Goal: Information Seeking & Learning: Compare options

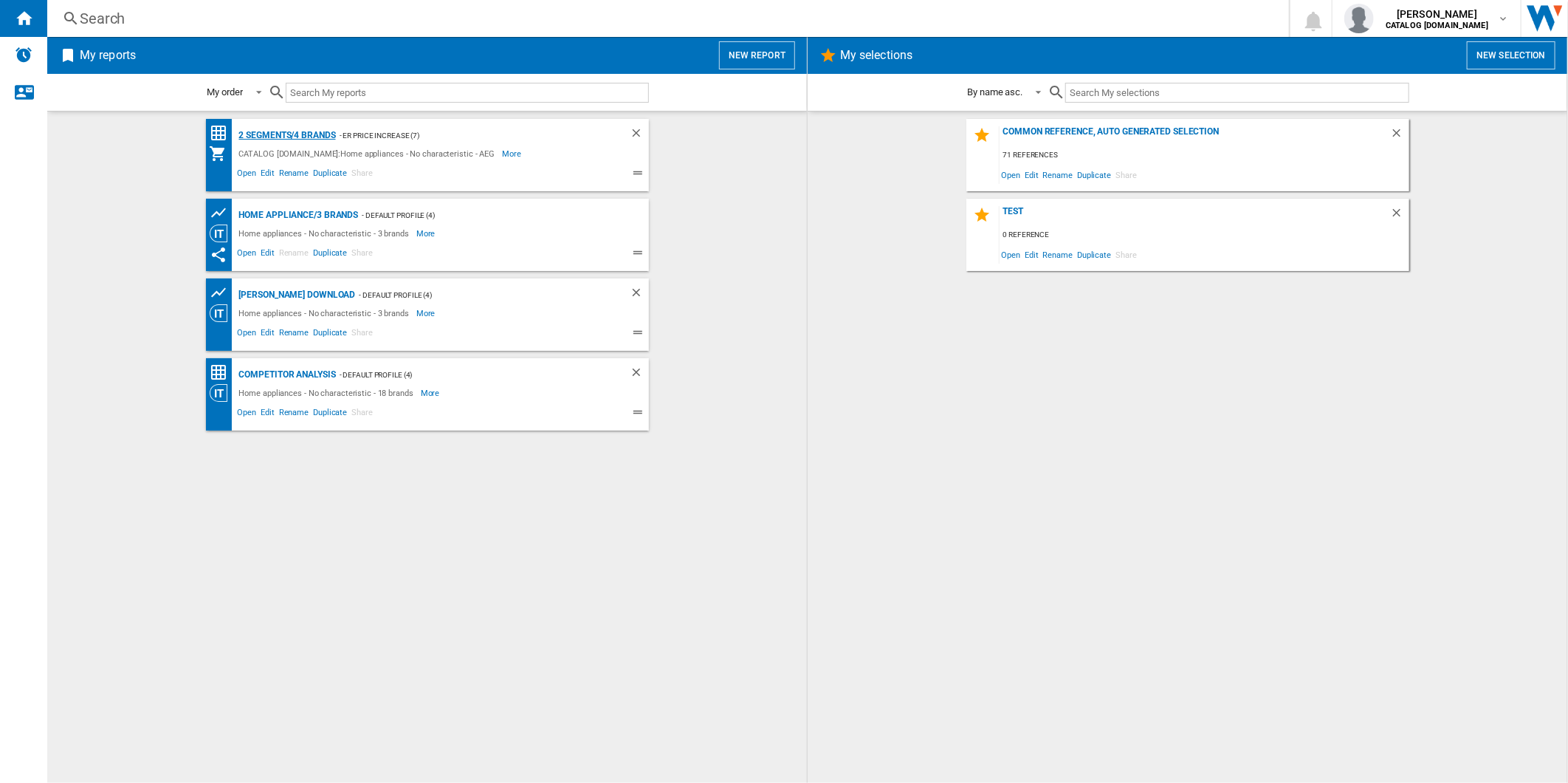
click at [264, 133] on div "2 segments/4 brands" at bounding box center [286, 136] width 100 height 19
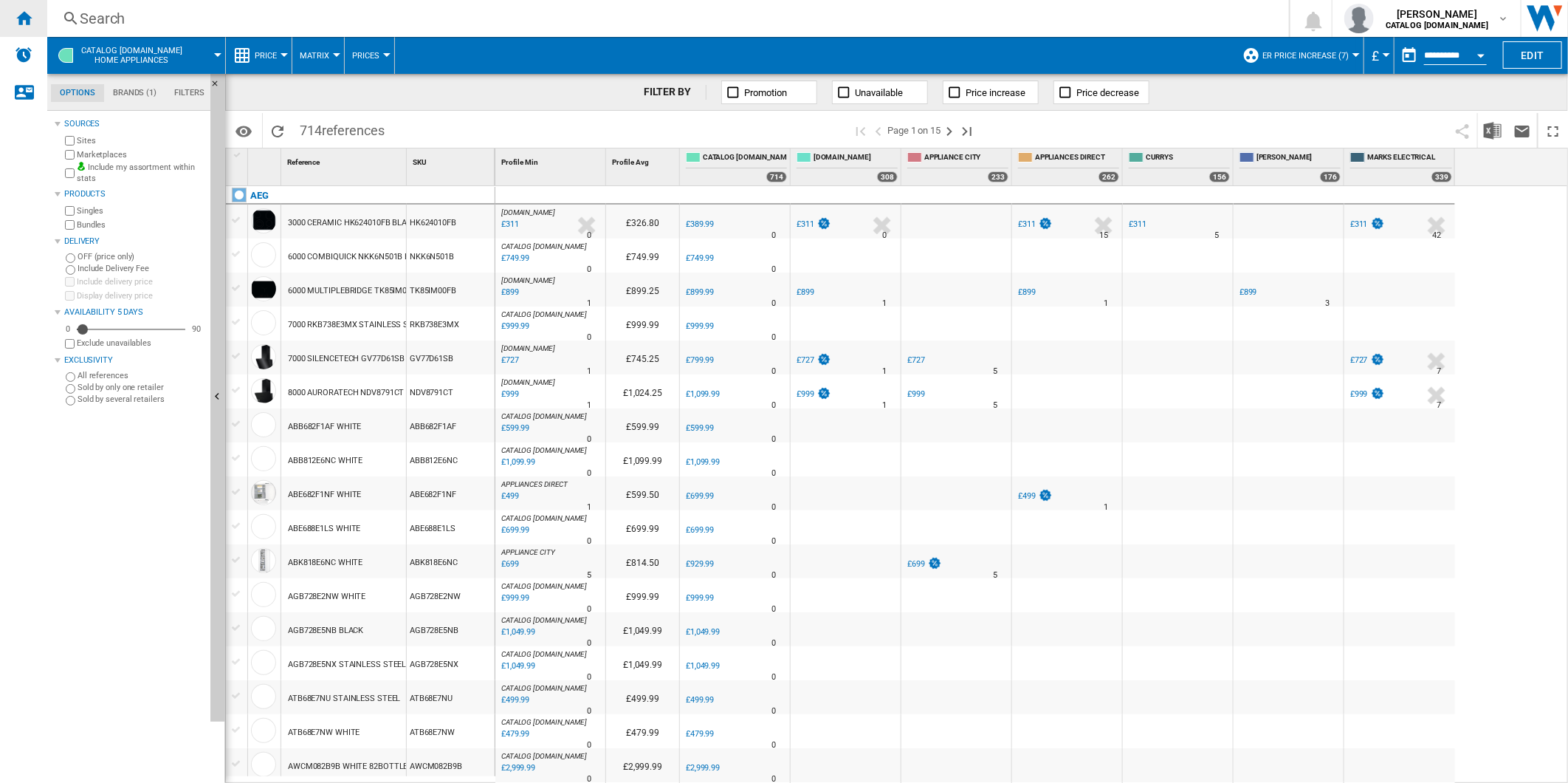
click at [22, 18] on ng-md-icon "Home" at bounding box center [24, 18] width 18 height 18
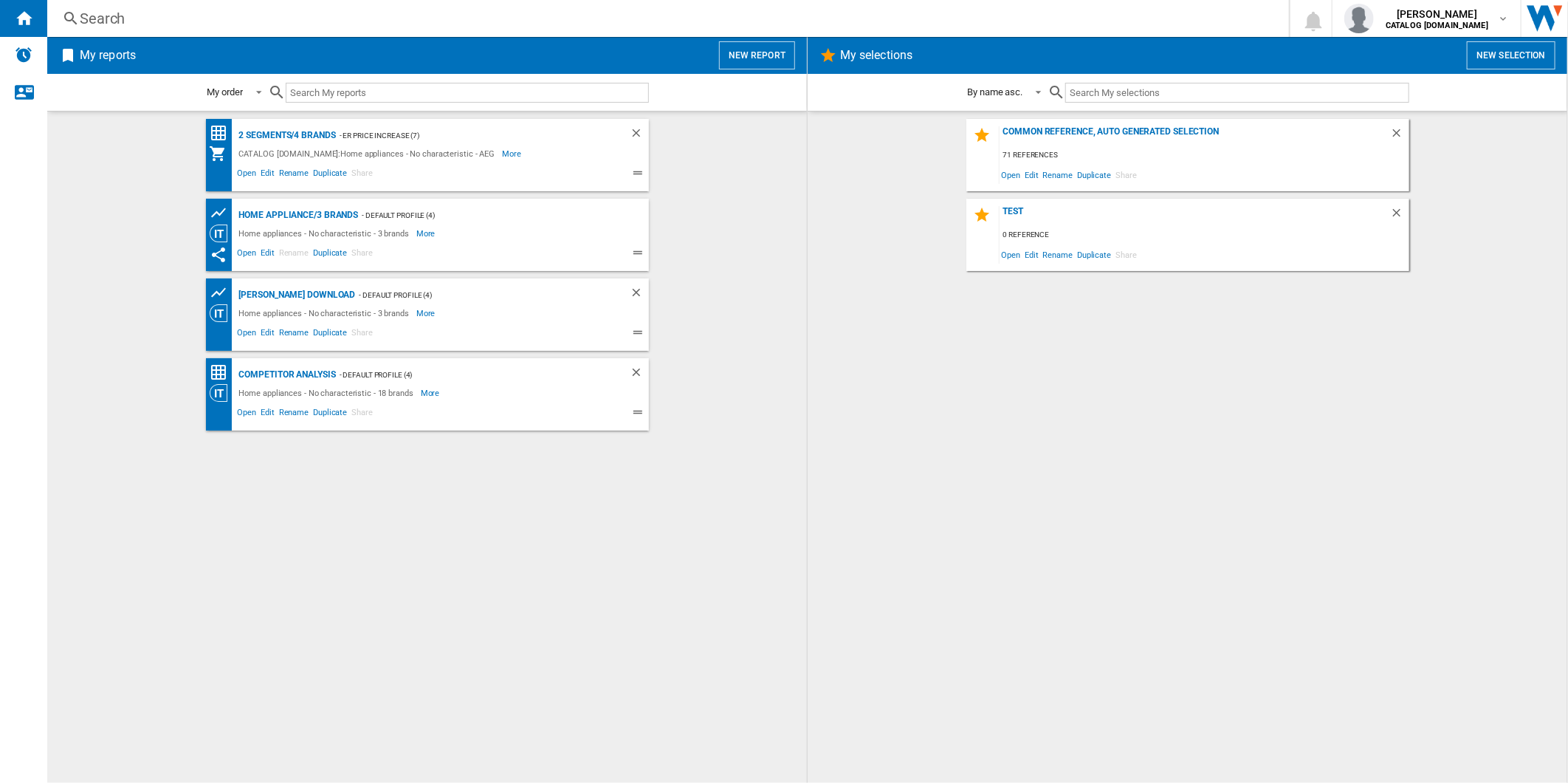
click at [740, 49] on button "New report" at bounding box center [757, 55] width 76 height 28
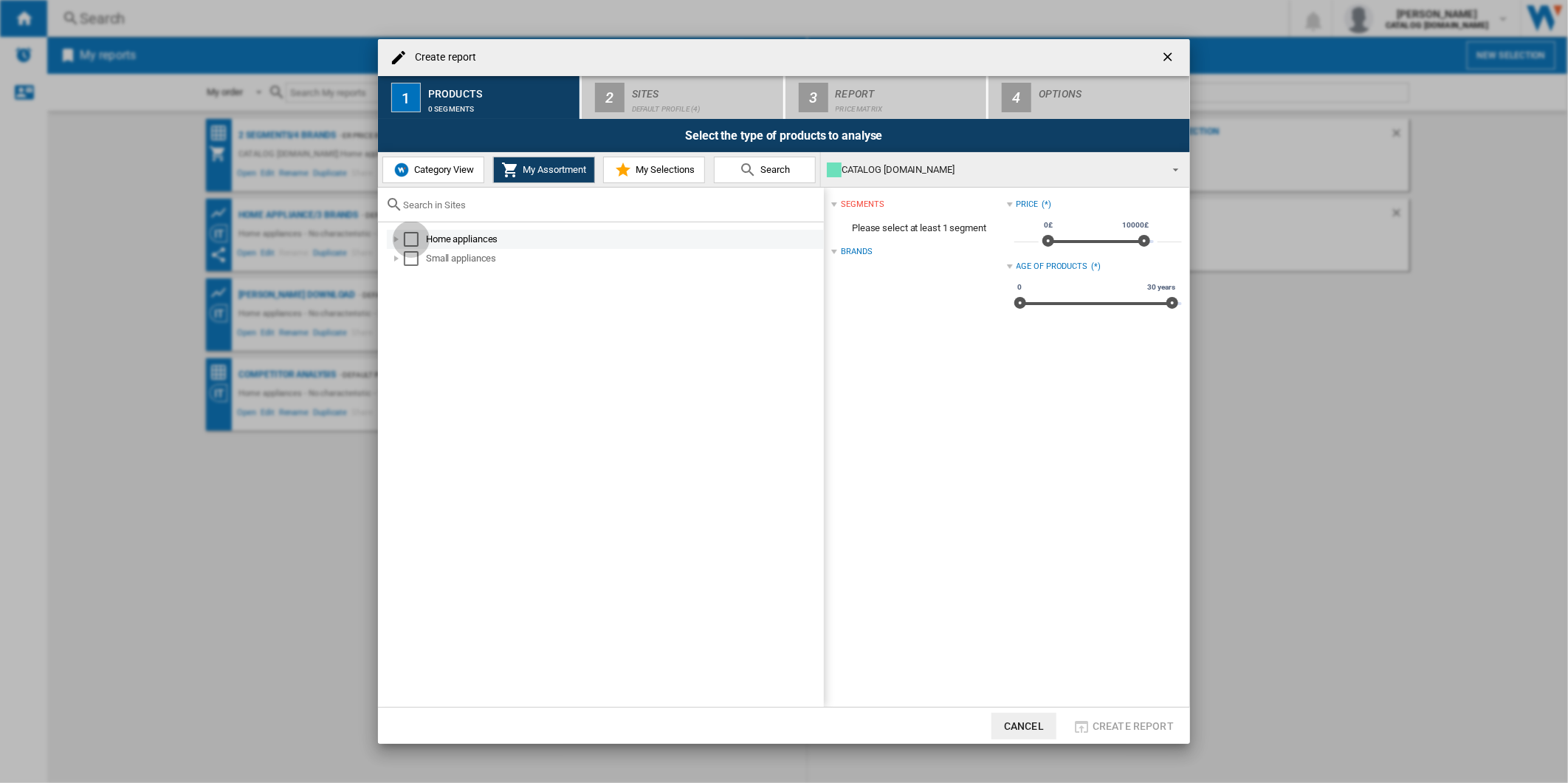
click at [410, 241] on div "Select" at bounding box center [411, 240] width 15 height 15
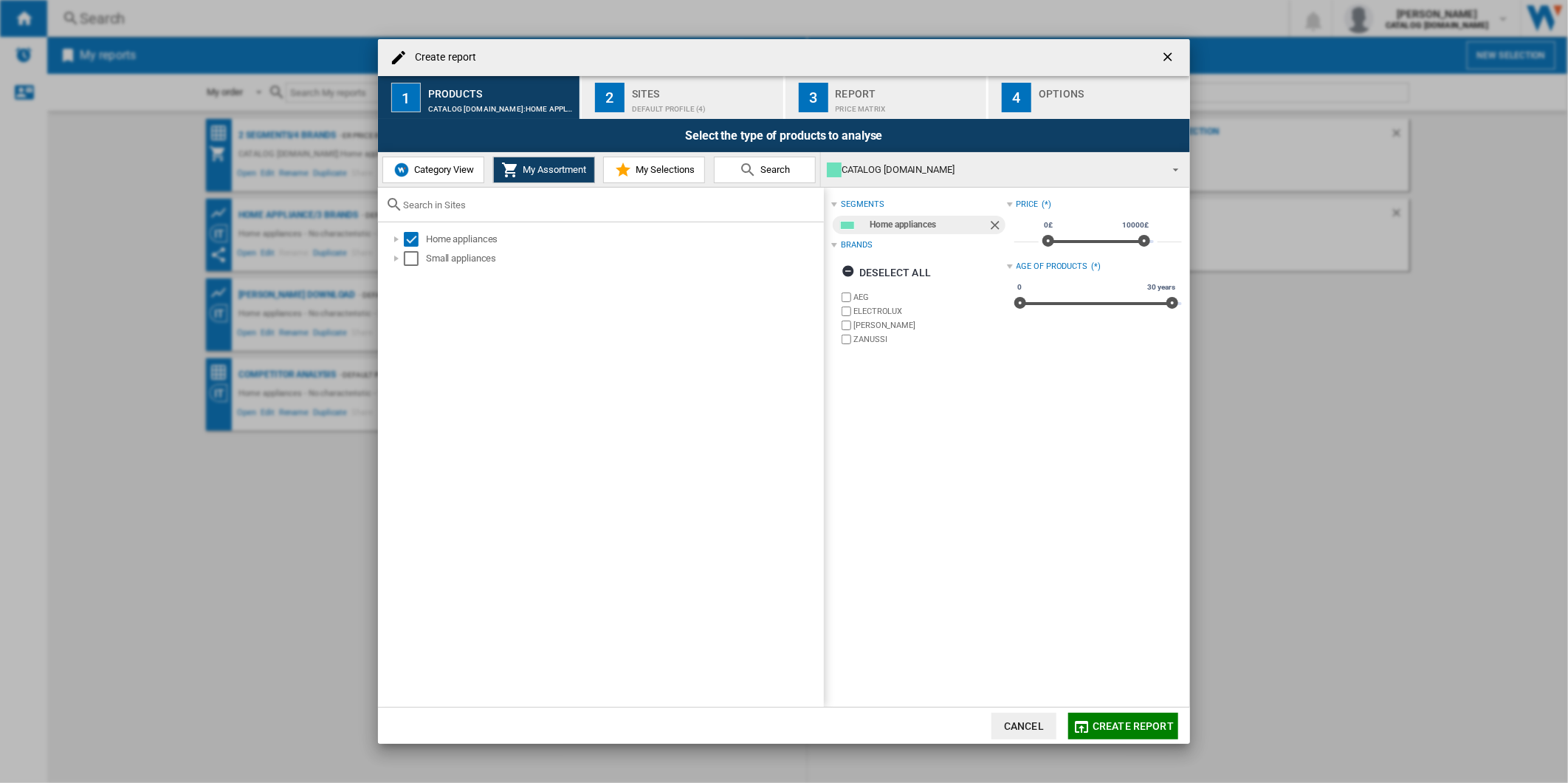
click at [690, 96] on div "Sites" at bounding box center [705, 89] width 145 height 16
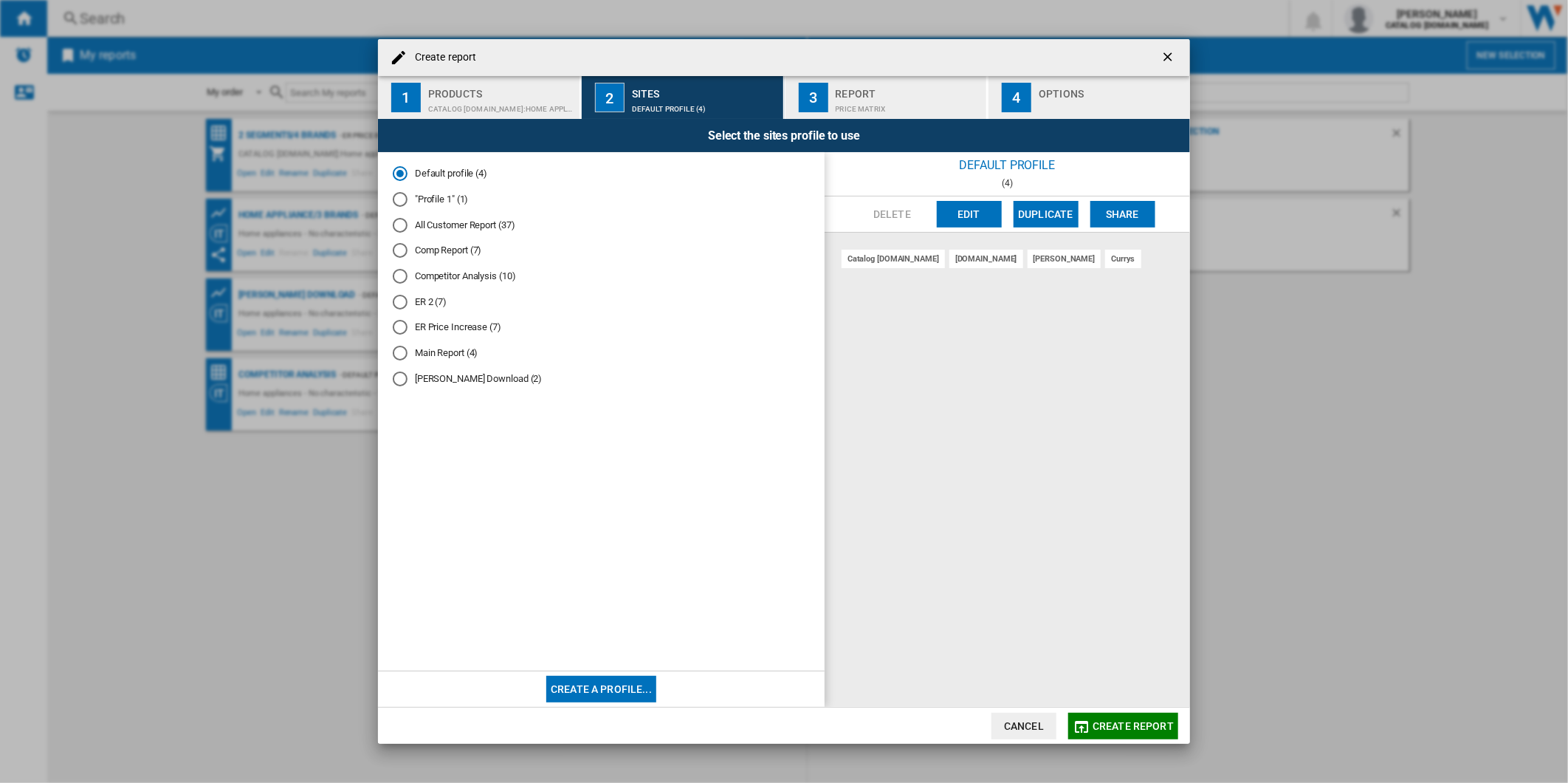
click at [1104, 721] on span "Create report" at bounding box center [1133, 726] width 81 height 12
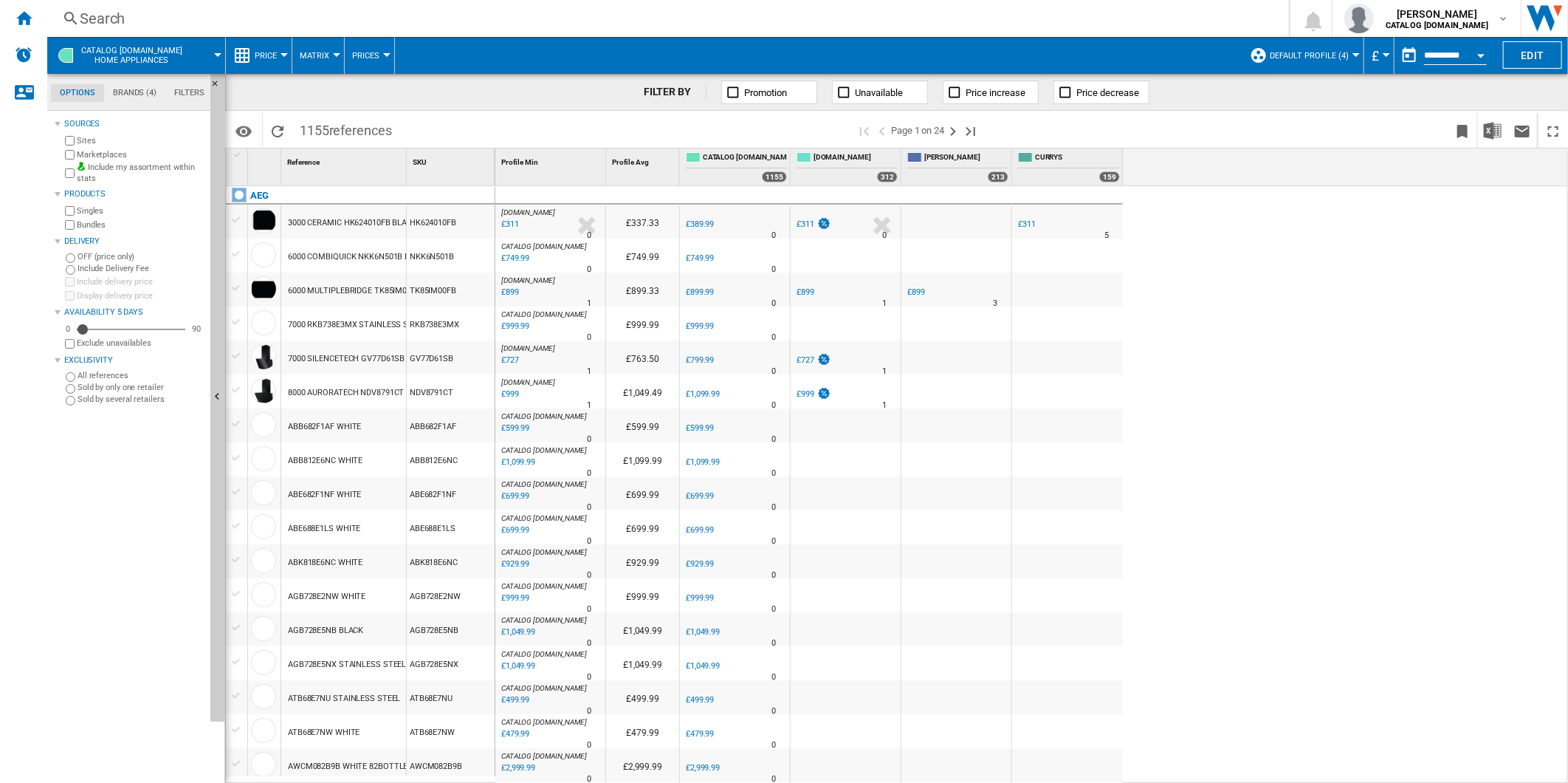
click at [775, 16] on div "Search" at bounding box center [665, 19] width 1171 height 21
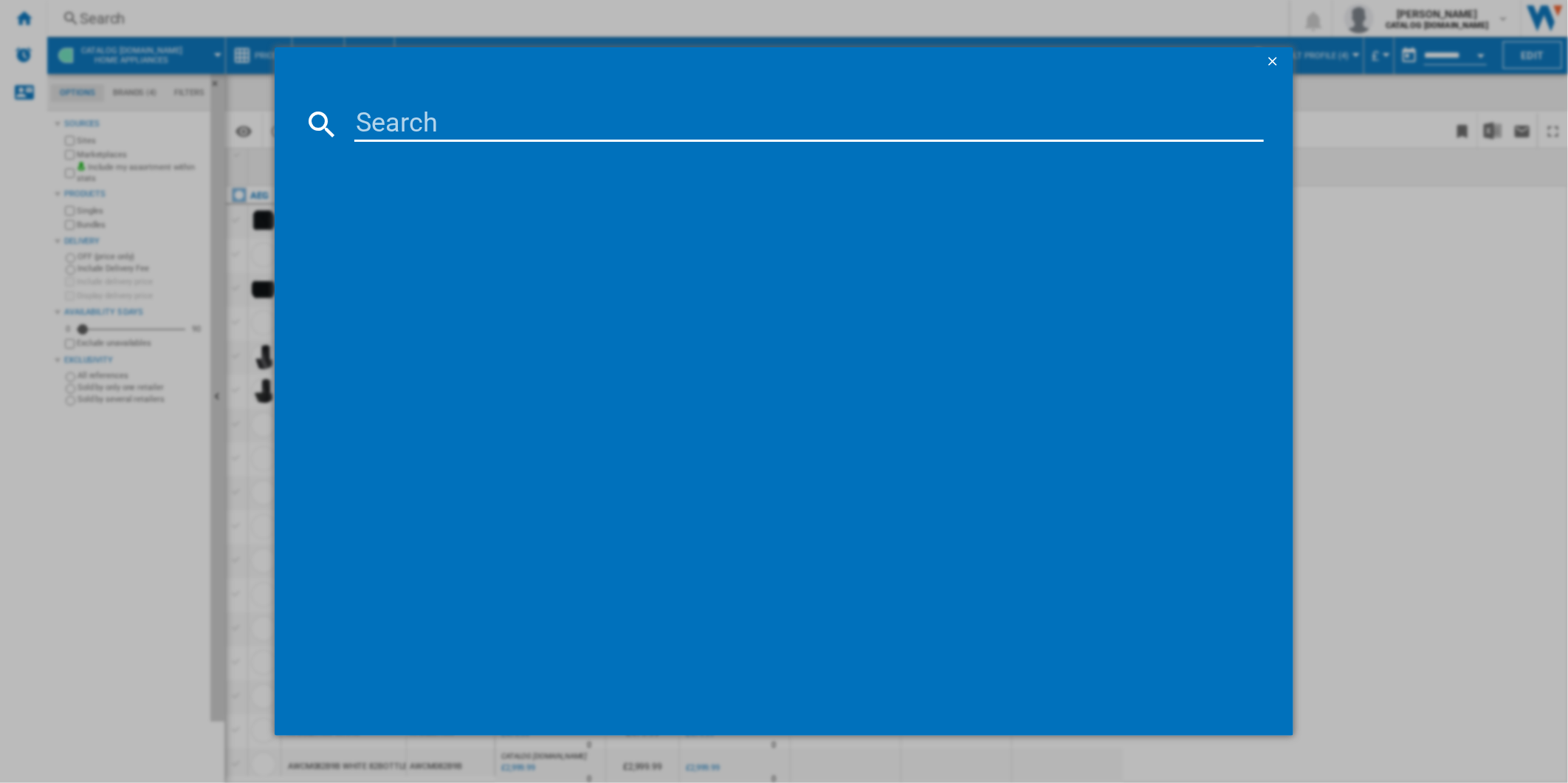
click at [622, 116] on input at bounding box center [809, 124] width 911 height 35
paste input "LWR7175M2B"
type input "LWR7175M2B"
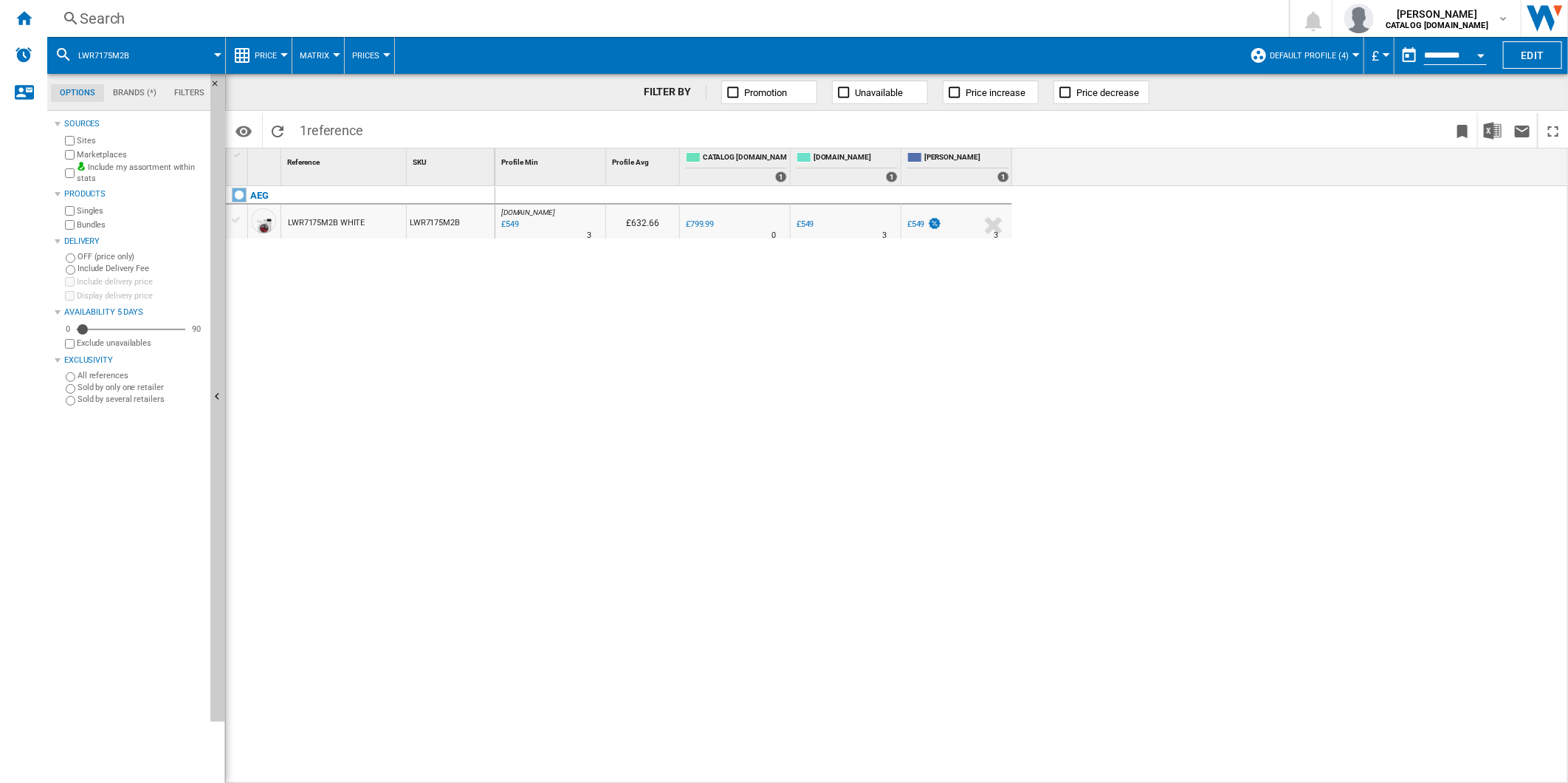
click at [801, 438] on div "AO.COM : AO -31.4 % £549 % N/A 3 AO.COM : AO £632.66 0.0 % £799.99 % N/A" at bounding box center [1033, 485] width 1074 height 598
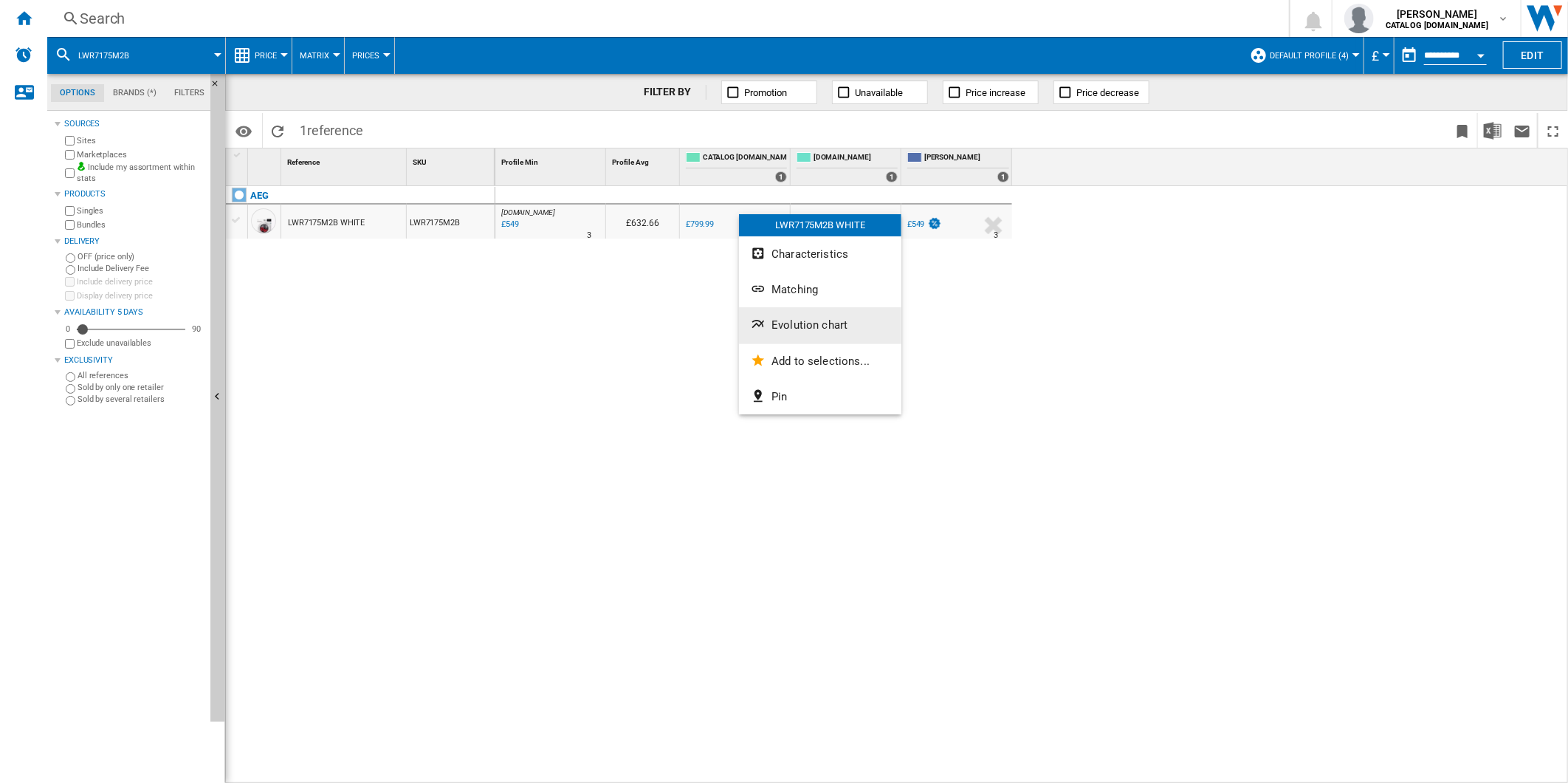
click at [800, 320] on span "Evolution chart" at bounding box center [809, 325] width 76 height 13
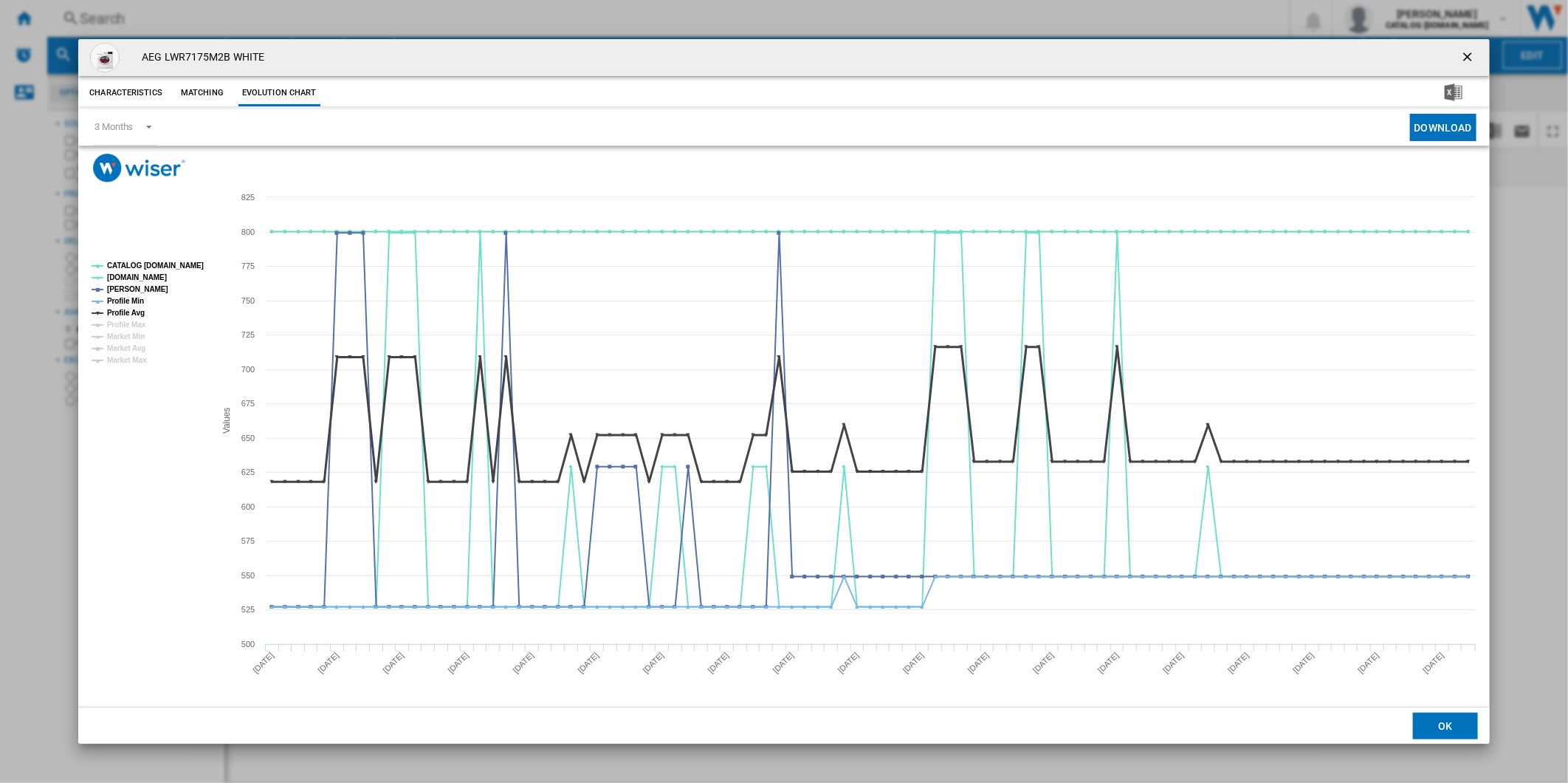
click at [133, 315] on tspan "Profile Avg" at bounding box center [126, 312] width 37 height 8
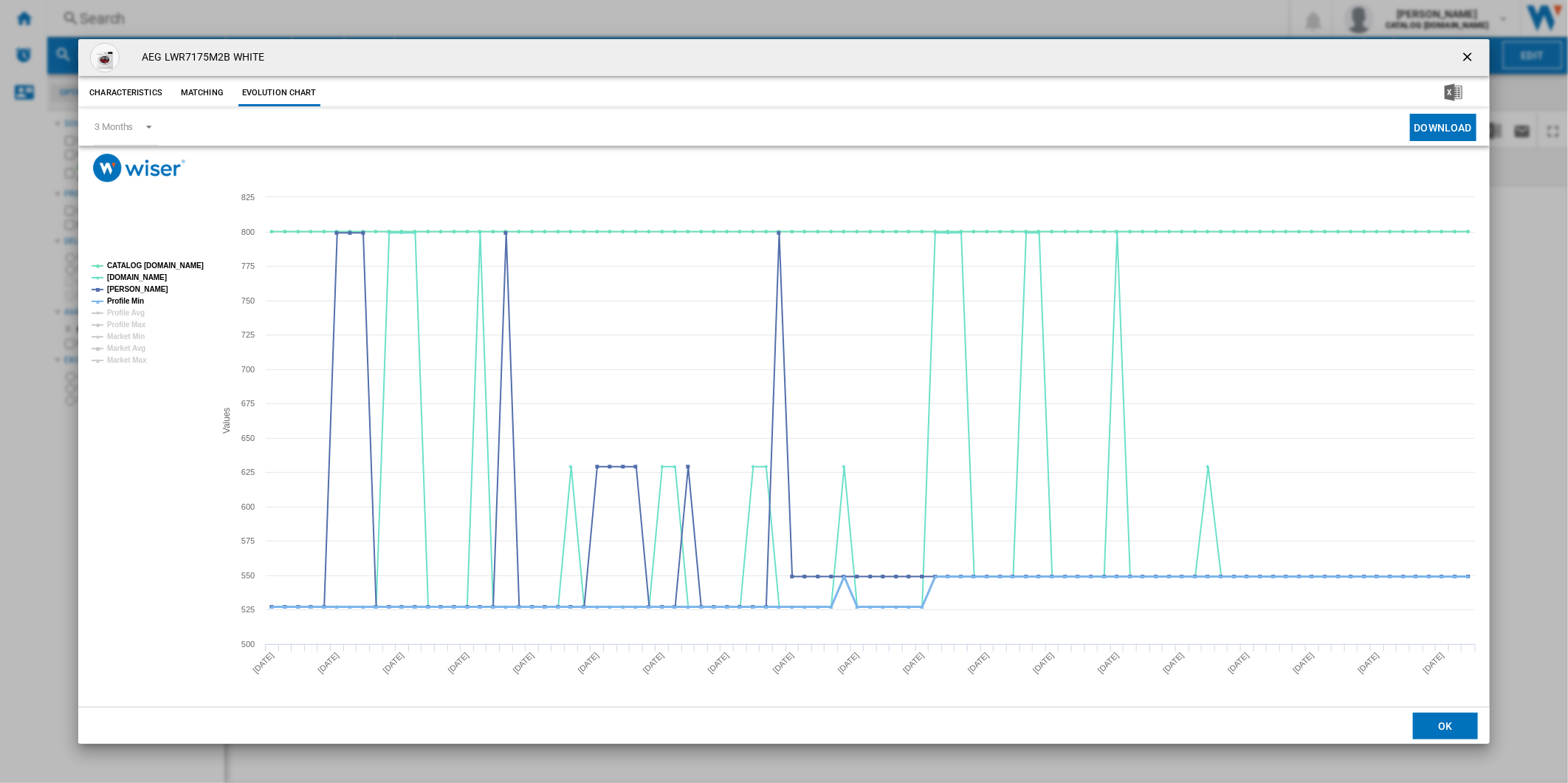
click at [131, 303] on tspan "Profile Min" at bounding box center [125, 300] width 37 height 8
click at [137, 268] on tspan "CATALOG [DOMAIN_NAME]" at bounding box center [155, 265] width 97 height 8
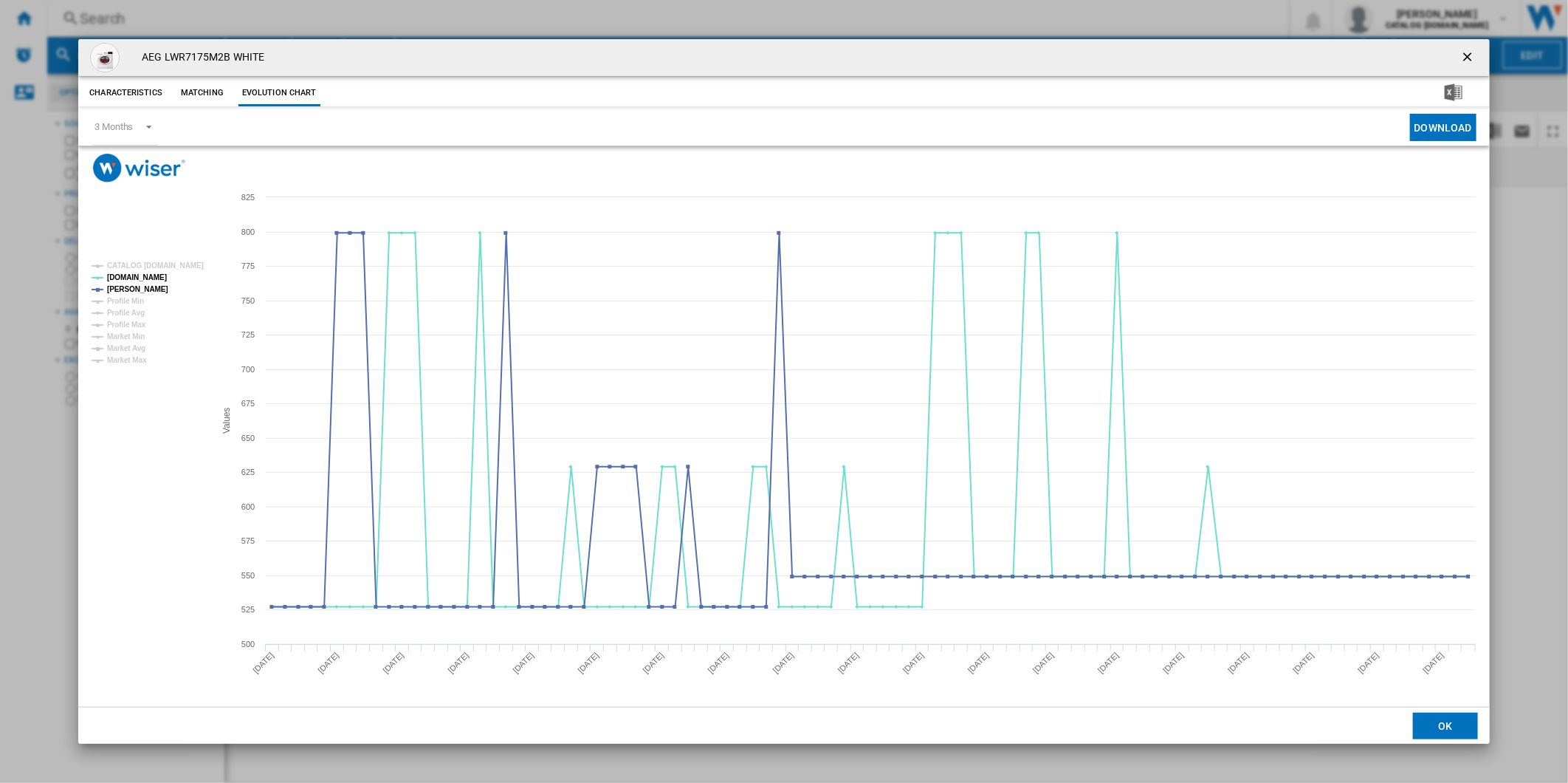
click at [1465, 53] on ng-md-icon "getI18NText('BUTTONS.CLOSE_DIALOG')" at bounding box center [1469, 58] width 18 height 18
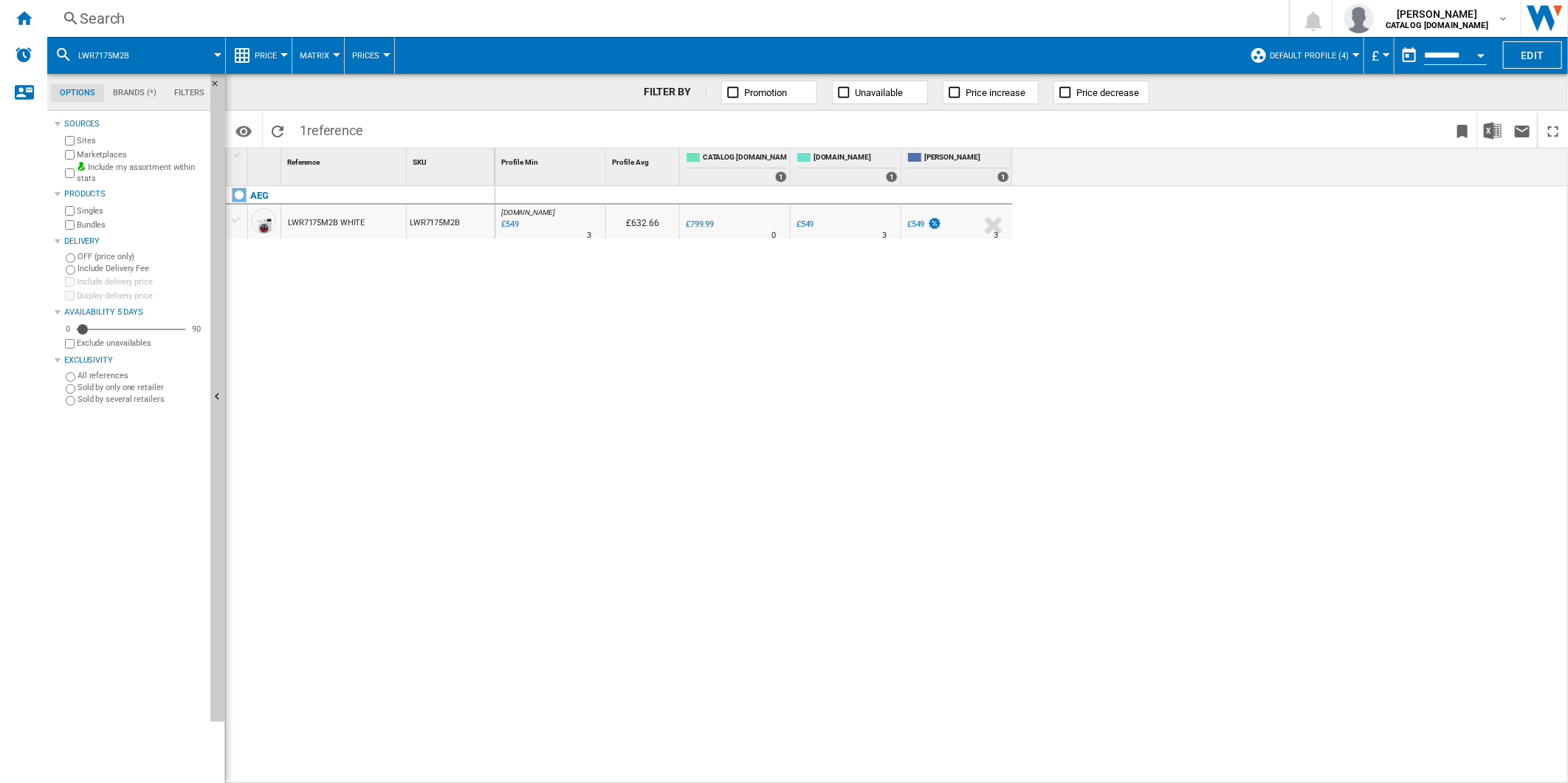
click at [734, 12] on div "Search" at bounding box center [665, 19] width 1171 height 21
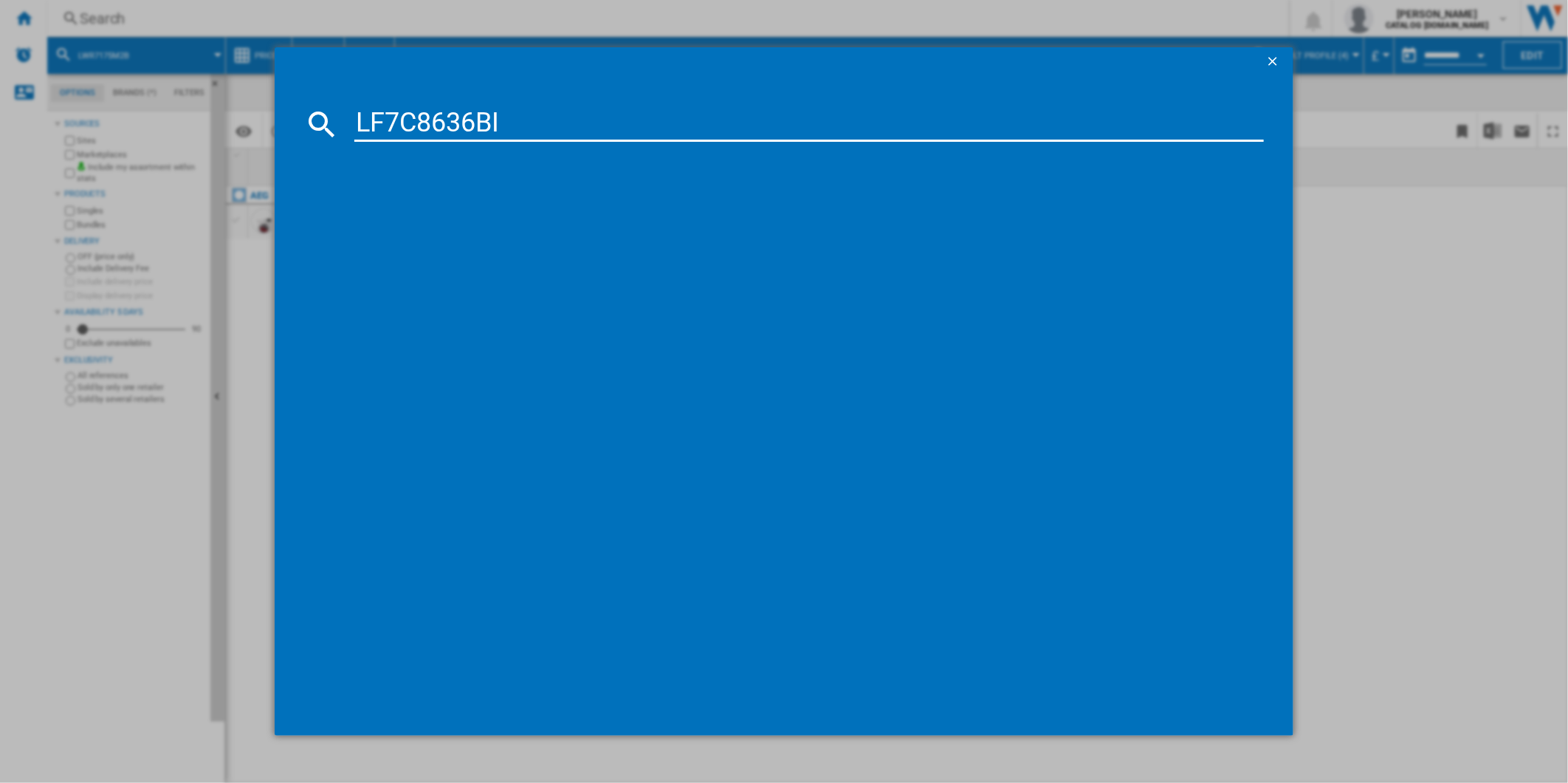
type input "LF7C8636BI"
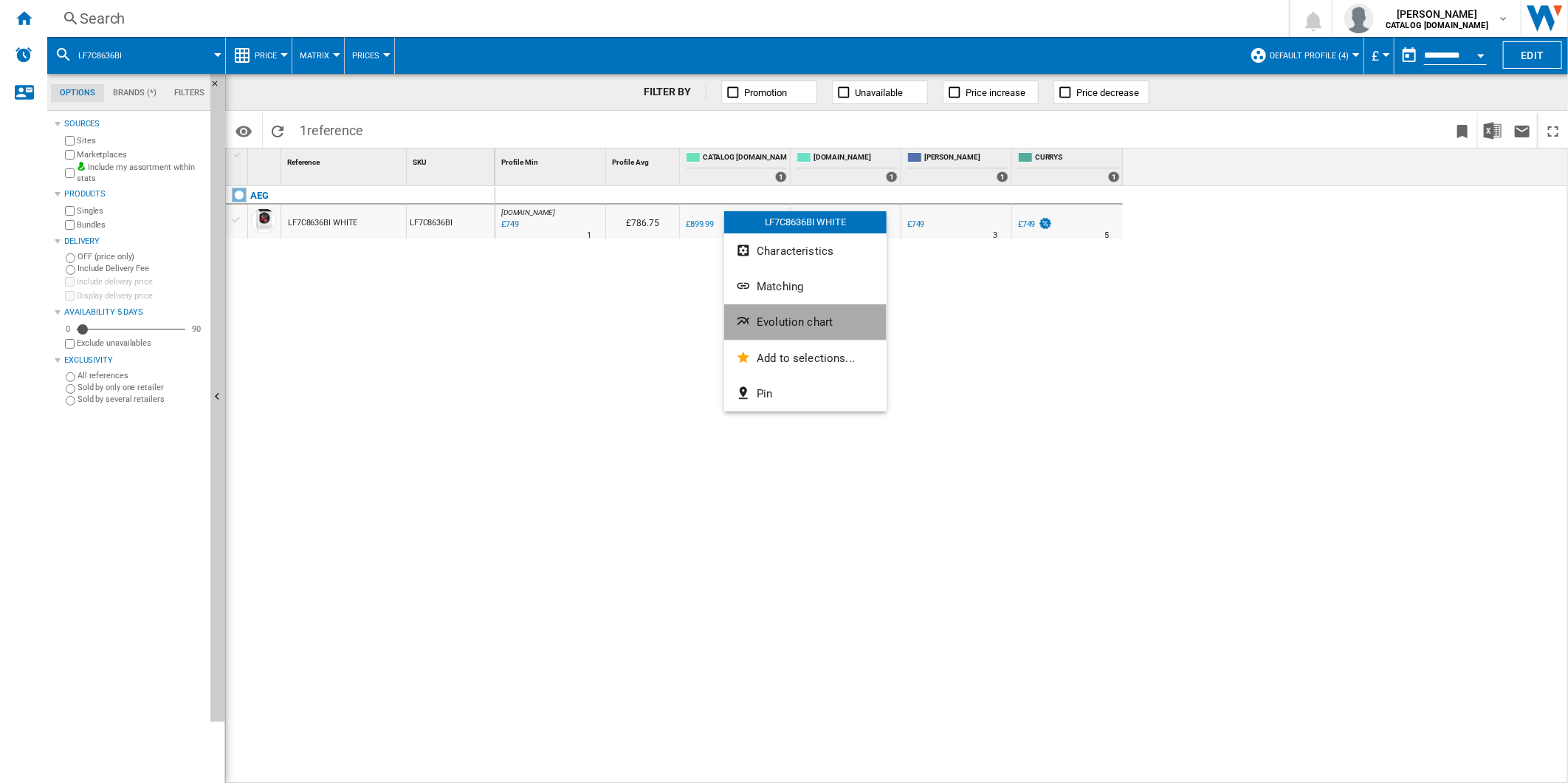
click at [791, 320] on span "Evolution chart" at bounding box center [795, 322] width 76 height 13
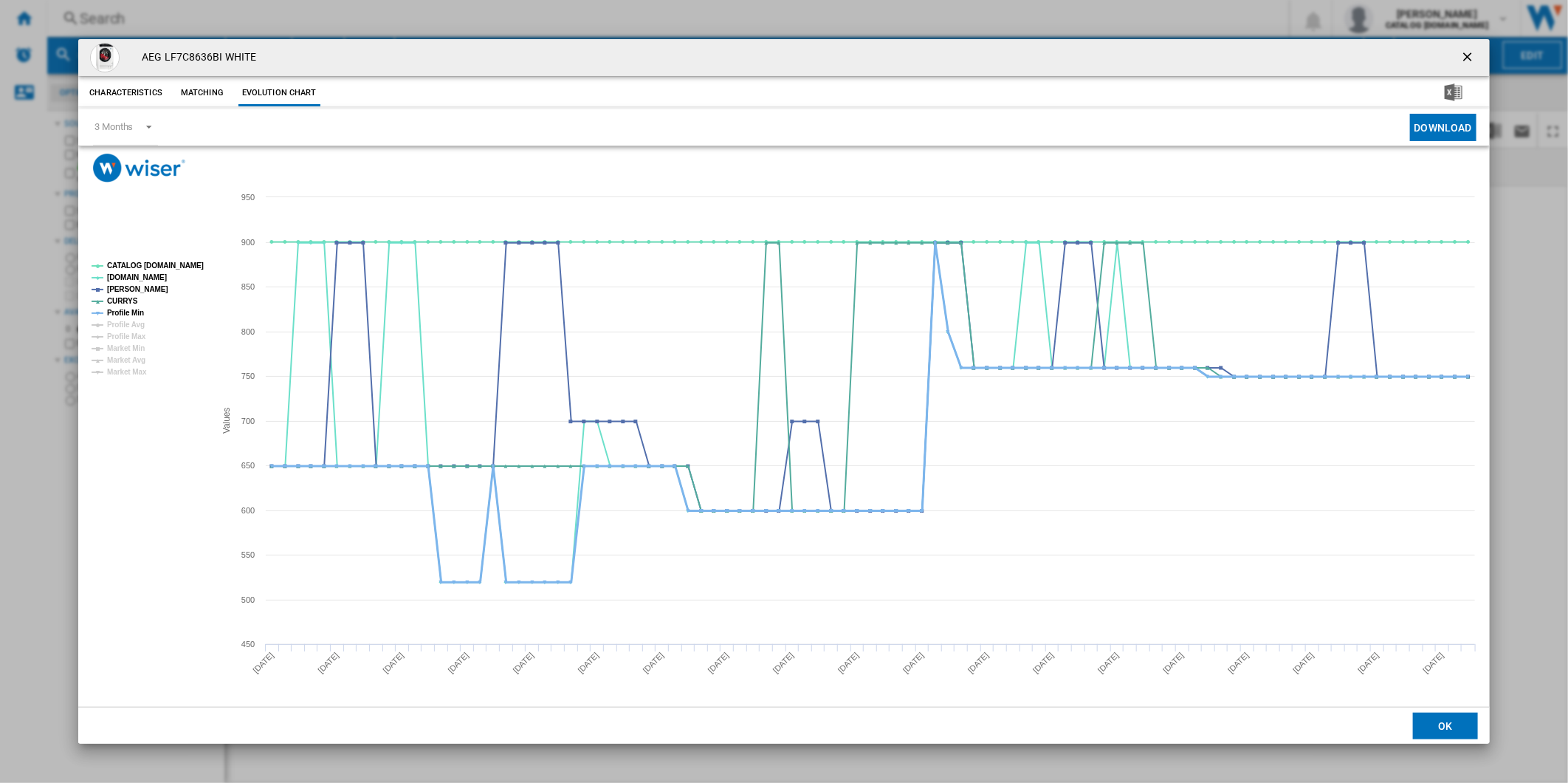
click at [130, 312] on tspan "Profile Min" at bounding box center [125, 312] width 37 height 8
click at [148, 264] on tspan "CATALOG [DOMAIN_NAME]" at bounding box center [155, 265] width 97 height 8
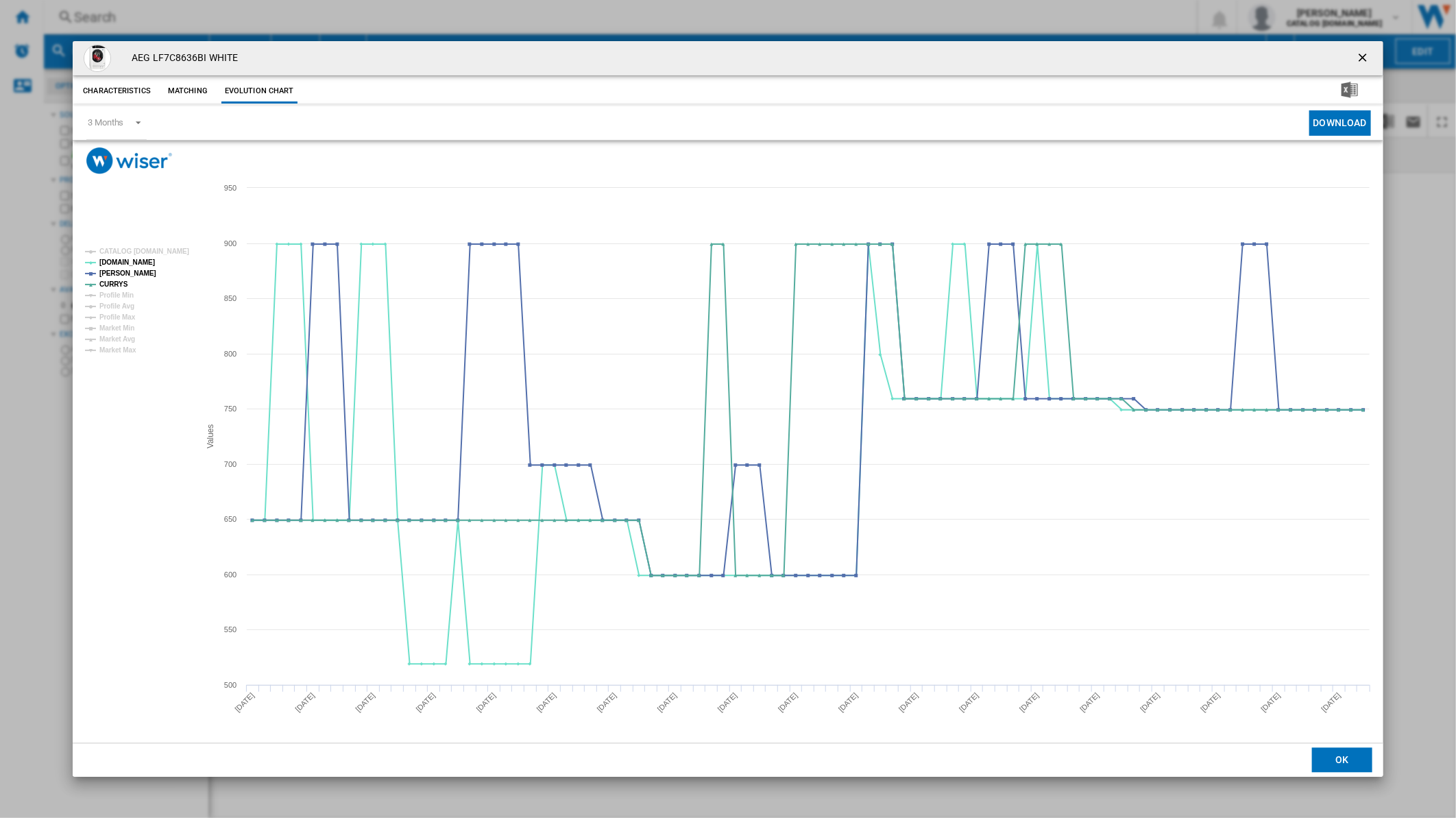
click at [1361, 64] on ng-md-icon "getI18NText('BUTTONS.CLOSE_DIALOG')" at bounding box center [1364, 59] width 17 height 17
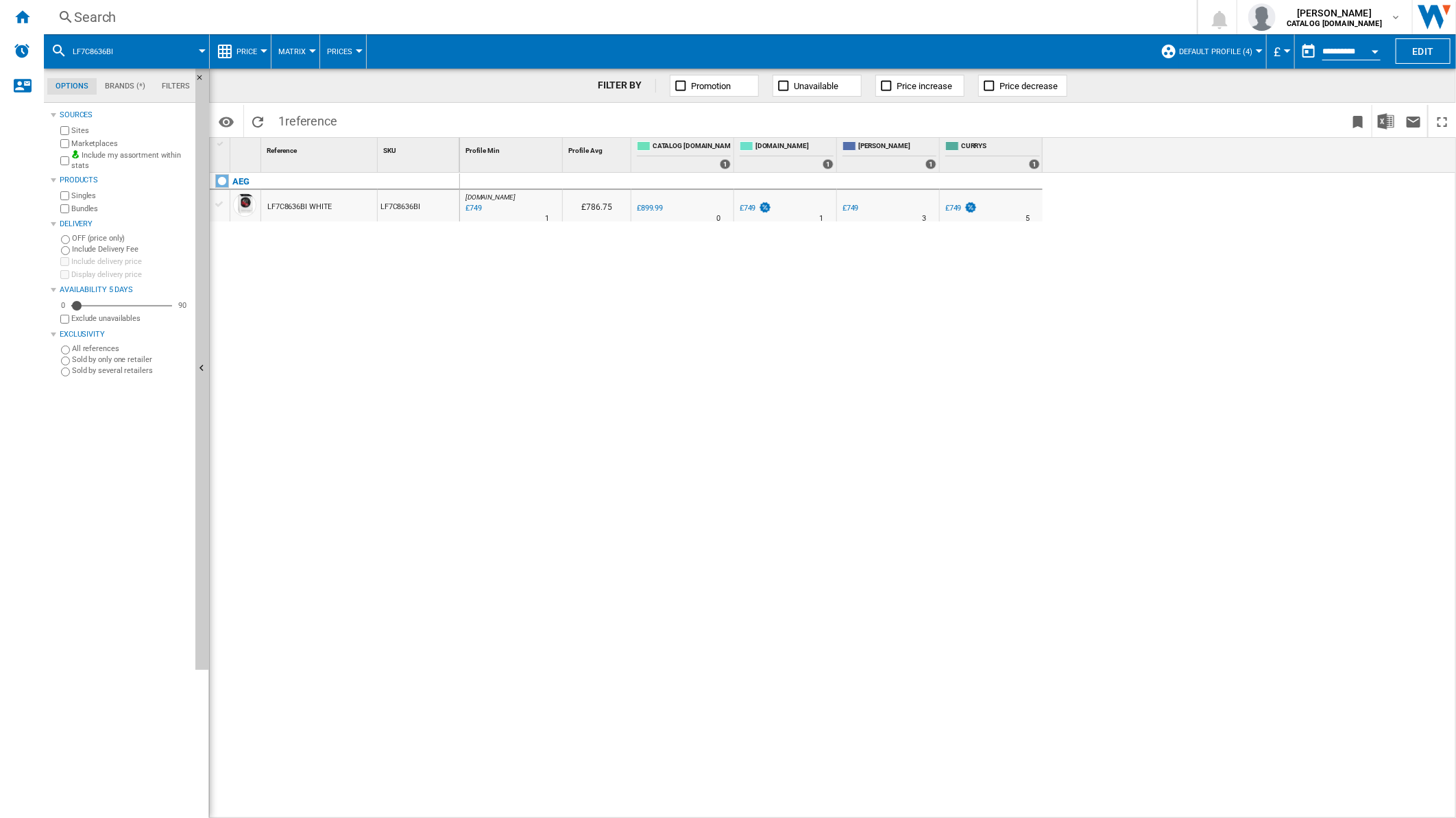
click at [955, 17] on div "Search" at bounding box center [617, 17] width 1087 height 19
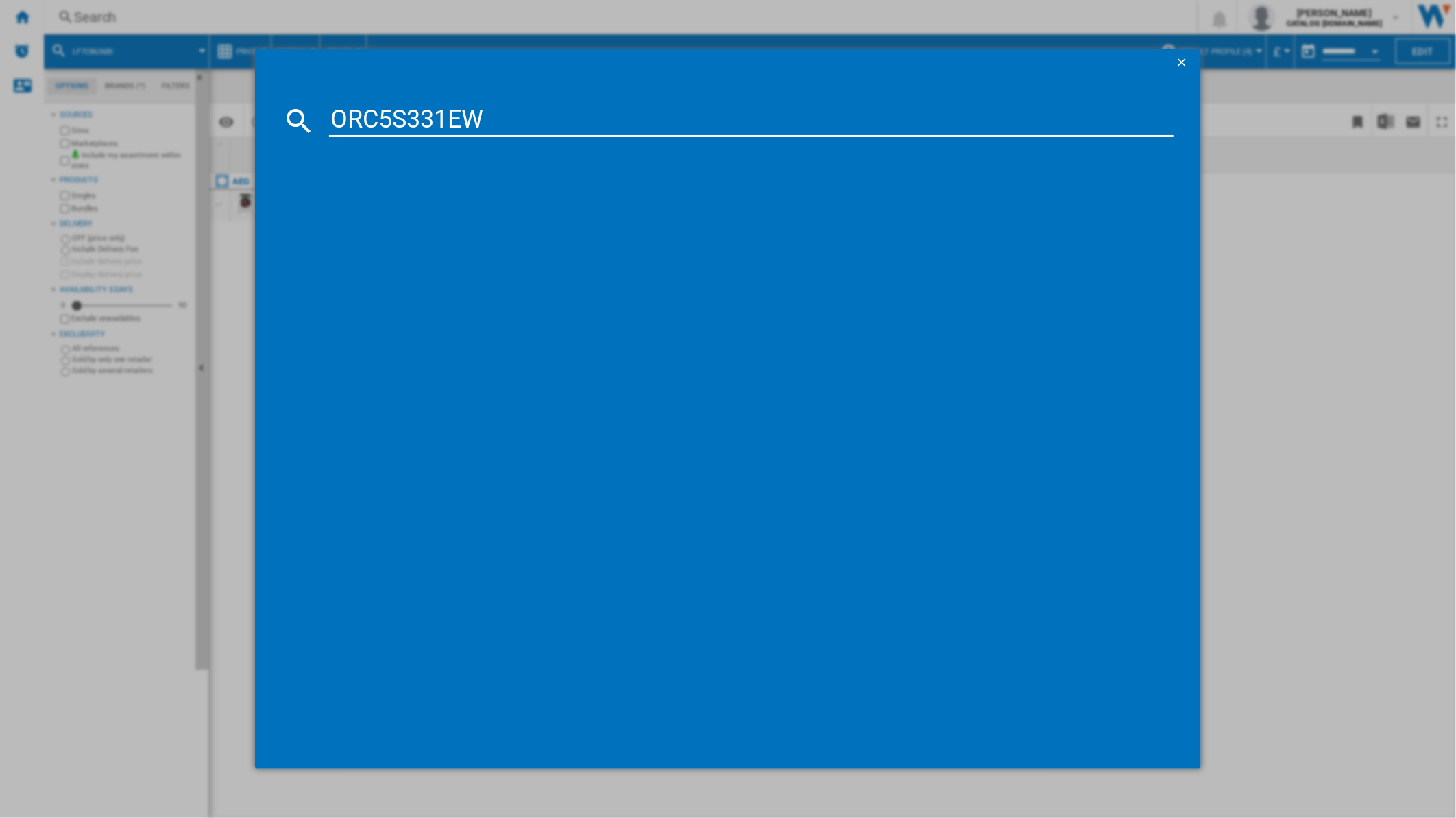
type input "ORC5S331EW"
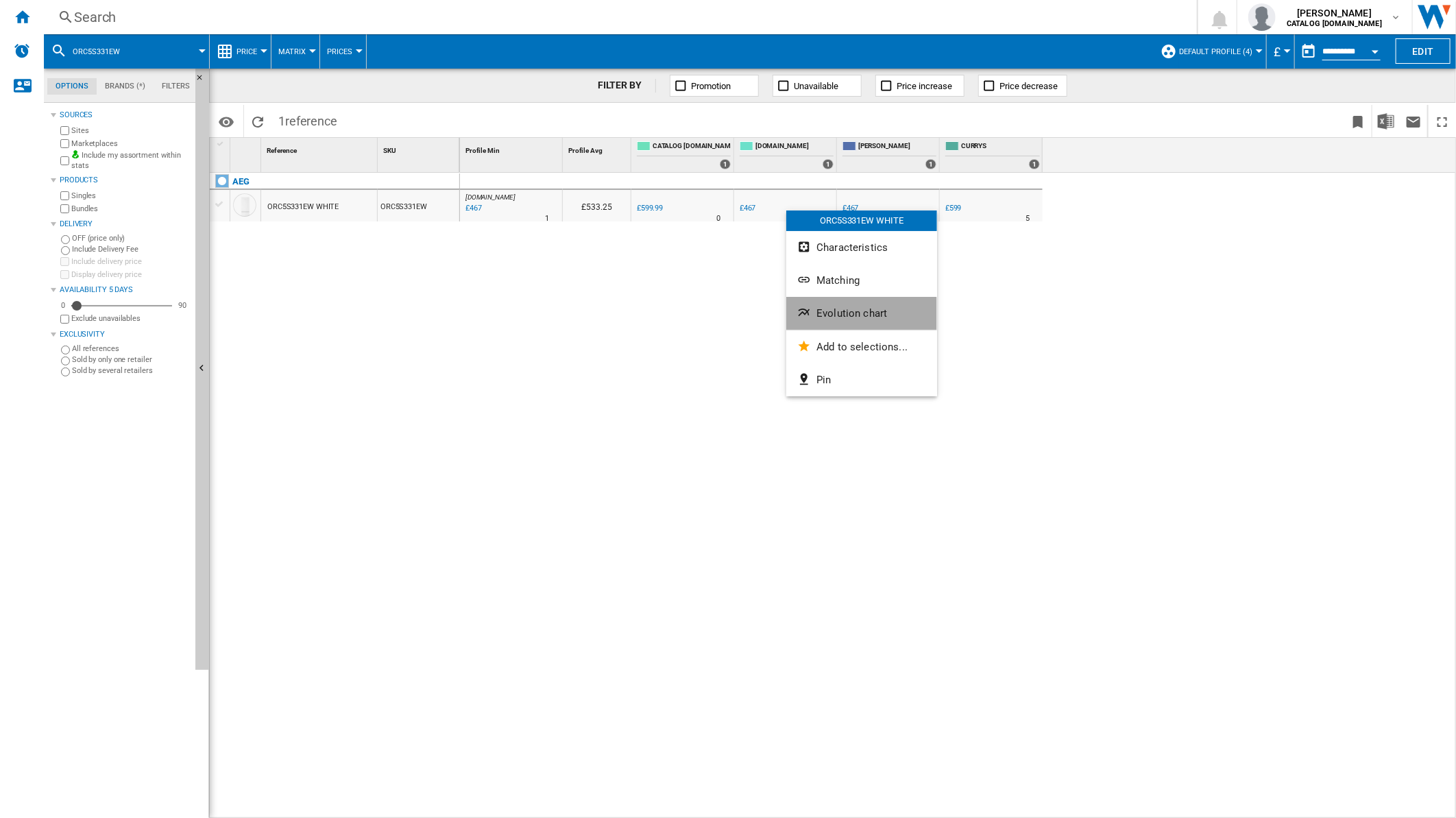
click at [830, 319] on span "Evolution chart" at bounding box center [852, 314] width 71 height 13
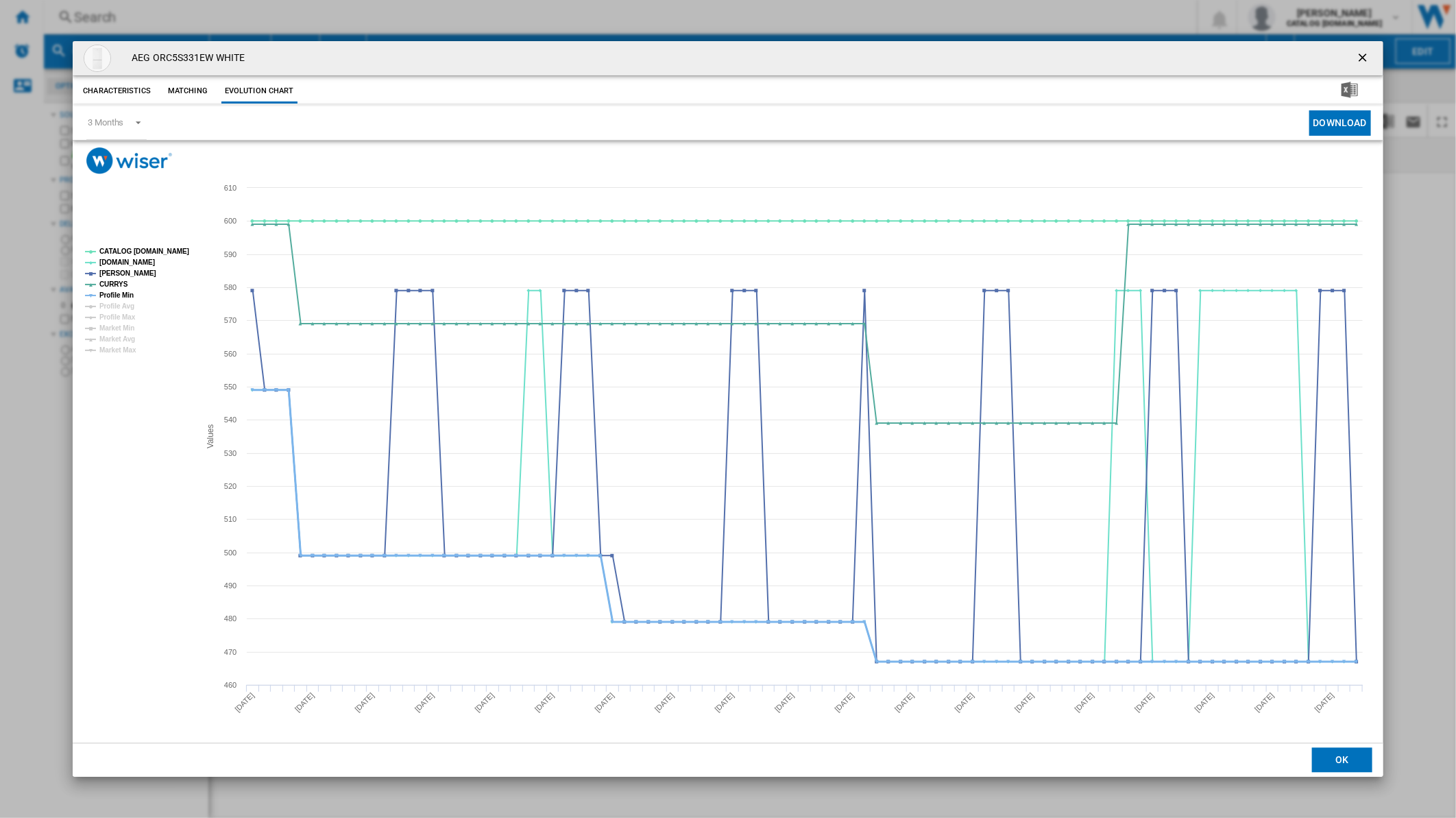
click at [123, 293] on tspan "Profile Min" at bounding box center [116, 295] width 34 height 8
click at [133, 248] on tspan "CATALOG [DOMAIN_NAME]" at bounding box center [144, 251] width 90 height 8
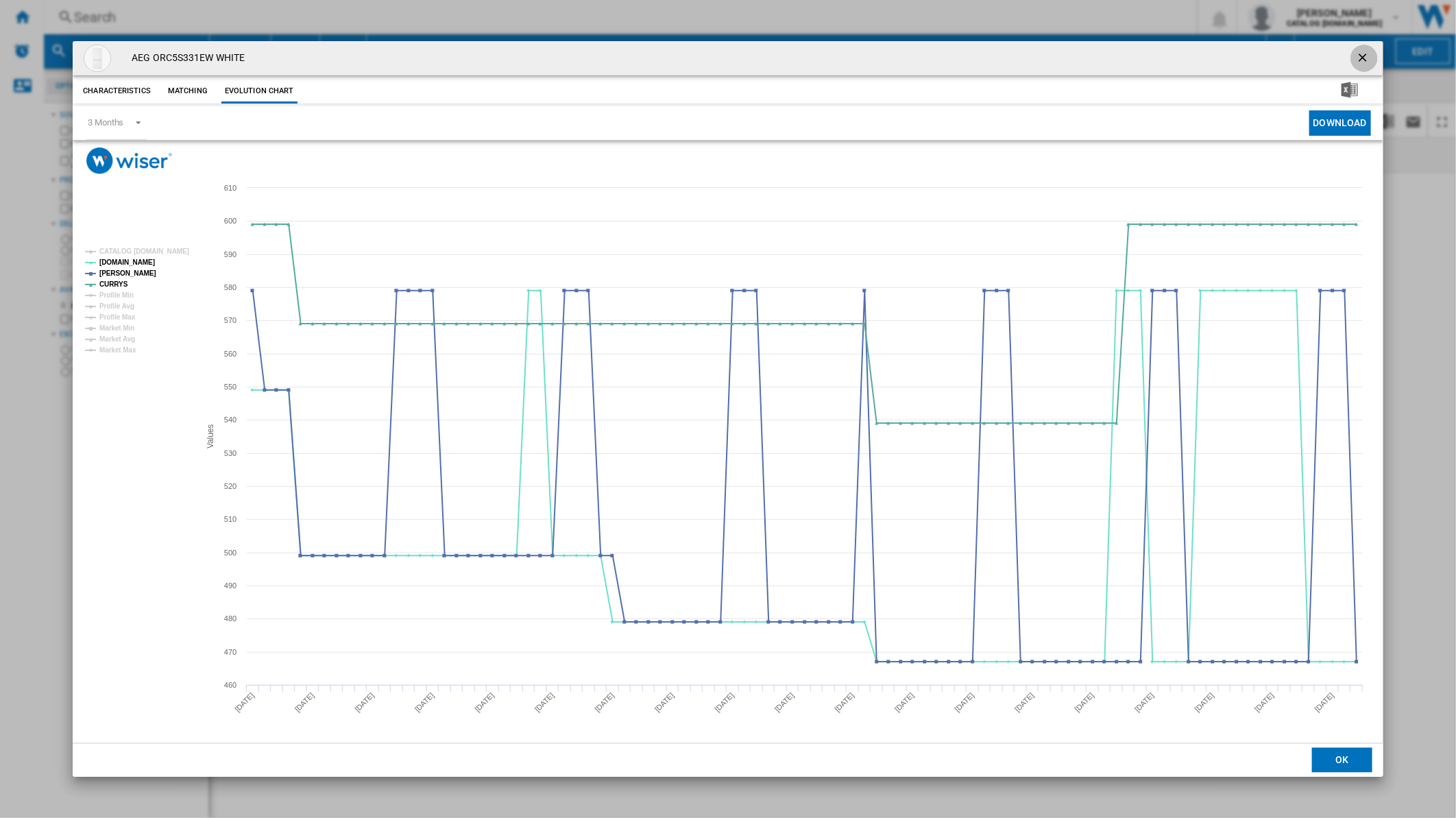
click at [1356, 57] on ng-md-icon "getI18NText('BUTTONS.CLOSE_DIALOG')" at bounding box center [1364, 59] width 17 height 17
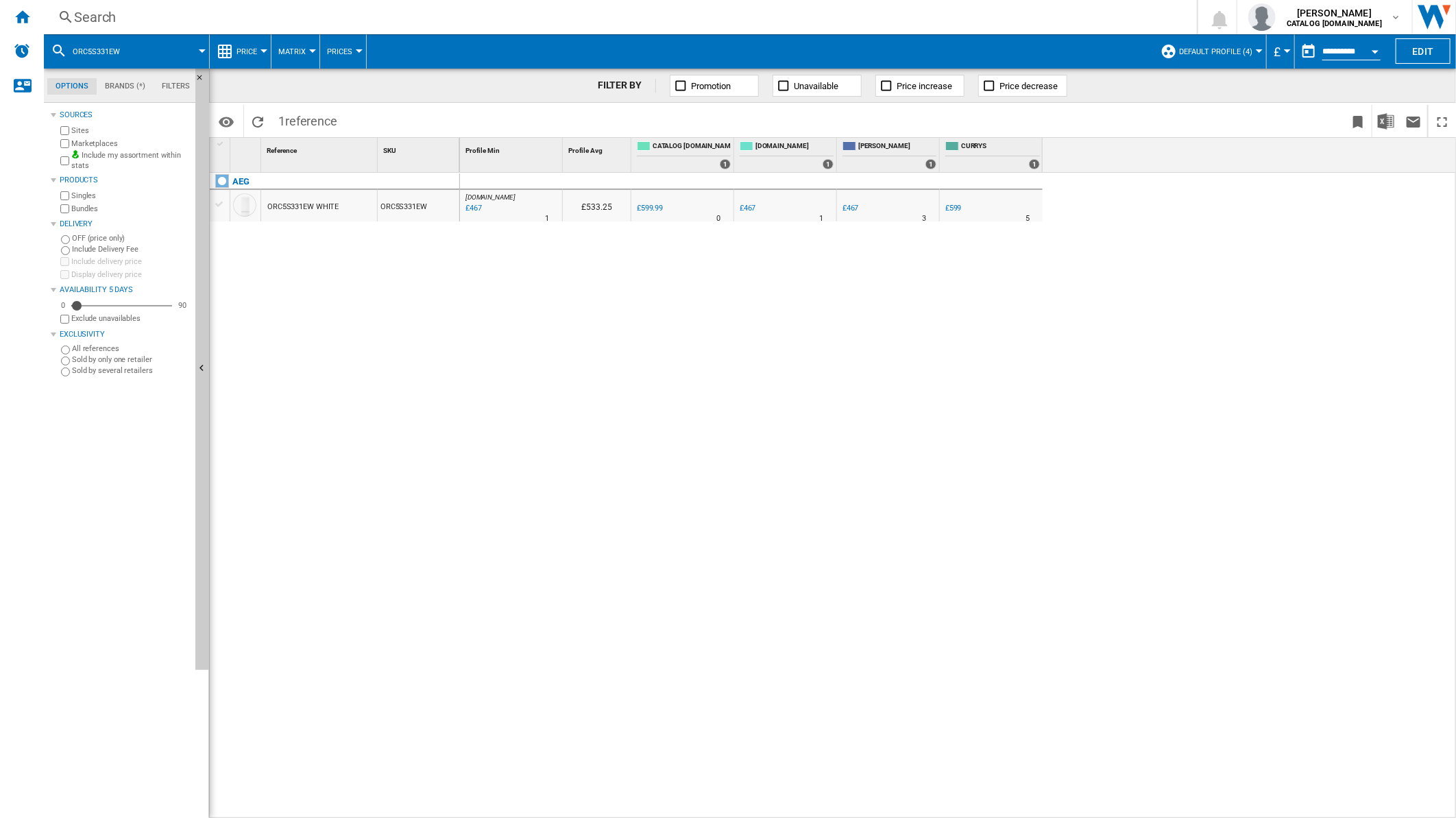
click at [830, 8] on div "Search" at bounding box center [617, 17] width 1087 height 19
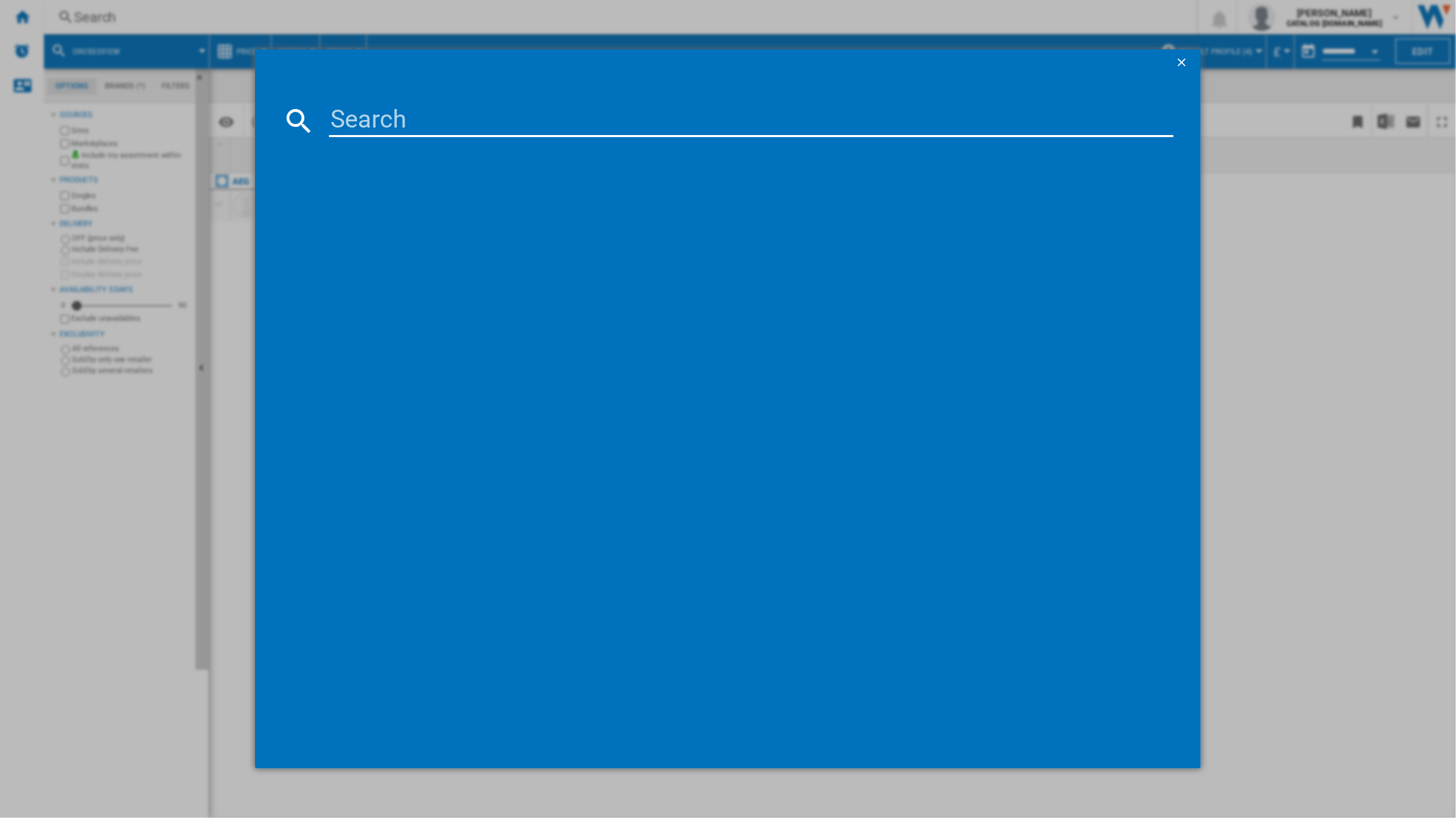
type input "CGX1130ACW"
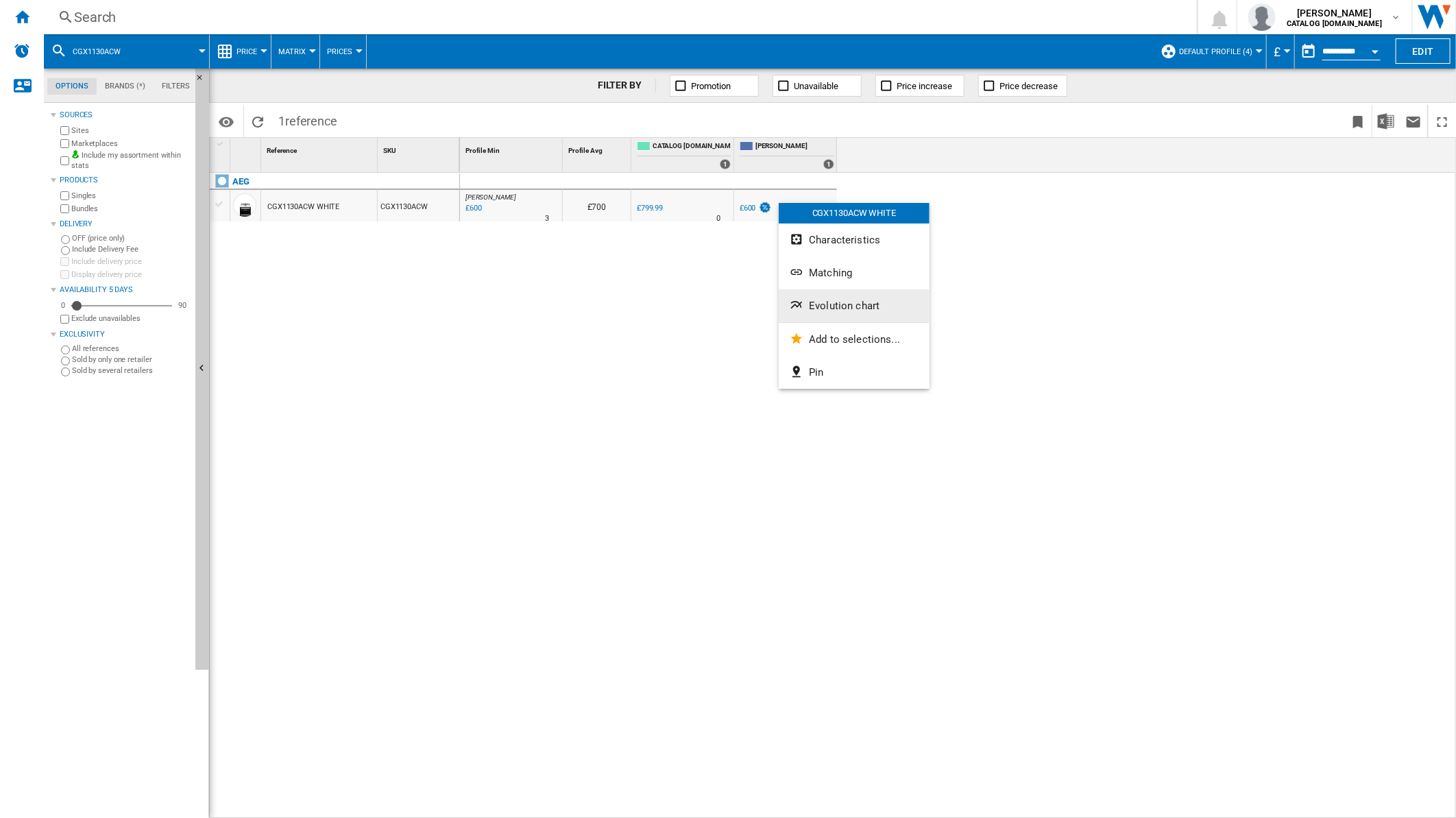
click at [818, 300] on span "Evolution chart" at bounding box center [844, 306] width 71 height 13
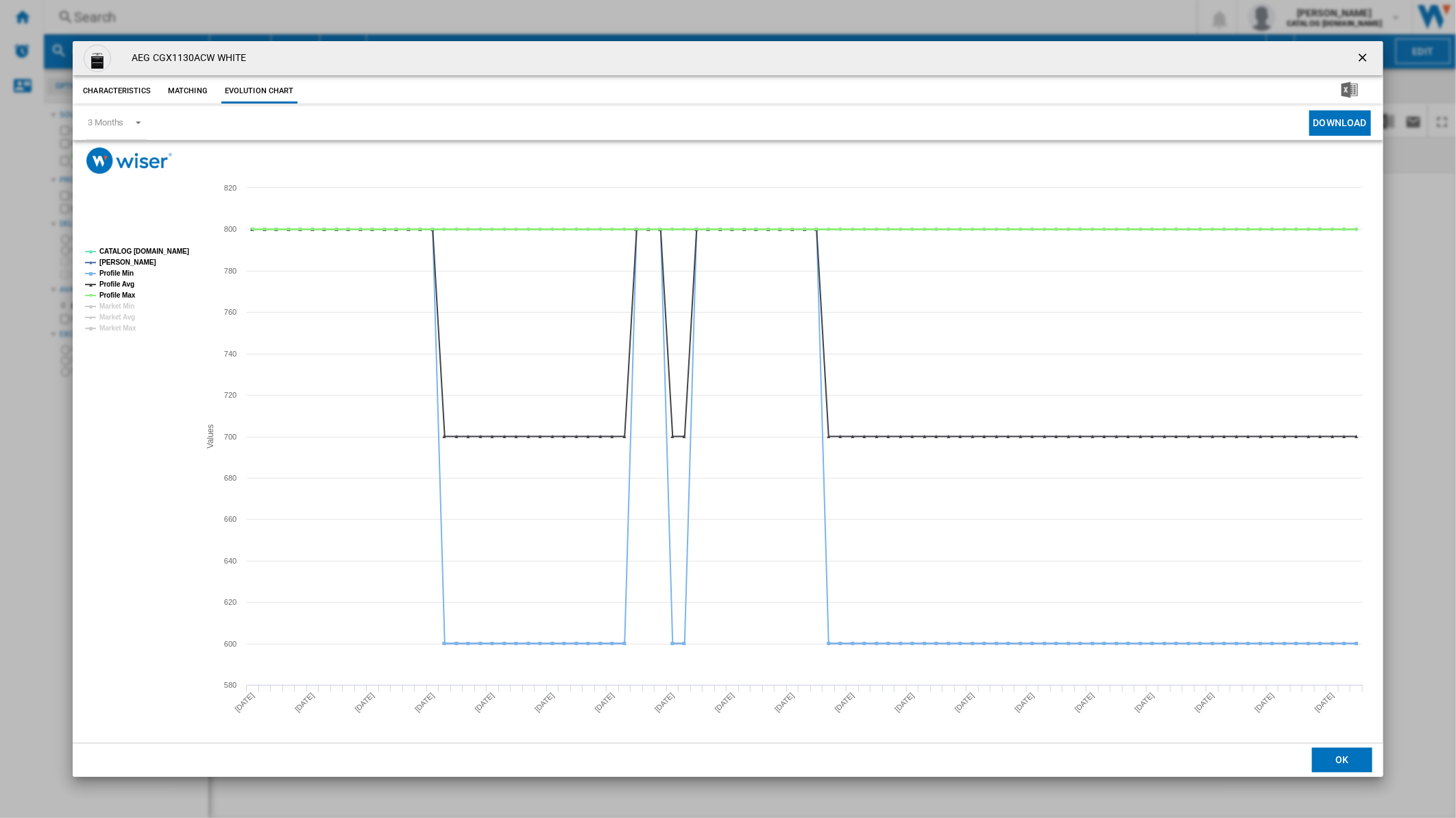
click at [118, 294] on tspan "Profile Max" at bounding box center [118, 295] width 36 height 8
click at [122, 276] on tspan "Profile Min" at bounding box center [116, 273] width 34 height 8
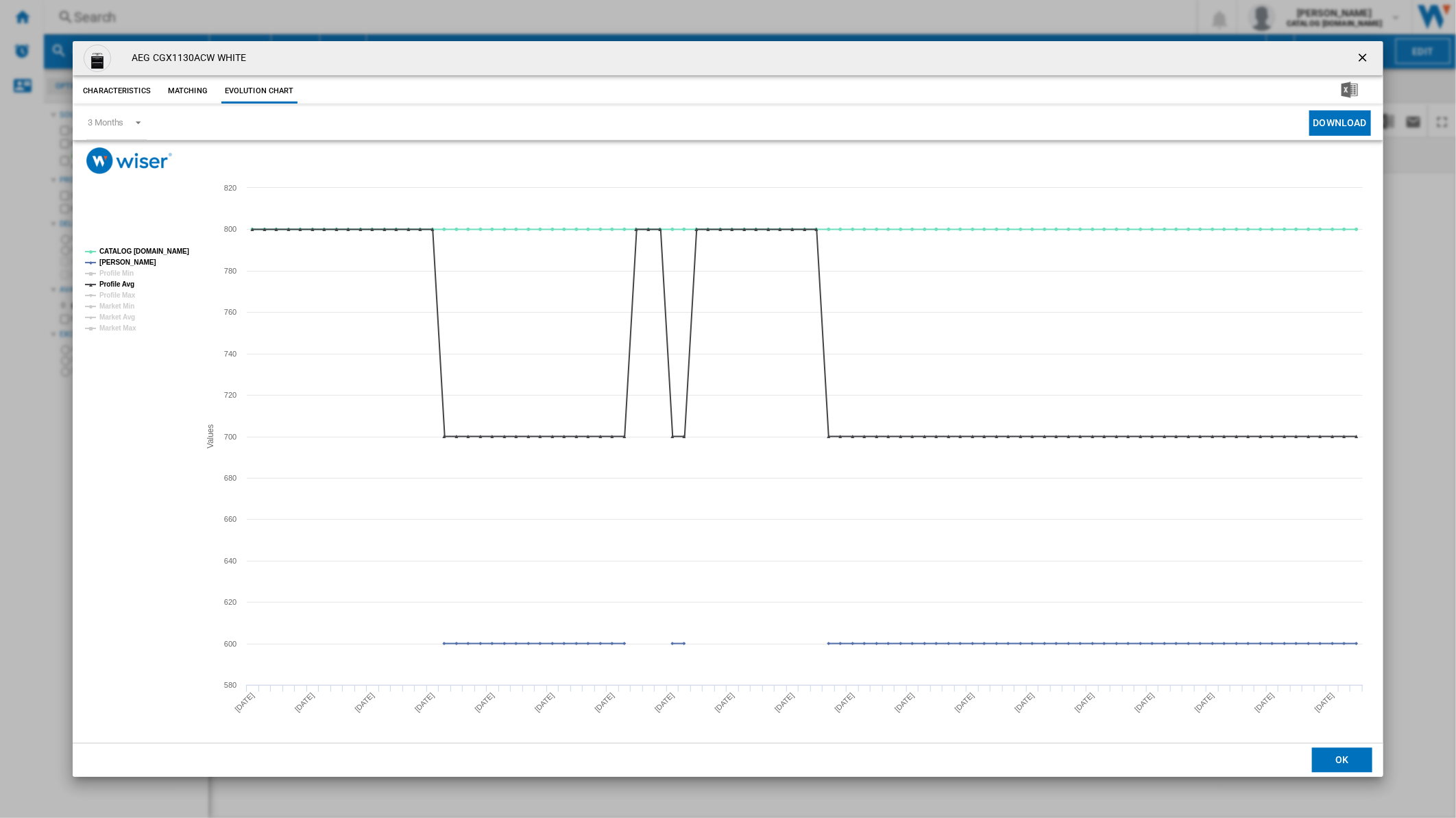
click at [123, 269] on tspan "Profile Min" at bounding box center [116, 273] width 34 height 8
click at [134, 250] on tspan "CATALOG [DOMAIN_NAME]" at bounding box center [144, 251] width 90 height 8
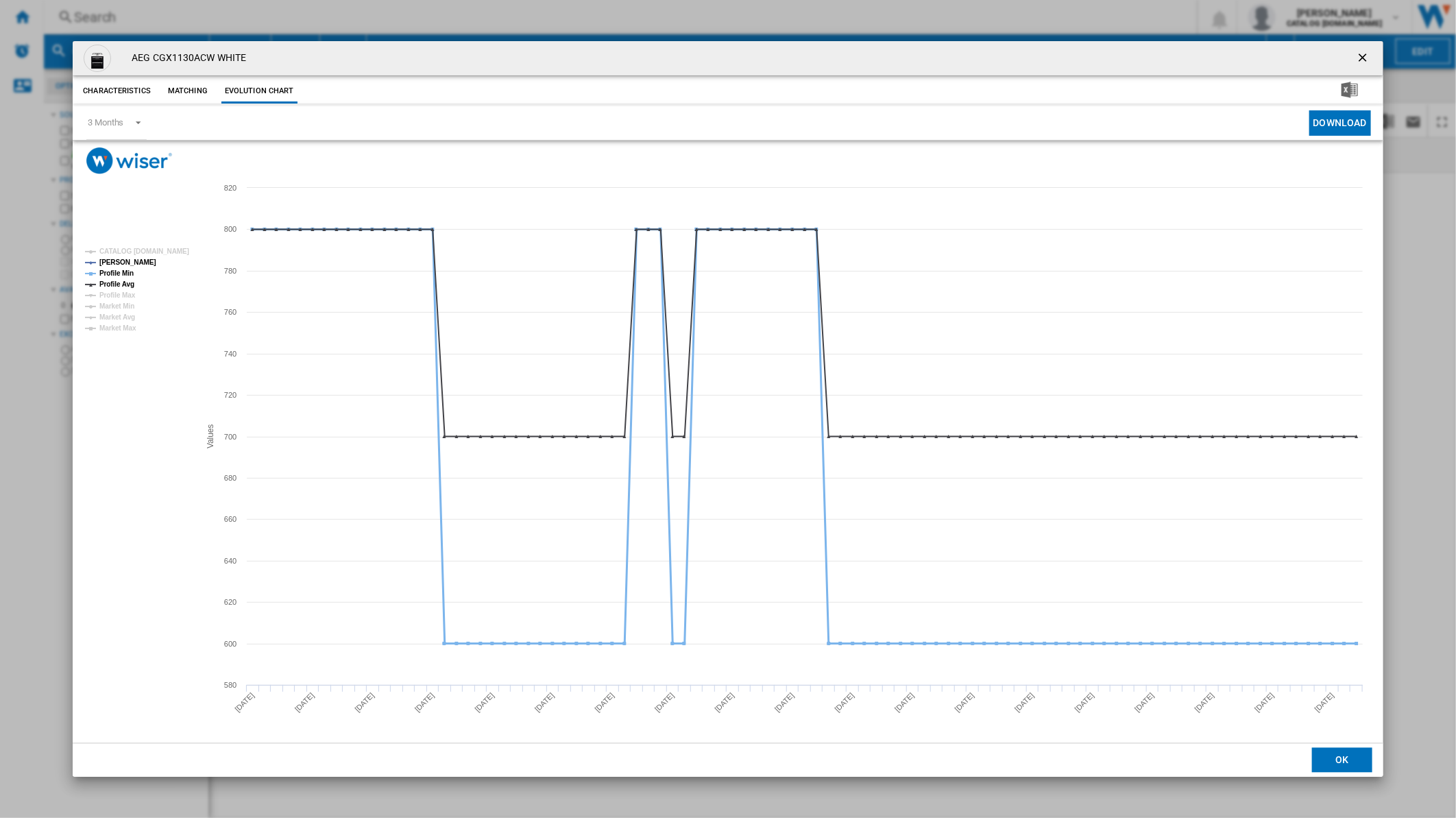
click at [124, 276] on tspan "Profile Min" at bounding box center [116, 273] width 34 height 8
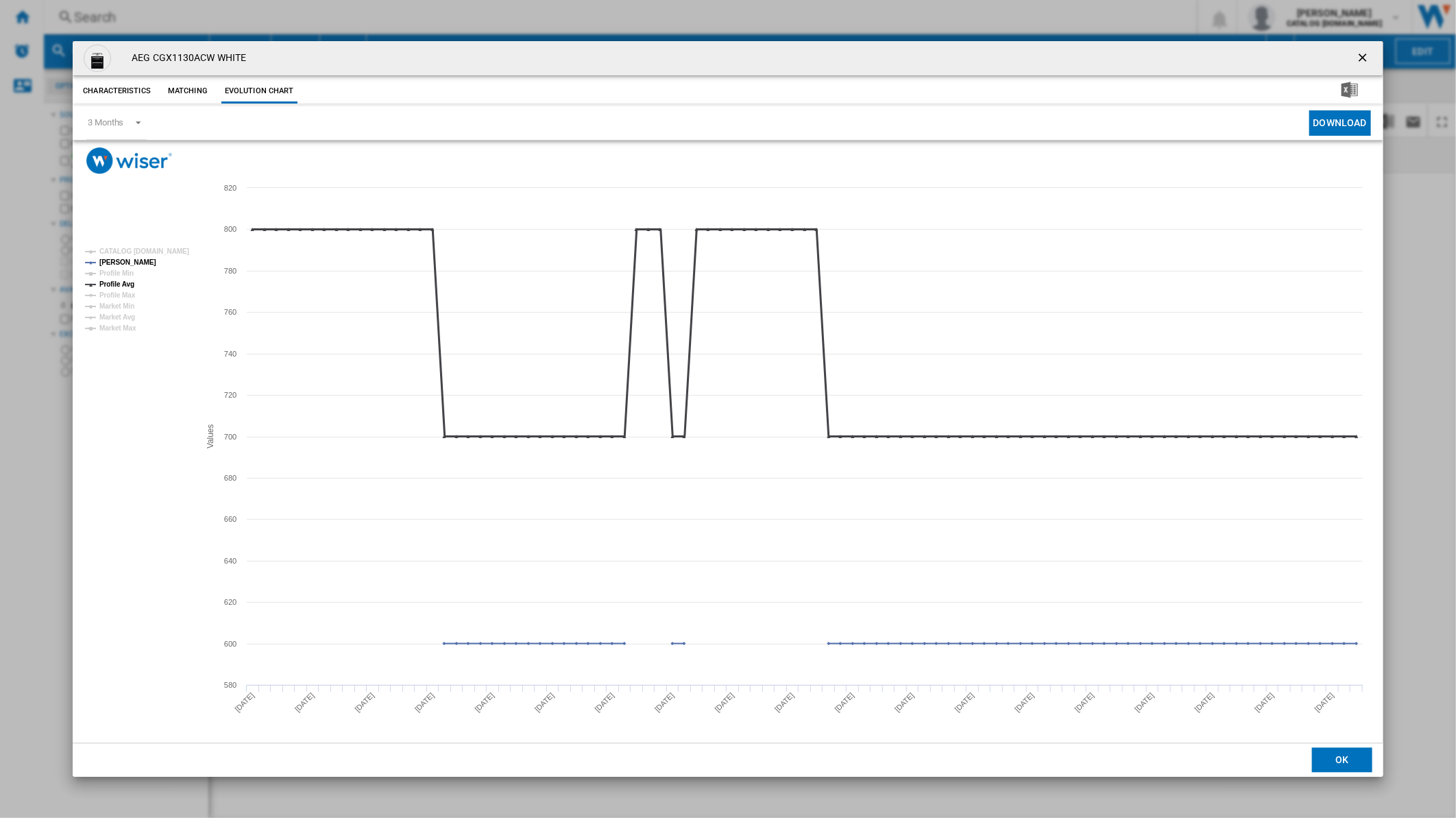
click at [124, 284] on tspan "Profile Avg" at bounding box center [117, 284] width 35 height 8
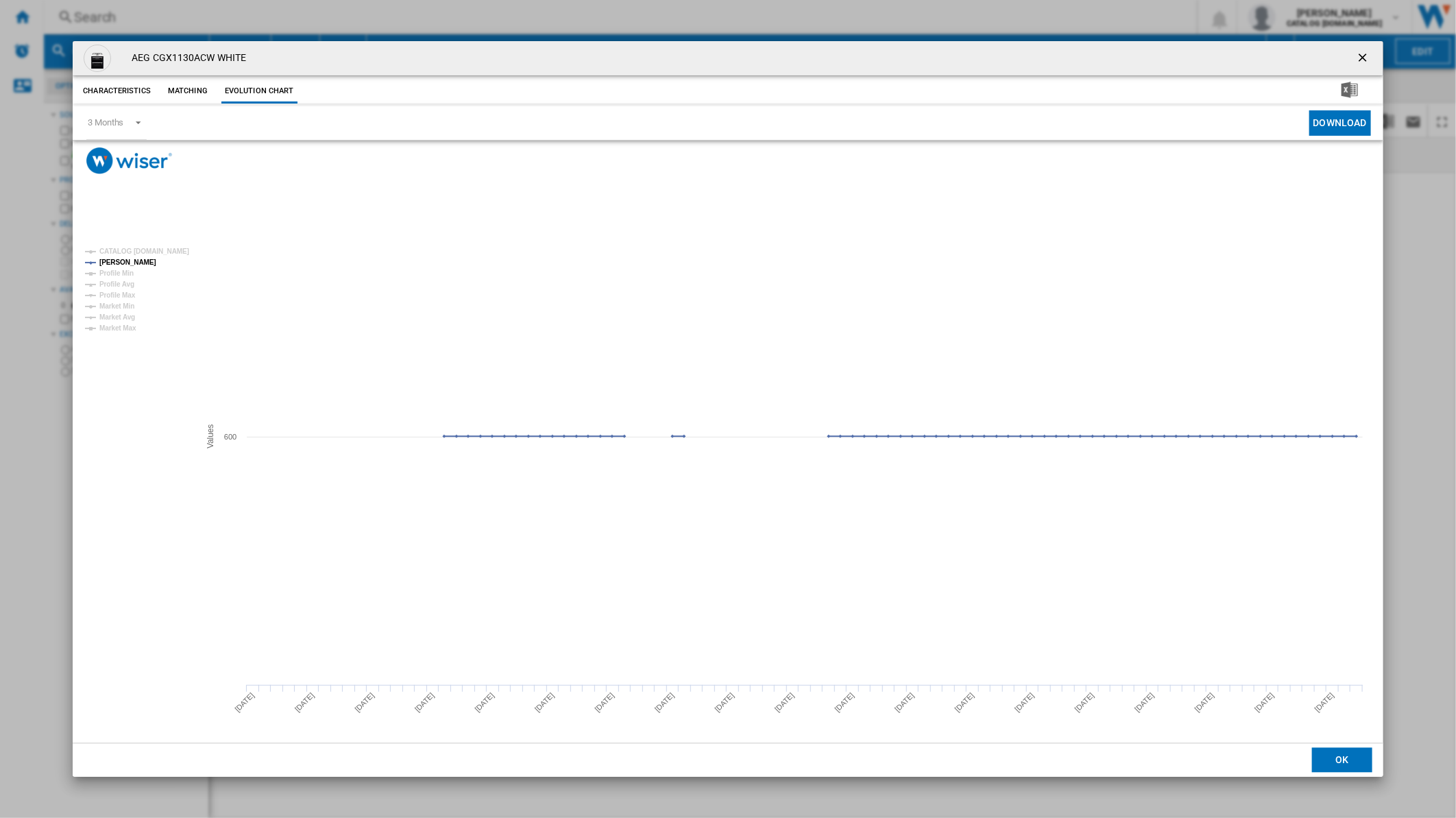
click at [1361, 55] on ng-md-icon "getI18NText('BUTTONS.CLOSE_DIALOG')" at bounding box center [1364, 59] width 17 height 17
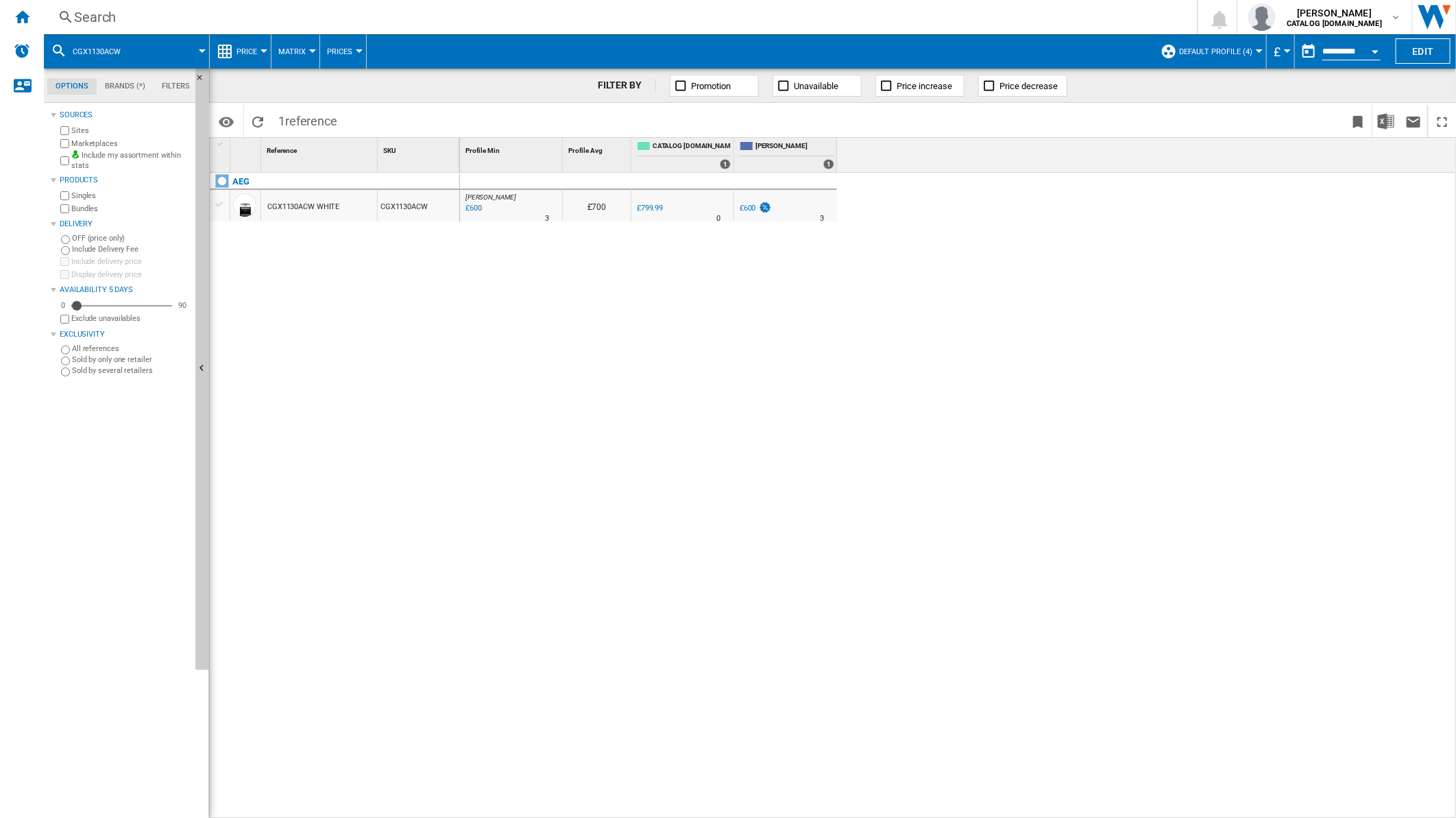
click at [864, 17] on div "Search" at bounding box center [617, 17] width 1087 height 19
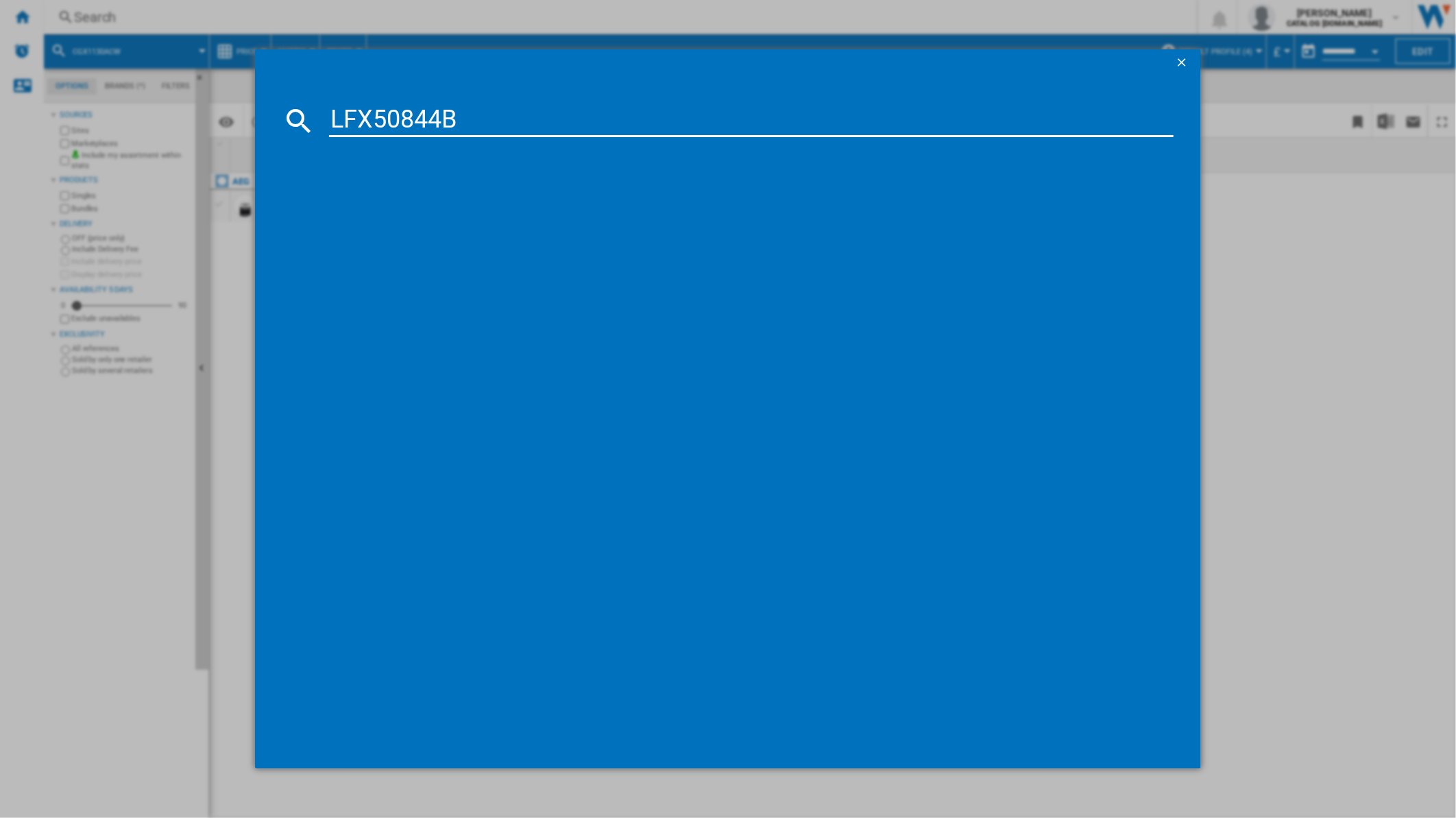
type input "LFX50844B"
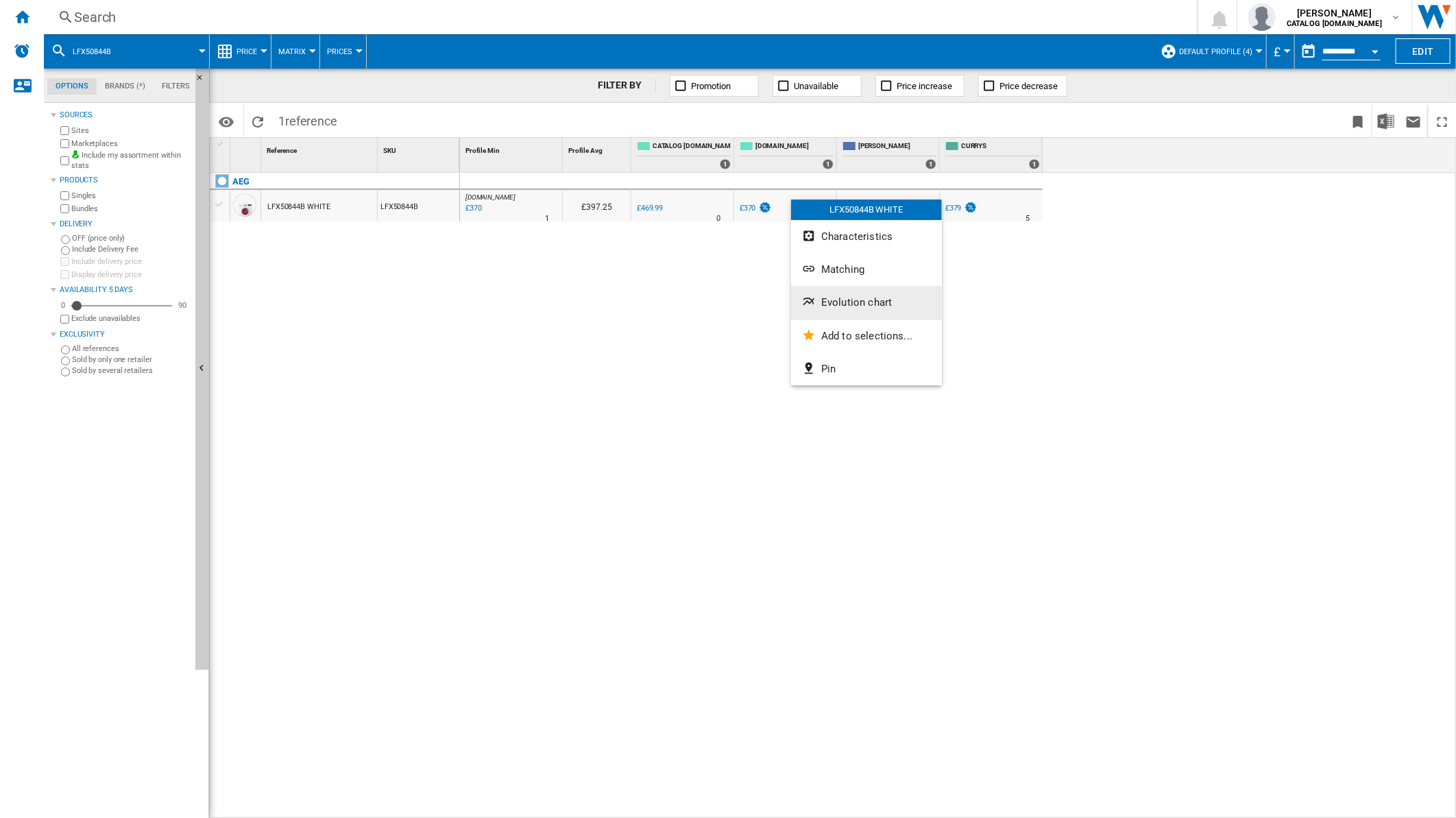
click at [827, 307] on span "Evolution chart" at bounding box center [857, 303] width 71 height 13
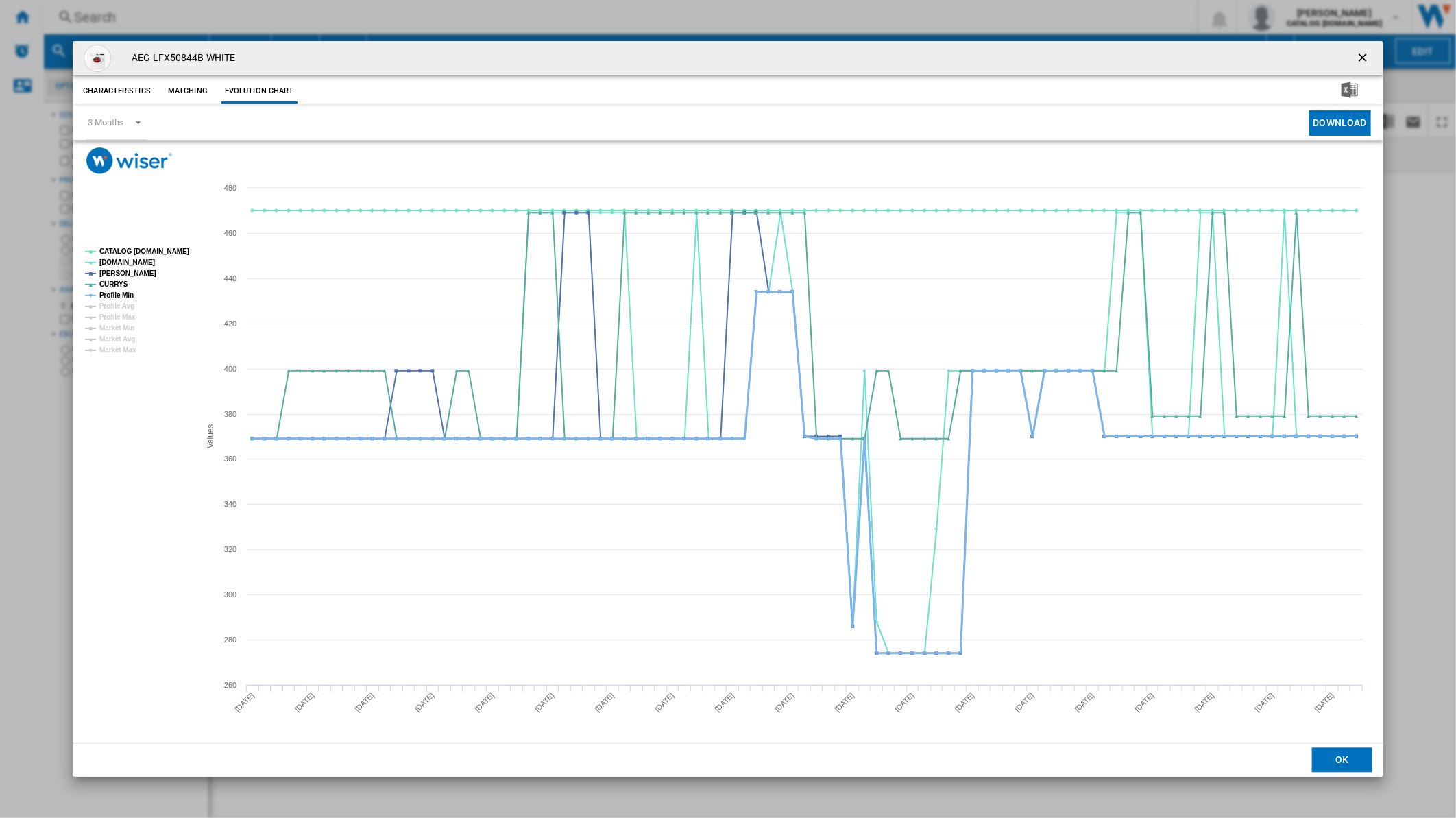
click at [115, 296] on tspan "Profile Min" at bounding box center [116, 295] width 34 height 8
click at [131, 248] on tspan "CATALOG [DOMAIN_NAME]" at bounding box center [144, 251] width 90 height 8
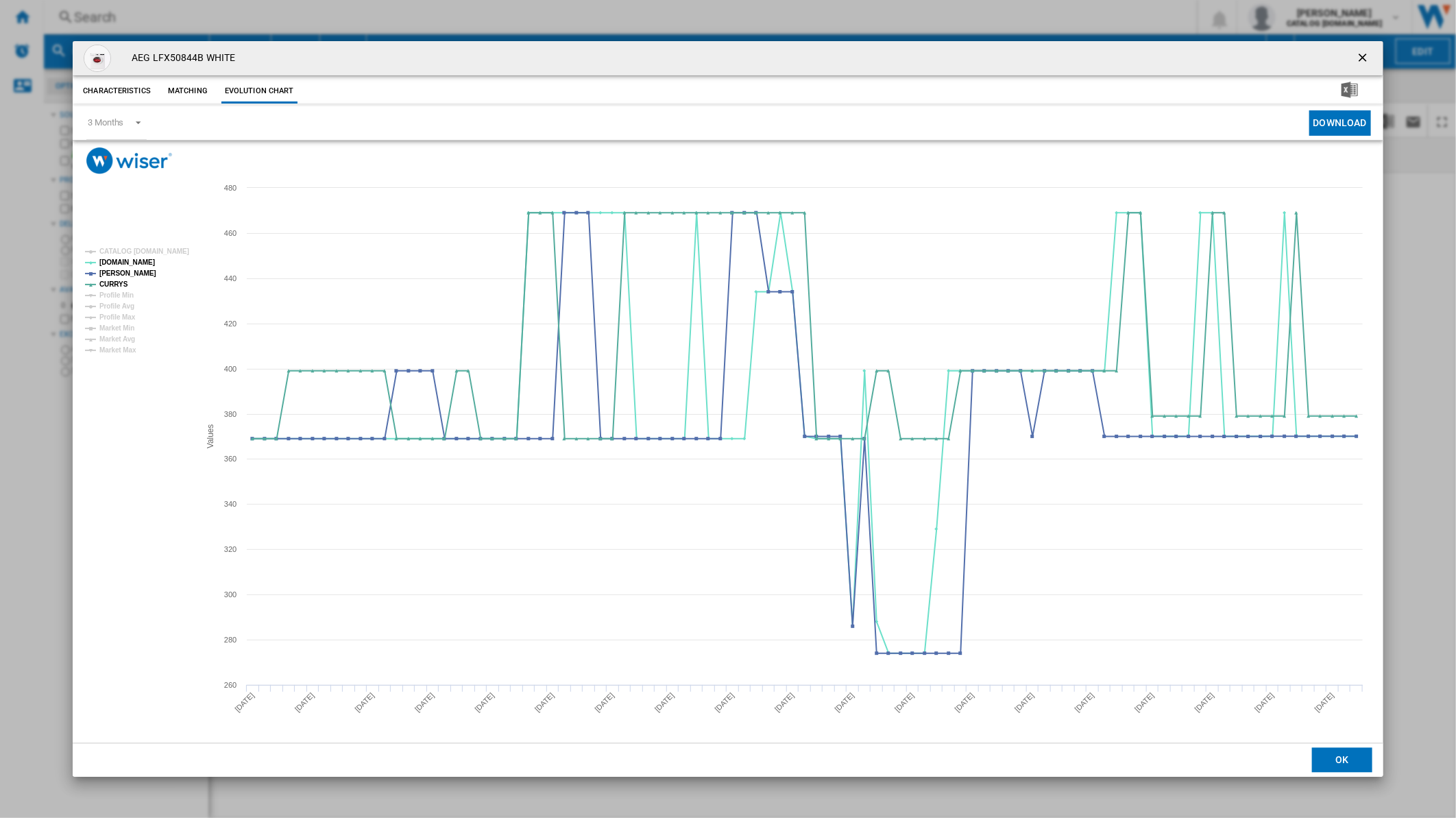
click at [1356, 53] on ng-md-icon "getI18NText('BUTTONS.CLOSE_DIALOG')" at bounding box center [1364, 59] width 17 height 17
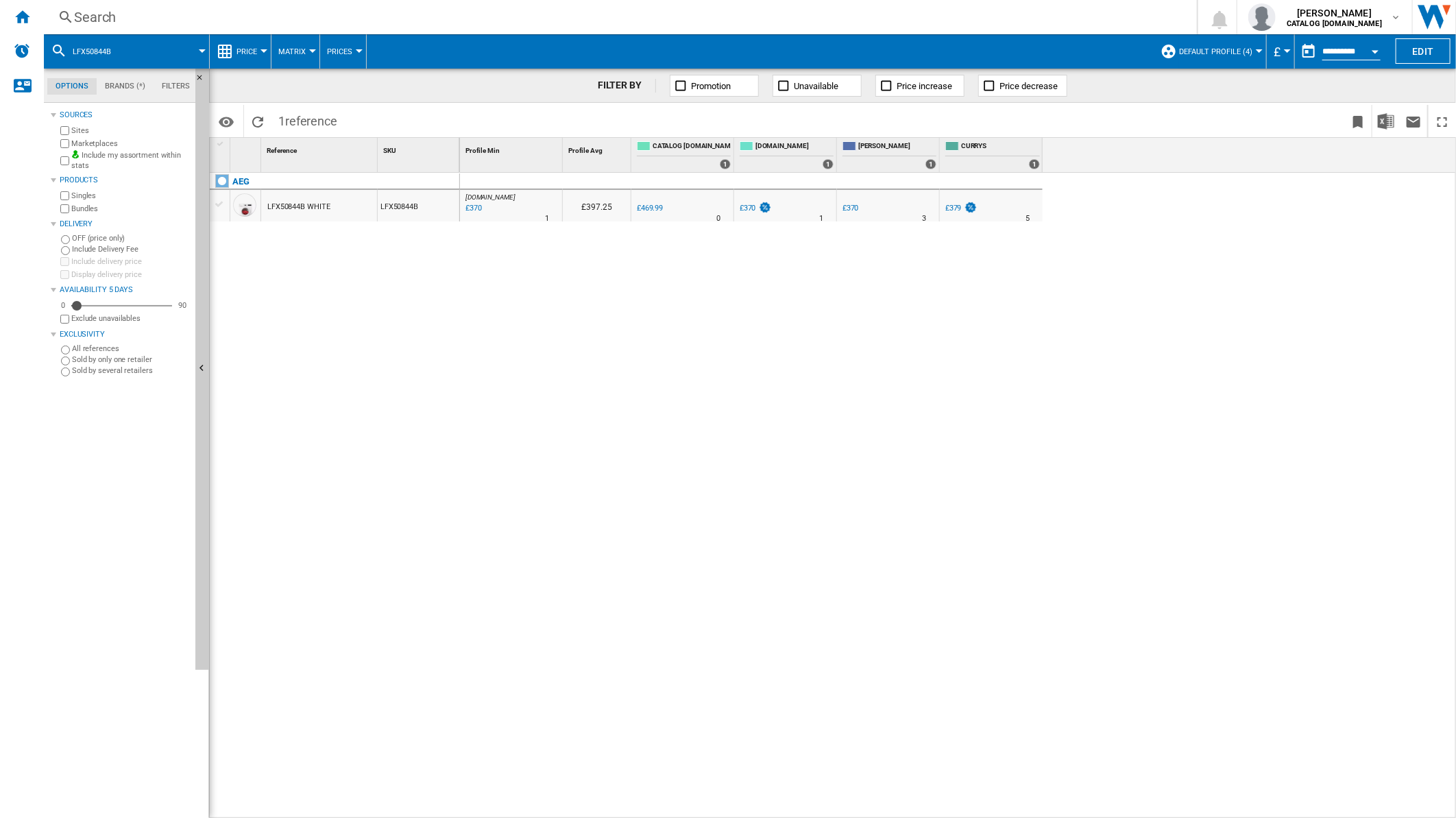
click at [599, 24] on div "Search" at bounding box center [617, 17] width 1087 height 19
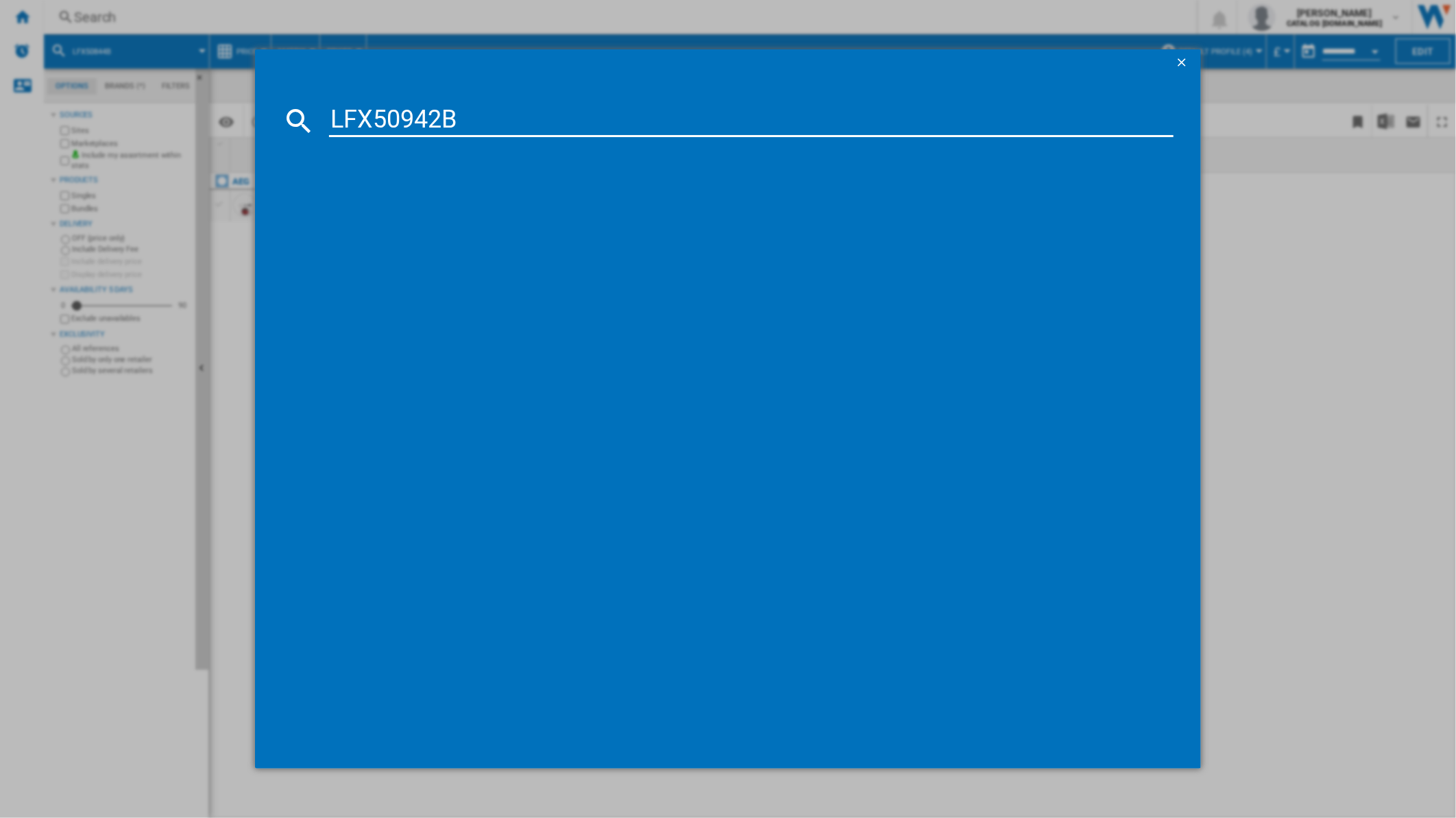
type input "LFX50942B"
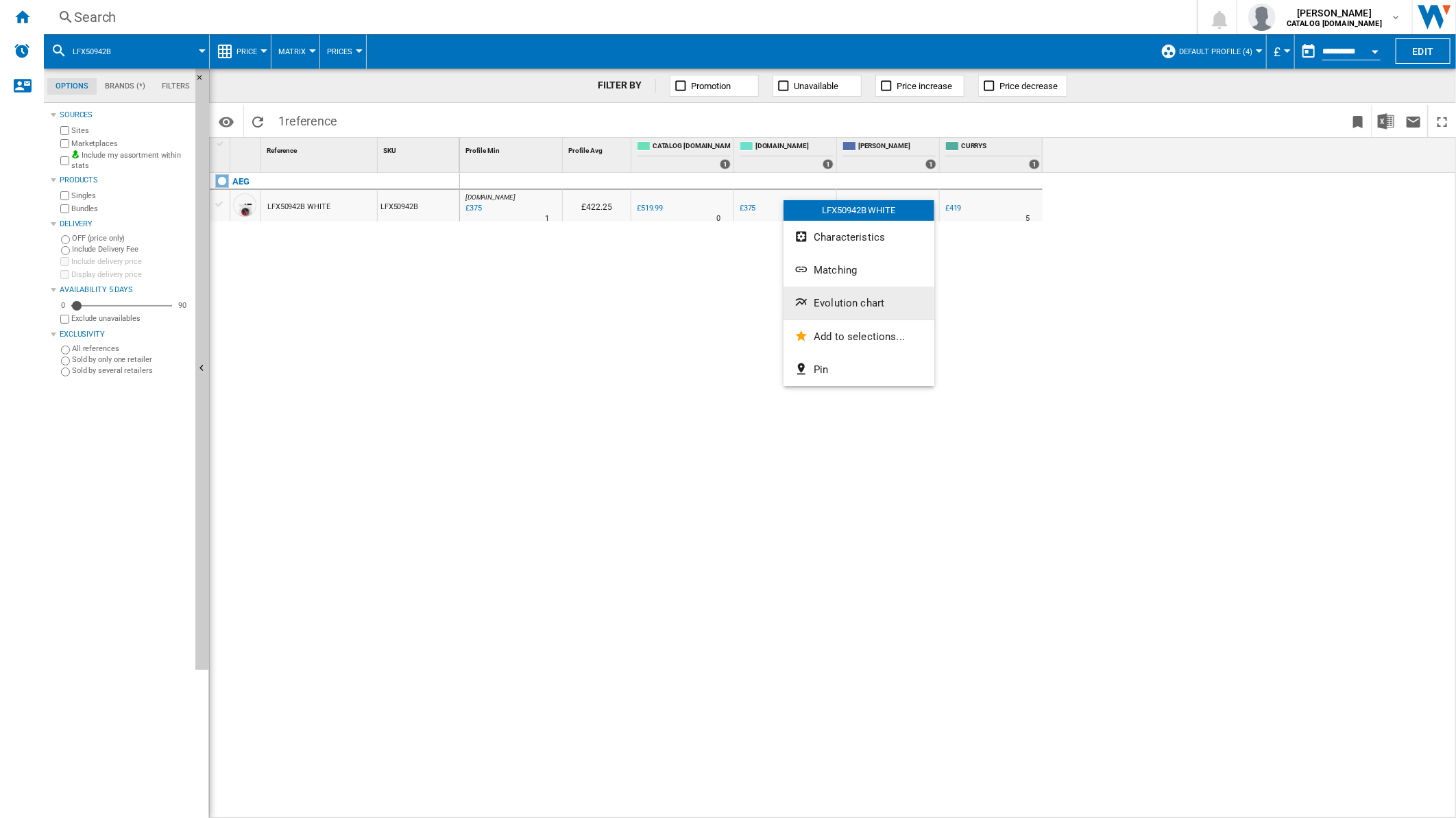
click at [855, 302] on span "Evolution chart" at bounding box center [849, 303] width 71 height 13
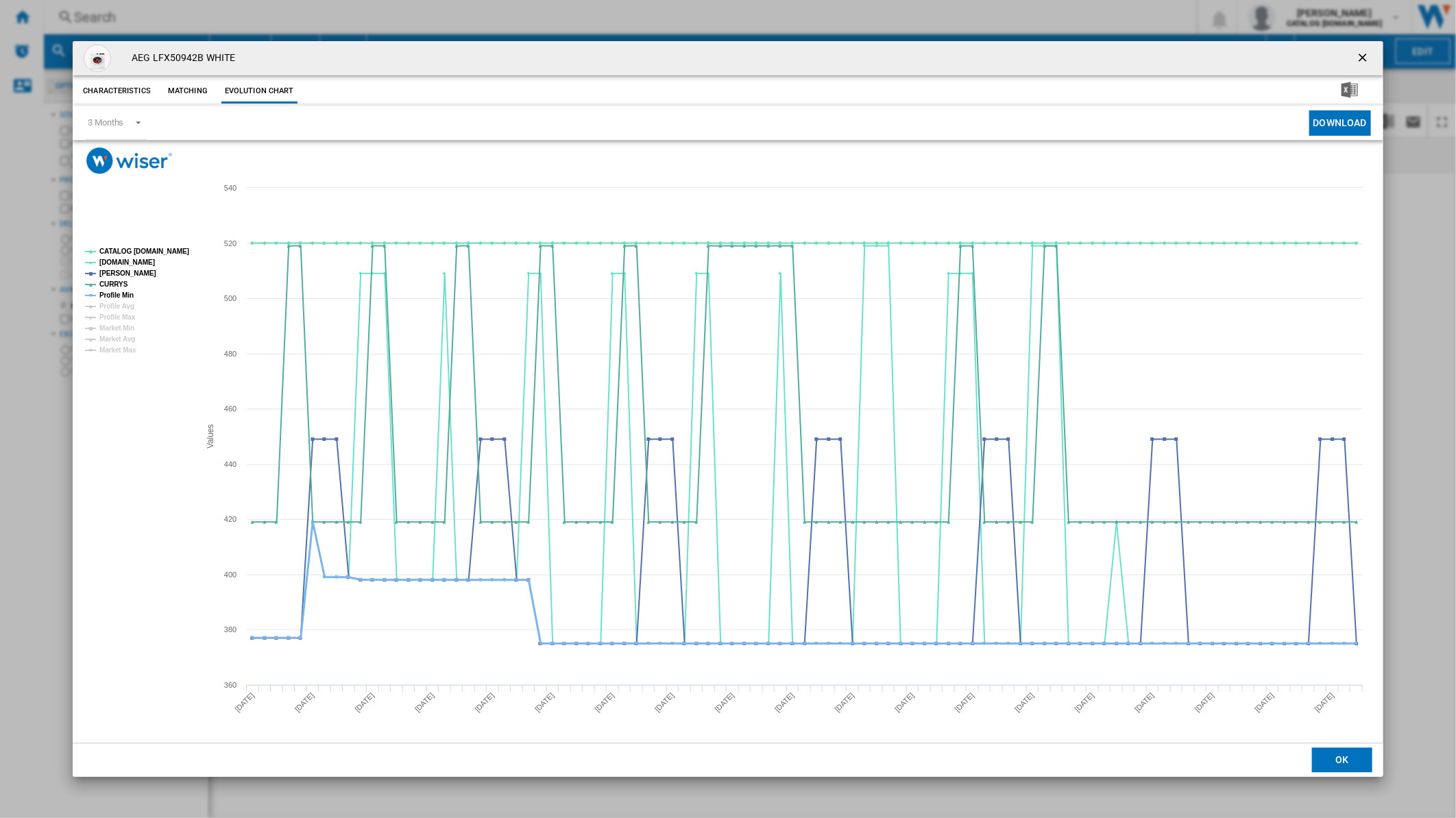
click at [124, 293] on tspan "Profile Min" at bounding box center [116, 295] width 34 height 8
click at [139, 250] on tspan "CATALOG [DOMAIN_NAME]" at bounding box center [144, 251] width 90 height 8
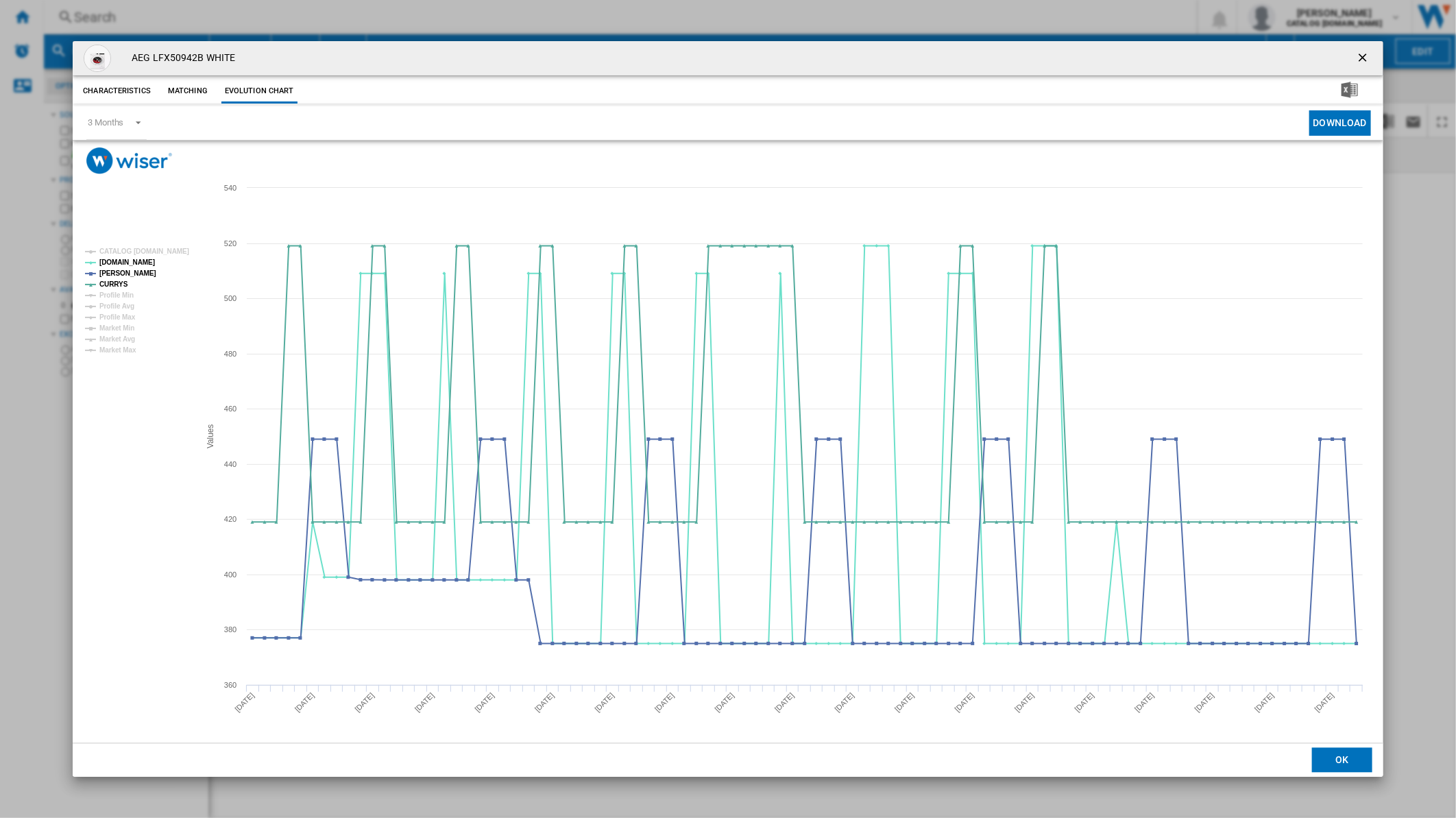
drag, startPoint x: 1358, startPoint y: 53, endPoint x: 1256, endPoint y: 58, distance: 102.1
click at [1357, 53] on ng-md-icon "getI18NText('BUTTONS.CLOSE_DIALOG')" at bounding box center [1364, 59] width 17 height 17
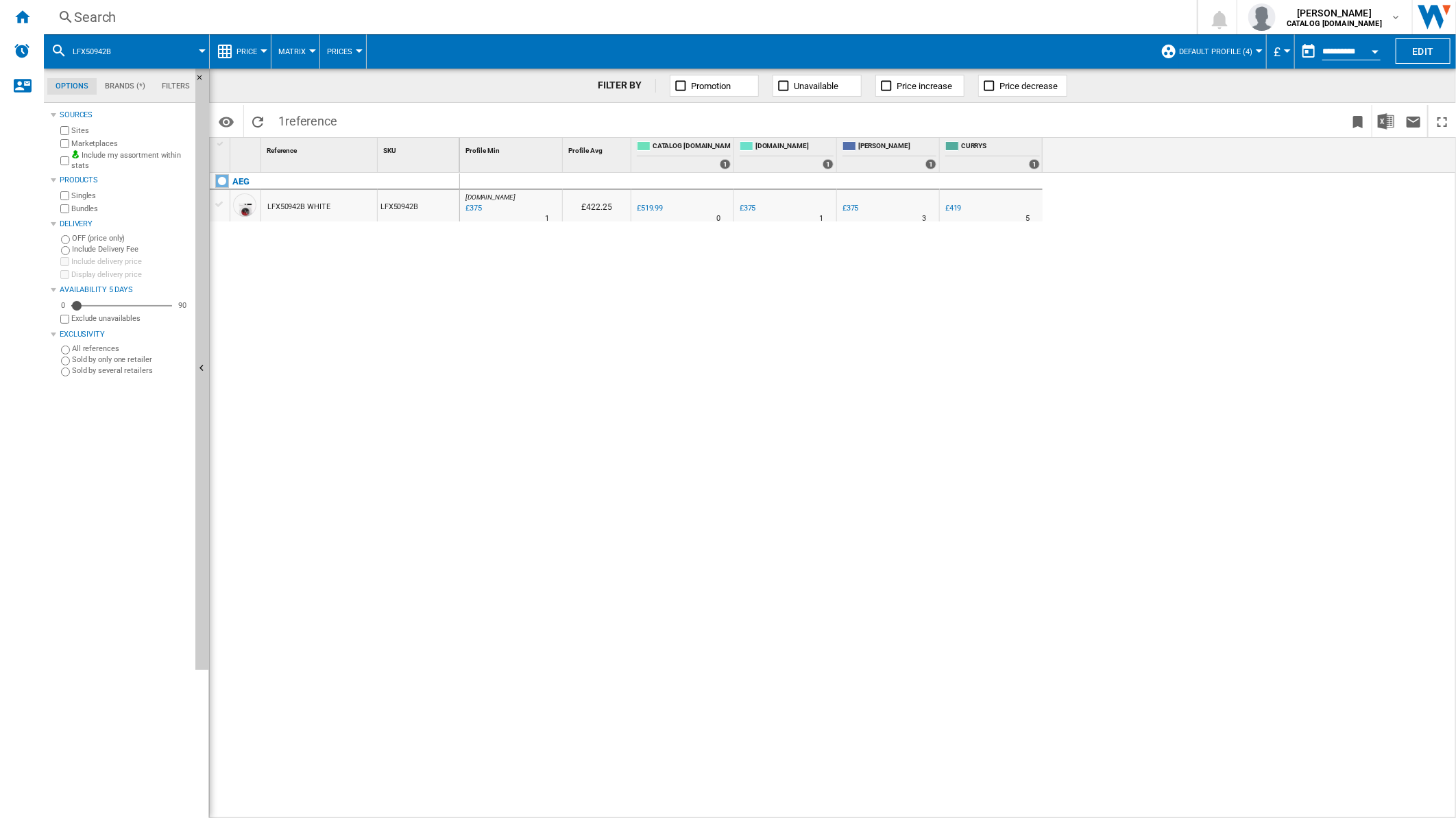
click at [892, 22] on div "Search" at bounding box center [617, 17] width 1087 height 19
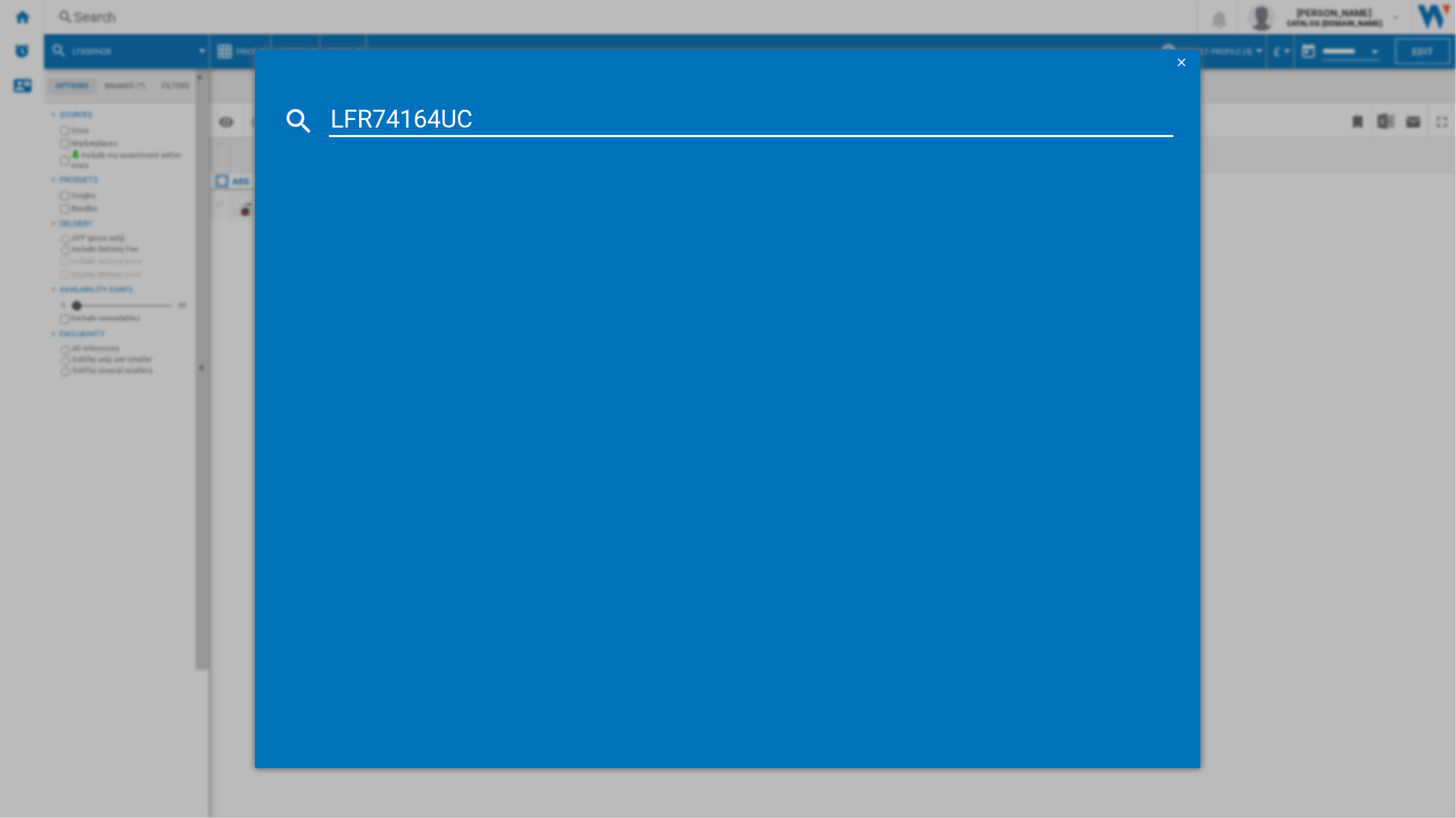
type input "LFR74164UC"
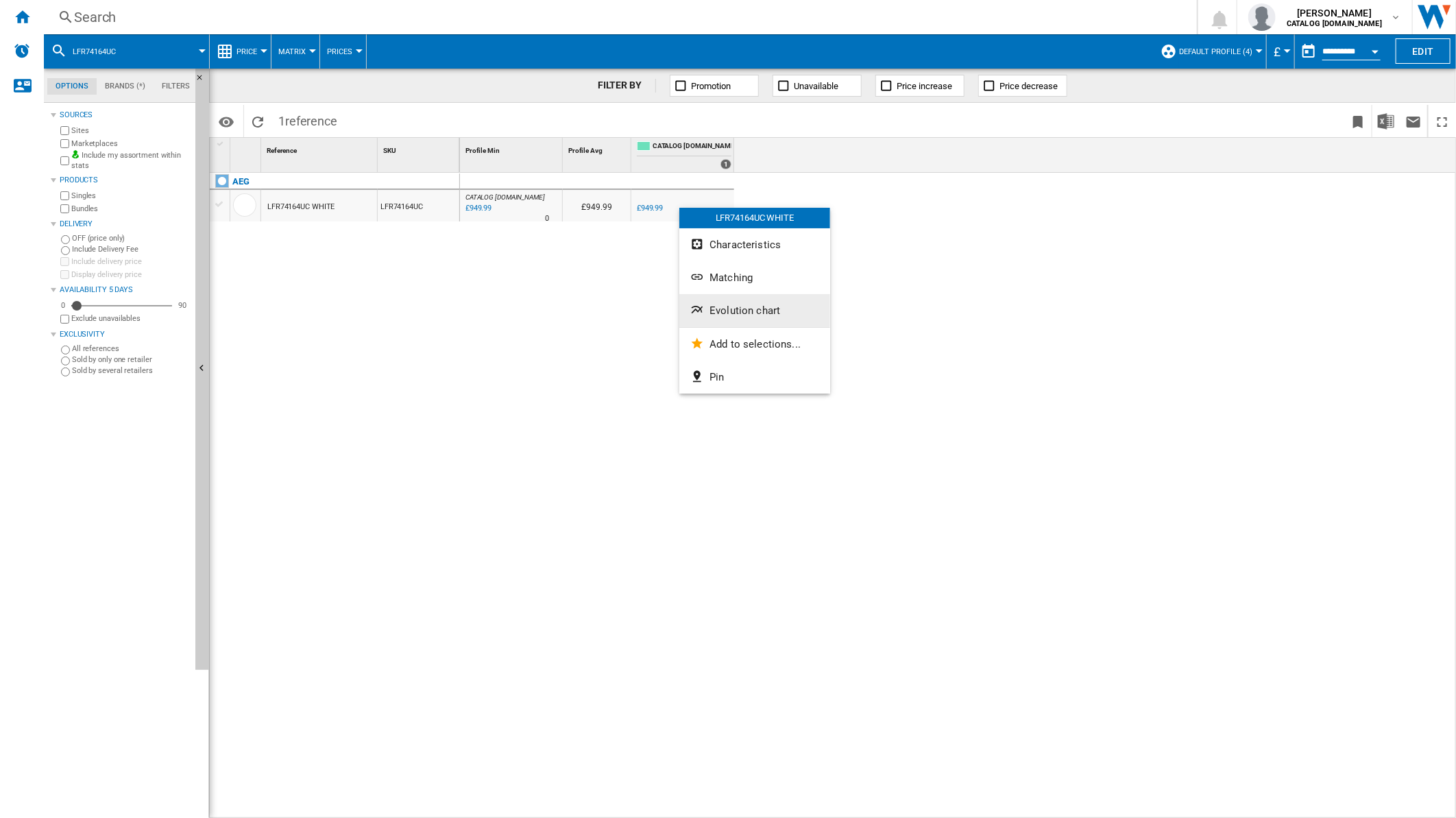
click at [732, 309] on span "Evolution chart" at bounding box center [745, 311] width 71 height 13
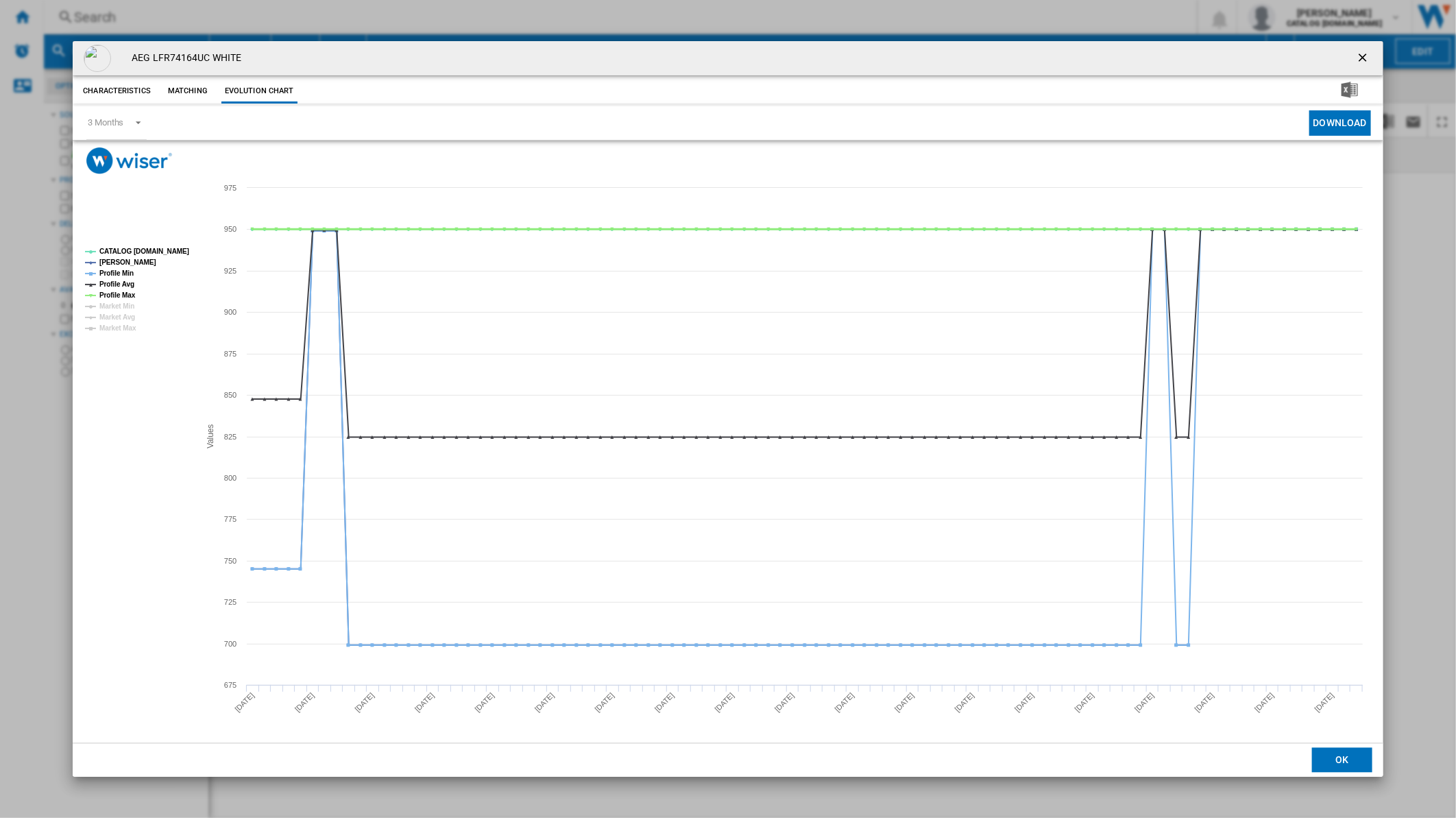
click at [127, 295] on tspan "Profile Max" at bounding box center [118, 295] width 36 height 8
click at [118, 280] on tspan "Profile Avg" at bounding box center [117, 284] width 35 height 8
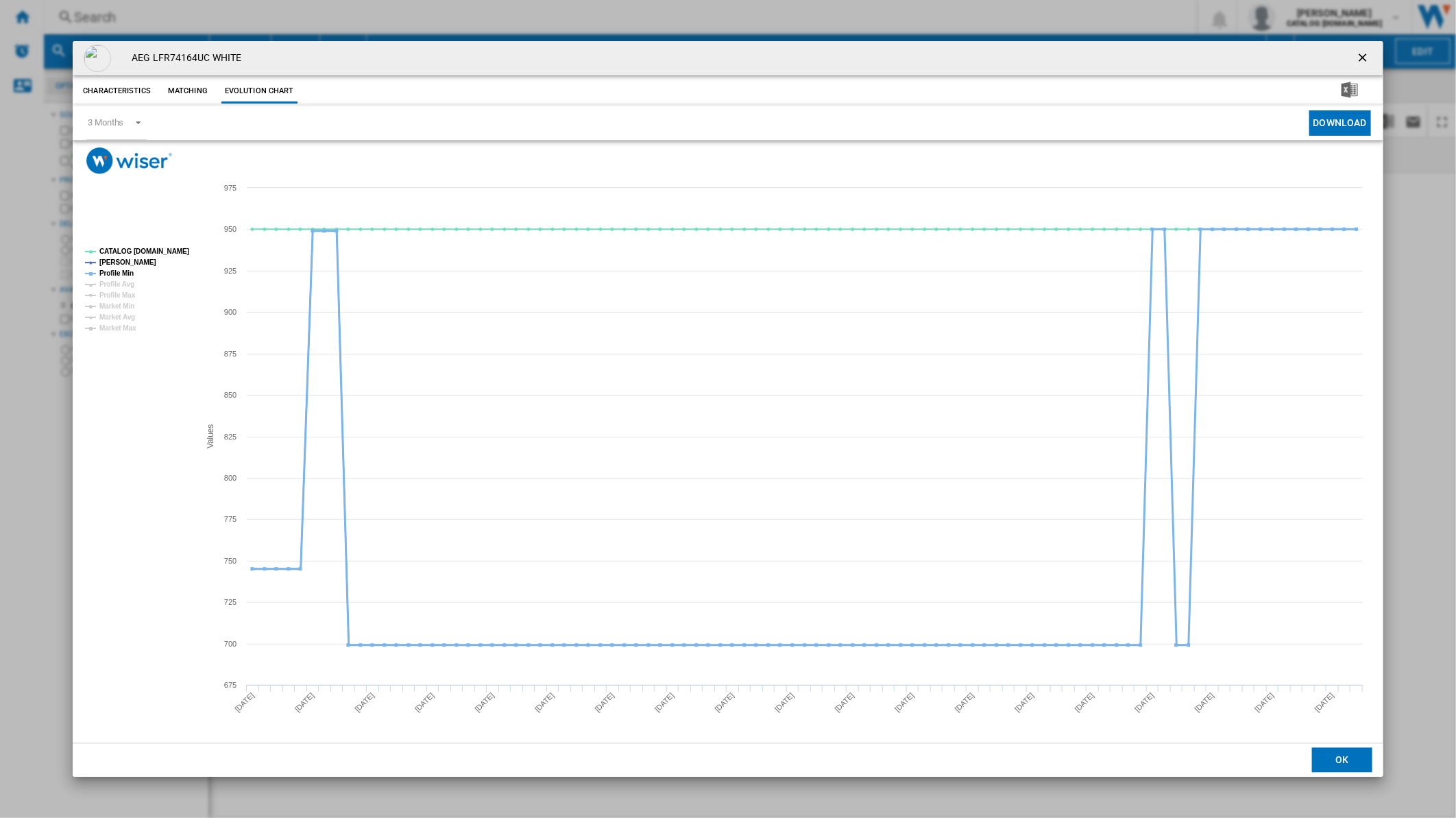
click at [118, 272] on tspan "Profile Min" at bounding box center [116, 273] width 34 height 8
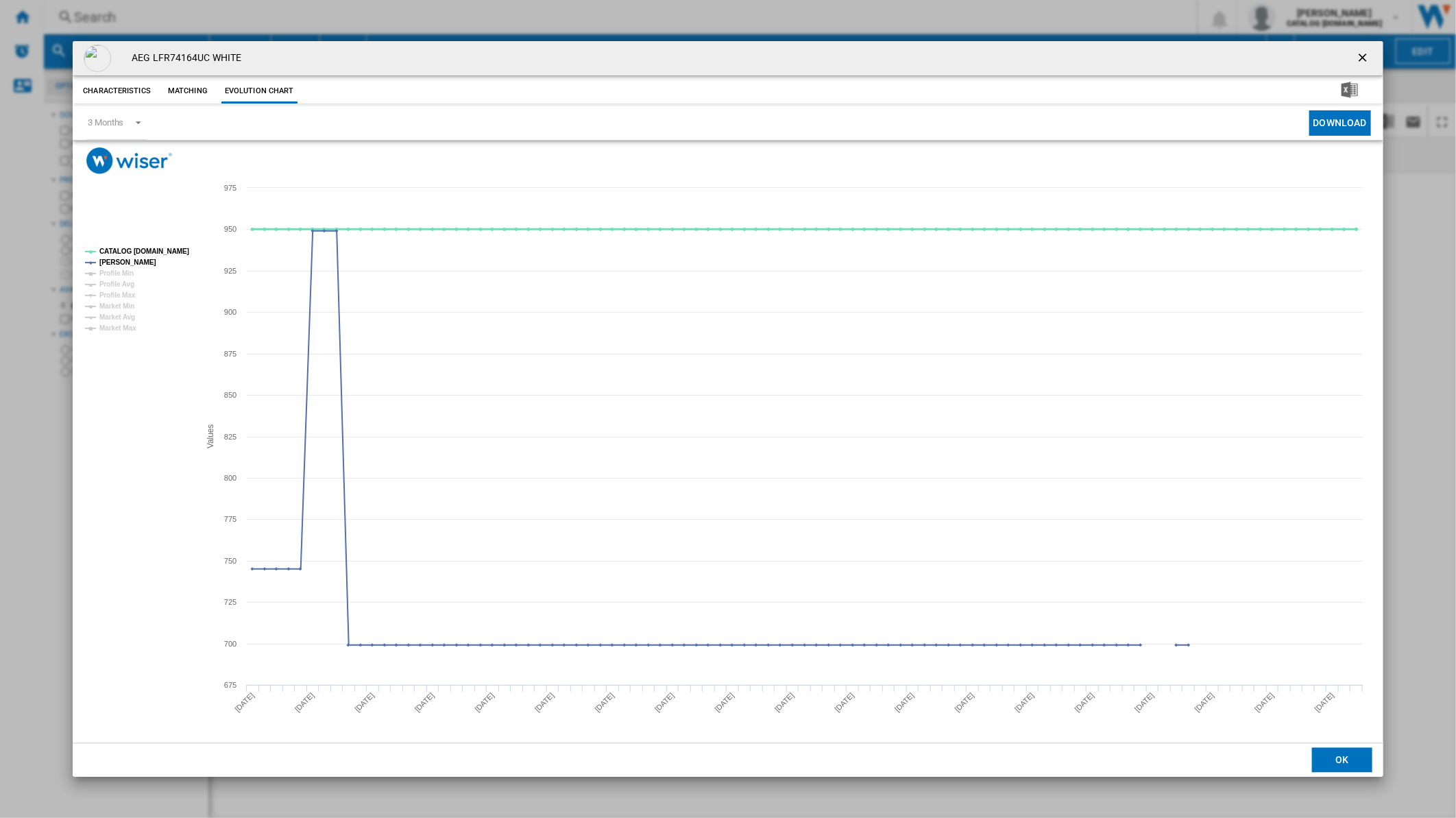
click at [135, 255] on tspan "CATALOG [DOMAIN_NAME]" at bounding box center [144, 251] width 90 height 8
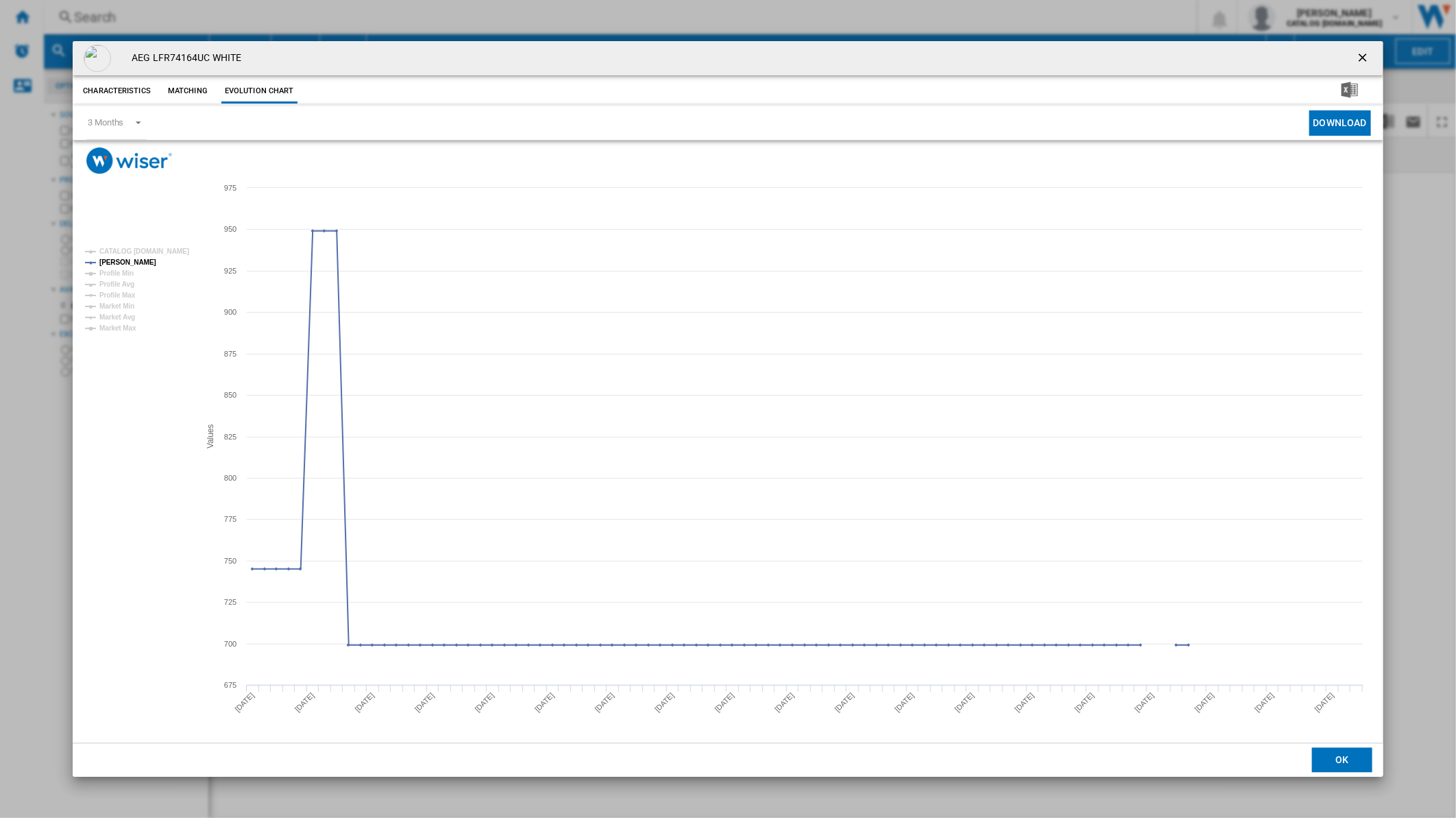
click at [1383, 53] on md-dialog "AEG LFR74164UC WHITE Characteristics Matching Evolution chart price £949.99 del…" at bounding box center [728, 409] width 1311 height 737
click at [1358, 56] on ng-md-icon "getI18NText('BUTTONS.CLOSE_DIALOG')" at bounding box center [1364, 59] width 17 height 17
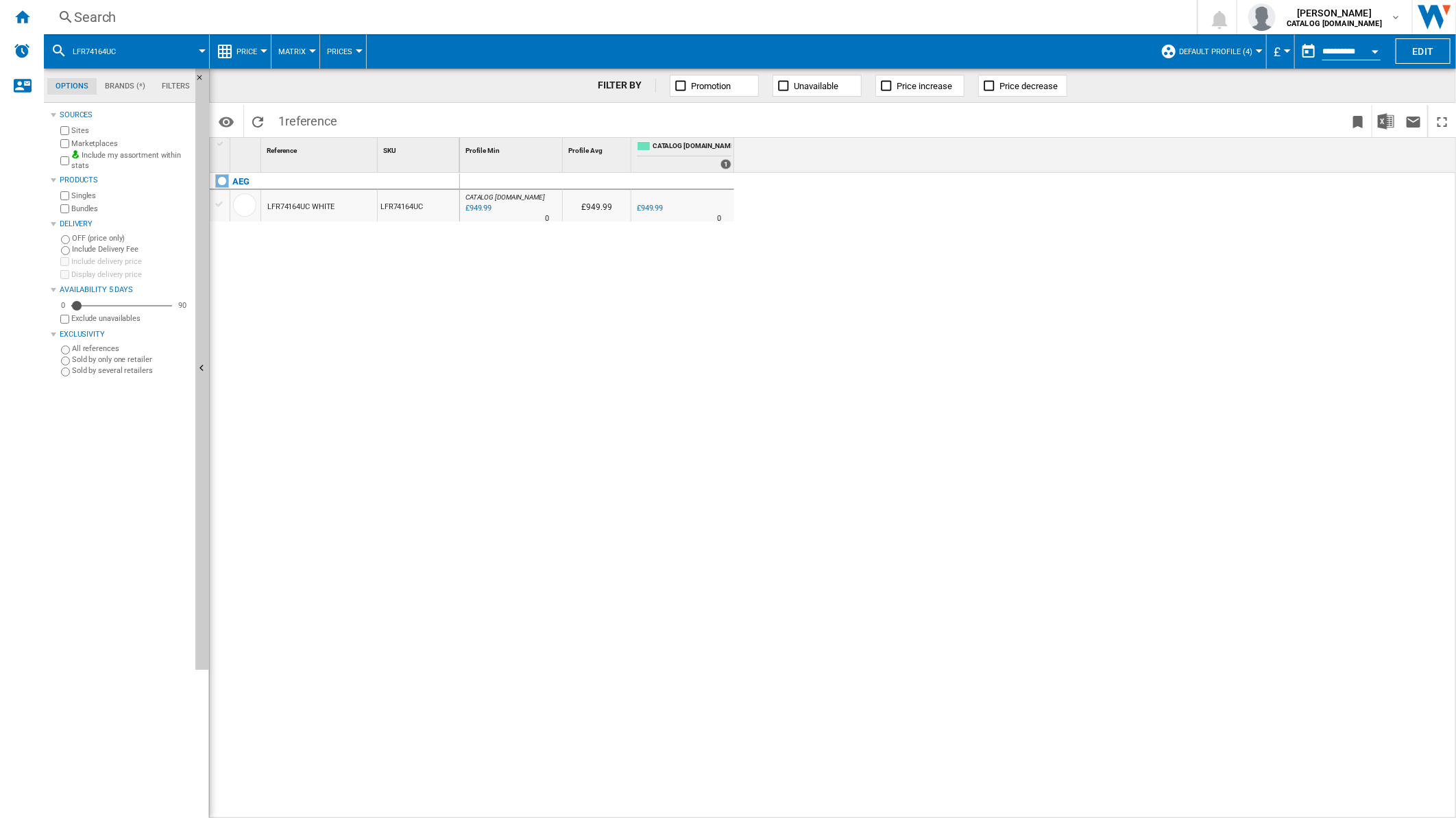
click at [934, 18] on div "Search" at bounding box center [617, 17] width 1087 height 19
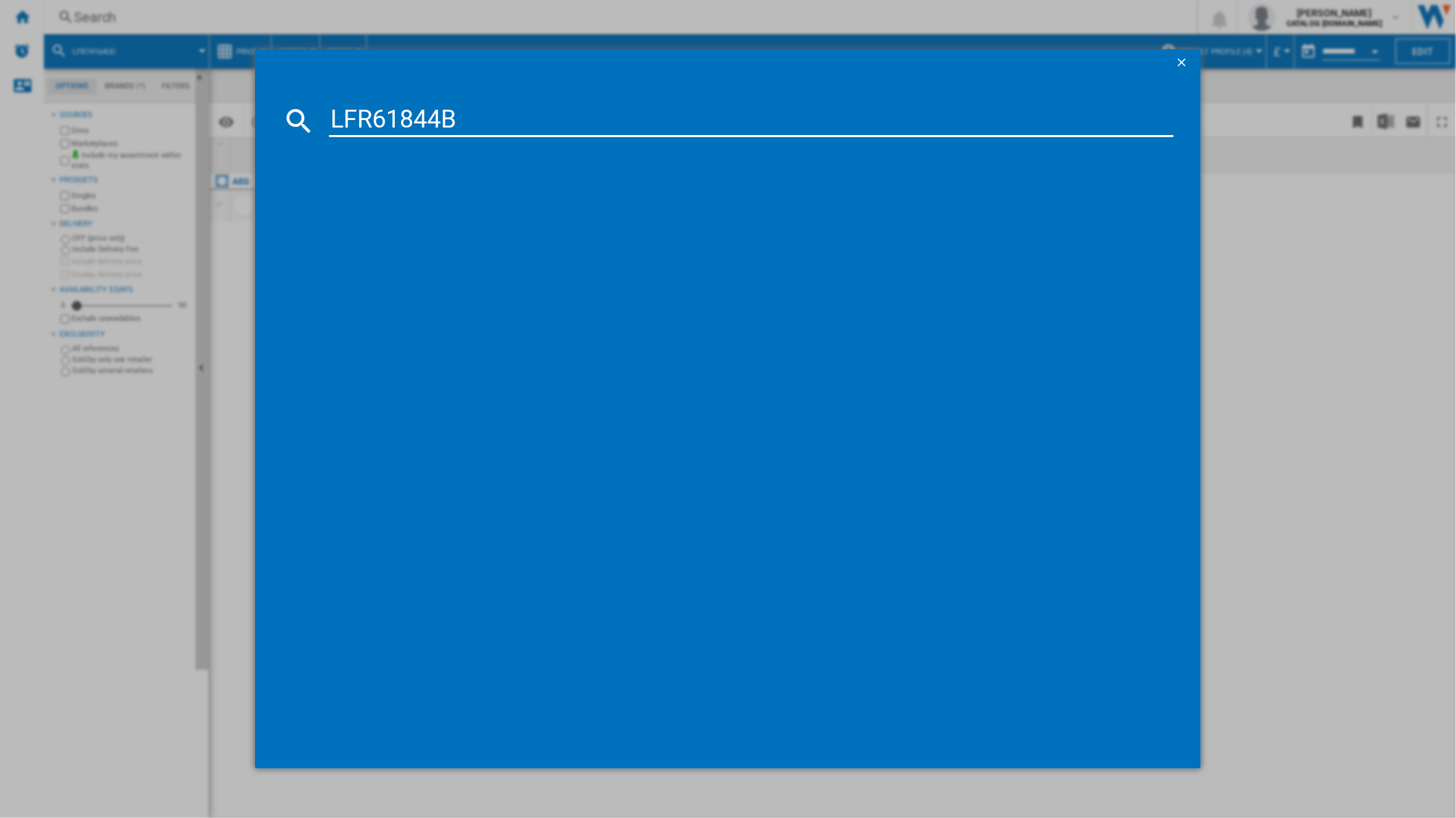
type input "LFR61844B"
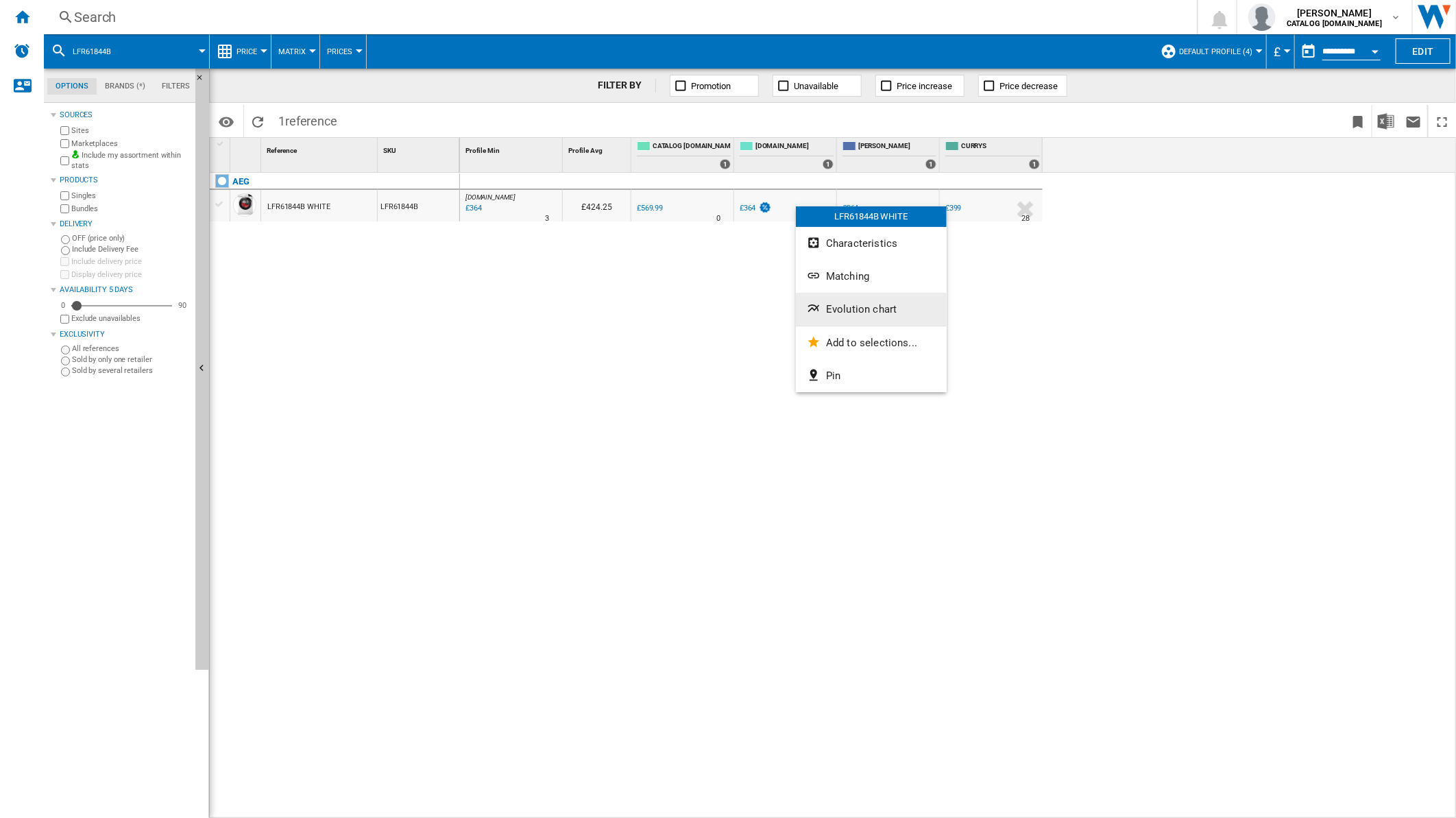
click at [860, 311] on span "Evolution chart" at bounding box center [862, 310] width 71 height 13
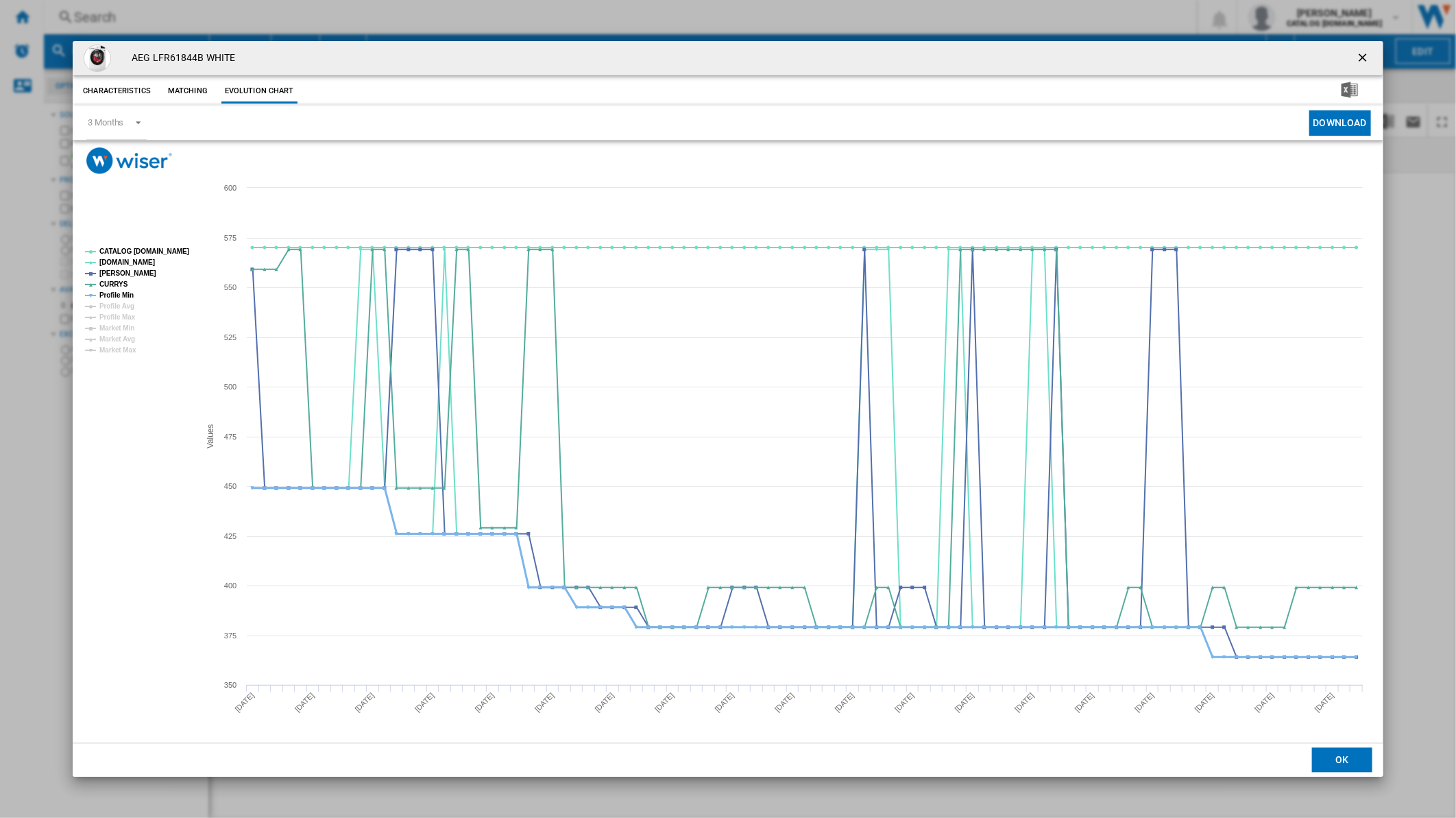
click at [118, 294] on tspan "Profile Min" at bounding box center [116, 295] width 34 height 8
click at [128, 251] on tspan "CATALOG [DOMAIN_NAME]" at bounding box center [144, 251] width 90 height 8
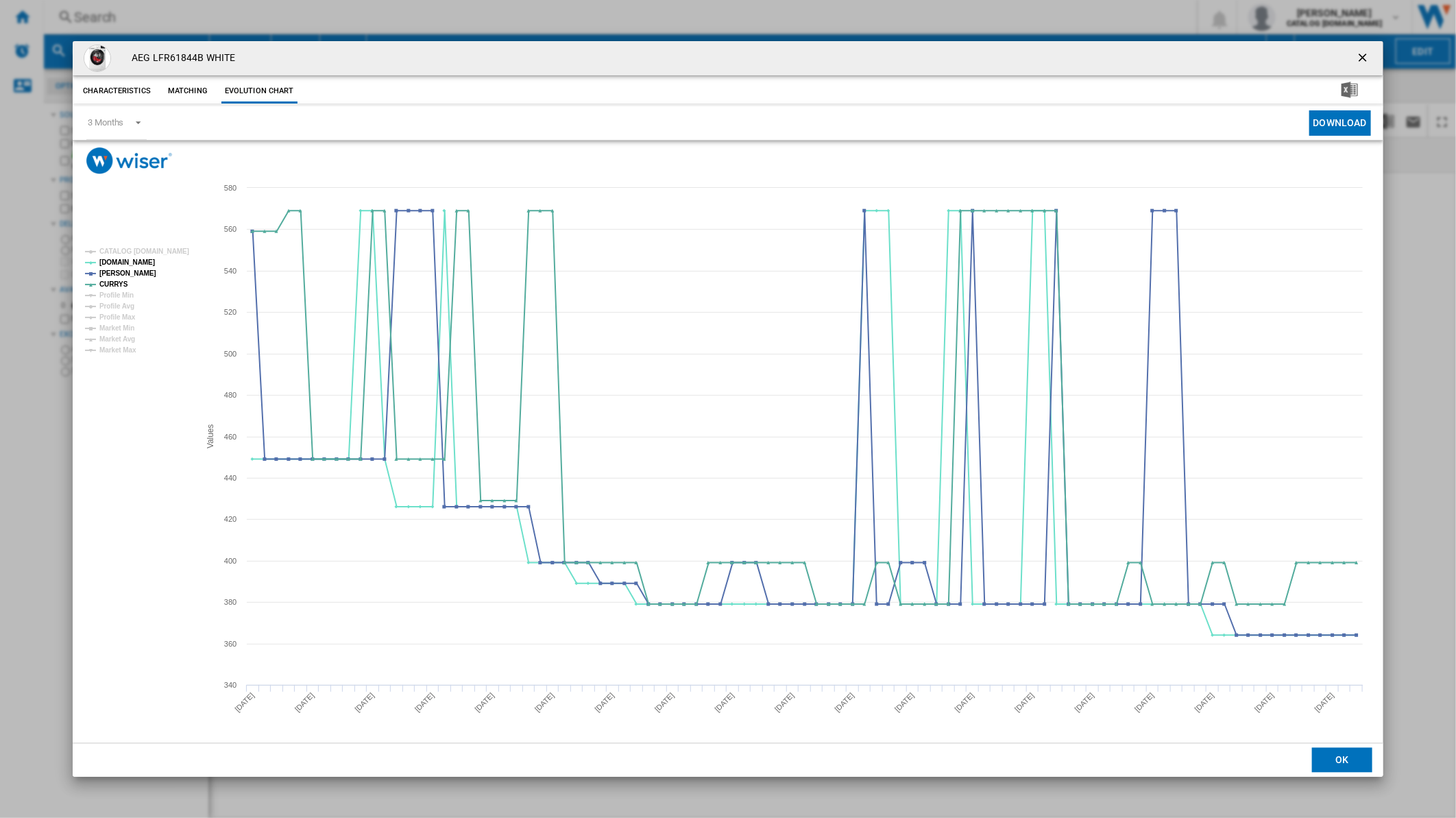
drag, startPoint x: 1372, startPoint y: 46, endPoint x: 1365, endPoint y: 48, distance: 7.3
click at [1371, 46] on div "AEG LFR61844B WHITE" at bounding box center [728, 58] width 1311 height 34
click at [1356, 51] on ng-md-icon "getI18NText('BUTTONS.CLOSE_DIALOG')" at bounding box center [1364, 59] width 17 height 17
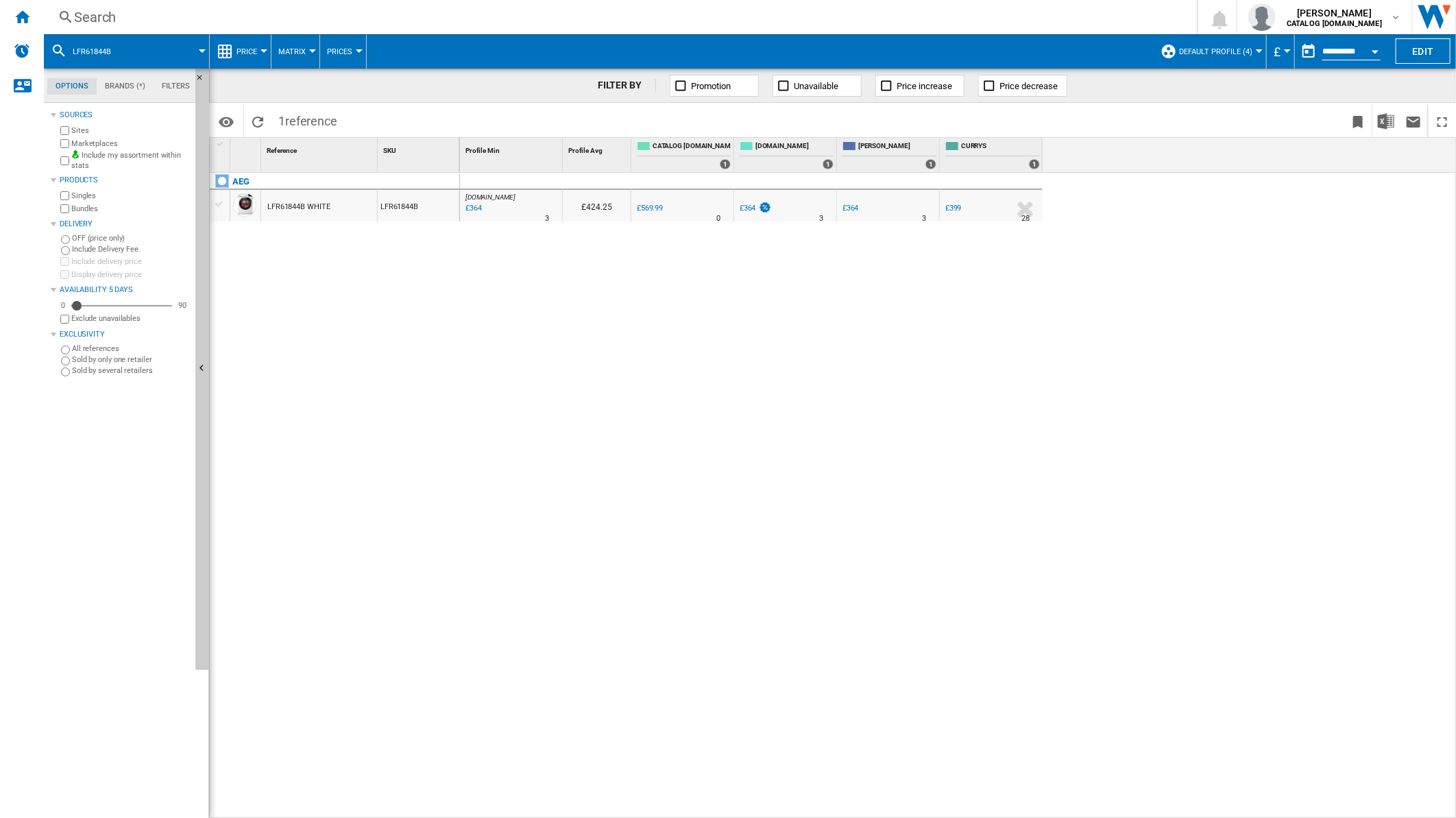
click at [866, 12] on div "Search" at bounding box center [617, 17] width 1087 height 19
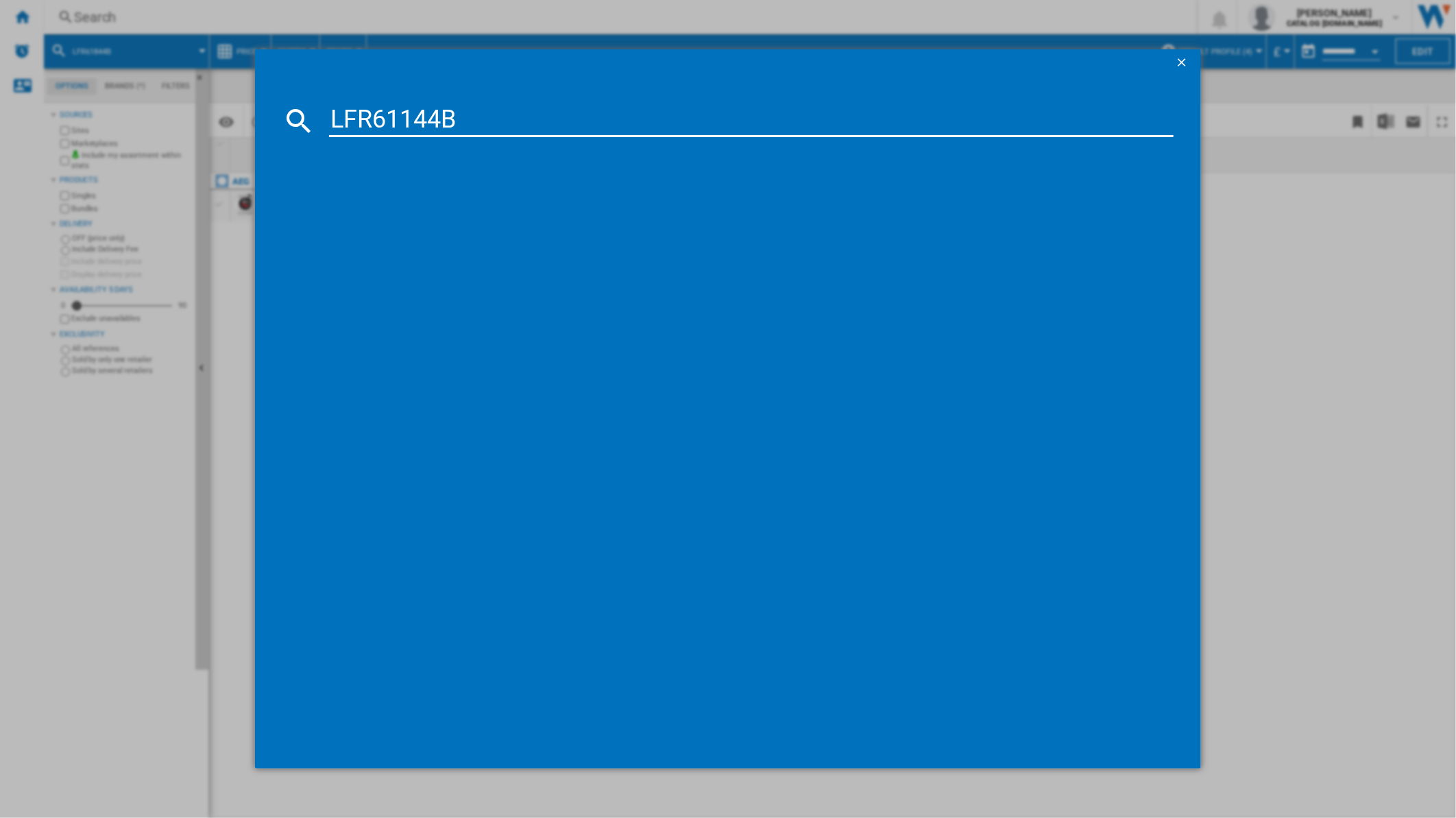
type input "LFR61144B"
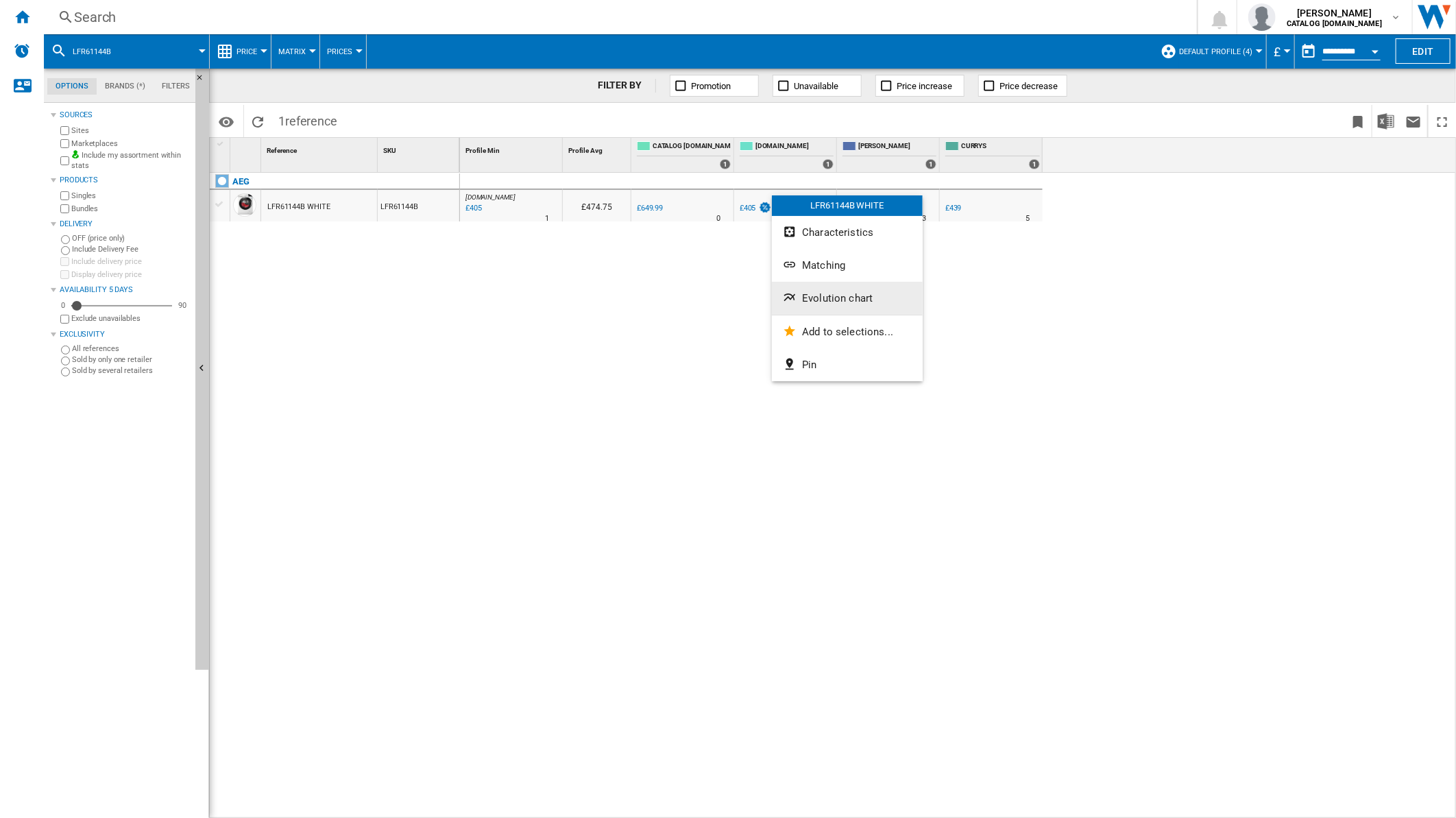
click at [811, 305] on button "Evolution chart" at bounding box center [847, 298] width 151 height 33
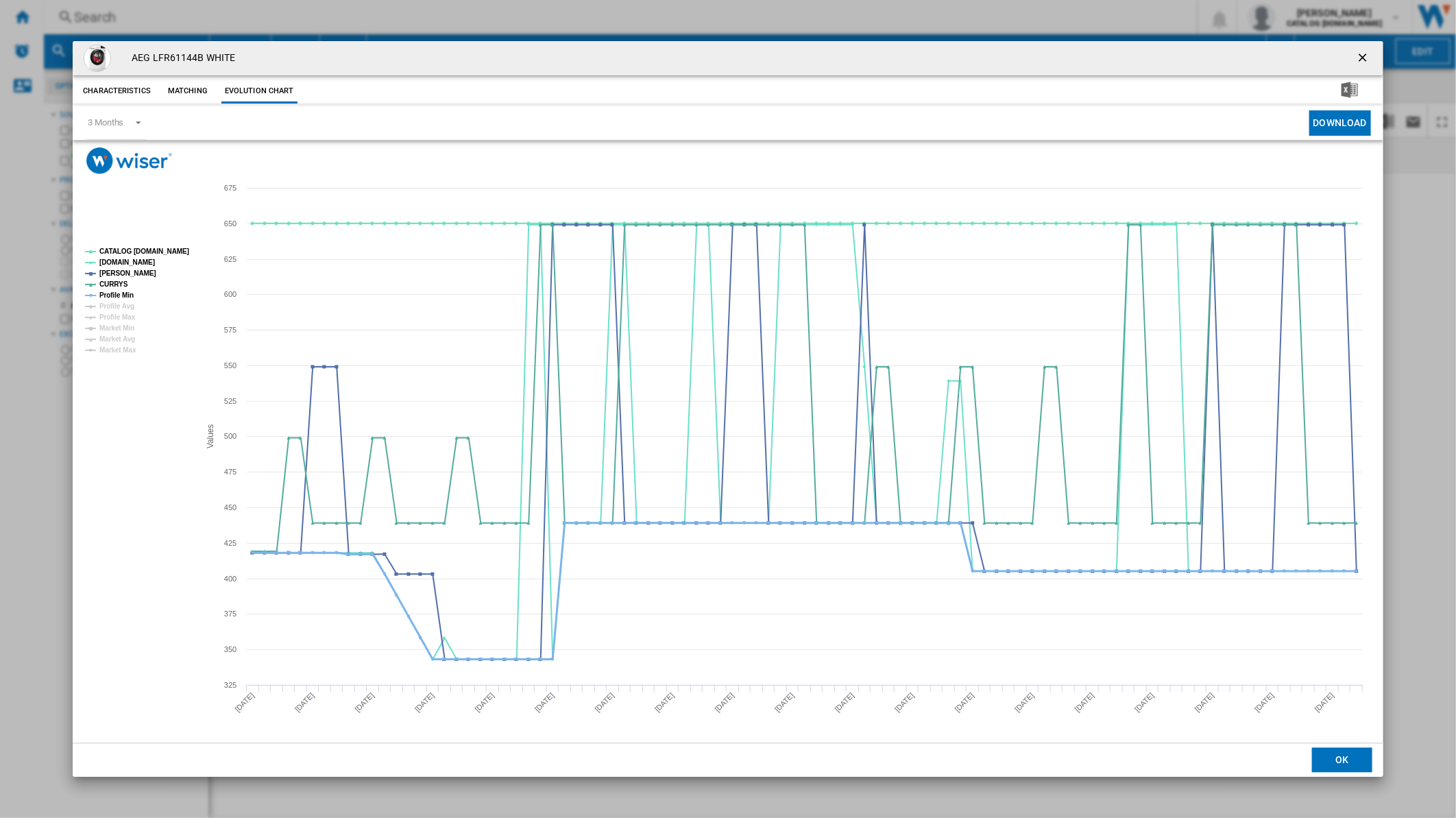
drag, startPoint x: 117, startPoint y: 294, endPoint x: 126, endPoint y: 266, distance: 29.4
click at [115, 293] on tspan "Profile Min" at bounding box center [116, 295] width 34 height 8
click at [132, 249] on tspan "CATALOG [DOMAIN_NAME]" at bounding box center [144, 251] width 90 height 8
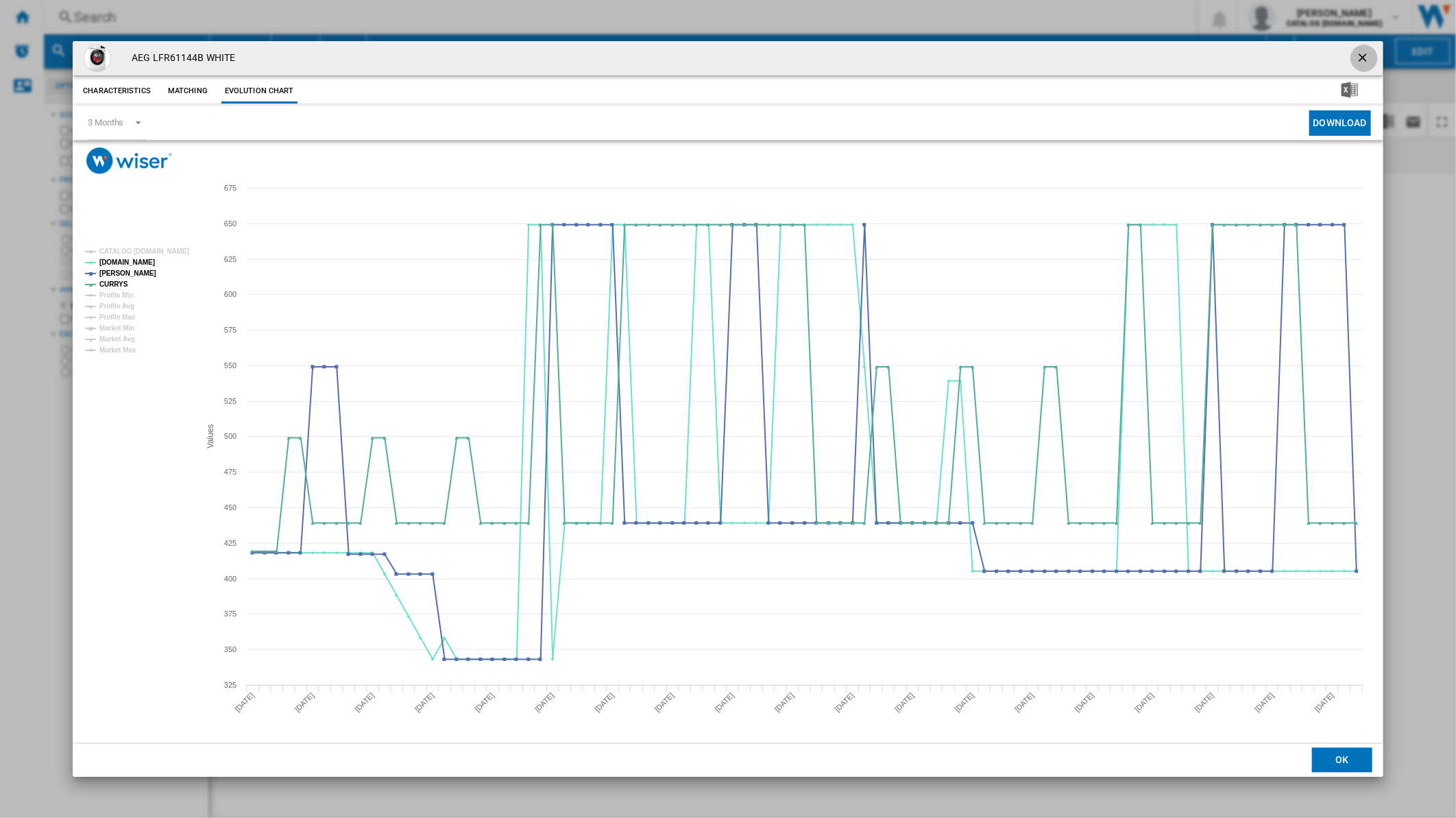
click at [1362, 55] on ng-md-icon "getI18NText('BUTTONS.CLOSE_DIALOG')" at bounding box center [1364, 59] width 17 height 17
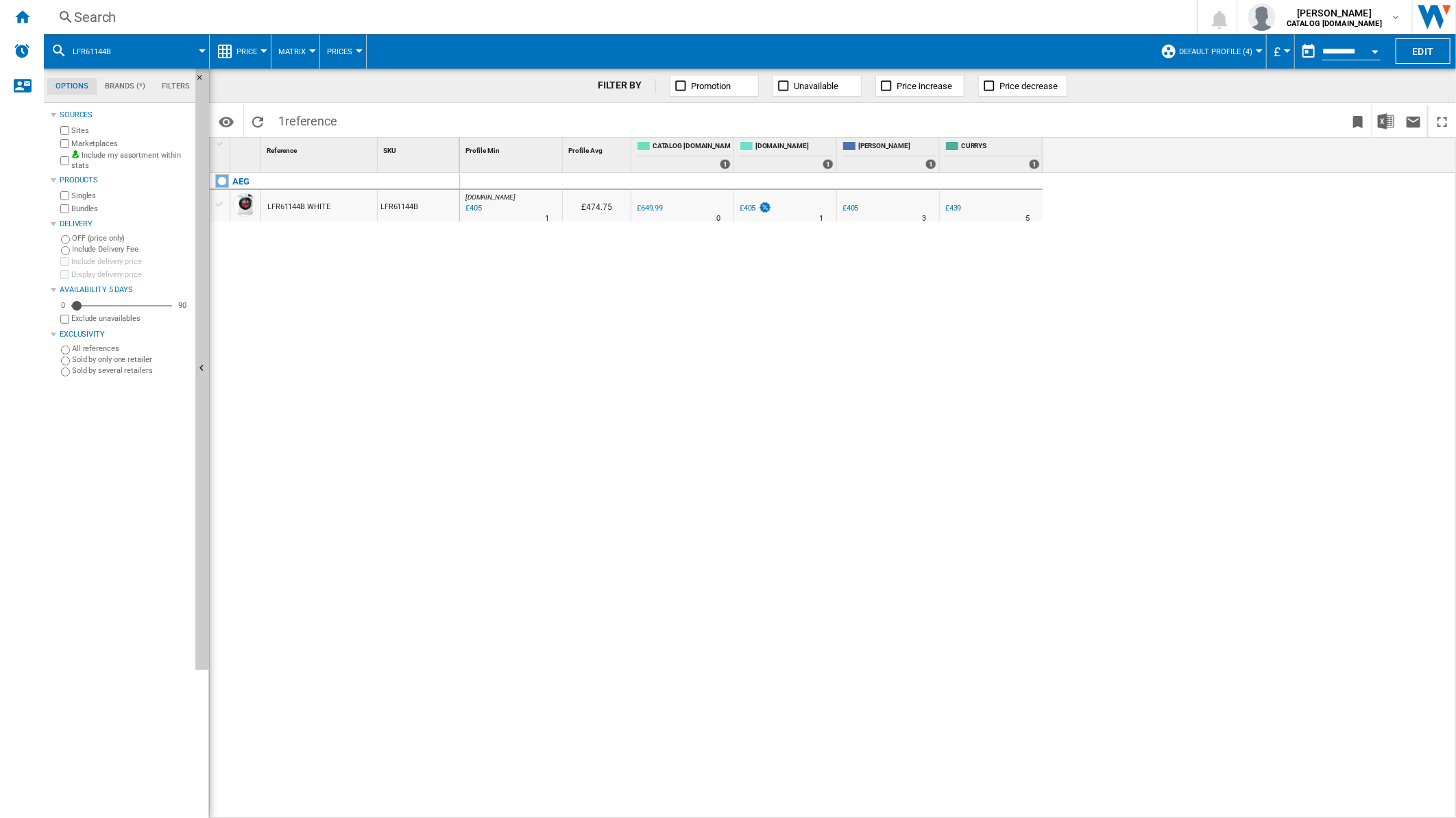
click at [532, 15] on div "Search" at bounding box center [617, 17] width 1087 height 19
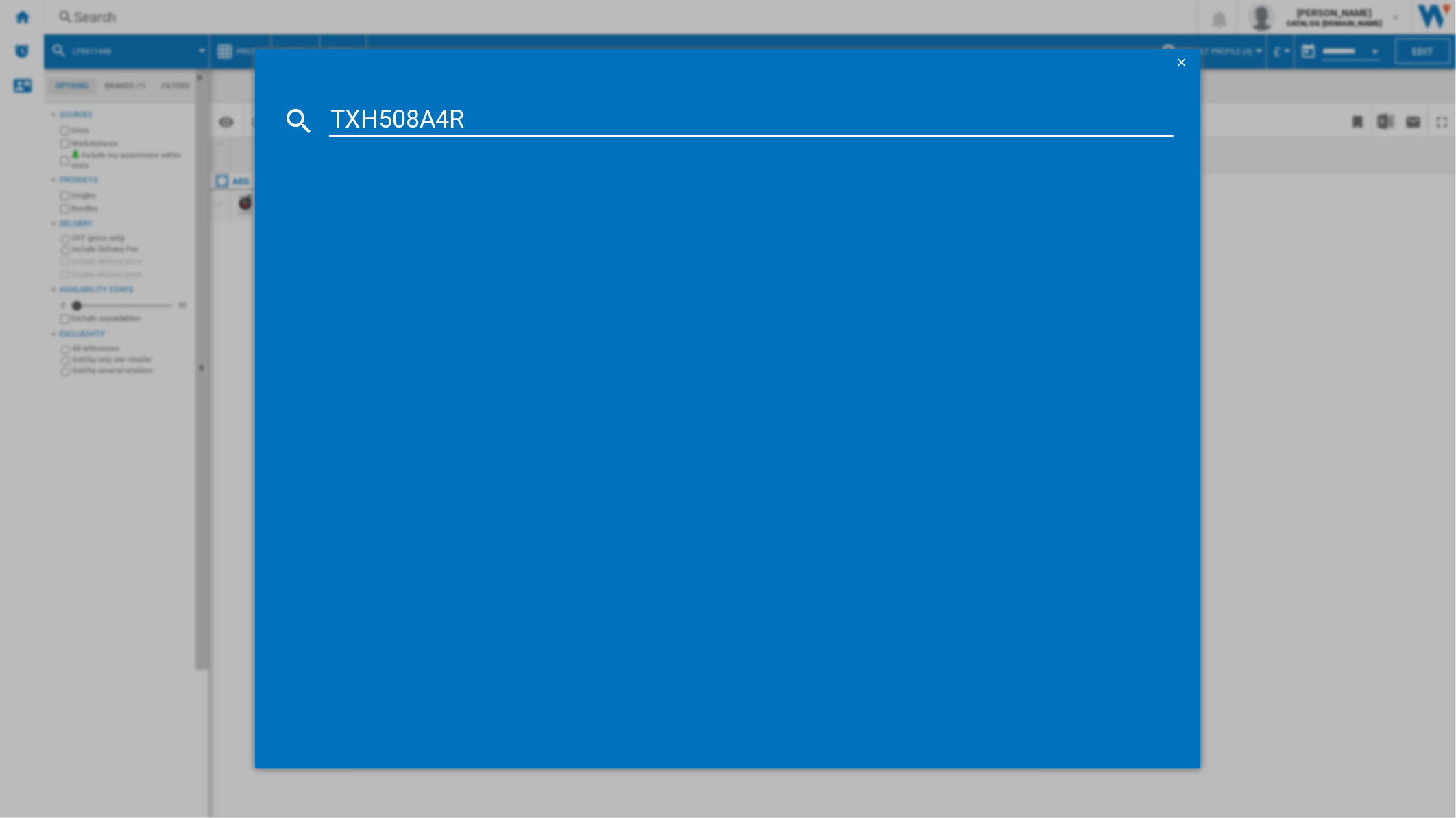
type input "TXH508A4R"
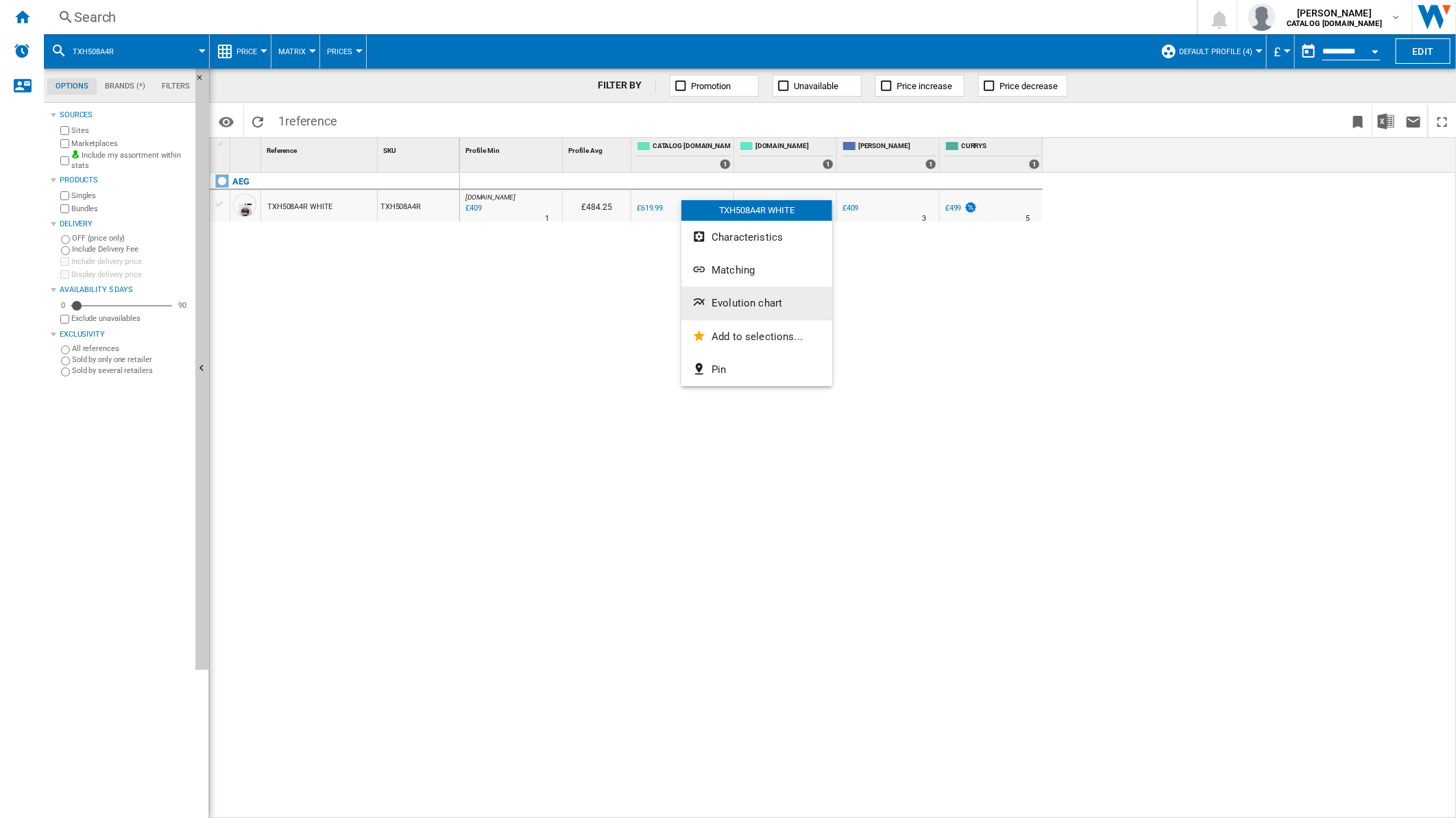
click at [743, 297] on span "Evolution chart" at bounding box center [747, 303] width 71 height 13
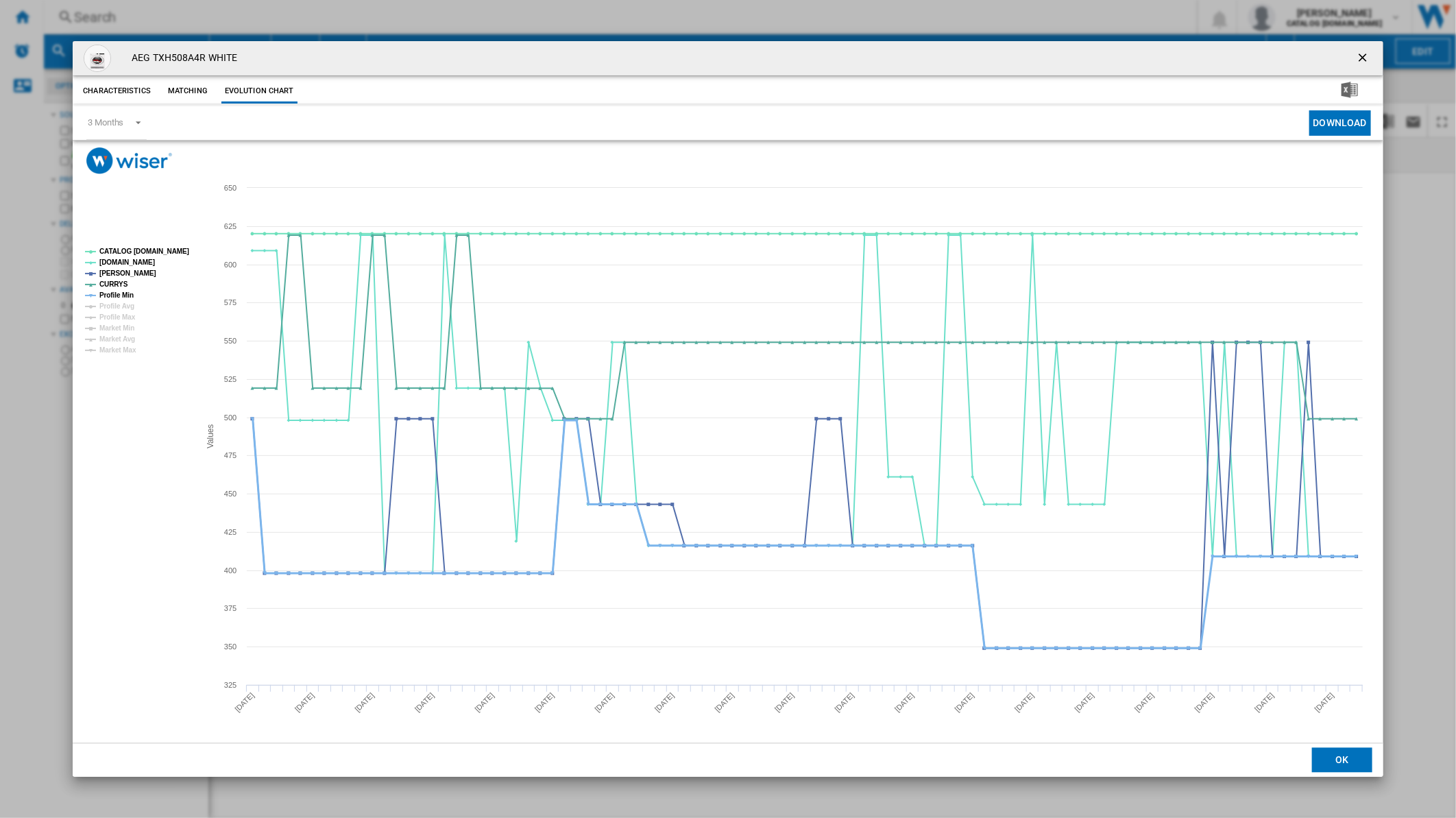
click at [123, 296] on tspan "Profile Min" at bounding box center [116, 295] width 34 height 8
click at [139, 250] on tspan "CATALOG [DOMAIN_NAME]" at bounding box center [144, 251] width 90 height 8
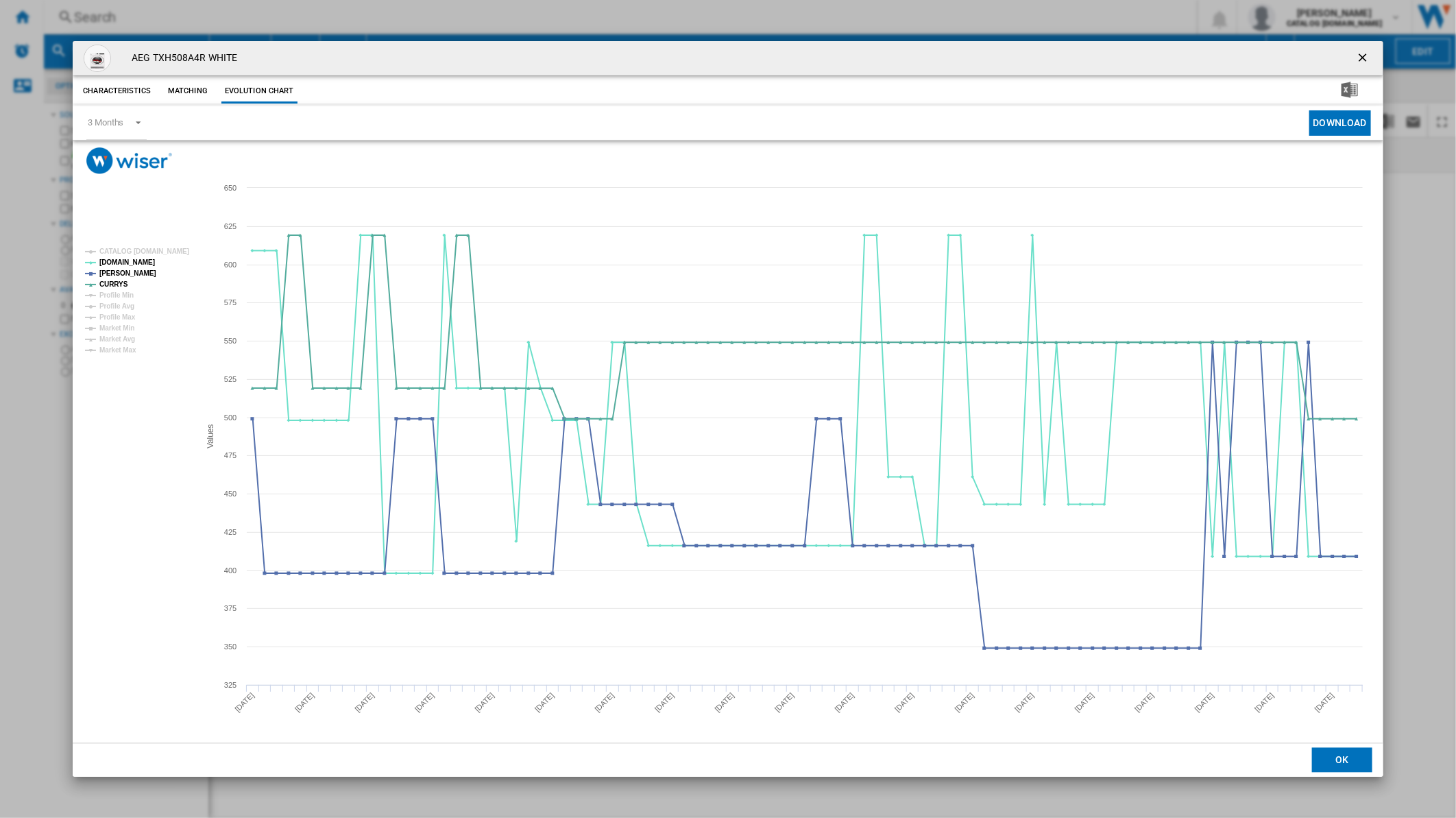
click at [1359, 63] on ng-md-icon "getI18NText('BUTTONS.CLOSE_DIALOG')" at bounding box center [1364, 59] width 17 height 17
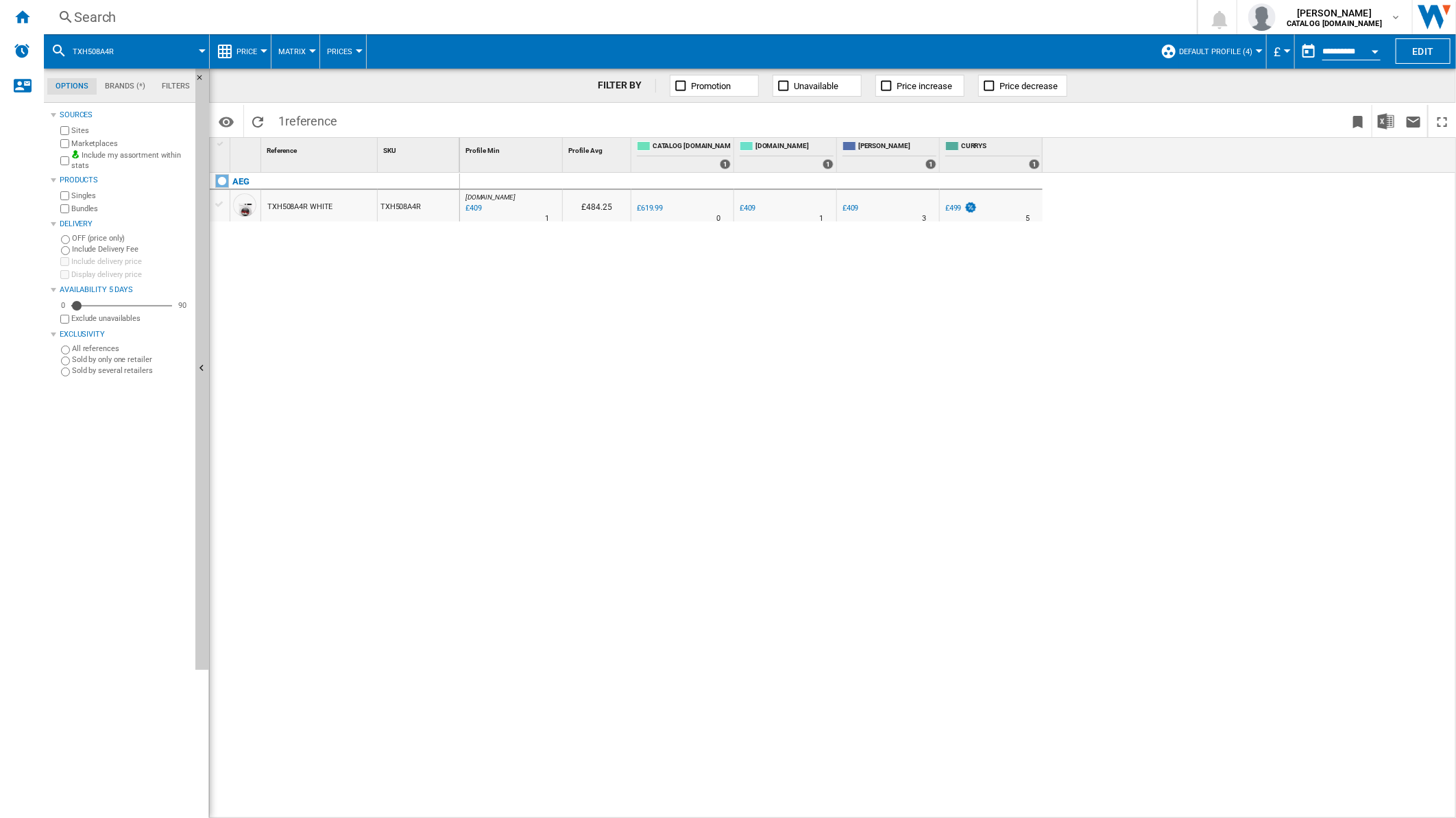
click at [877, 16] on div "Search" at bounding box center [617, 17] width 1087 height 19
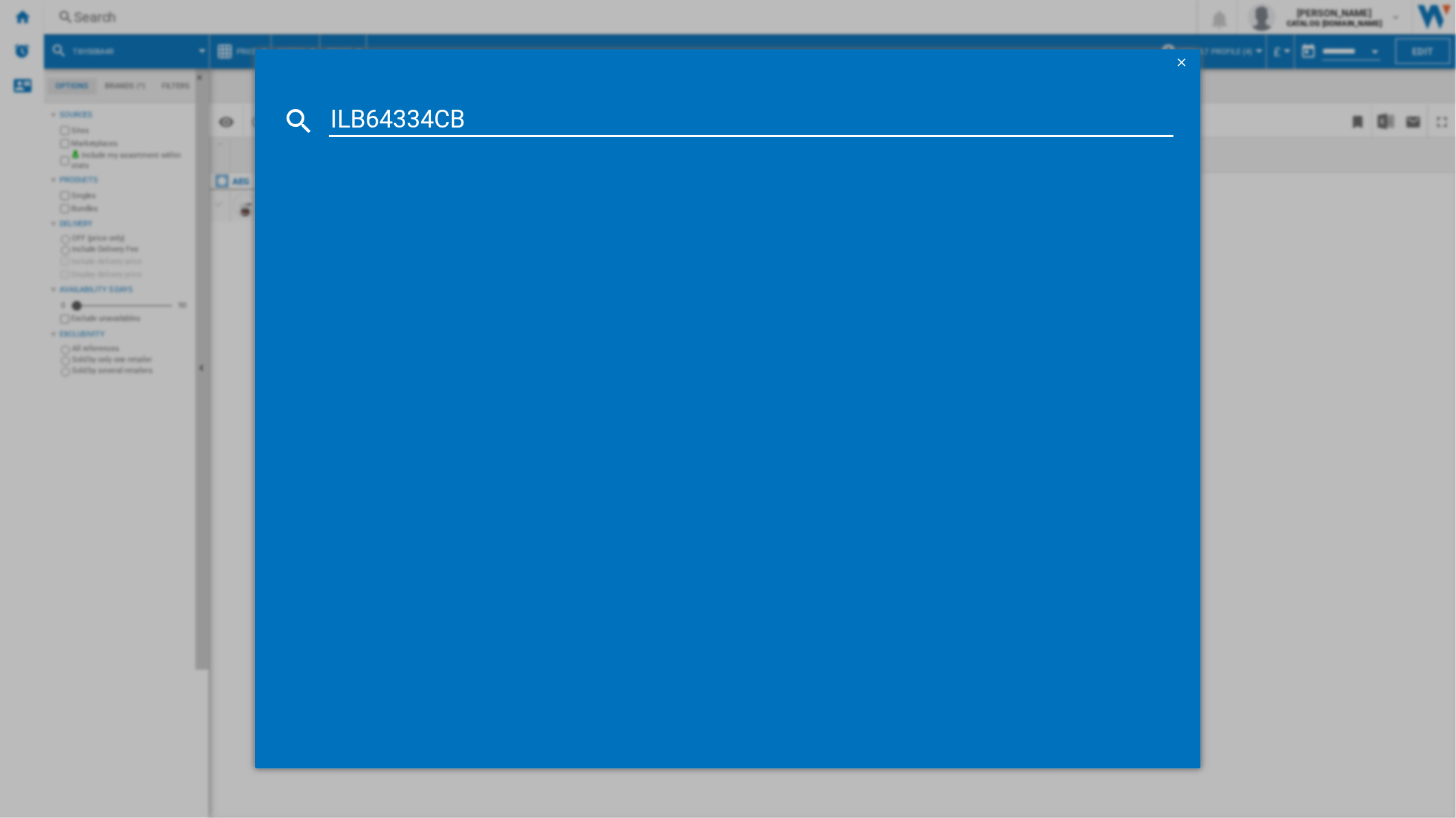
type input "ILB64334CB"
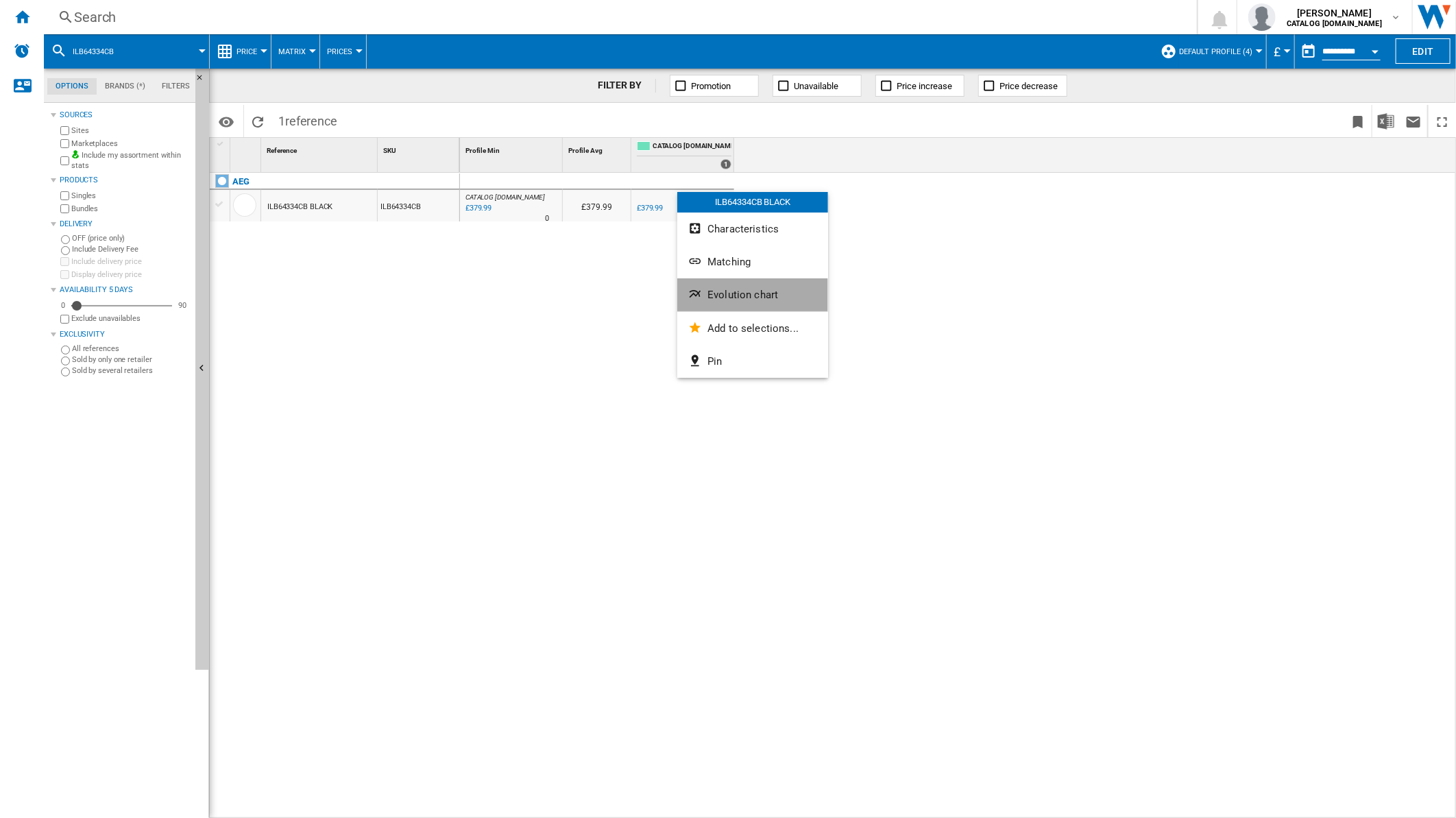
click at [741, 299] on span "Evolution chart" at bounding box center [743, 295] width 71 height 13
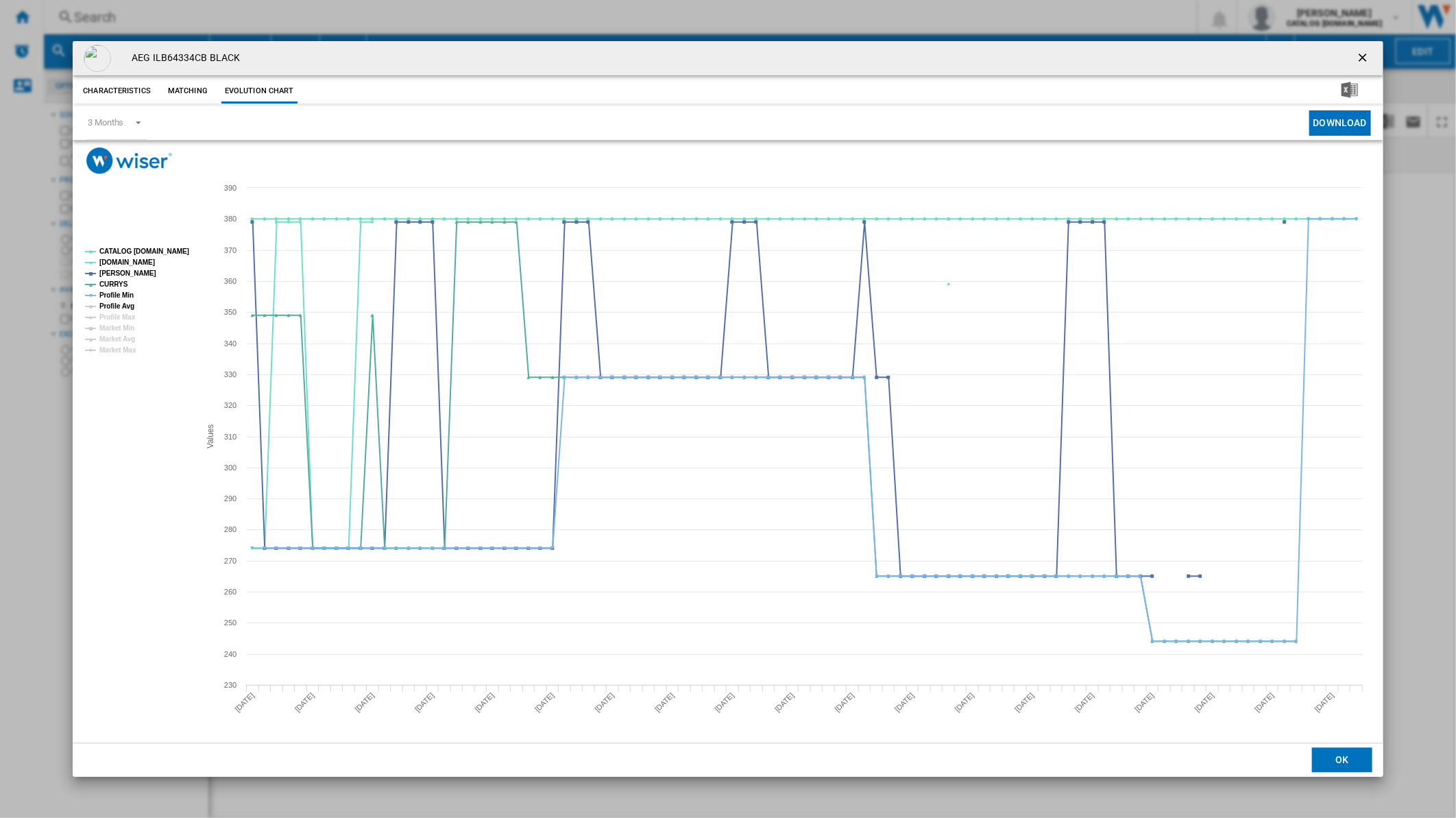
click at [122, 299] on g "CATALOG ELECTROLUX.UK AO.COM JOHN LEWIS CURRYS Profile Min Profile Avg Profile …" at bounding box center [137, 300] width 104 height 106
click at [135, 248] on tspan "CATALOG [DOMAIN_NAME]" at bounding box center [144, 251] width 90 height 8
click at [126, 303] on tspan "Profile Avg" at bounding box center [117, 306] width 35 height 8
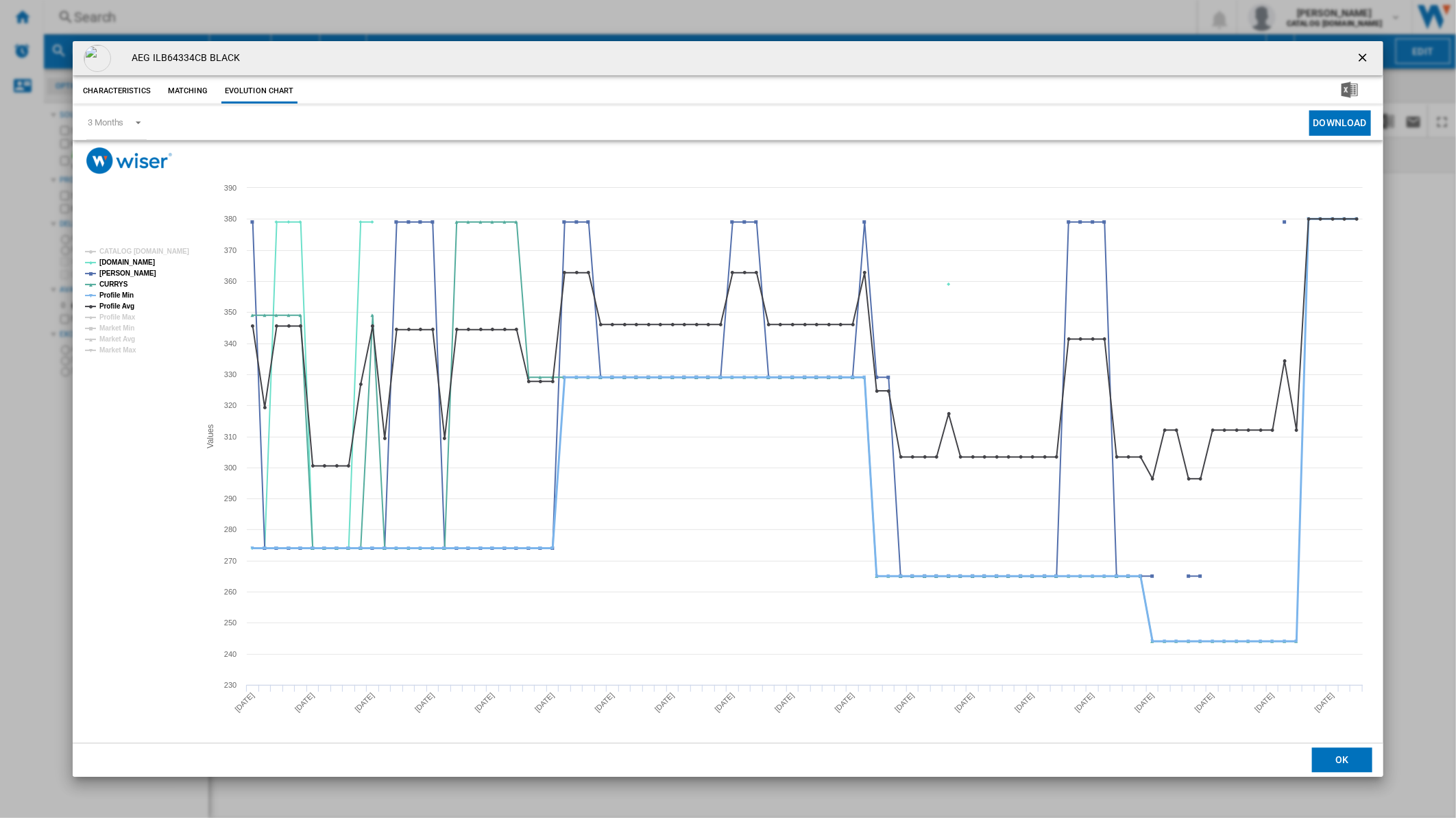
click at [124, 296] on tspan "Profile Min" at bounding box center [116, 295] width 34 height 8
click at [126, 310] on tspan "Profile Avg" at bounding box center [117, 306] width 35 height 8
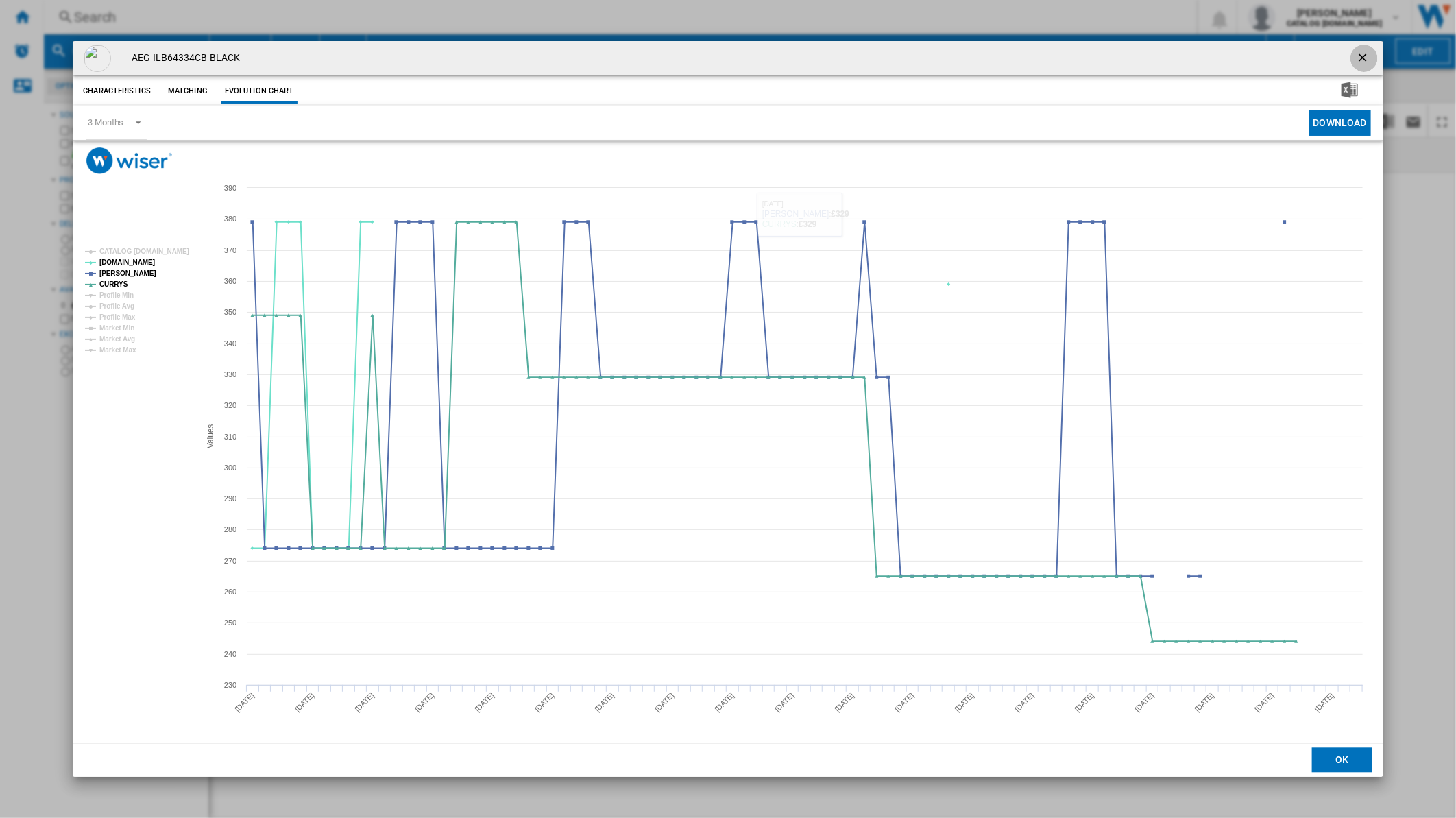
click at [1356, 53] on ng-md-icon "getI18NText('BUTTONS.CLOSE_DIALOG')" at bounding box center [1364, 59] width 17 height 17
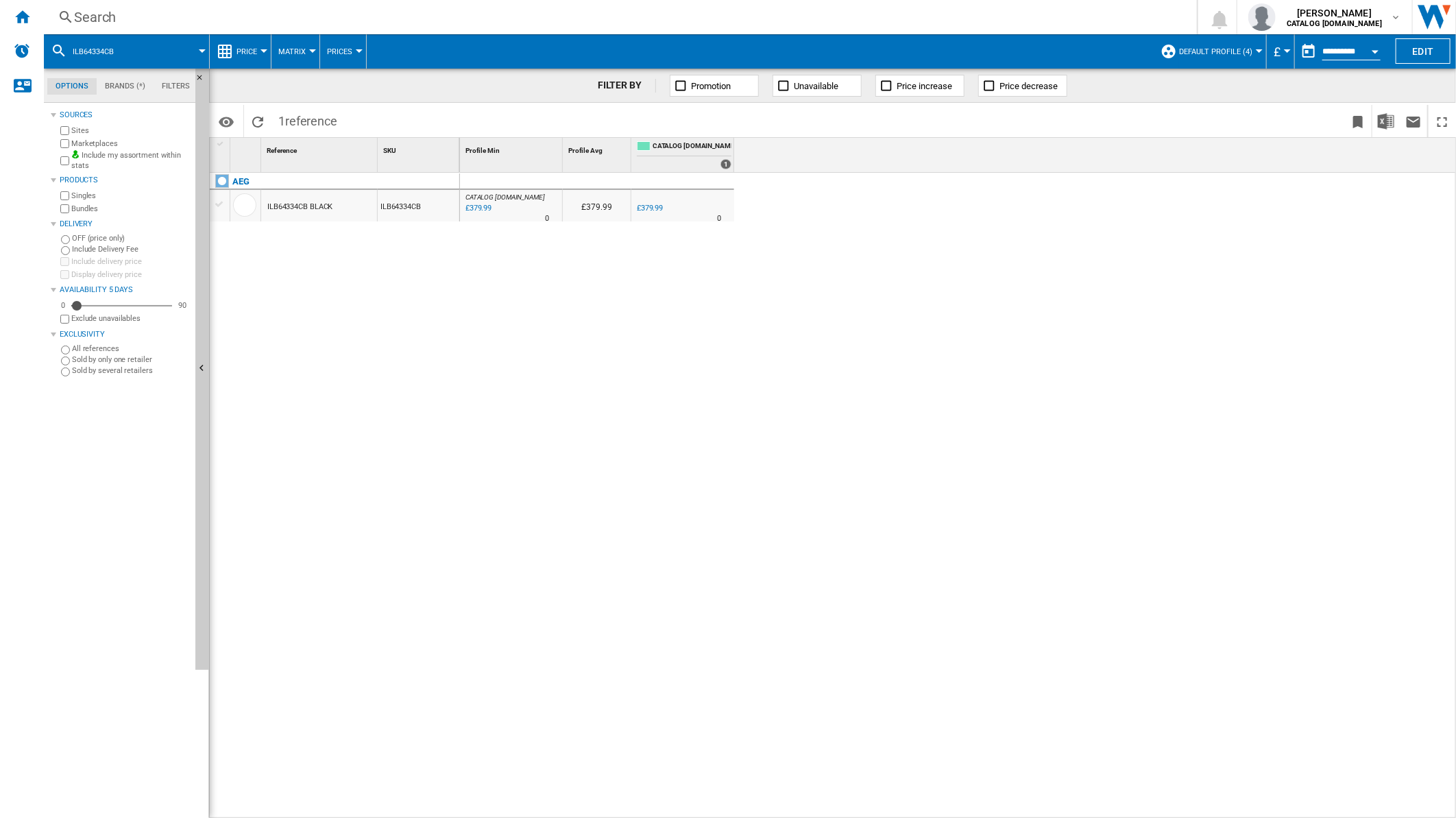
click at [782, 17] on div "Search" at bounding box center [617, 17] width 1087 height 19
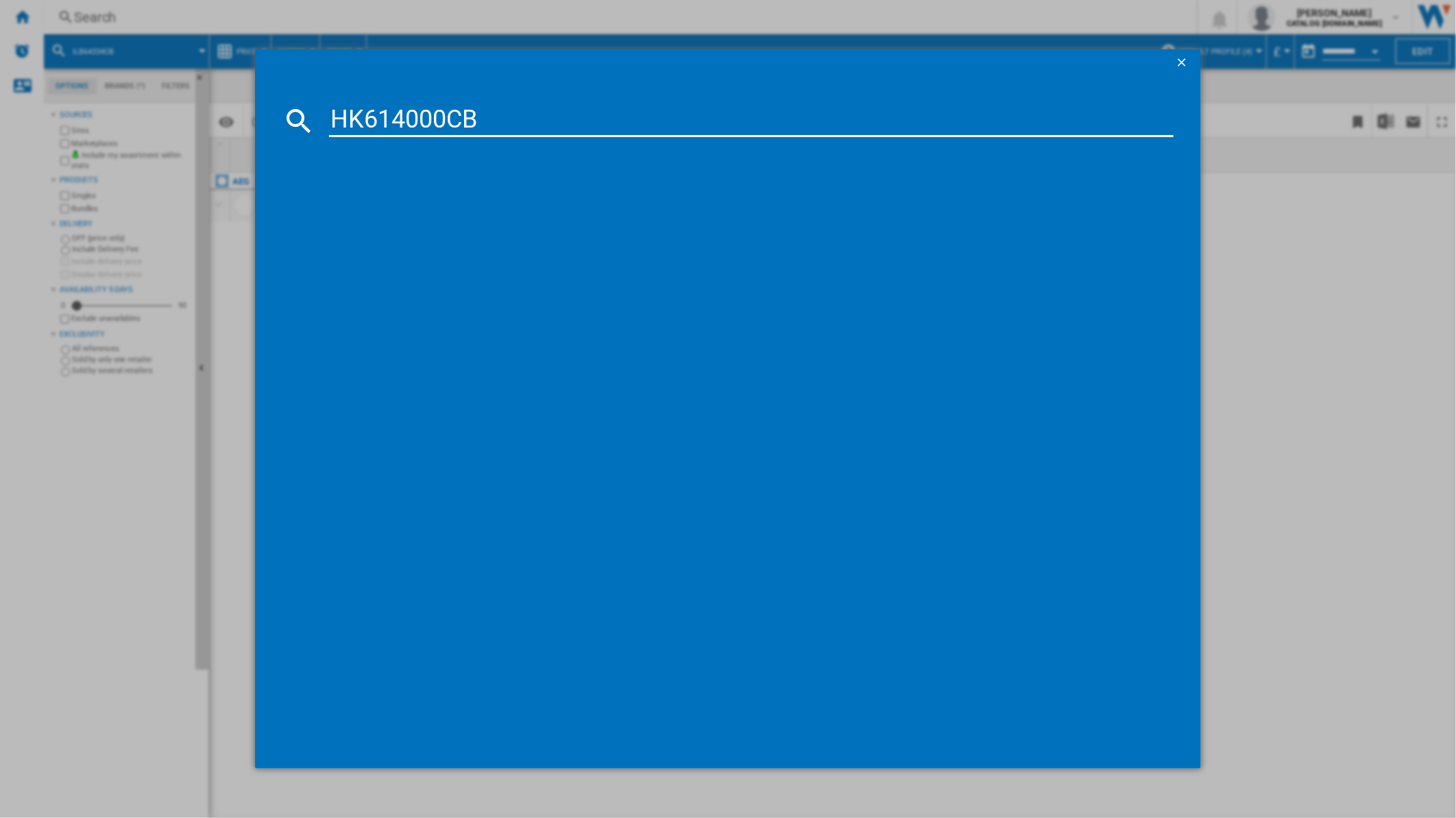
type input "HK614000CB"
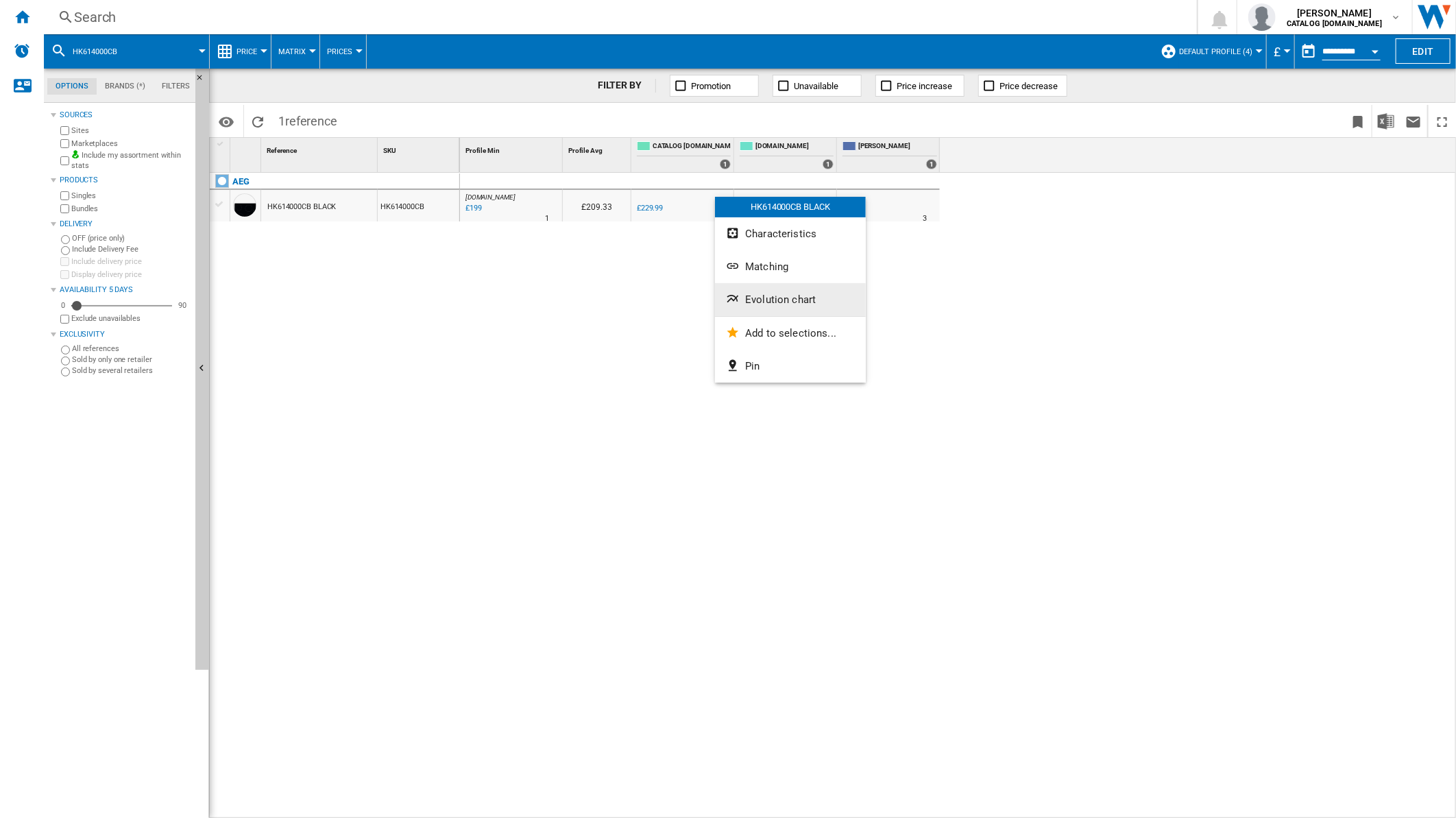
click at [761, 298] on span "Evolution chart" at bounding box center [781, 300] width 71 height 13
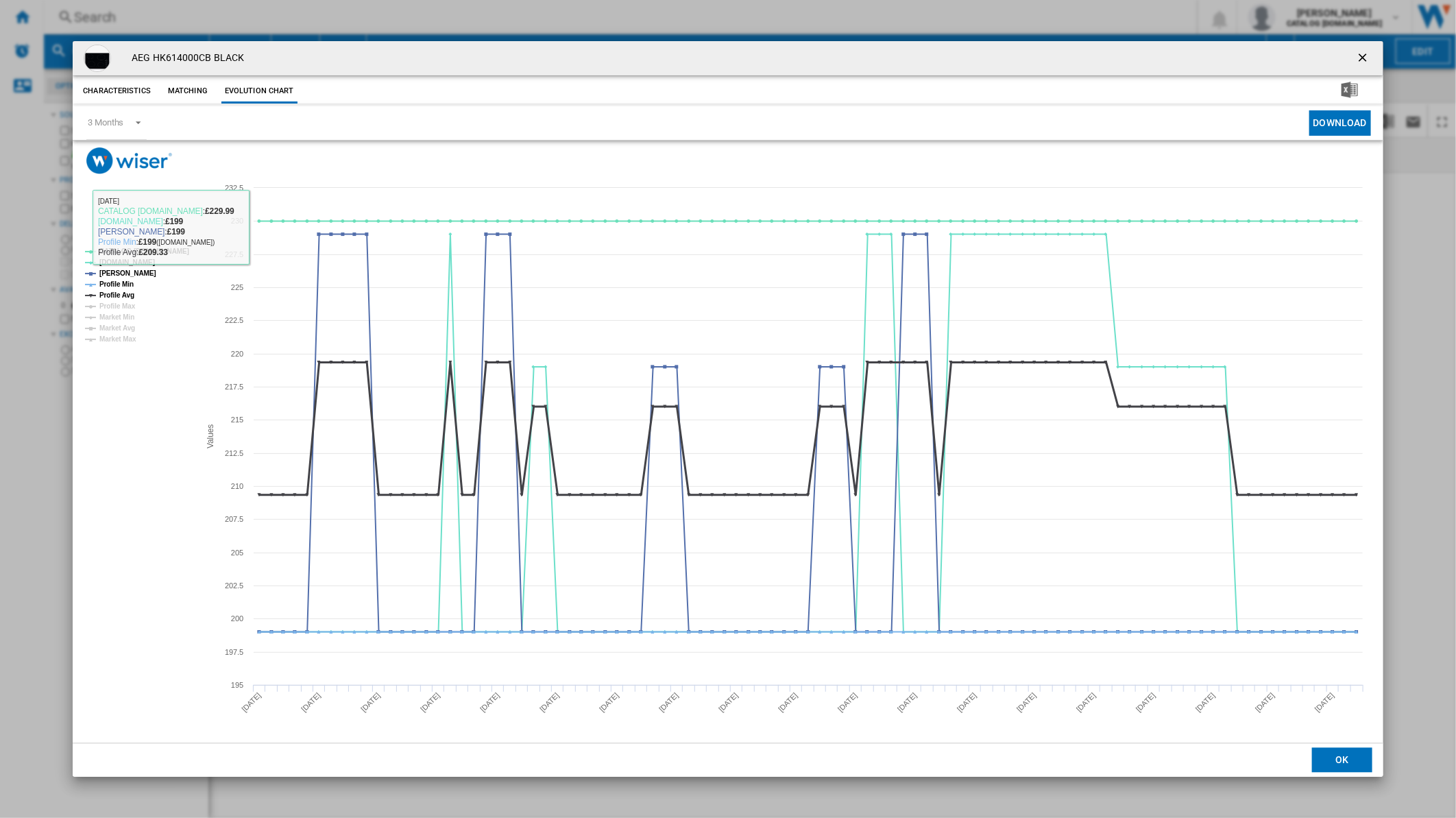
click at [115, 292] on tspan "Profile Avg" at bounding box center [117, 295] width 35 height 8
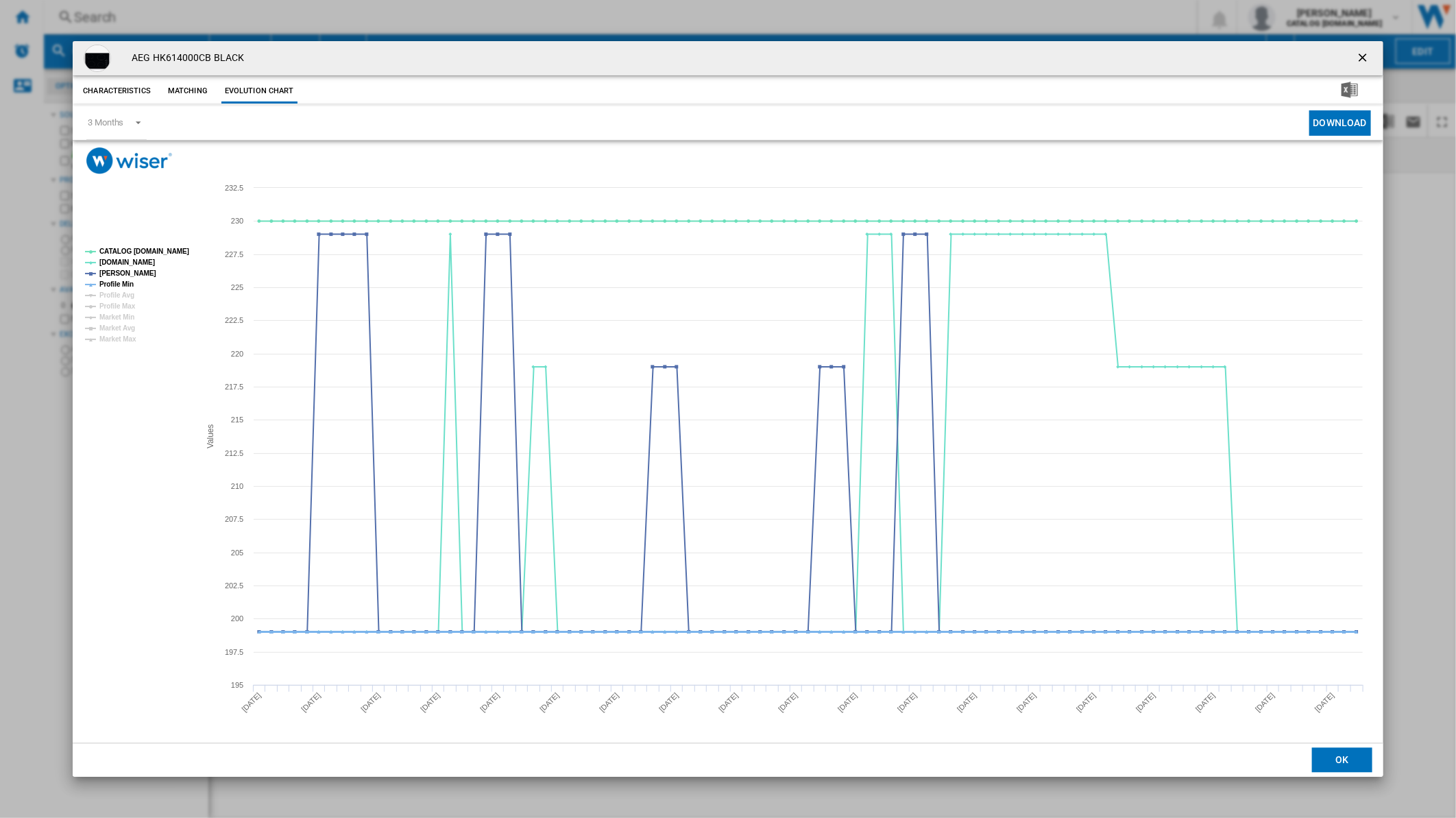
click at [120, 283] on tspan "Profile Min" at bounding box center [116, 284] width 34 height 8
click at [134, 251] on tspan "CATALOG [DOMAIN_NAME]" at bounding box center [144, 251] width 90 height 8
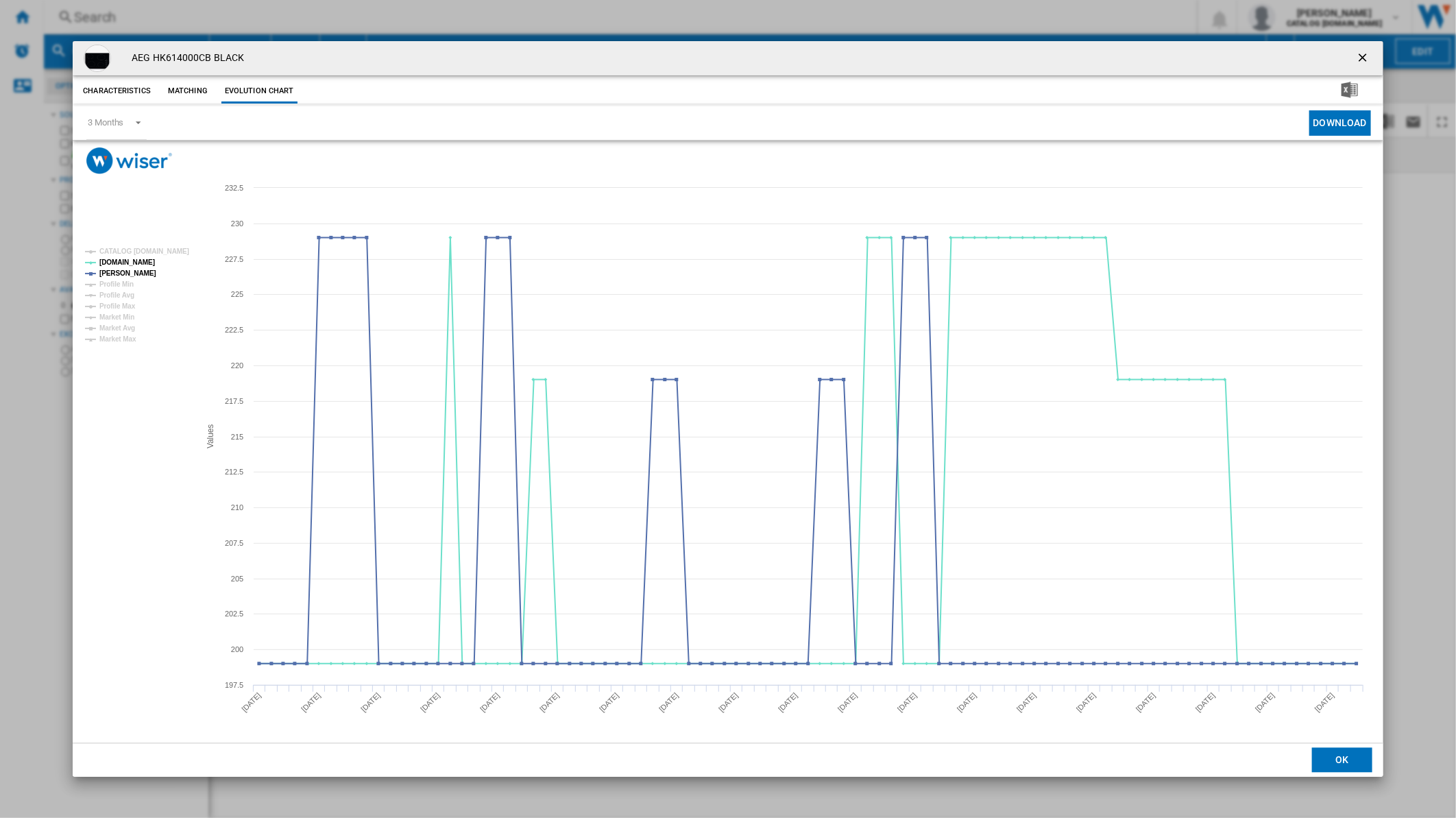
click at [1362, 58] on ng-md-icon "getI18NText('BUTTONS.CLOSE_DIALOG')" at bounding box center [1364, 59] width 17 height 17
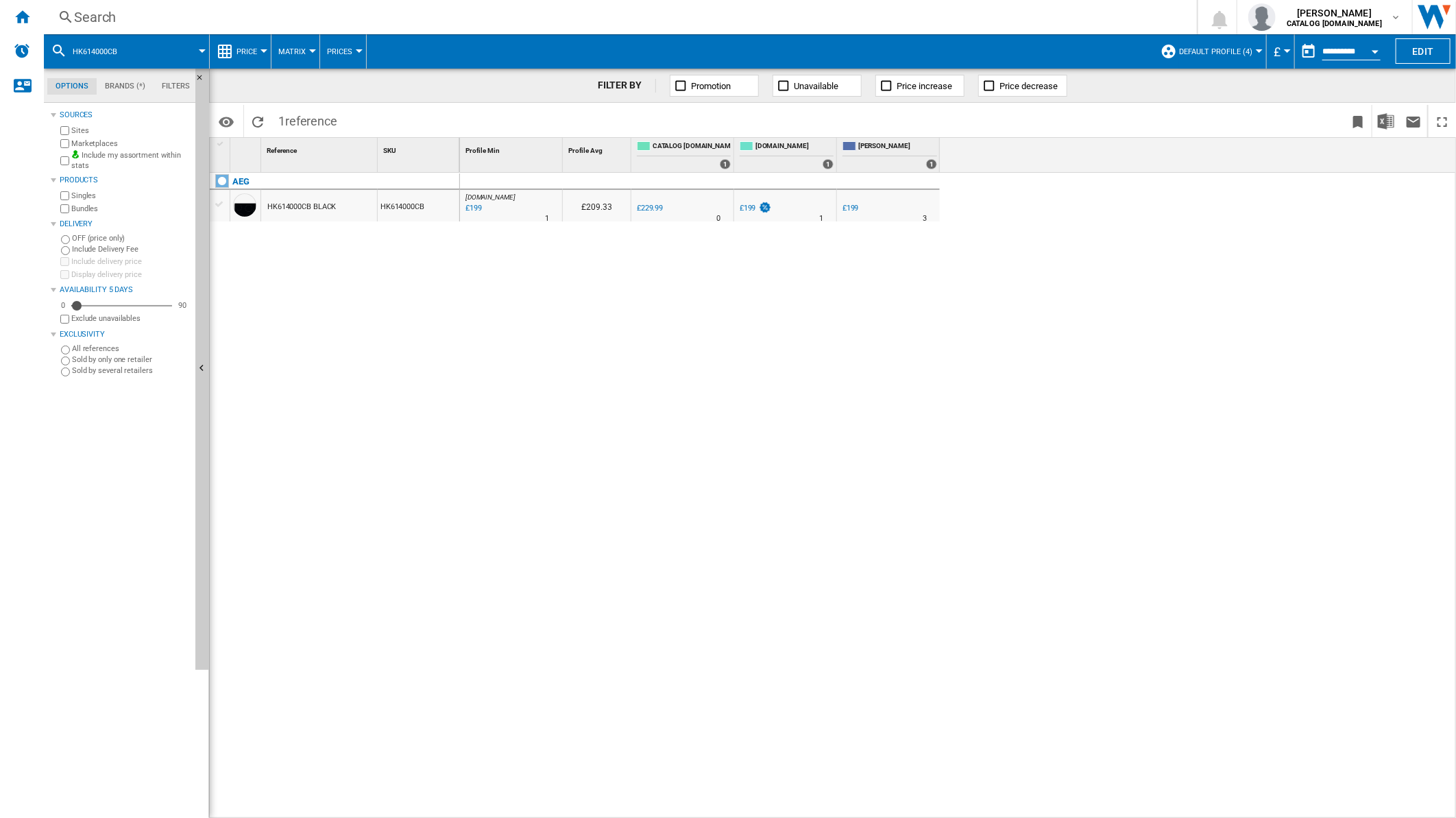
click at [914, 19] on div "Search" at bounding box center [617, 17] width 1087 height 19
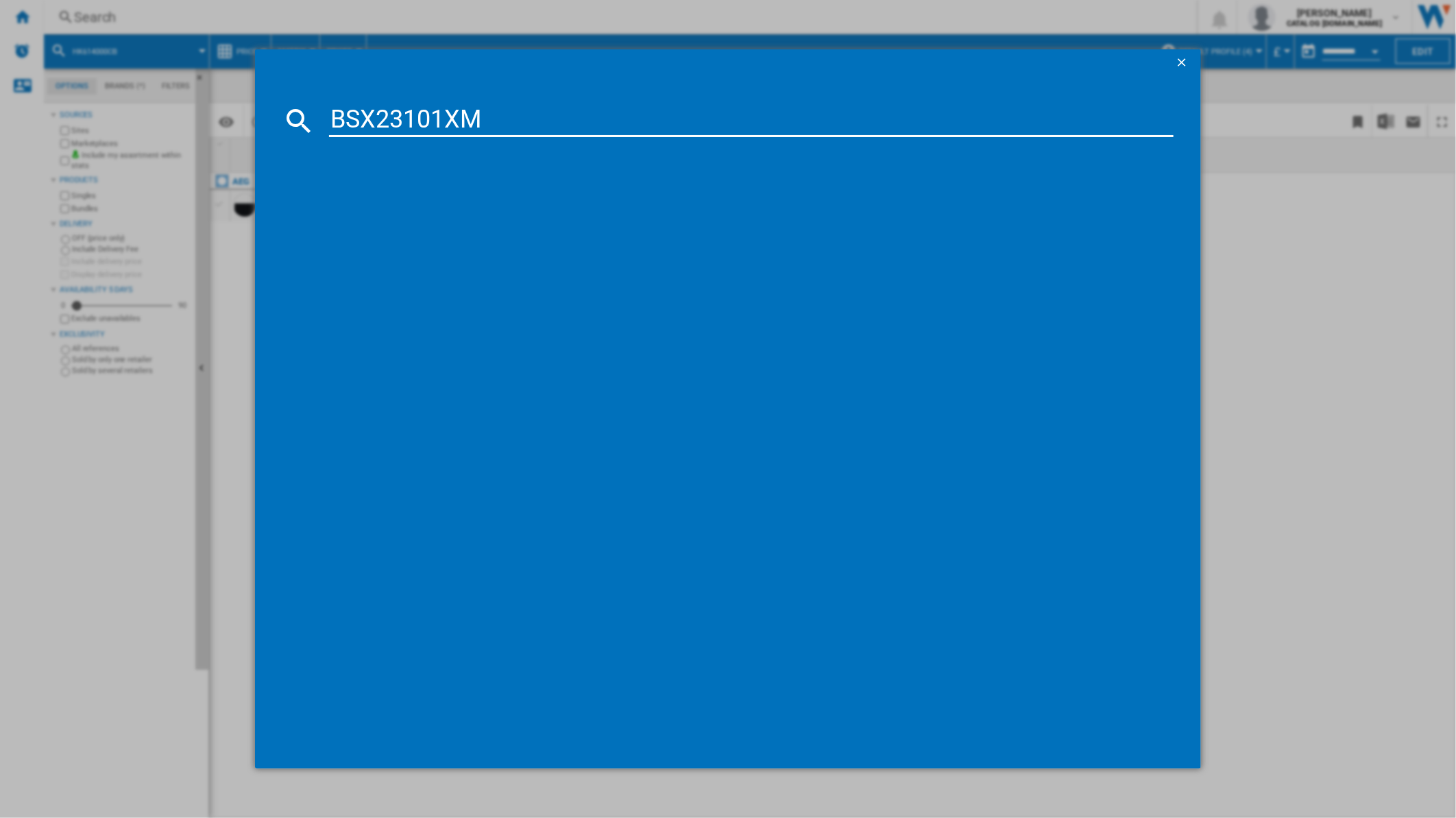
type input "BSX23101XM"
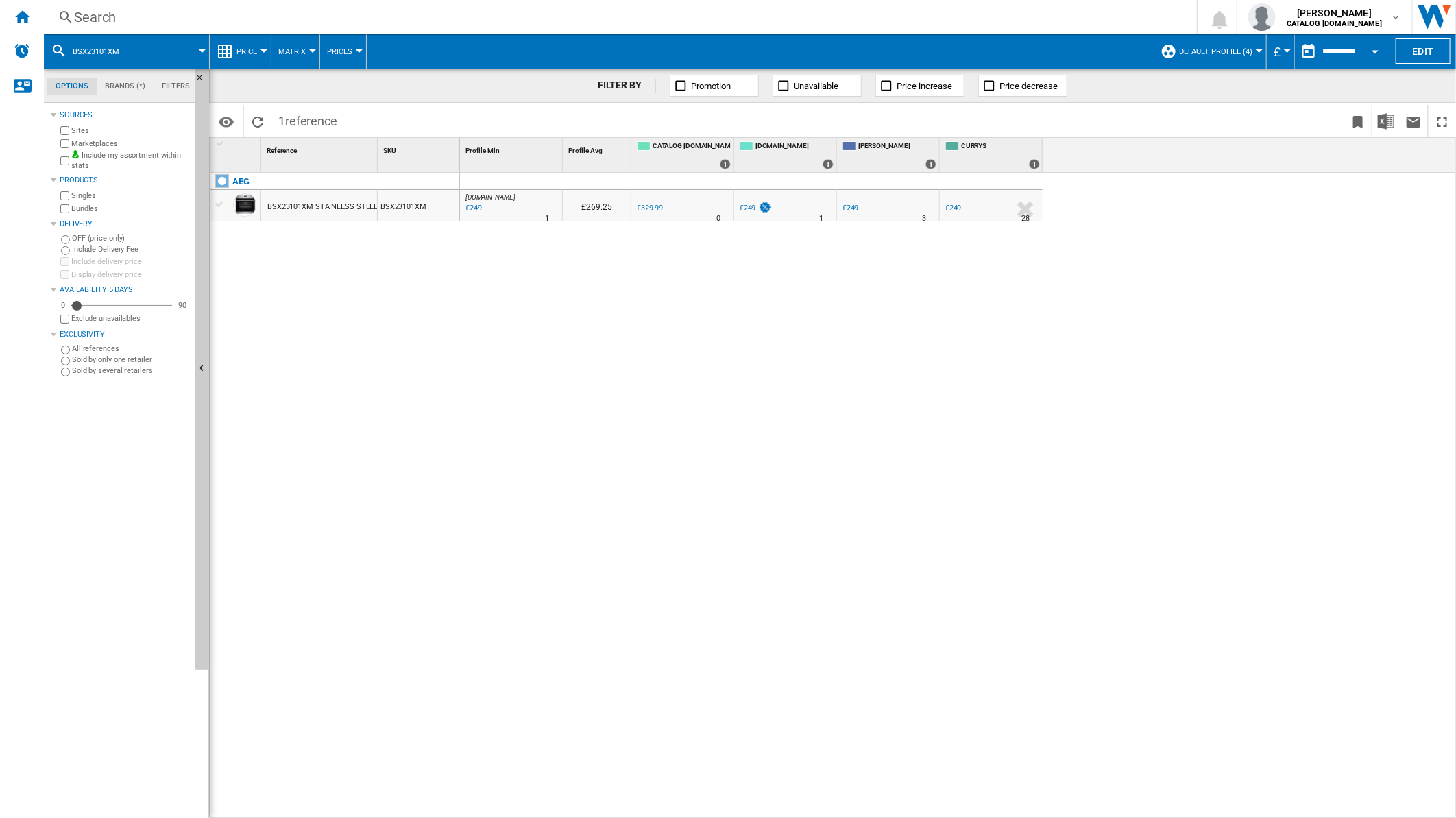
click at [621, 23] on div "Search" at bounding box center [617, 17] width 1087 height 19
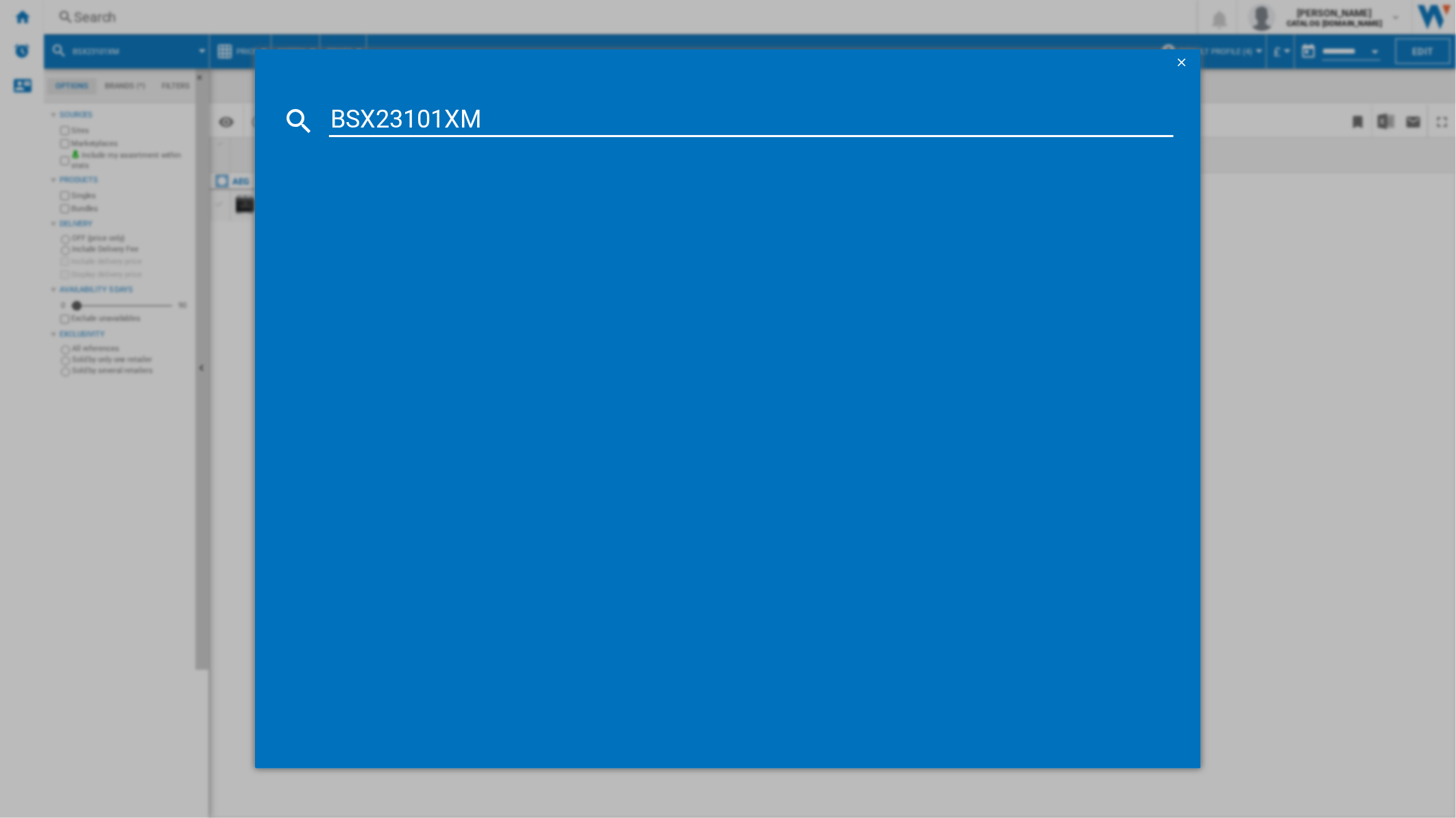
type input "BSX23101XM"
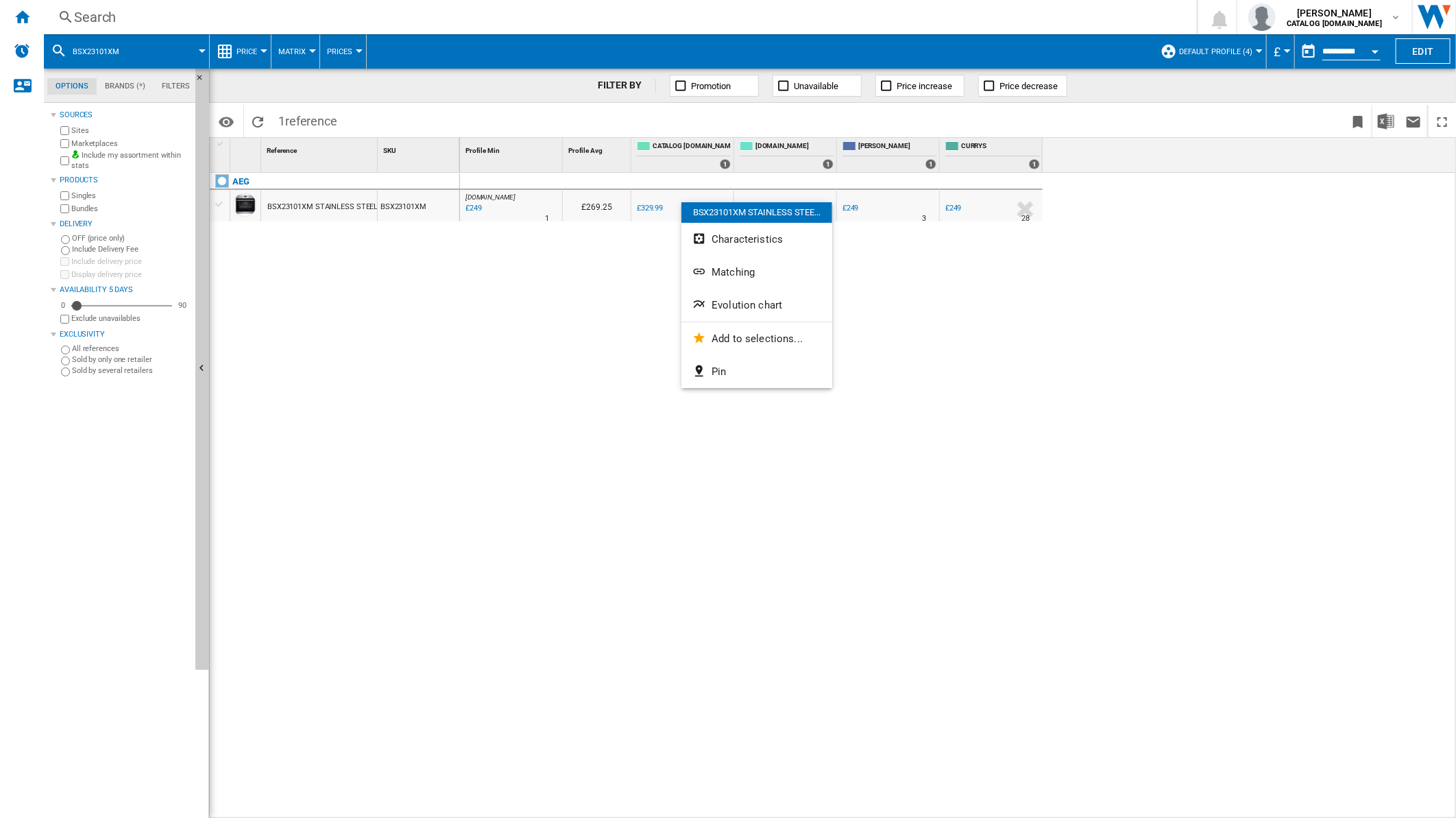
click at [758, 305] on span "Evolution chart" at bounding box center [747, 305] width 71 height 13
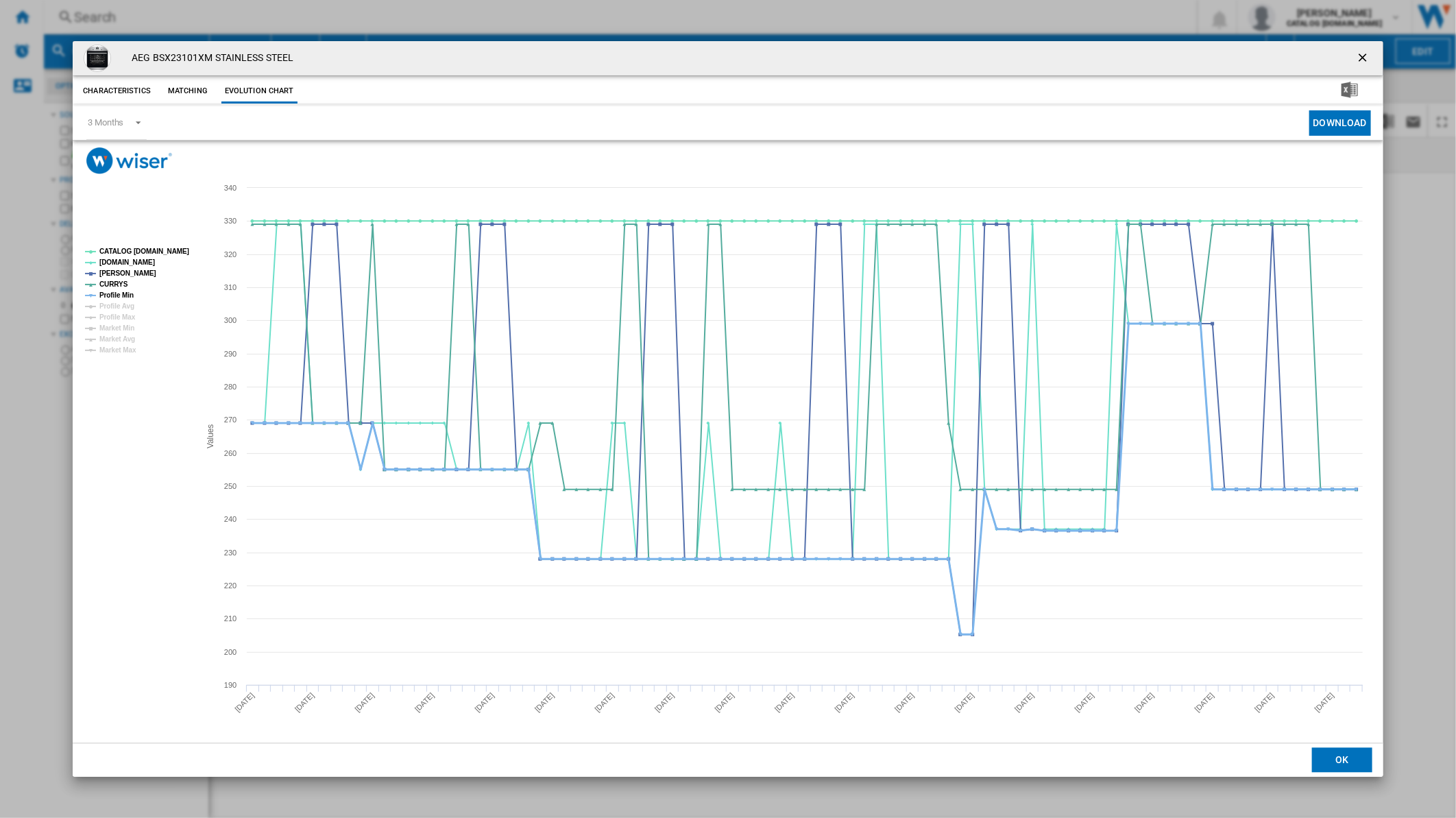
click at [111, 296] on tspan "Profile Min" at bounding box center [116, 295] width 34 height 8
click at [131, 248] on tspan "CATALOG [DOMAIN_NAME]" at bounding box center [144, 251] width 90 height 8
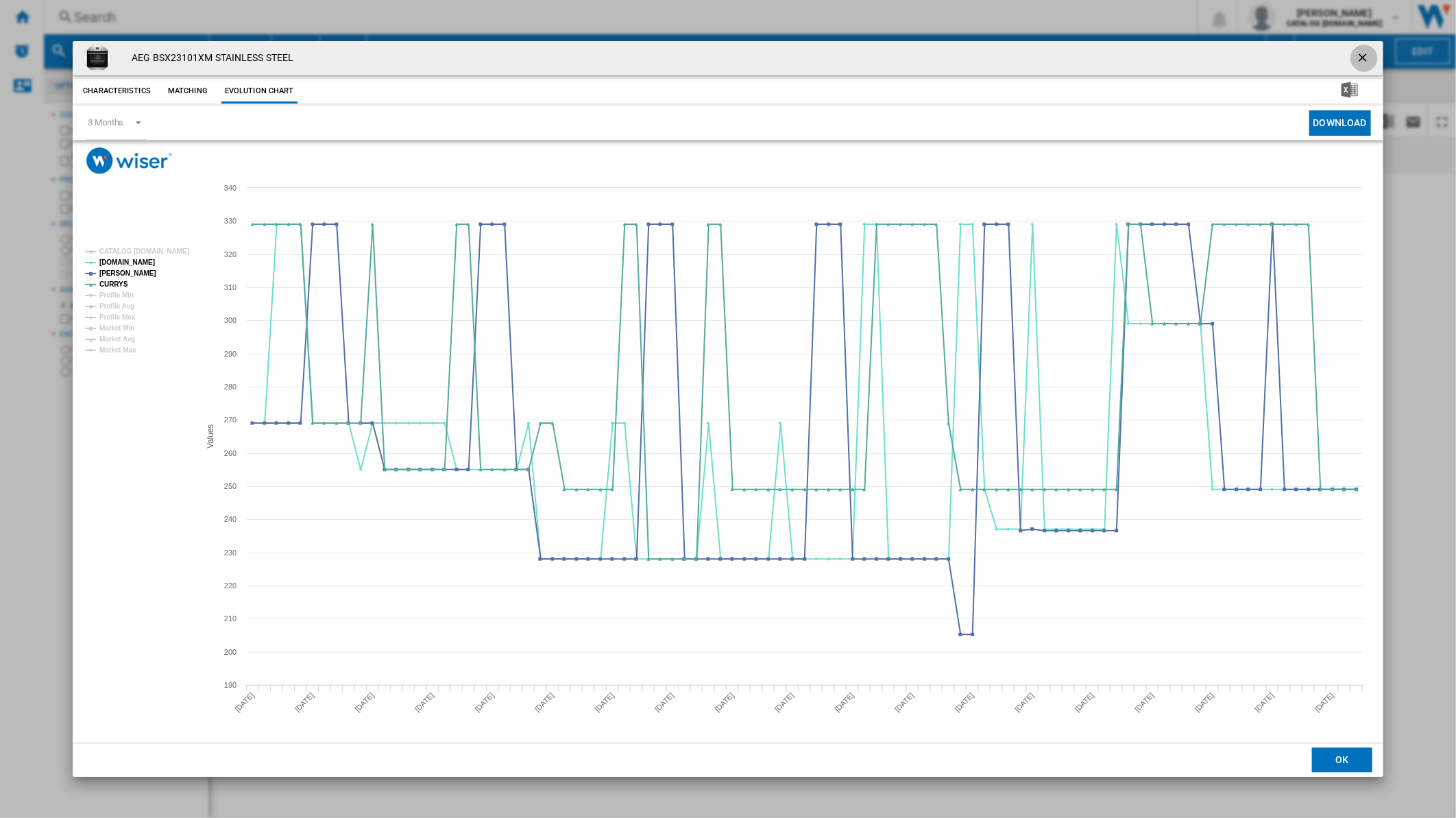
click at [1356, 56] on ng-md-icon "getI18NText('BUTTONS.CLOSE_DIALOG')" at bounding box center [1364, 59] width 17 height 17
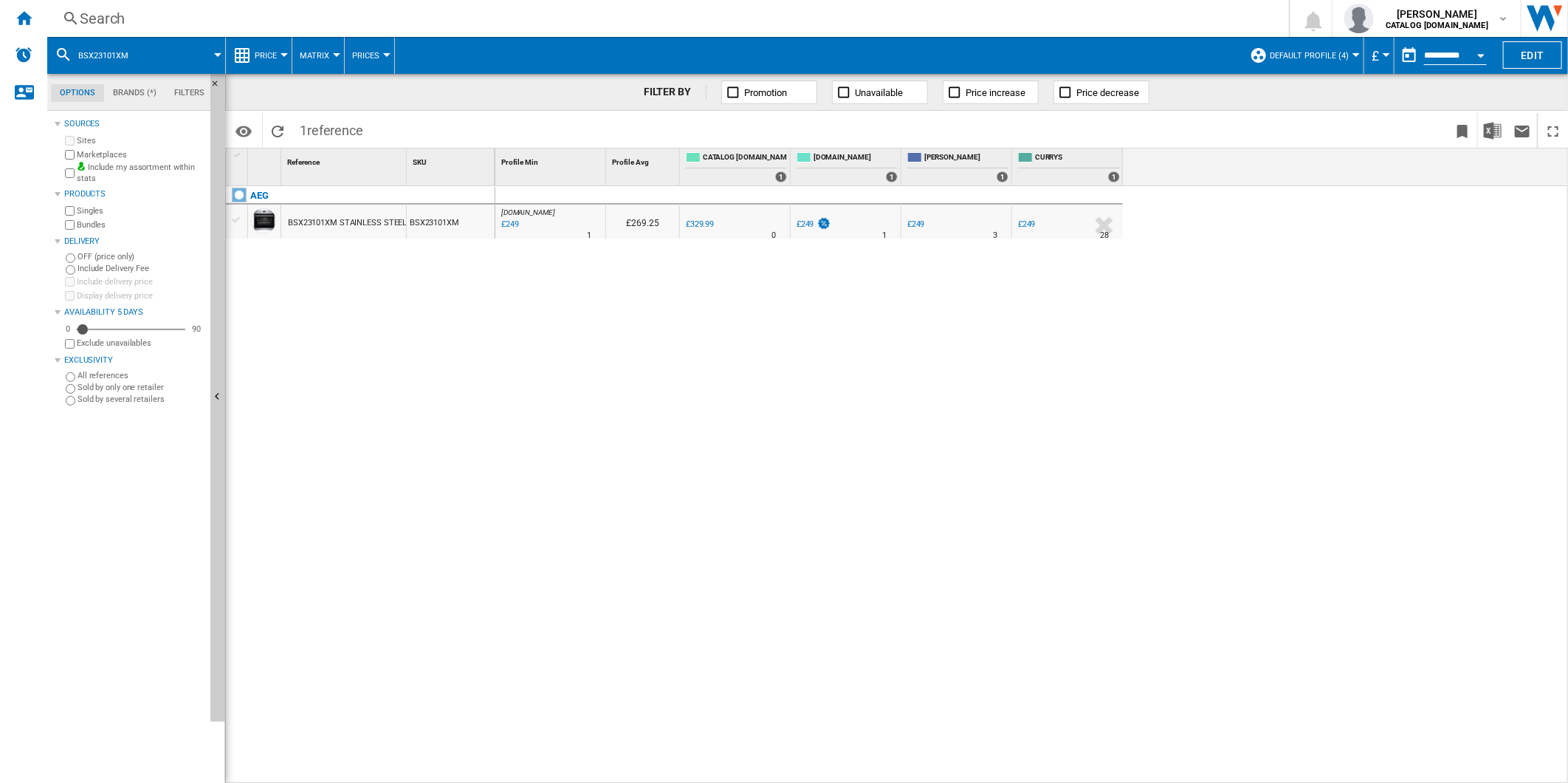
click at [696, 25] on div "Search" at bounding box center [665, 19] width 1171 height 21
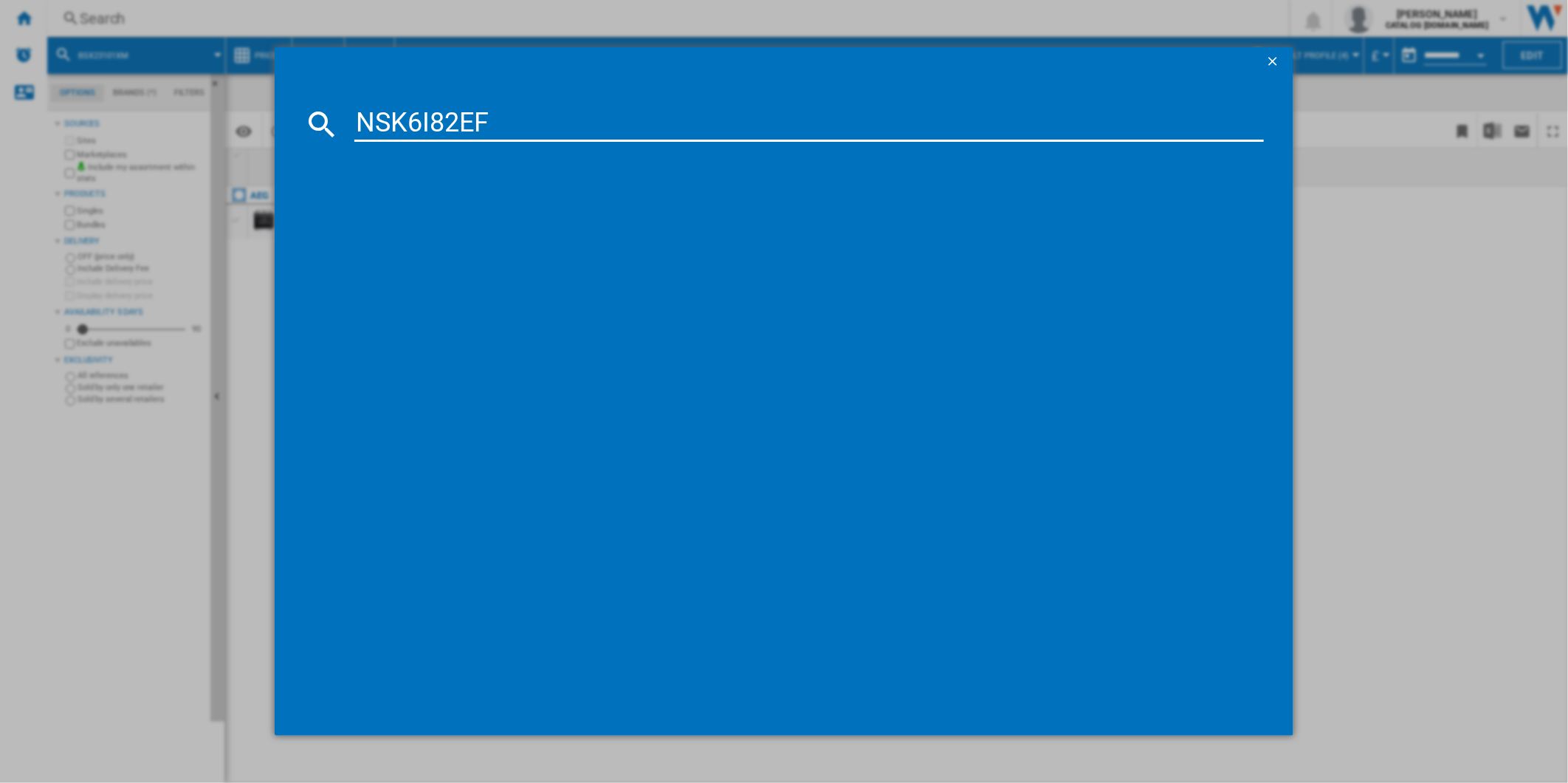
type input "NSK6I82EF"
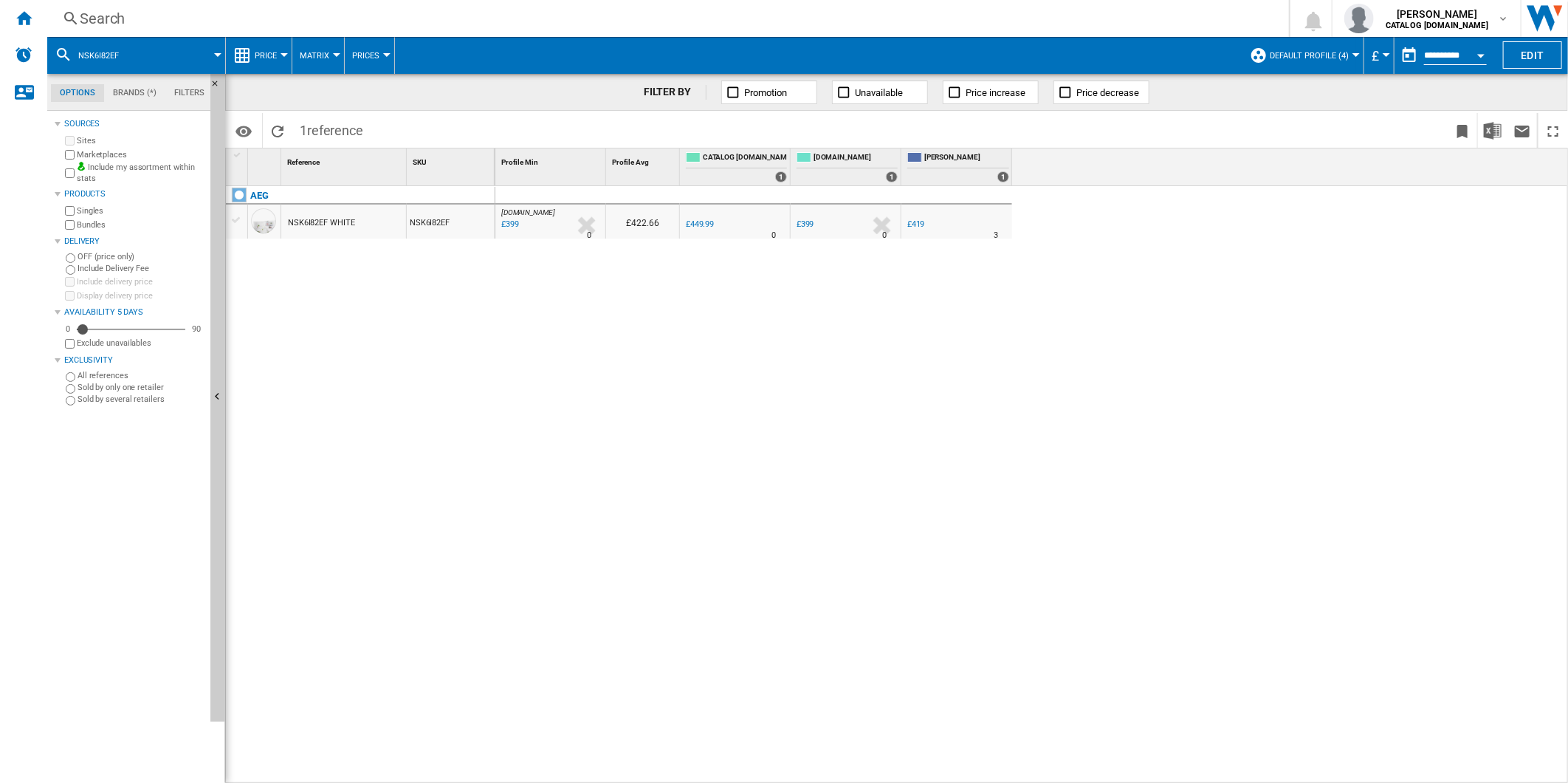
drag, startPoint x: 743, startPoint y: 213, endPoint x: 752, endPoint y: 220, distance: 11.4
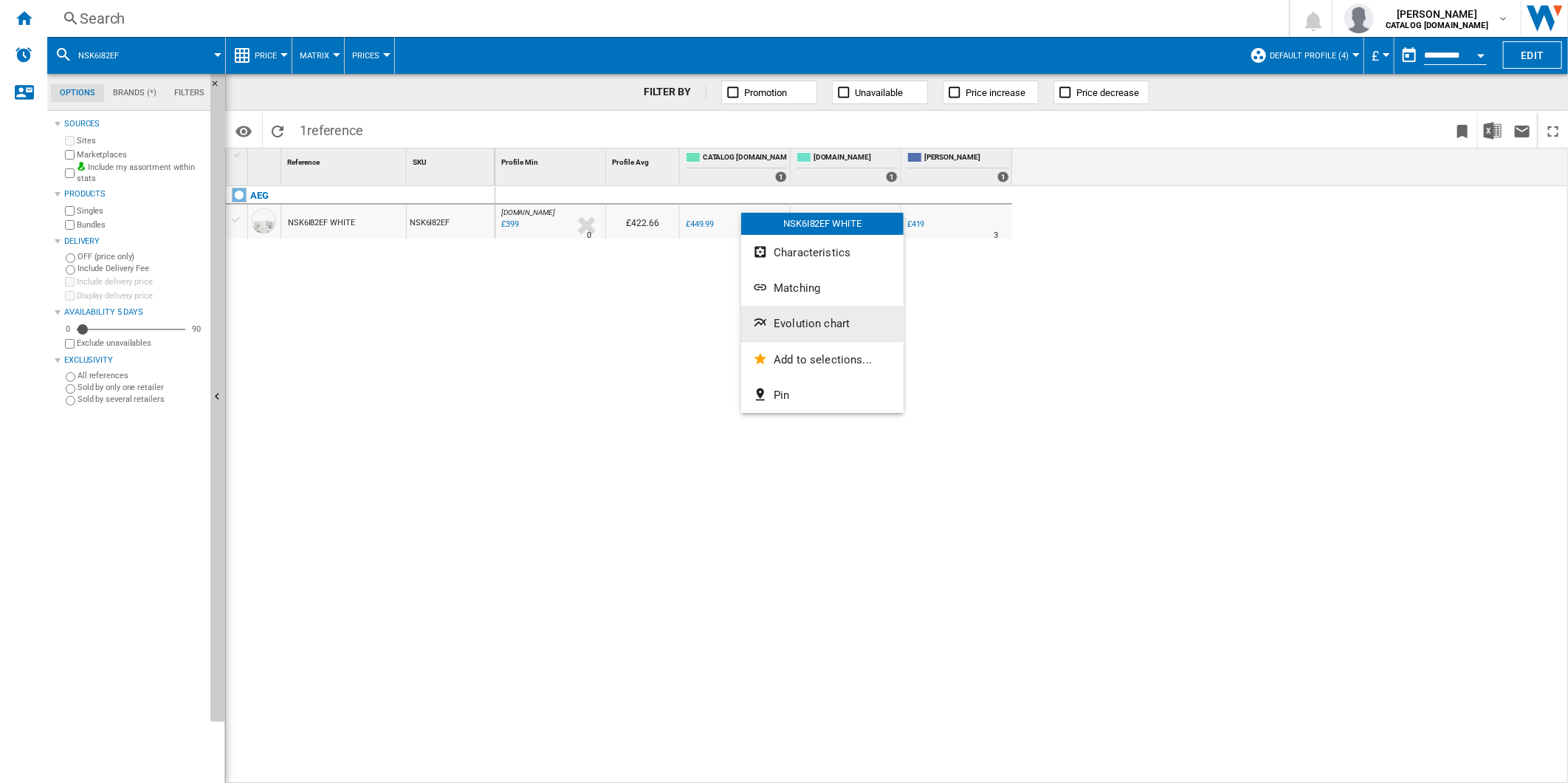
click at [816, 312] on button "Evolution chart" at bounding box center [822, 323] width 162 height 35
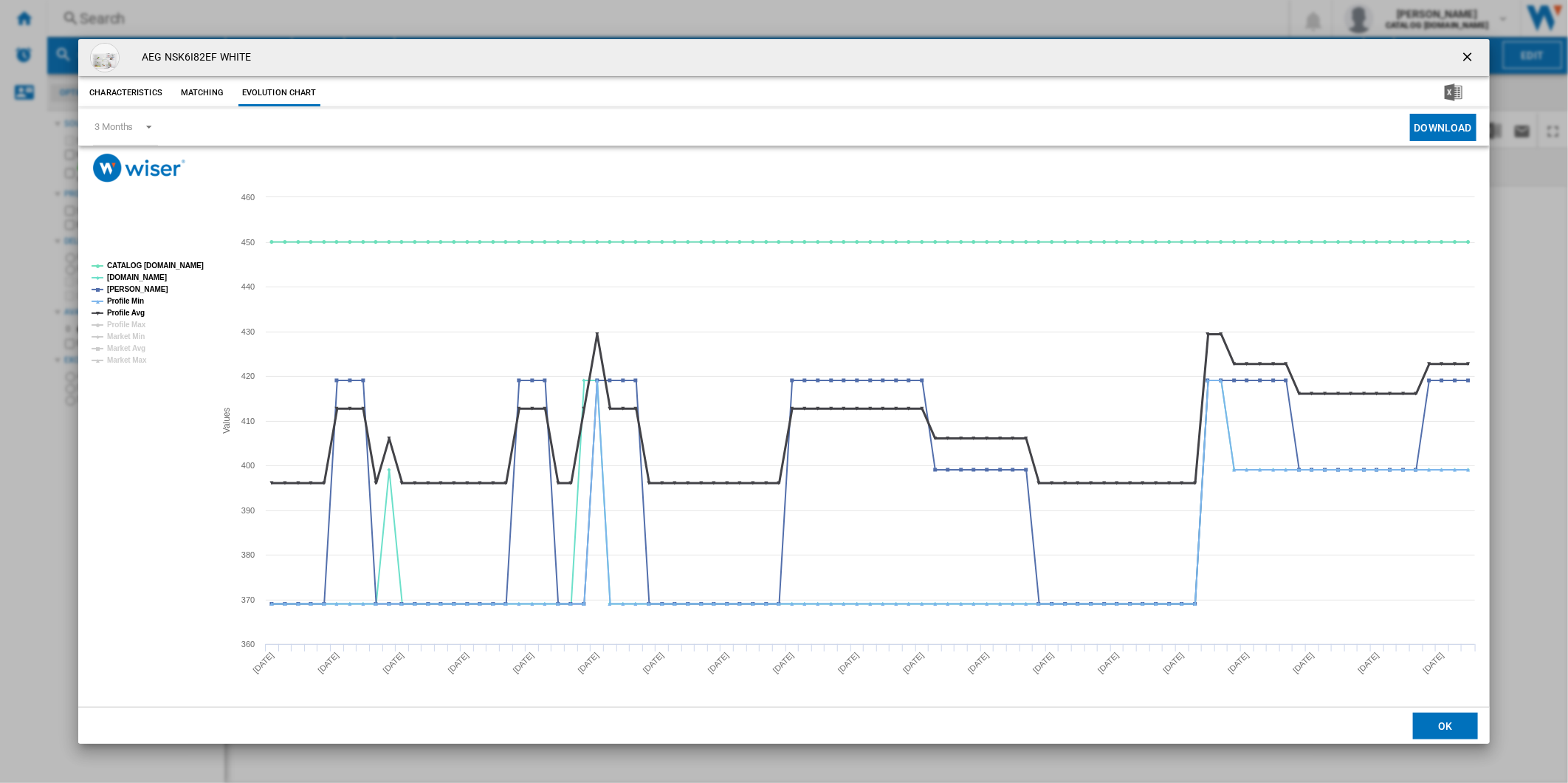
click at [118, 314] on tspan "Profile Avg" at bounding box center [126, 312] width 37 height 8
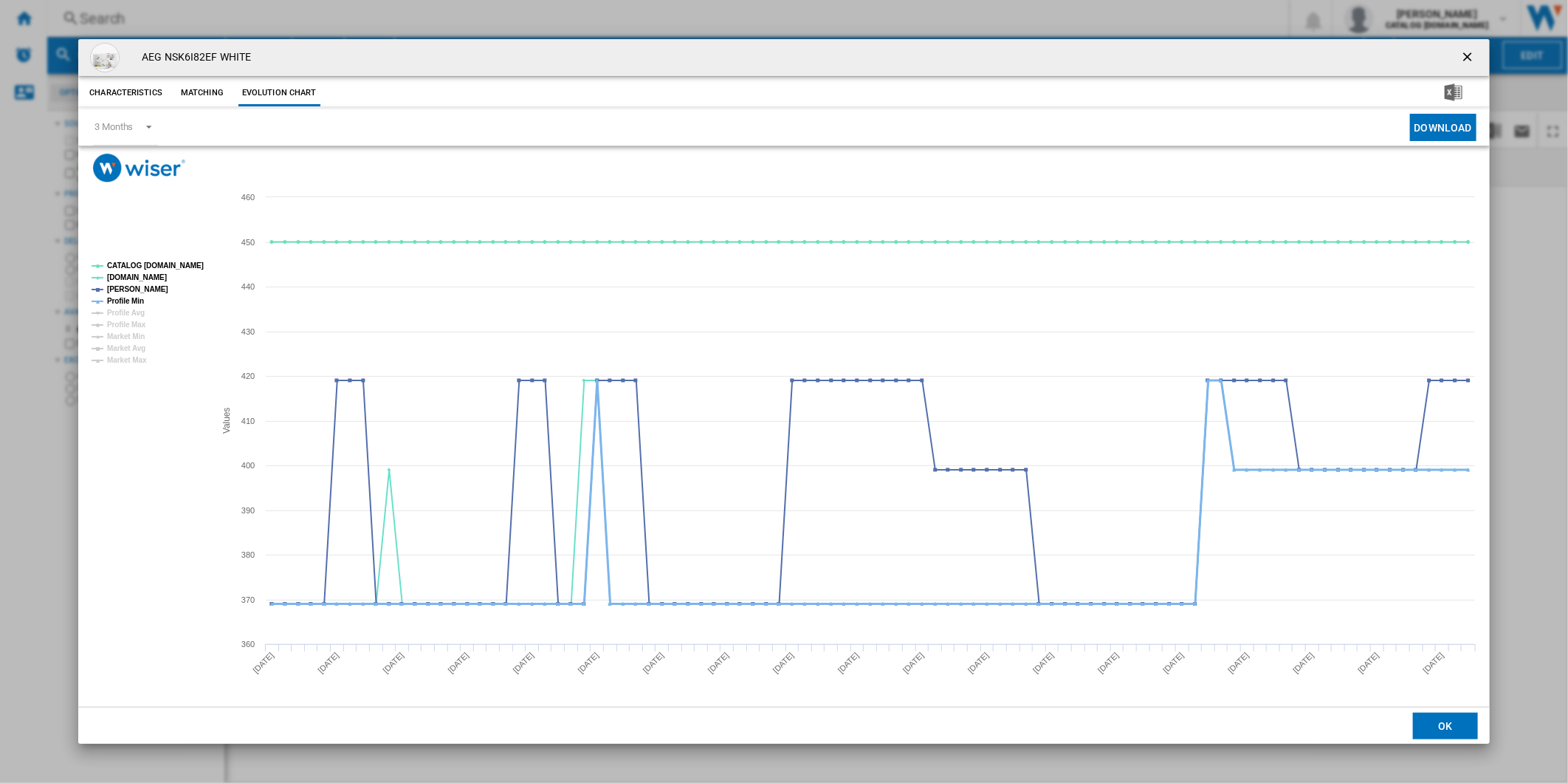
click at [123, 303] on tspan "Profile Min" at bounding box center [125, 300] width 37 height 8
click at [144, 266] on tspan "CATALOG [DOMAIN_NAME]" at bounding box center [155, 265] width 97 height 8
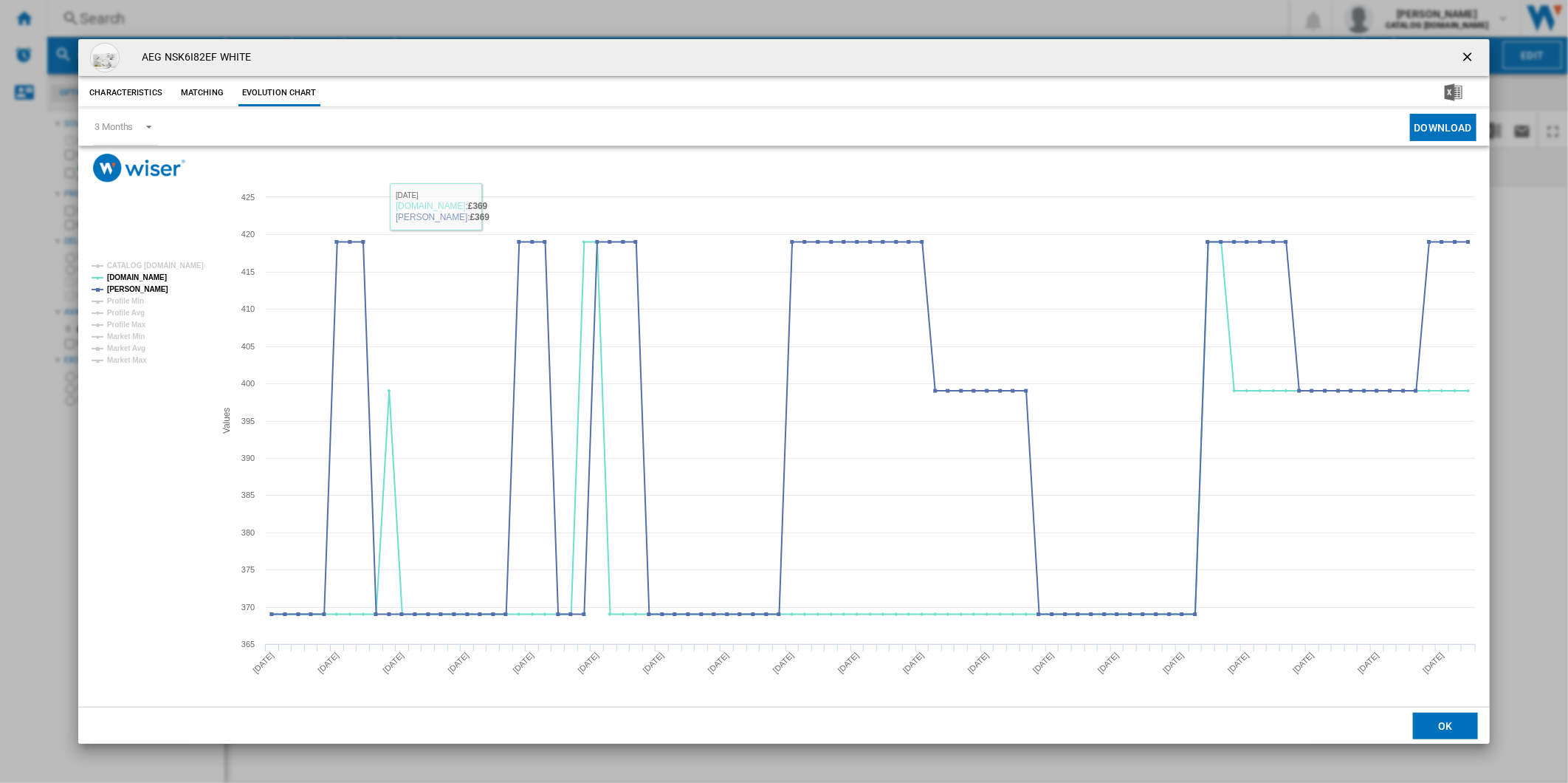
click at [1471, 55] on ng-md-icon "getI18NText('BUTTONS.CLOSE_DIALOG')" at bounding box center [1469, 58] width 18 height 18
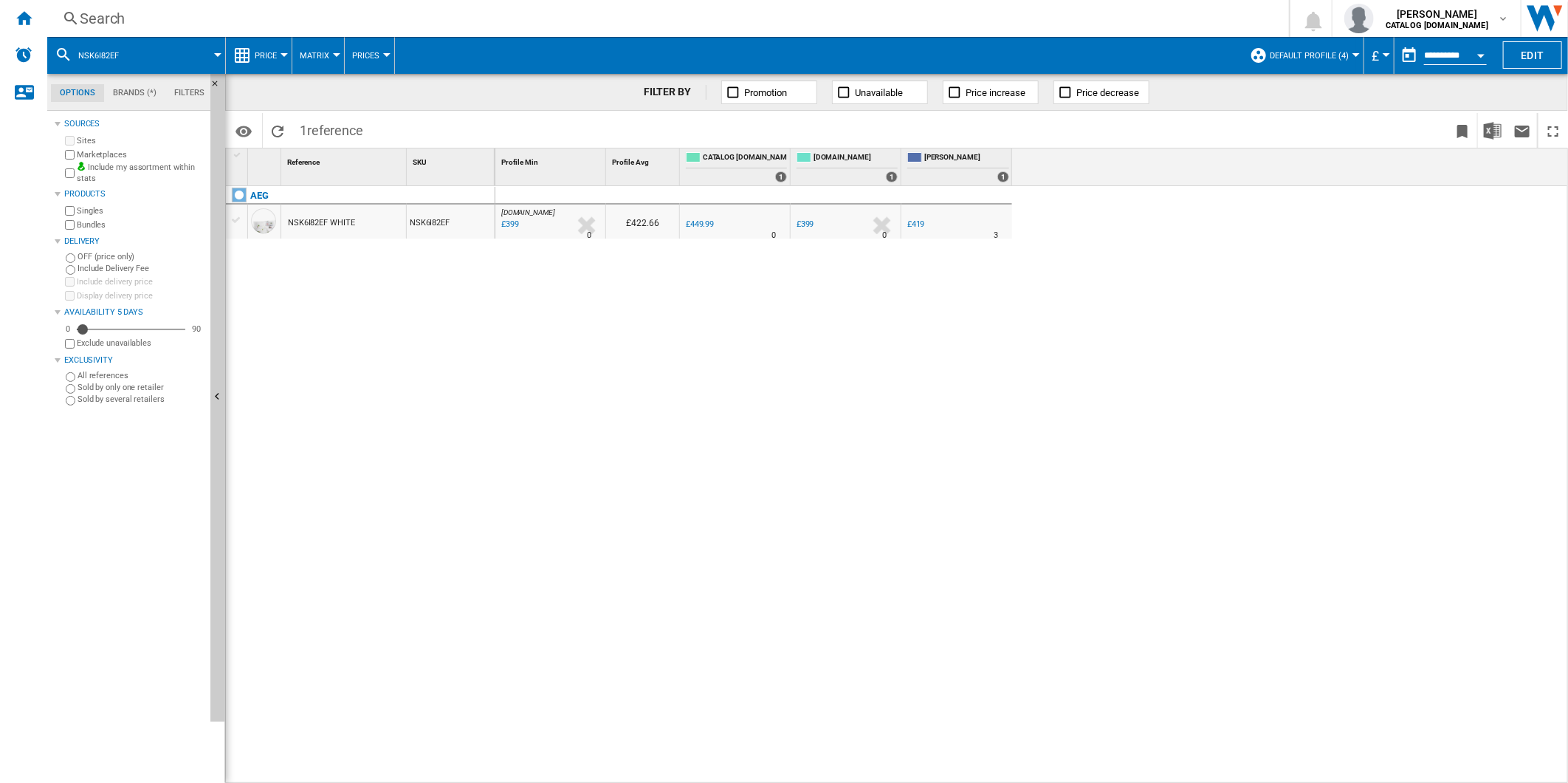
click at [676, 29] on div "Search Search 0 [PERSON_NAME] CATALOG [DOMAIN_NAME] CATALOG [DOMAIN_NAME] My se…" at bounding box center [807, 18] width 1521 height 37
click at [679, 27] on div "Search" at bounding box center [665, 19] width 1171 height 21
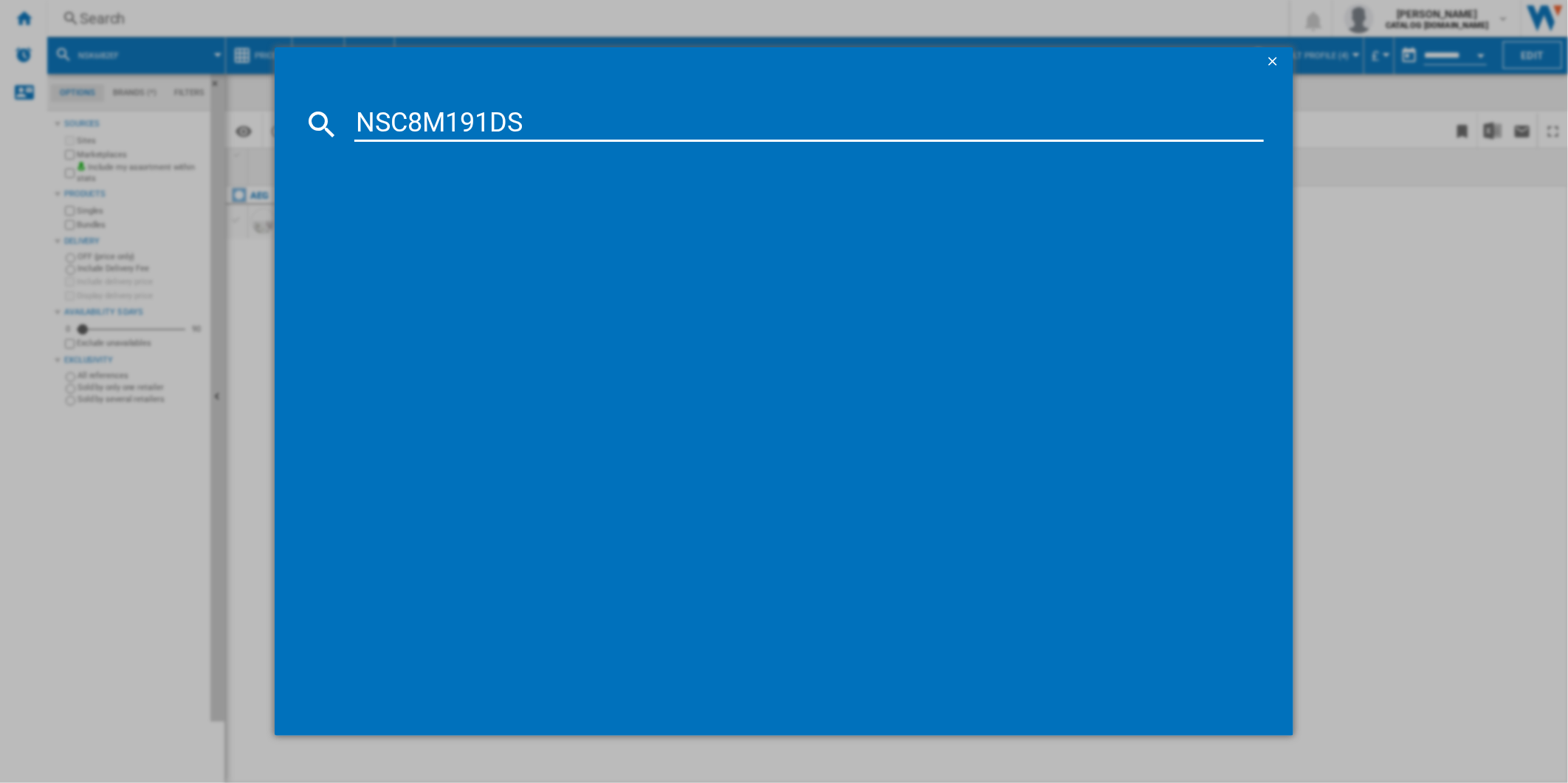
type input "NSC8M191DS"
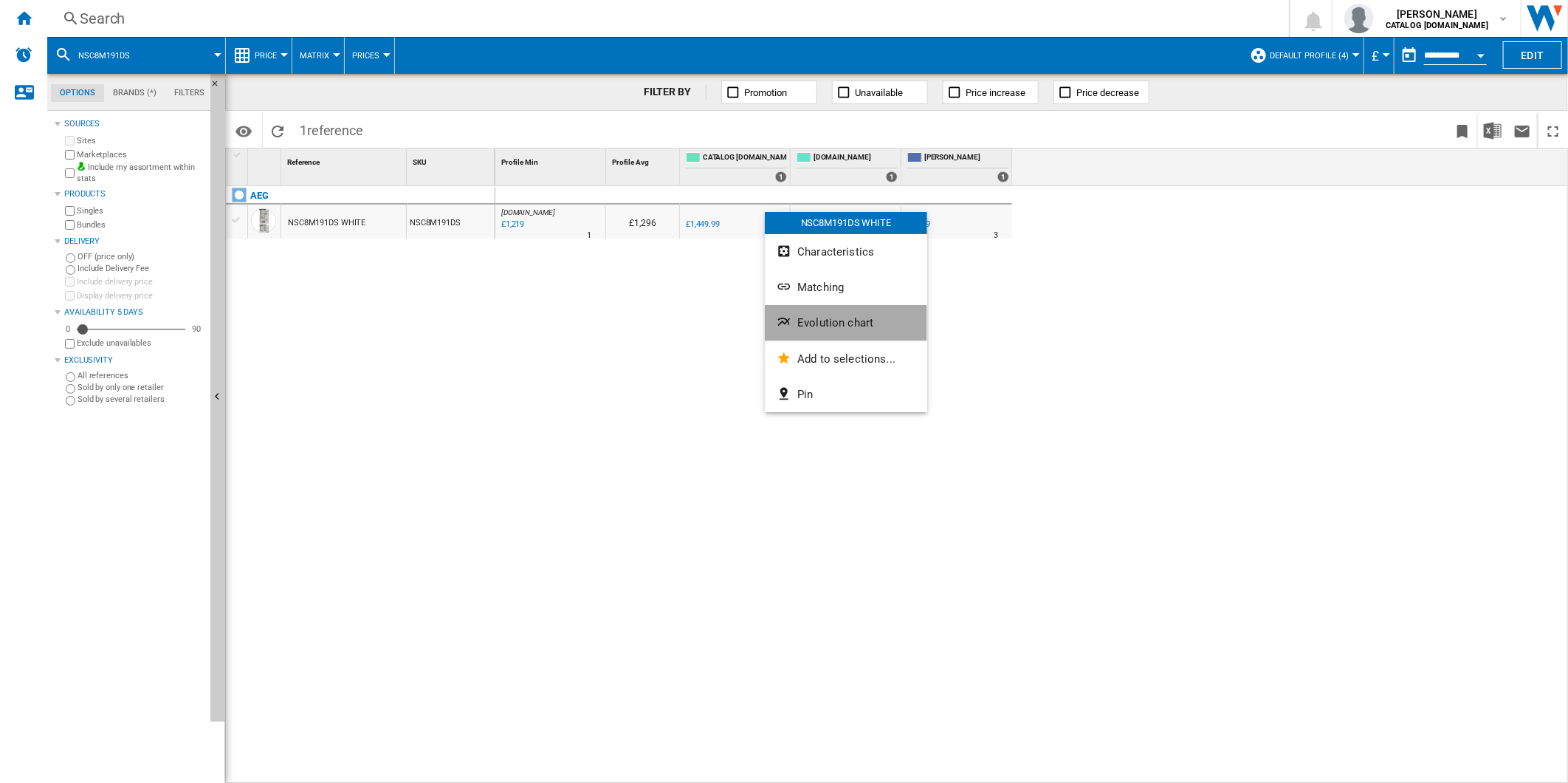
click at [813, 308] on button "Evolution chart" at bounding box center [846, 322] width 162 height 35
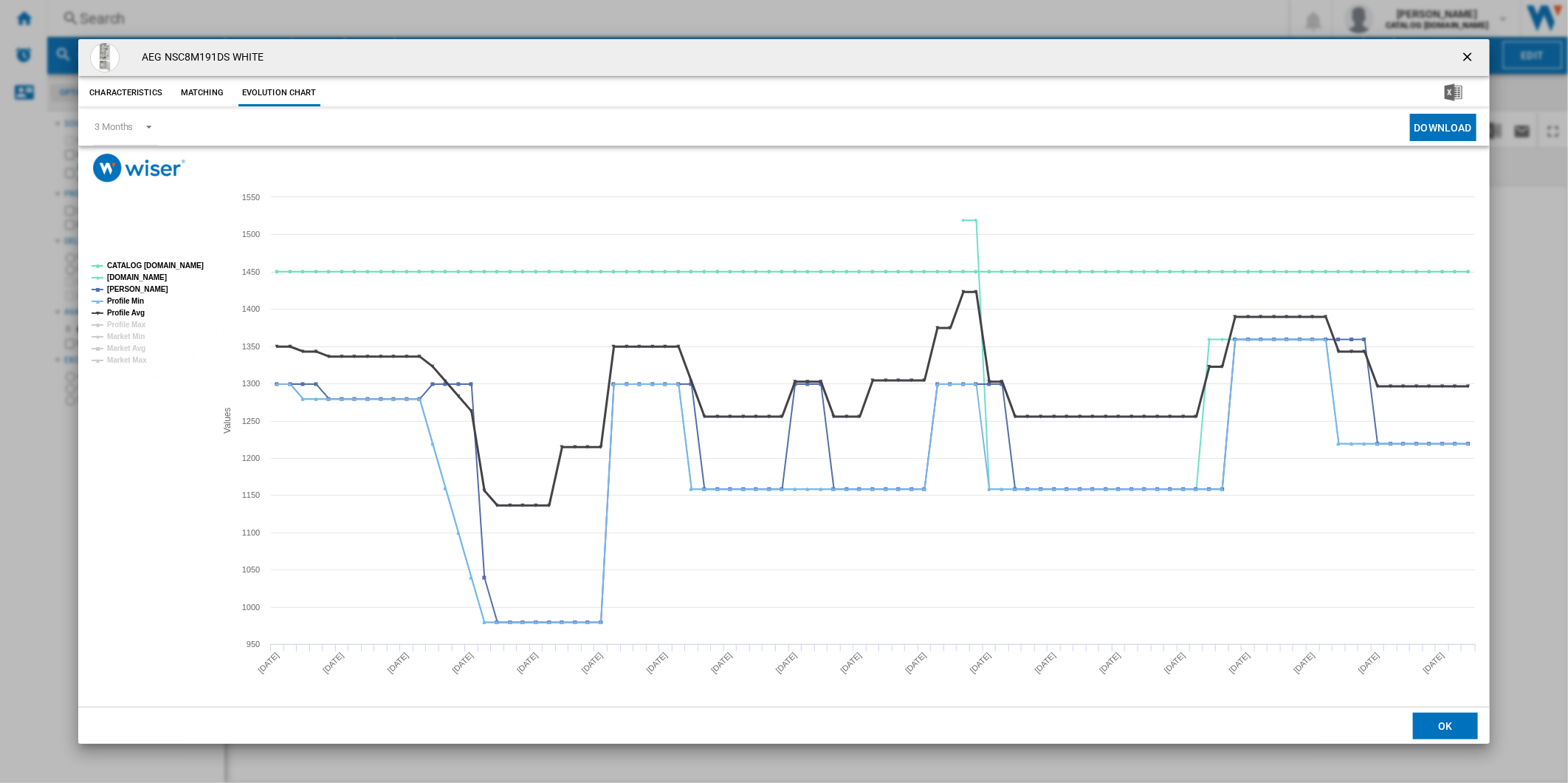
click at [124, 315] on tspan "Profile Avg" at bounding box center [126, 312] width 37 height 8
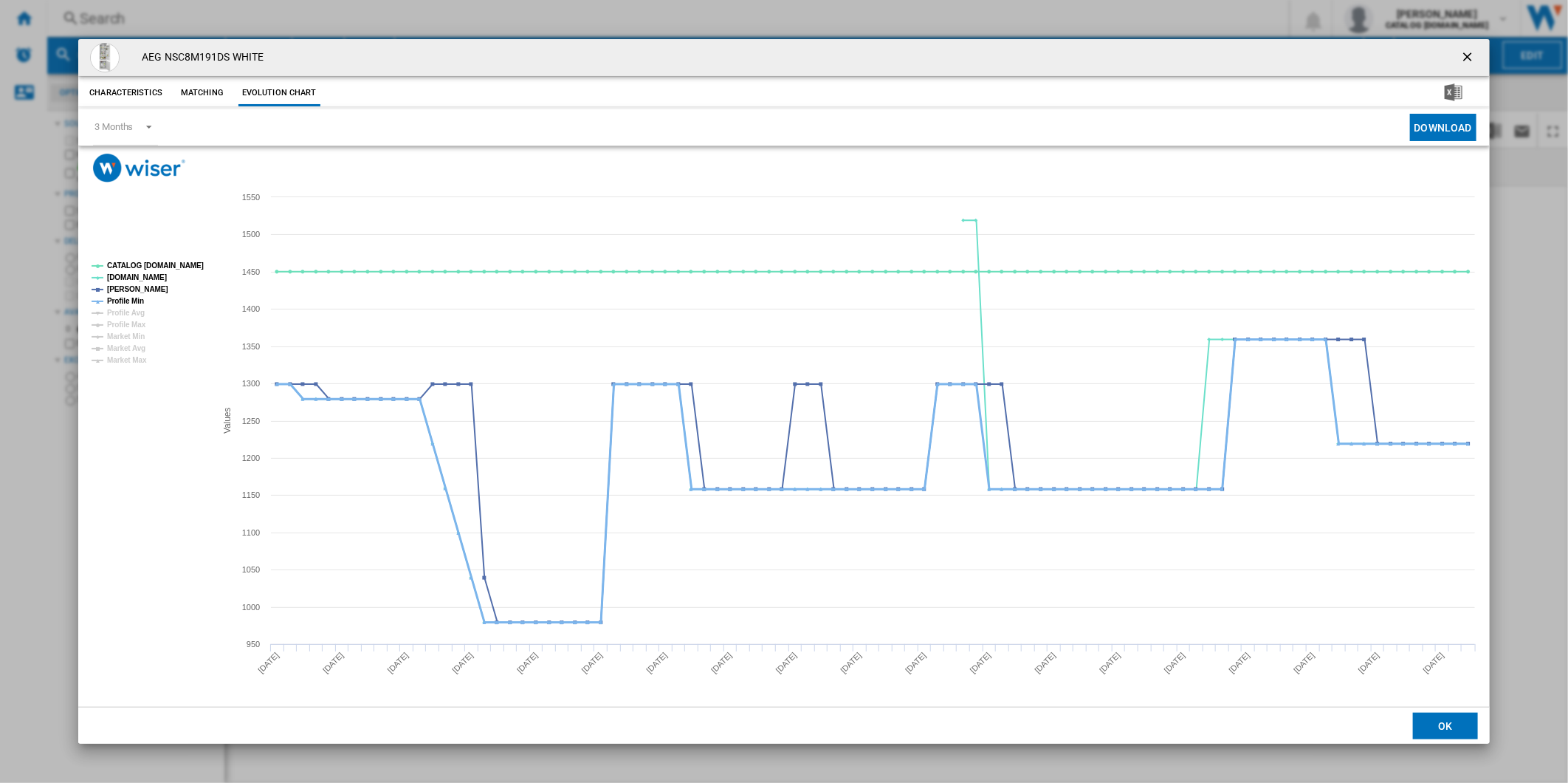
click at [127, 303] on tspan "Profile Min" at bounding box center [125, 300] width 37 height 8
click at [142, 266] on tspan "CATALOG [DOMAIN_NAME]" at bounding box center [155, 265] width 97 height 8
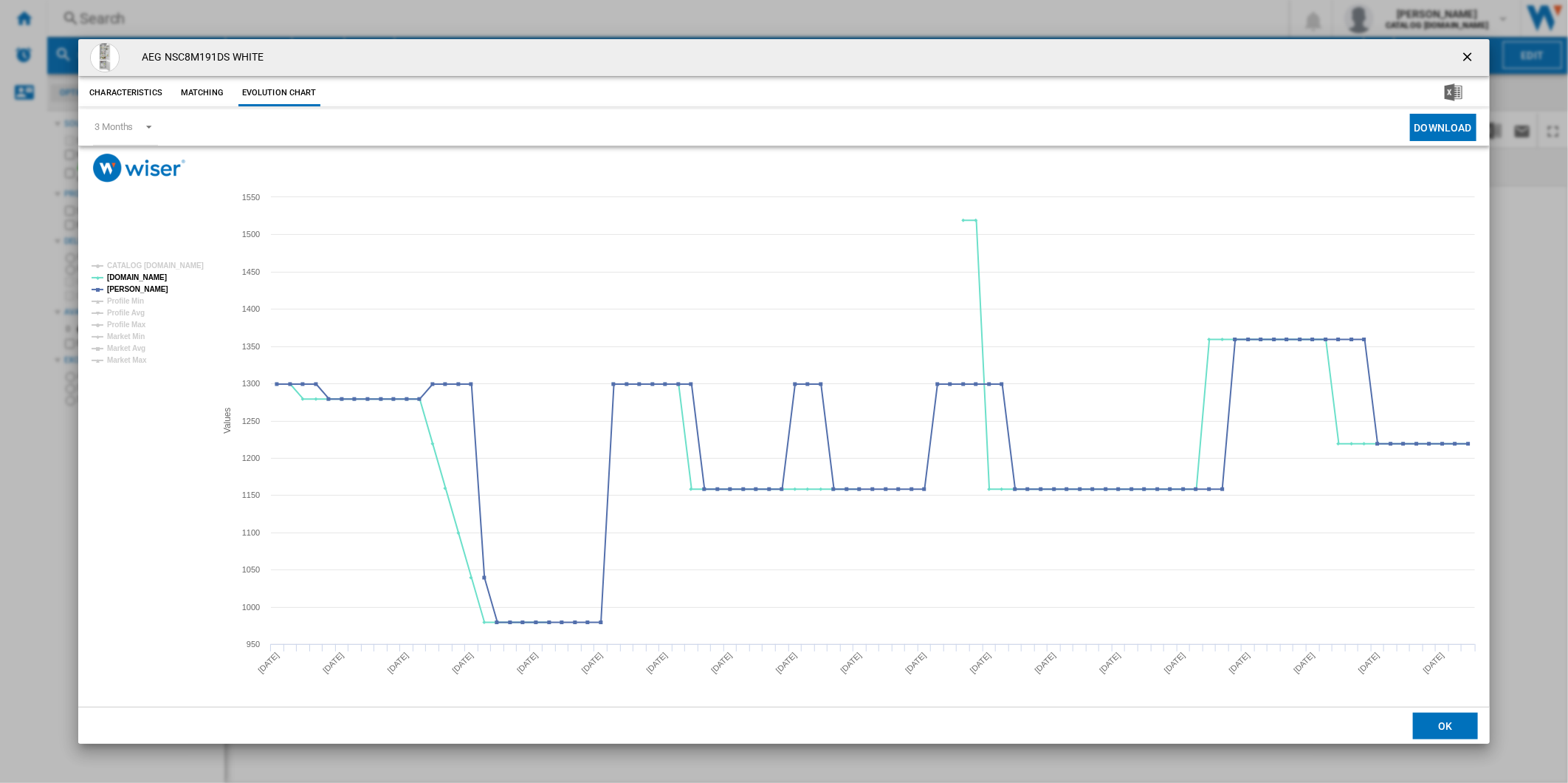
drag, startPoint x: 1466, startPoint y: 55, endPoint x: 1459, endPoint y: 55, distance: 7.0
click at [1466, 55] on ng-md-icon "getI18NText('BUTTONS.CLOSE_DIALOG')" at bounding box center [1469, 58] width 18 height 18
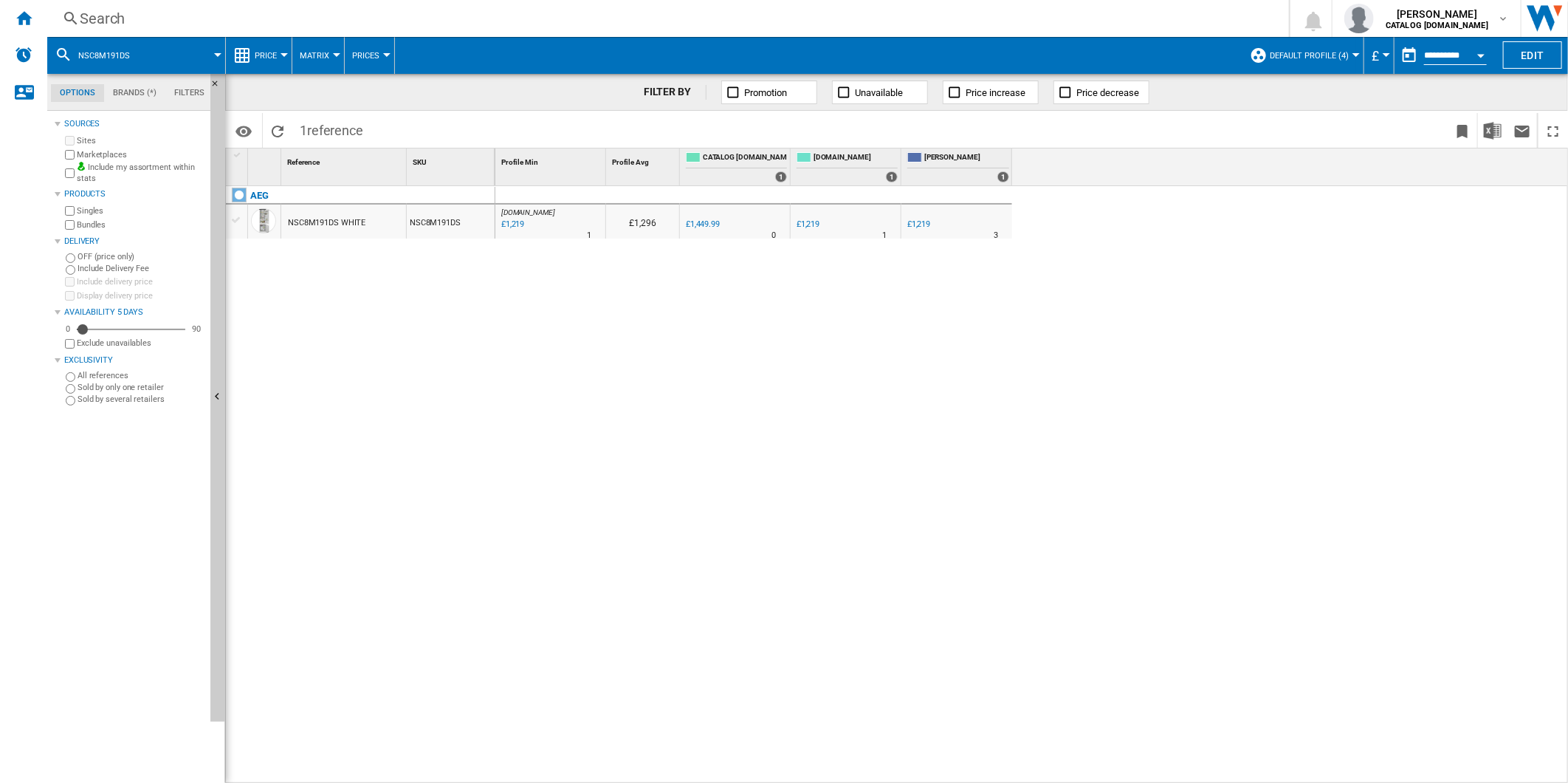
click at [810, 19] on div "Search" at bounding box center [665, 19] width 1171 height 21
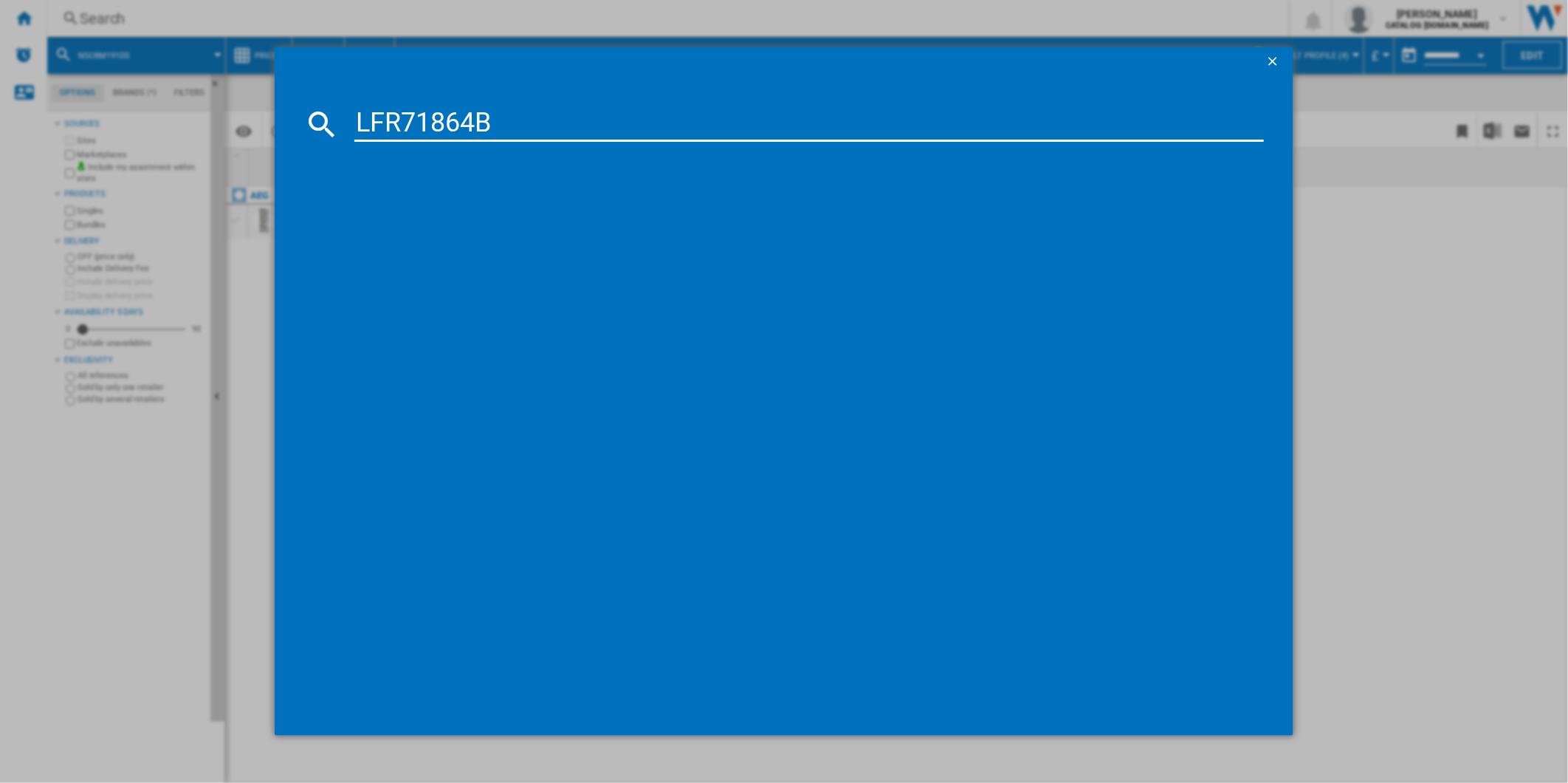
type input "LFR71864B"
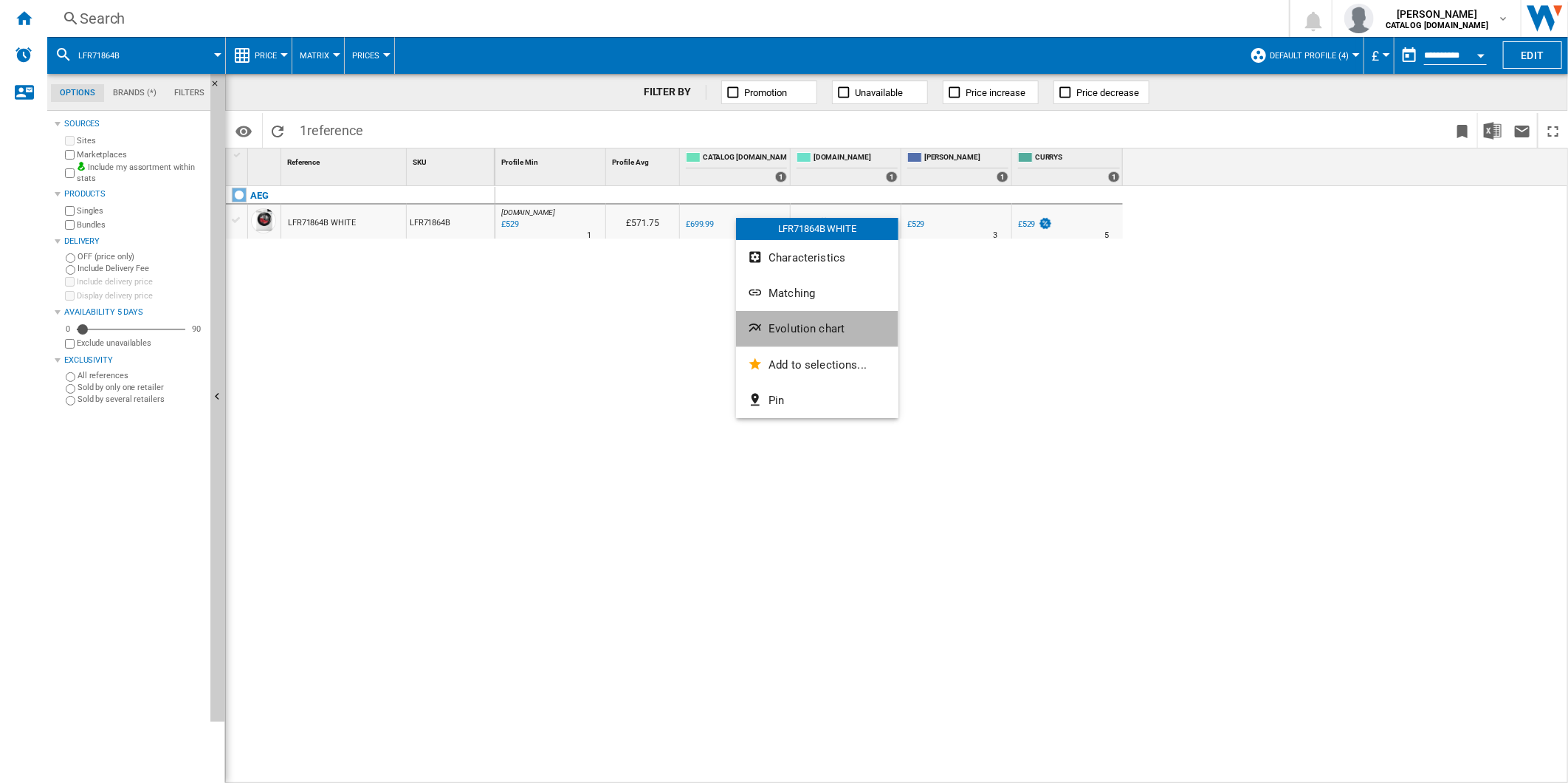
click at [822, 322] on span "Evolution chart" at bounding box center [806, 329] width 76 height 13
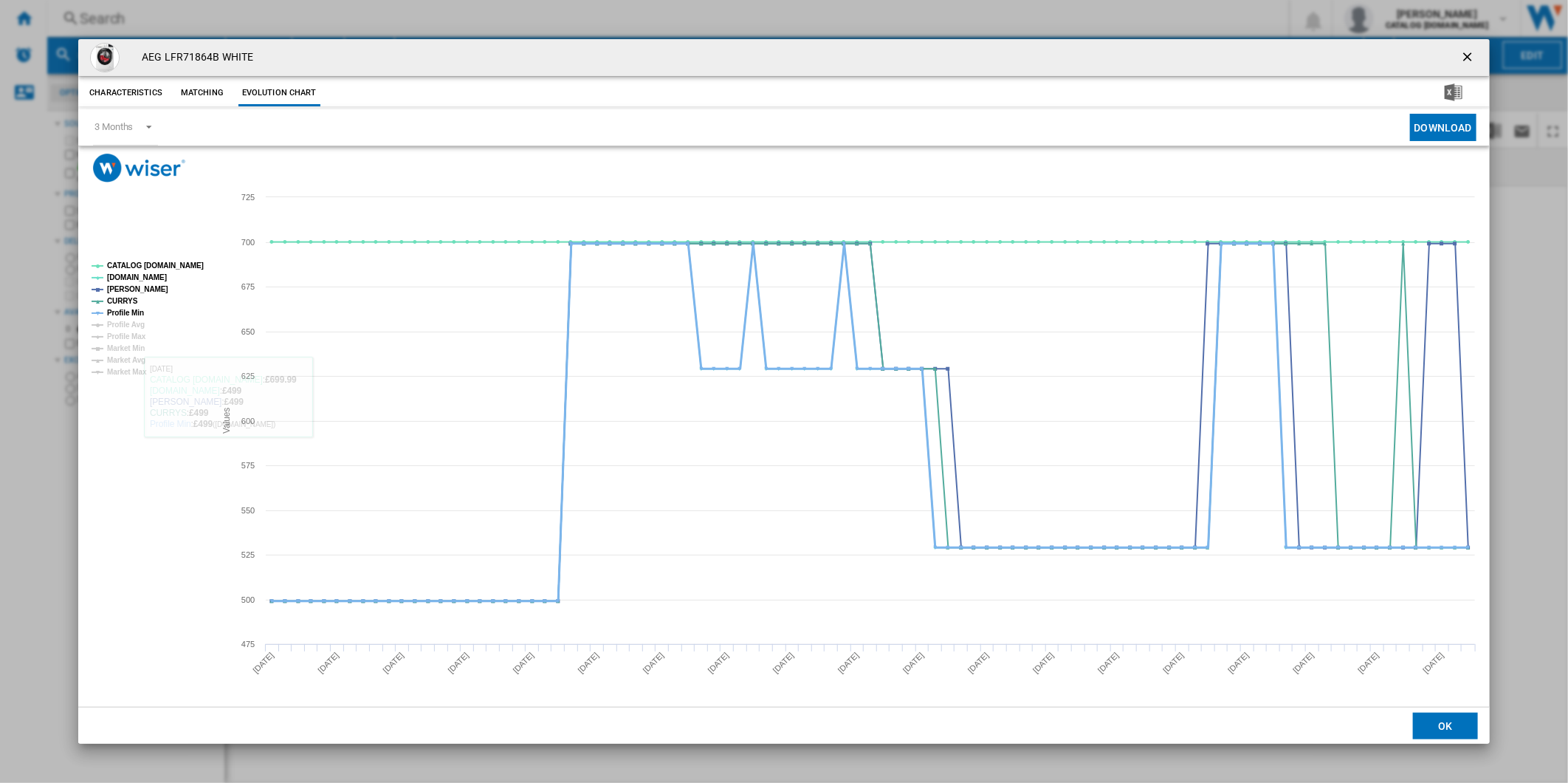
click at [123, 311] on tspan "Profile Min" at bounding box center [125, 312] width 37 height 8
click at [142, 269] on tspan "CATALOG [DOMAIN_NAME]" at bounding box center [155, 265] width 97 height 8
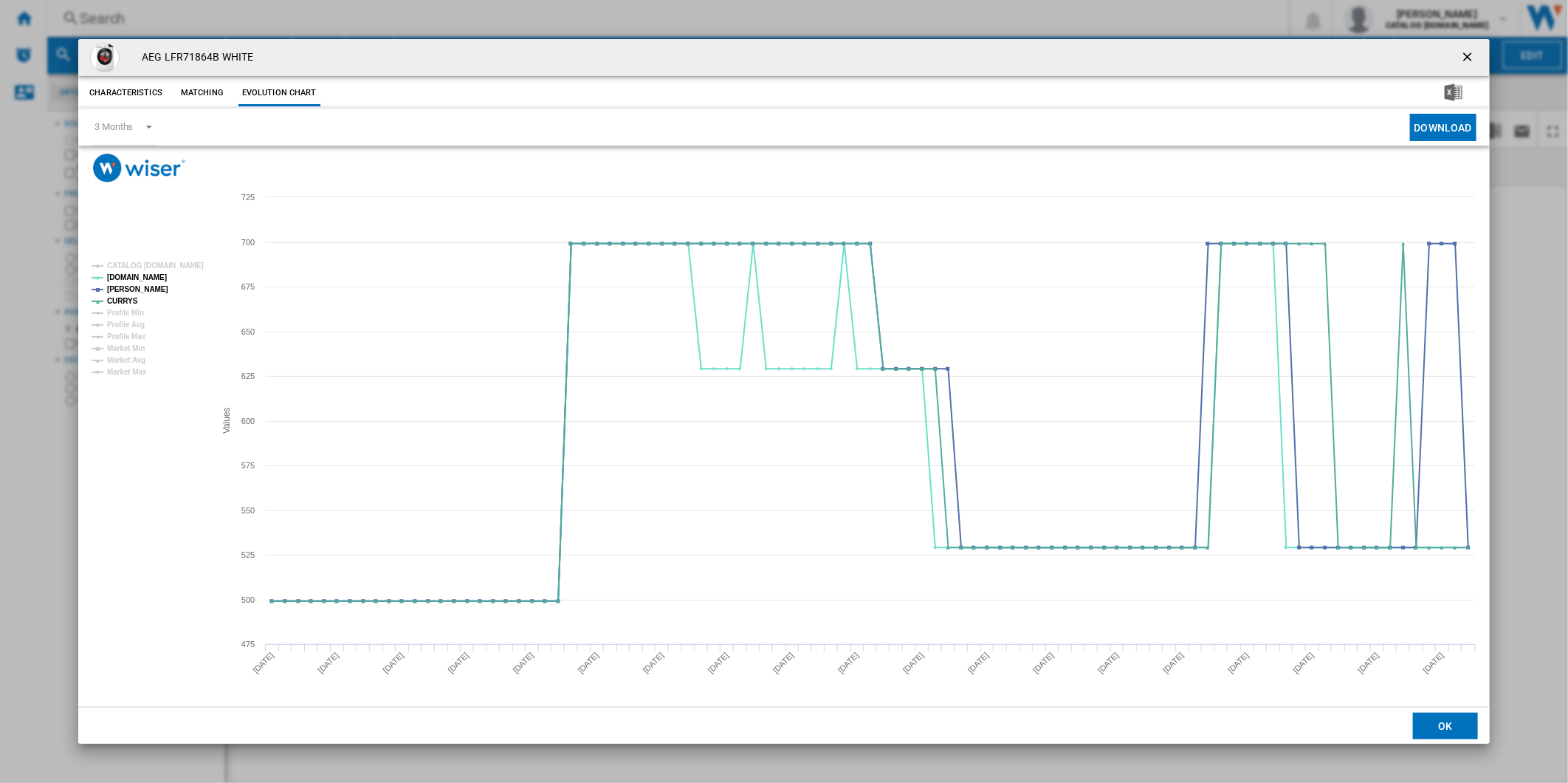
drag, startPoint x: 1469, startPoint y: 54, endPoint x: 1272, endPoint y: 29, distance: 198.6
click at [1465, 54] on ng-md-icon "getI18NText('BUTTONS.CLOSE_DIALOG')" at bounding box center [1469, 58] width 18 height 18
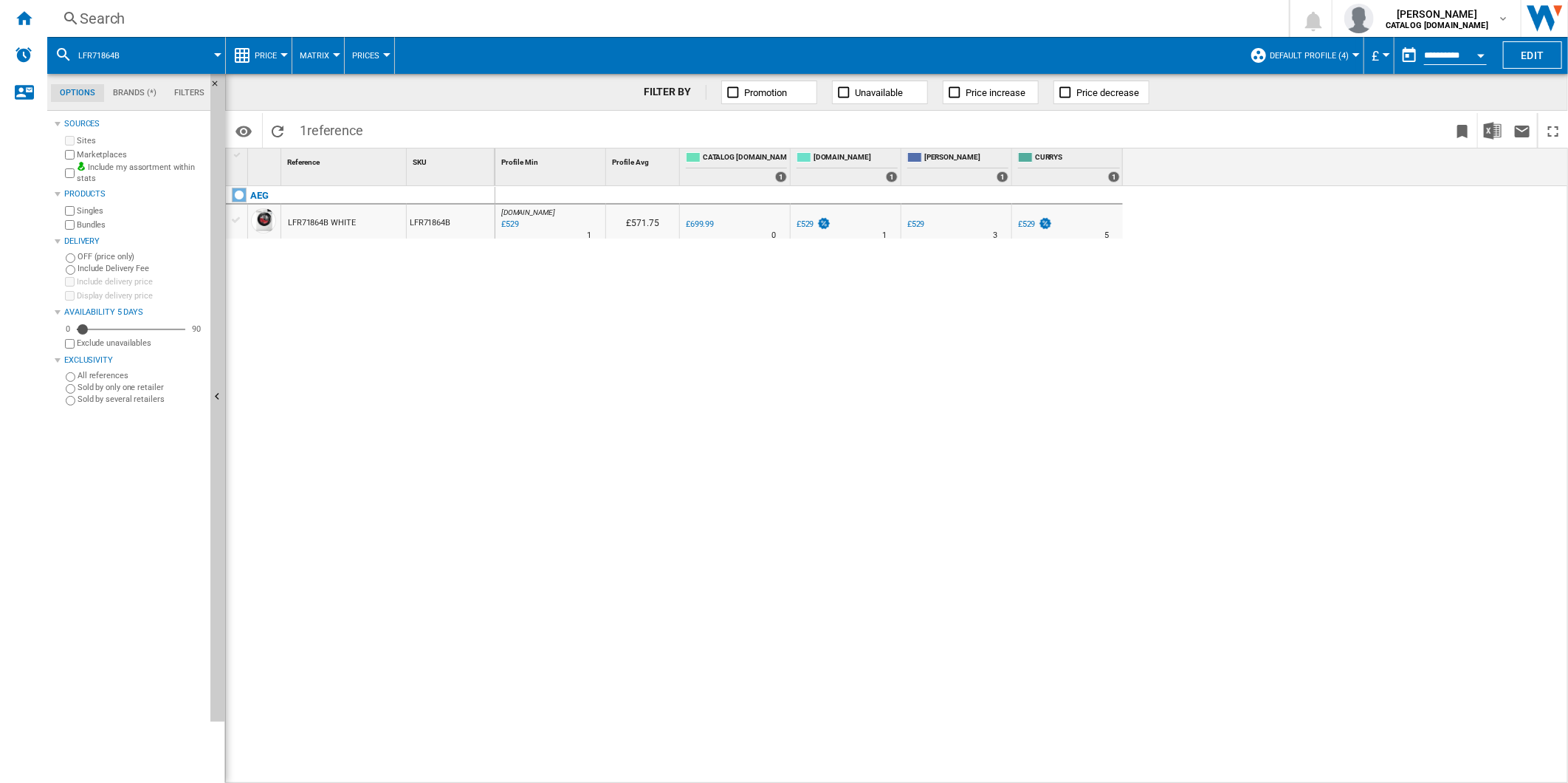
click at [922, 9] on div "Search" at bounding box center [665, 19] width 1171 height 21
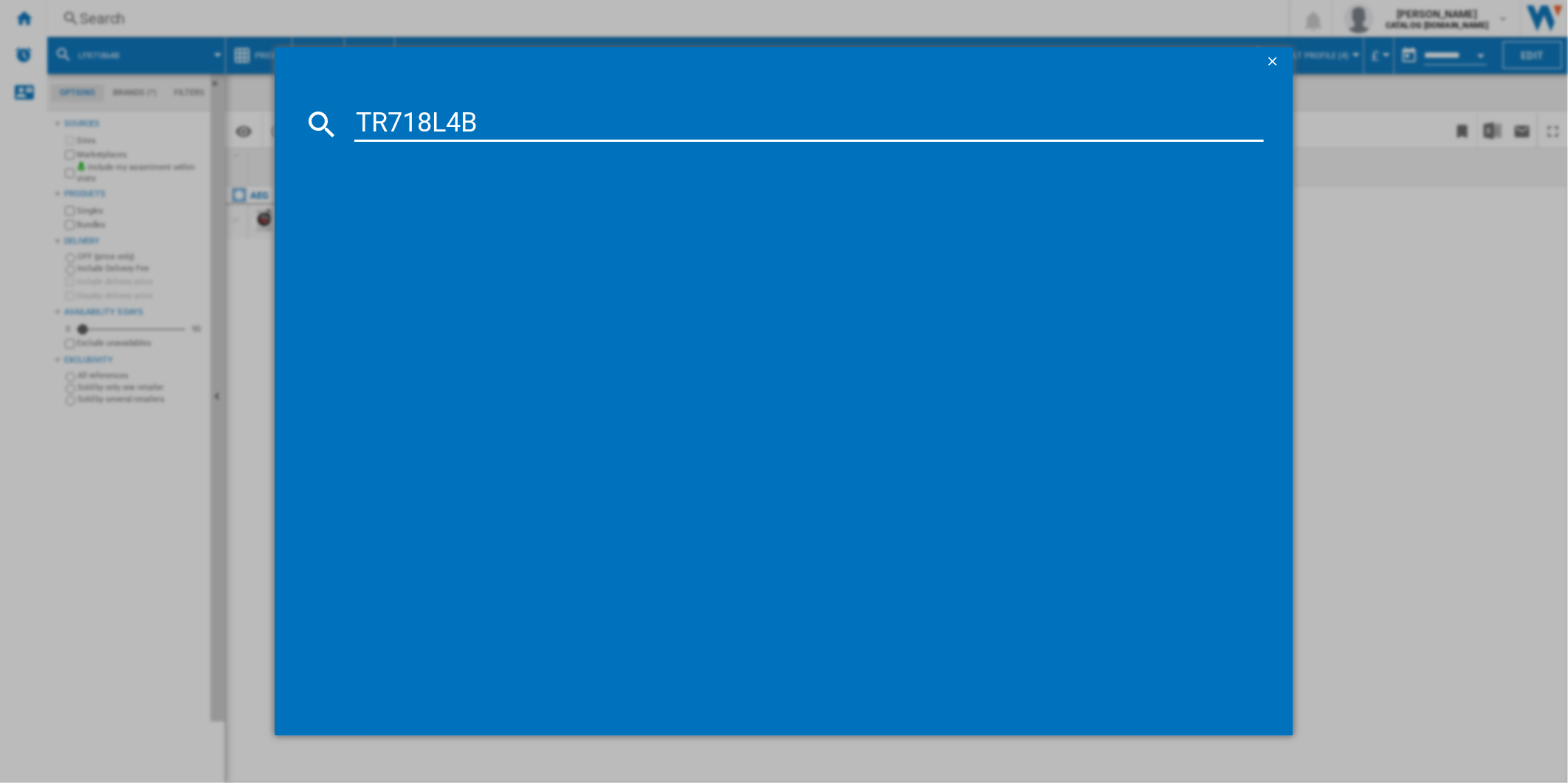
type input "TR718L4B"
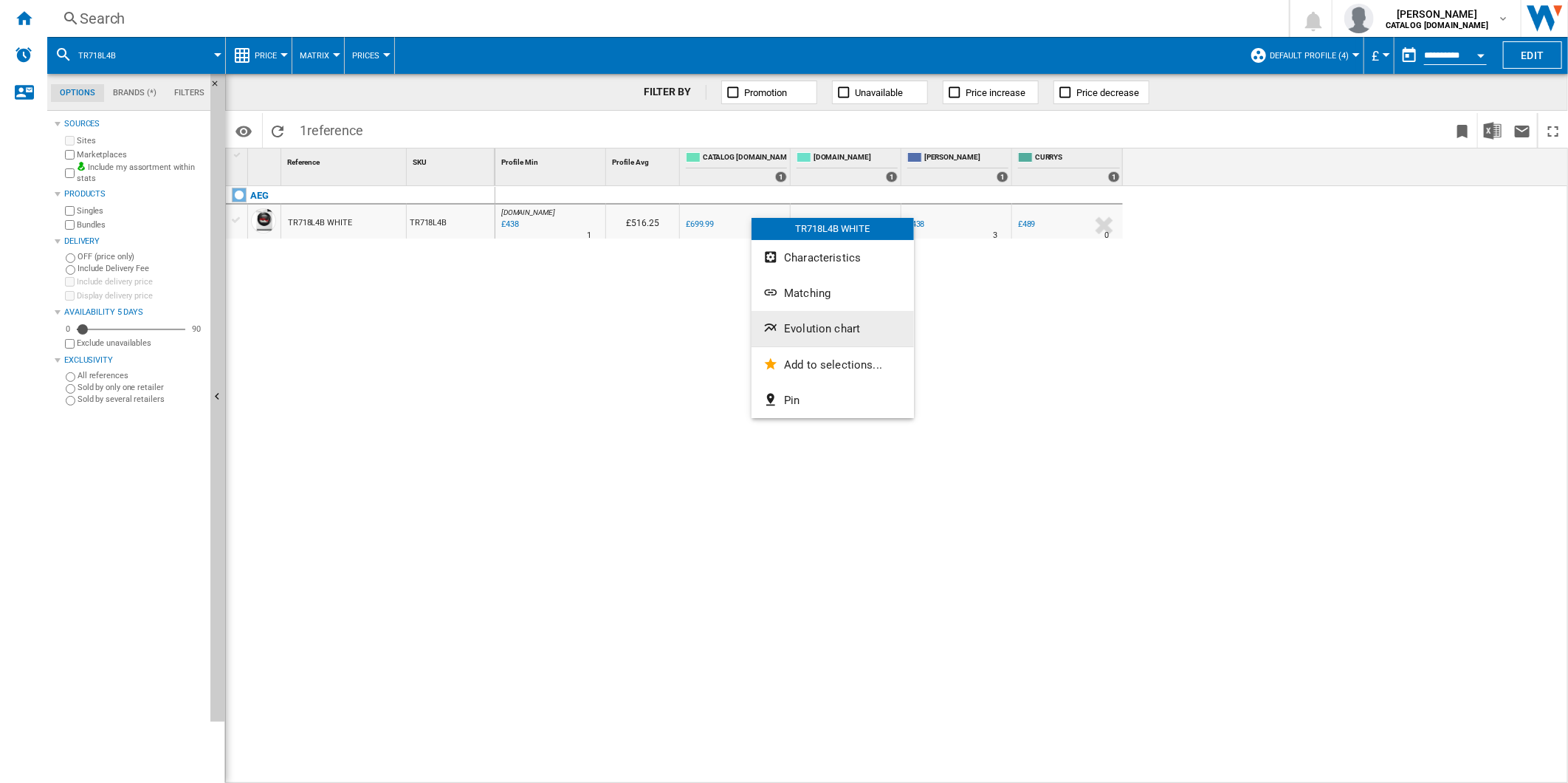
click at [828, 328] on span "Evolution chart" at bounding box center [822, 329] width 76 height 13
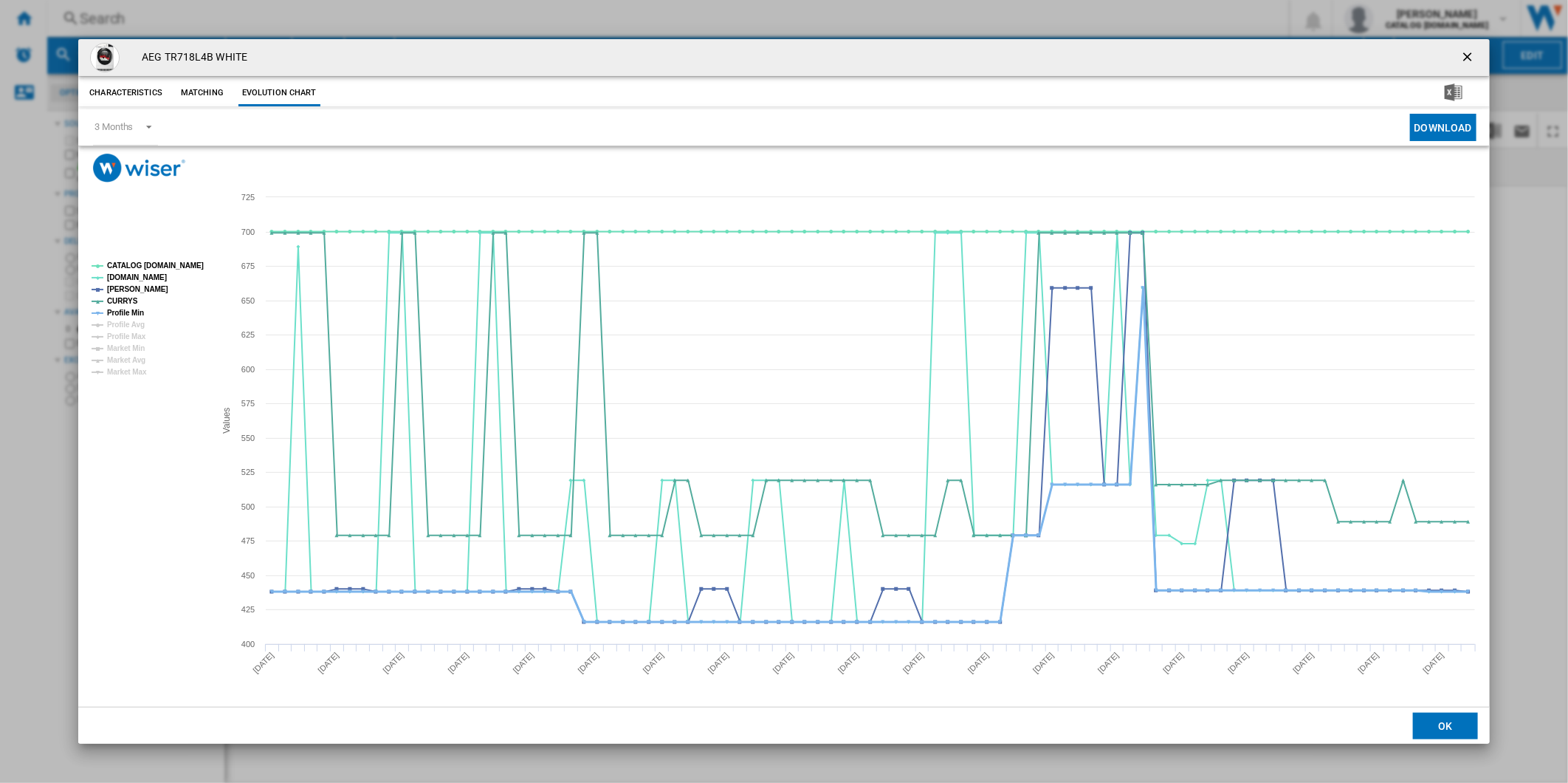
click at [136, 315] on tspan "Profile Min" at bounding box center [125, 312] width 37 height 8
click at [152, 264] on tspan "CATALOG [DOMAIN_NAME]" at bounding box center [155, 265] width 97 height 8
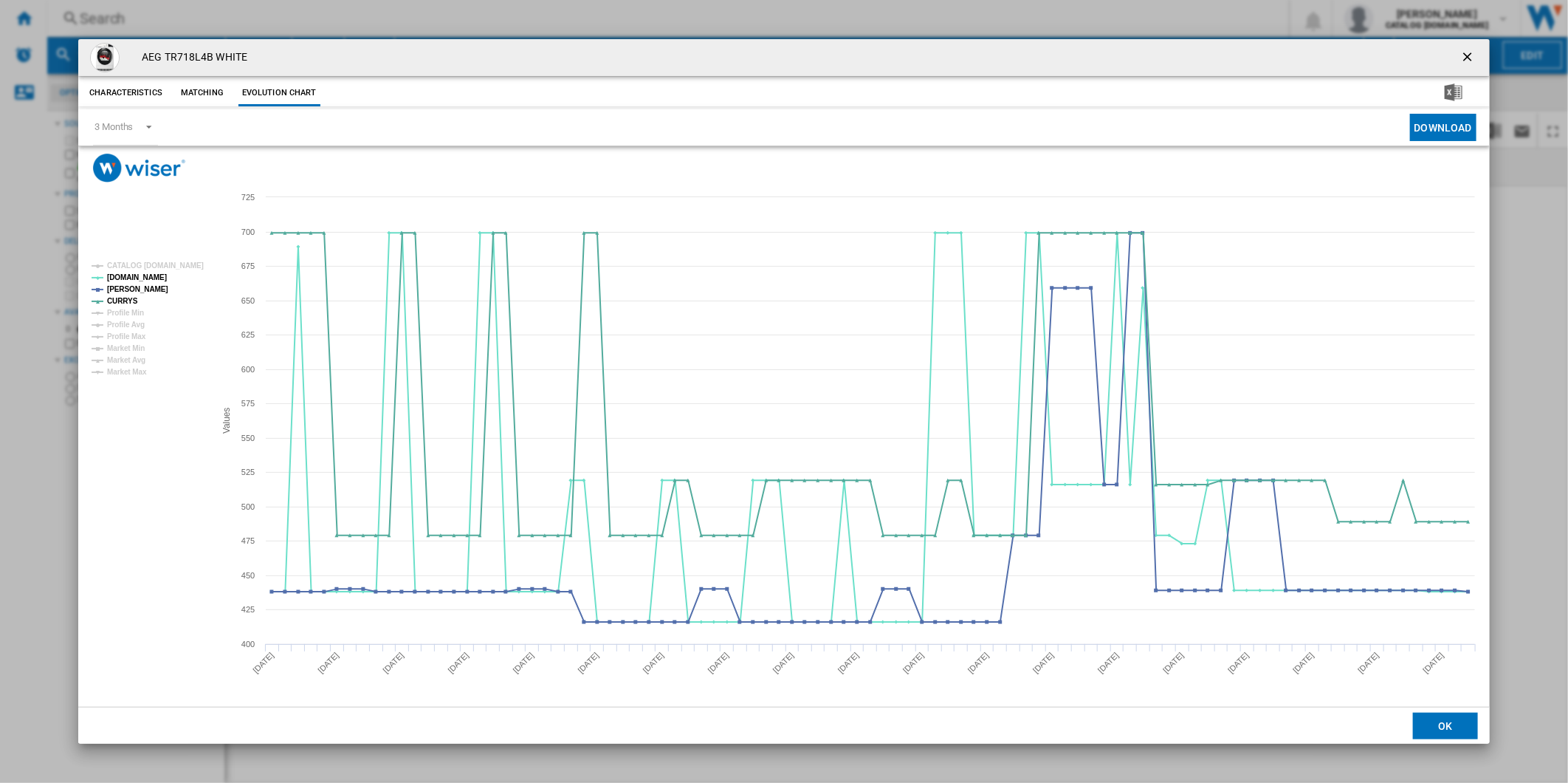
click at [1472, 59] on ng-md-icon "getI18NText('BUTTONS.CLOSE_DIALOG')" at bounding box center [1469, 58] width 18 height 18
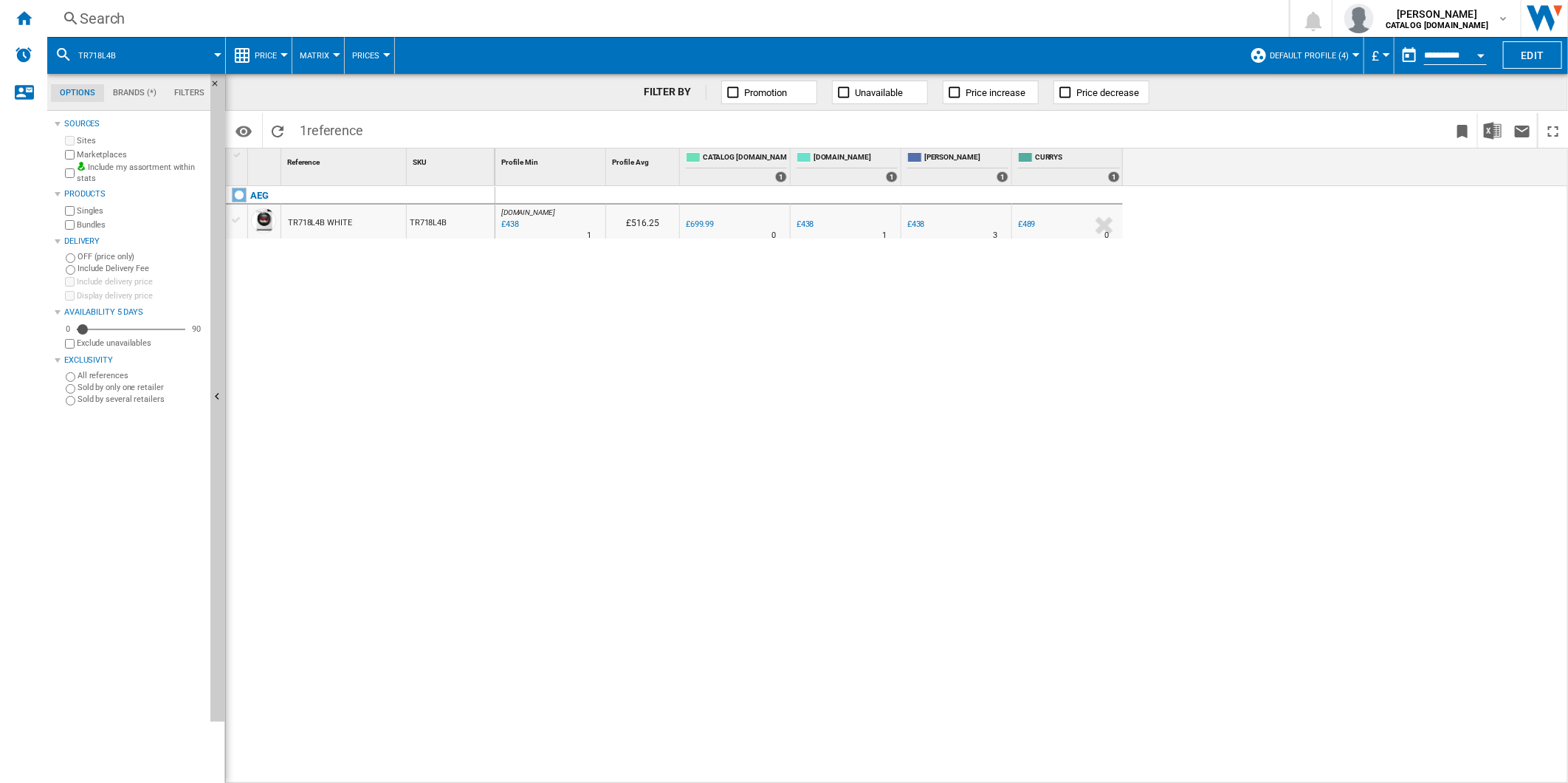
click at [914, 10] on div "Search" at bounding box center [665, 19] width 1171 height 21
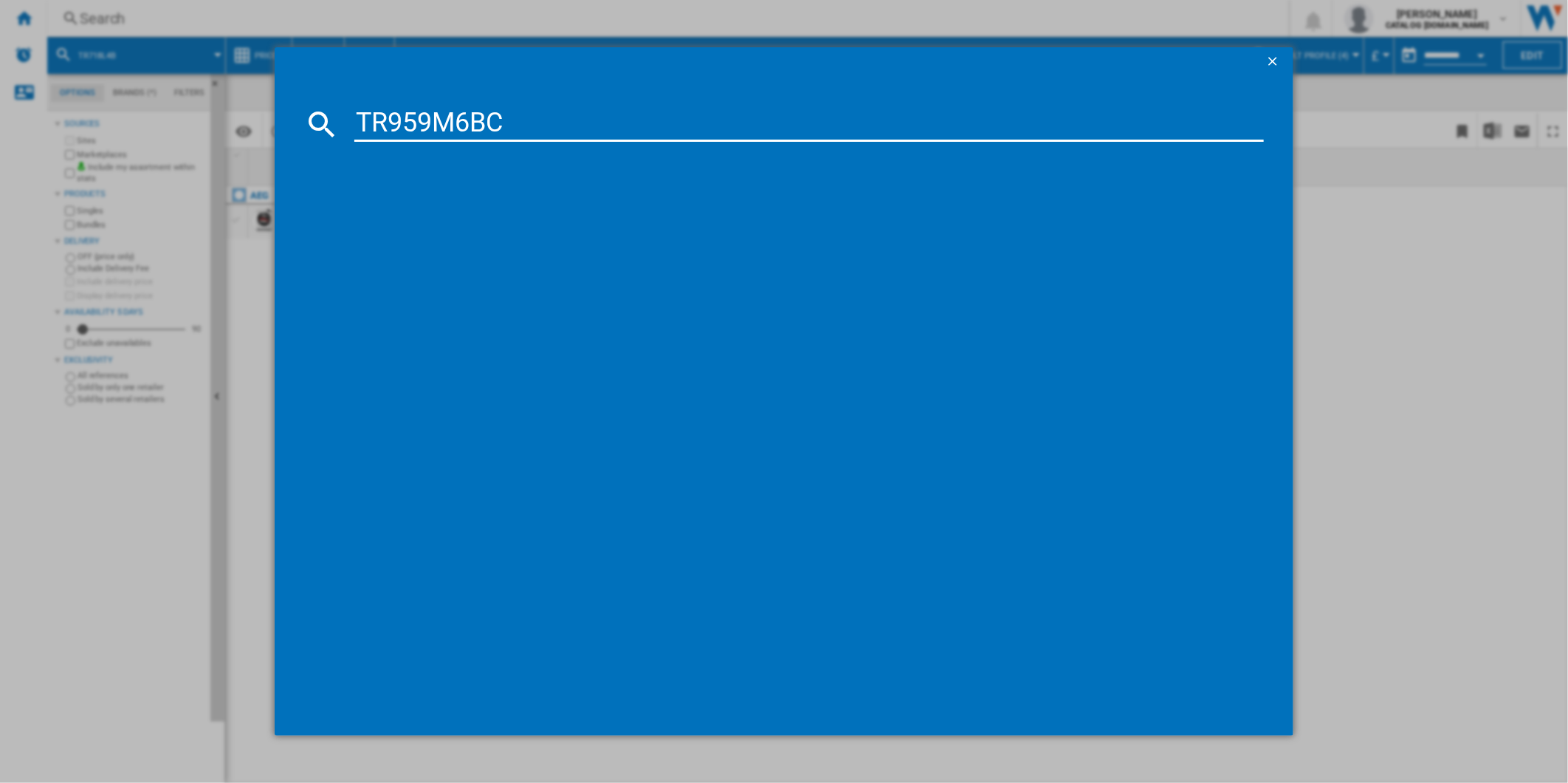
type input "TR959M6BC"
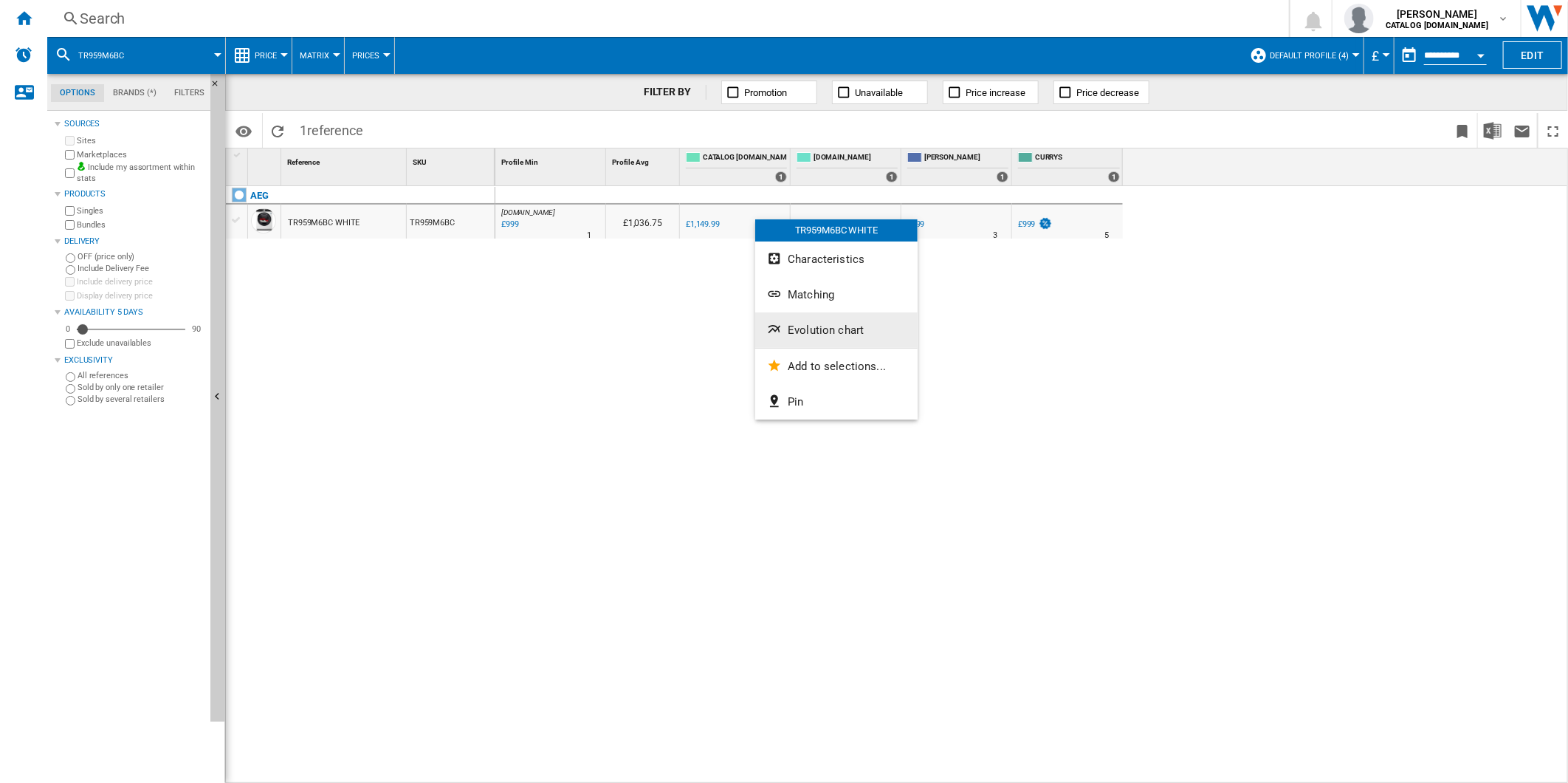
click at [843, 330] on span "Evolution chart" at bounding box center [826, 330] width 76 height 13
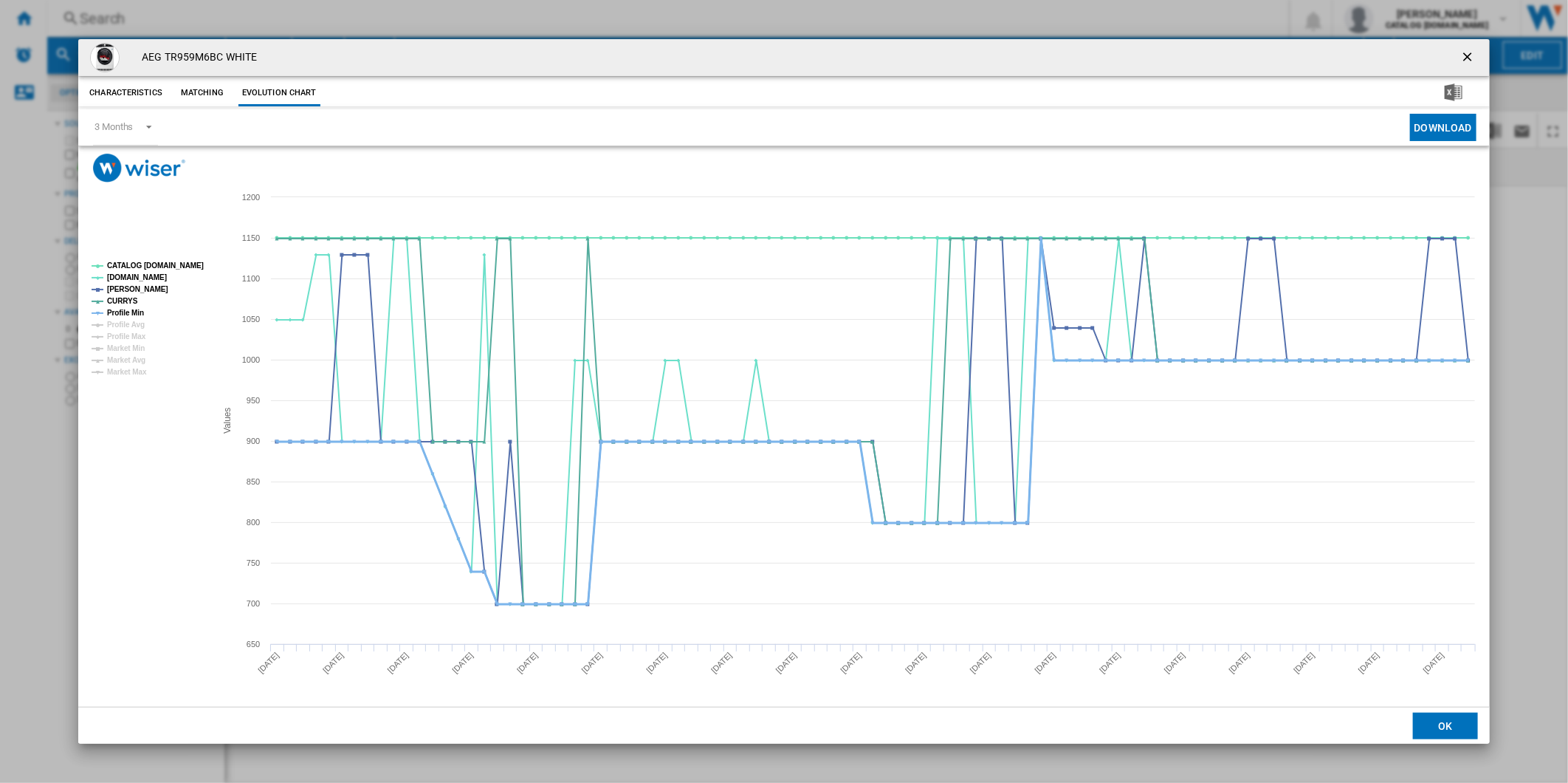
click at [133, 315] on tspan "Profile Min" at bounding box center [125, 312] width 37 height 8
click at [148, 267] on tspan "CATALOG [DOMAIN_NAME]" at bounding box center [155, 265] width 97 height 8
click at [1465, 54] on ng-md-icon "getI18NText('BUTTONS.CLOSE_DIALOG')" at bounding box center [1469, 58] width 18 height 18
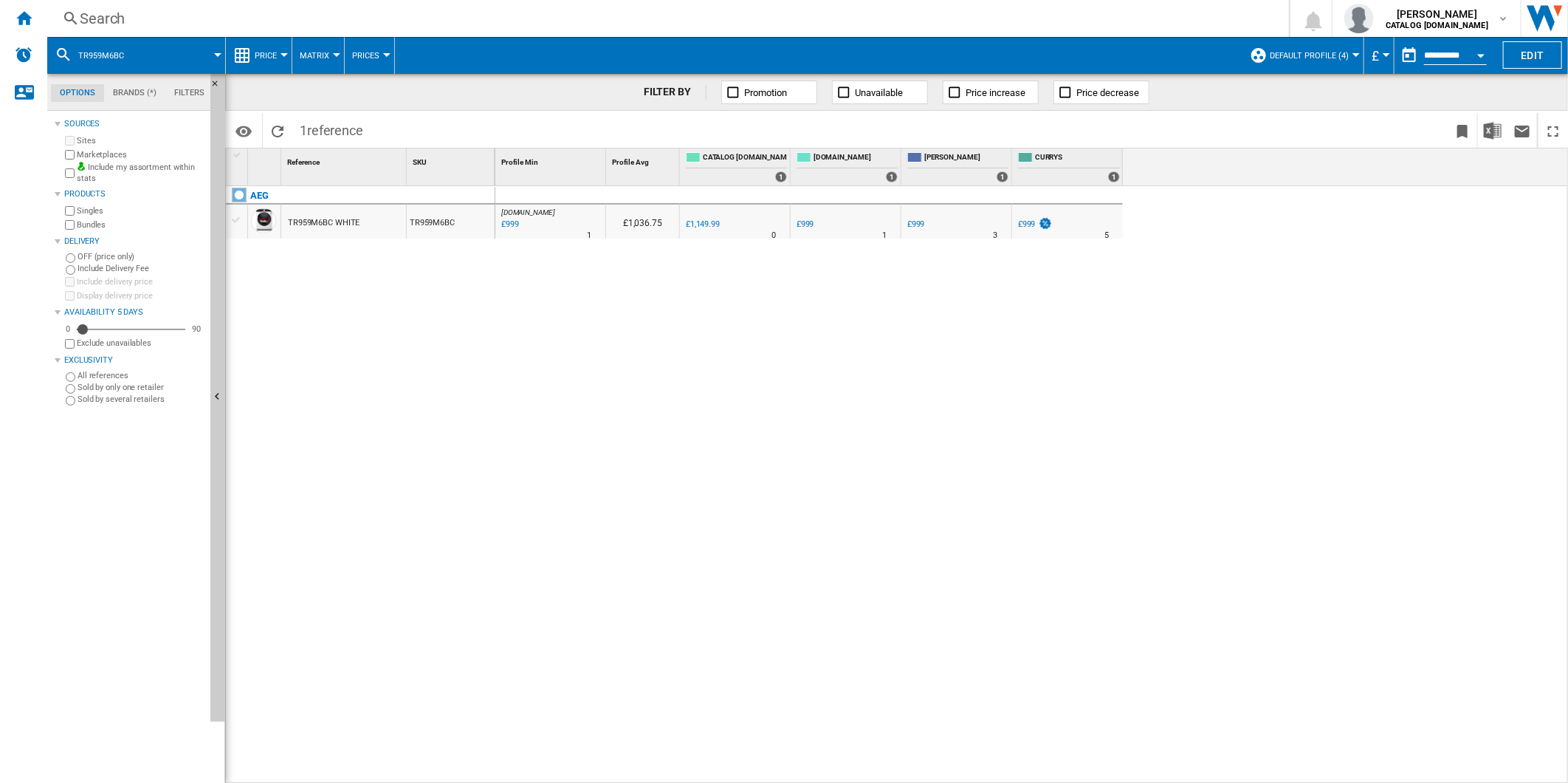
click at [777, 22] on div "Search" at bounding box center [665, 19] width 1171 height 21
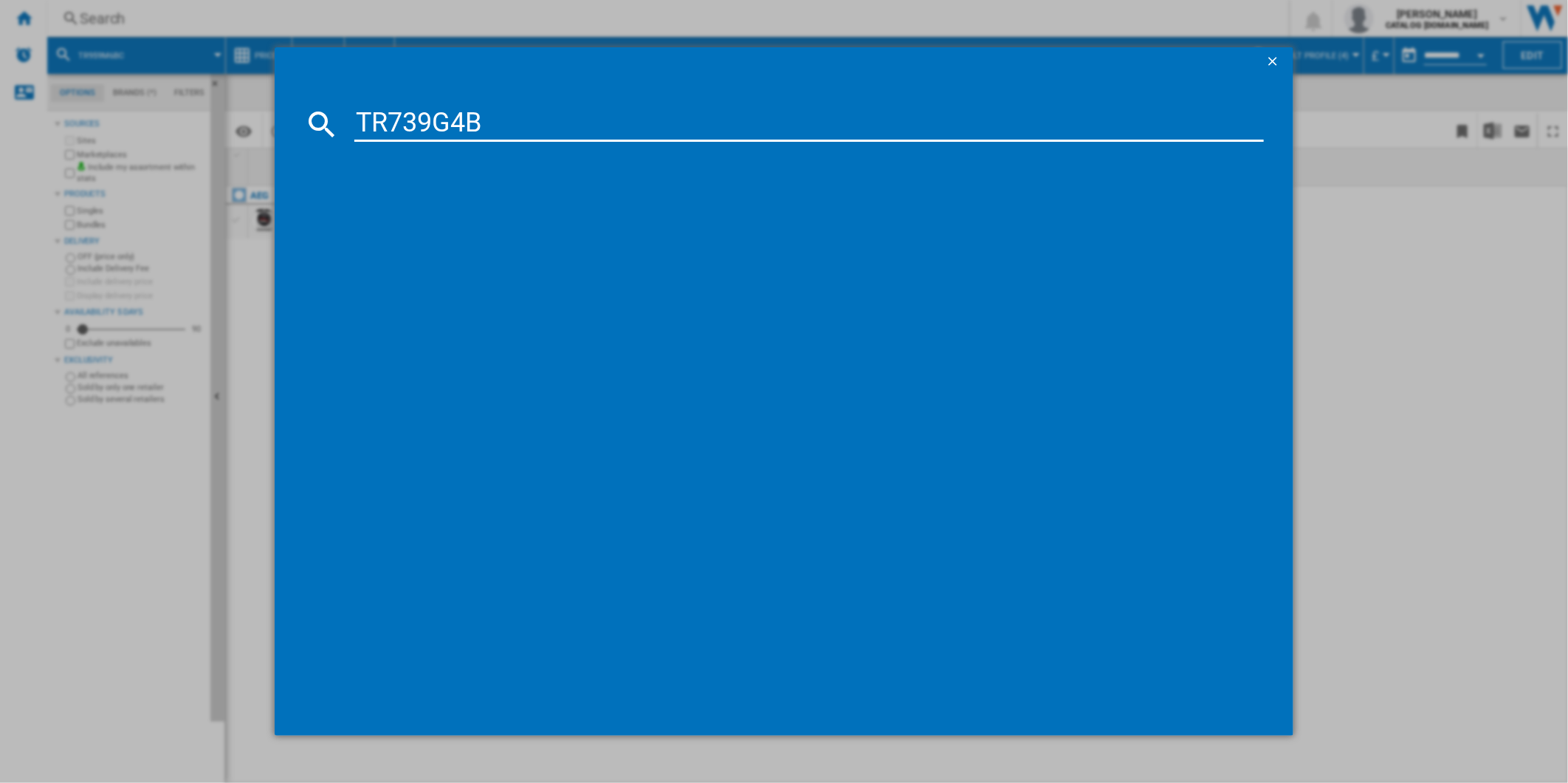
type input "TR739G4B"
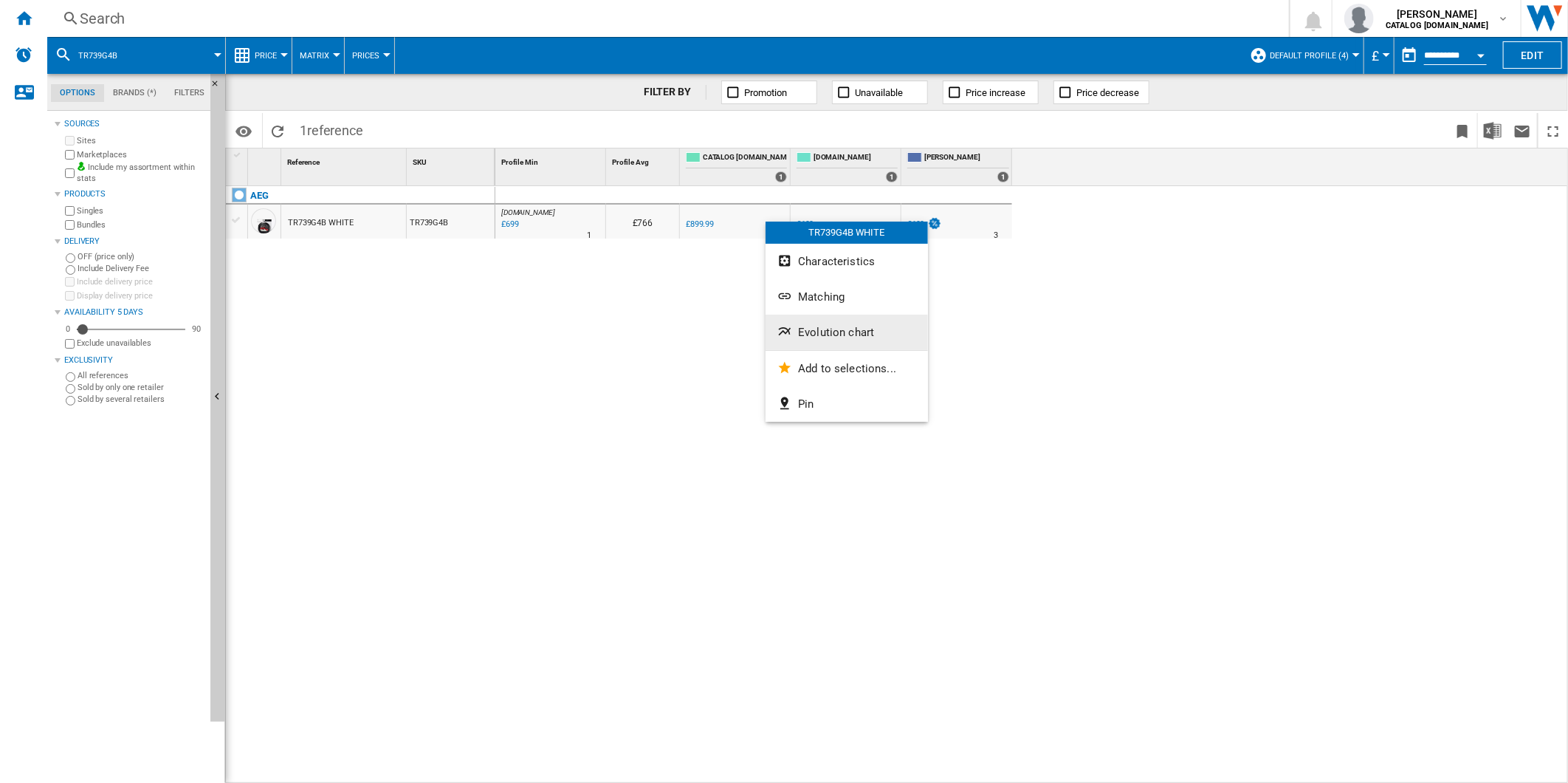
click at [823, 321] on button "Evolution chart" at bounding box center [846, 332] width 162 height 35
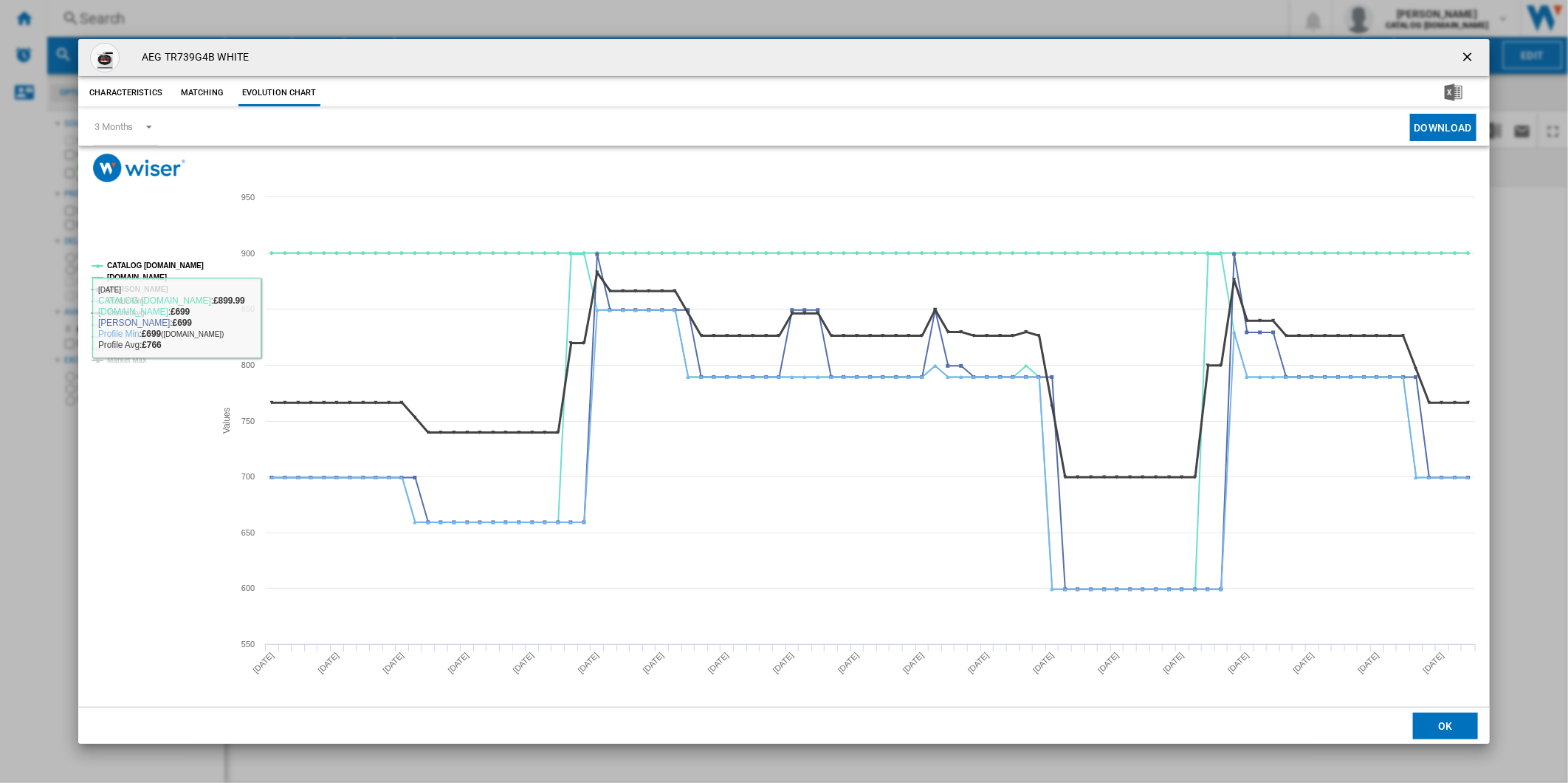
click at [136, 309] on tspan "Profile Avg" at bounding box center [126, 312] width 37 height 8
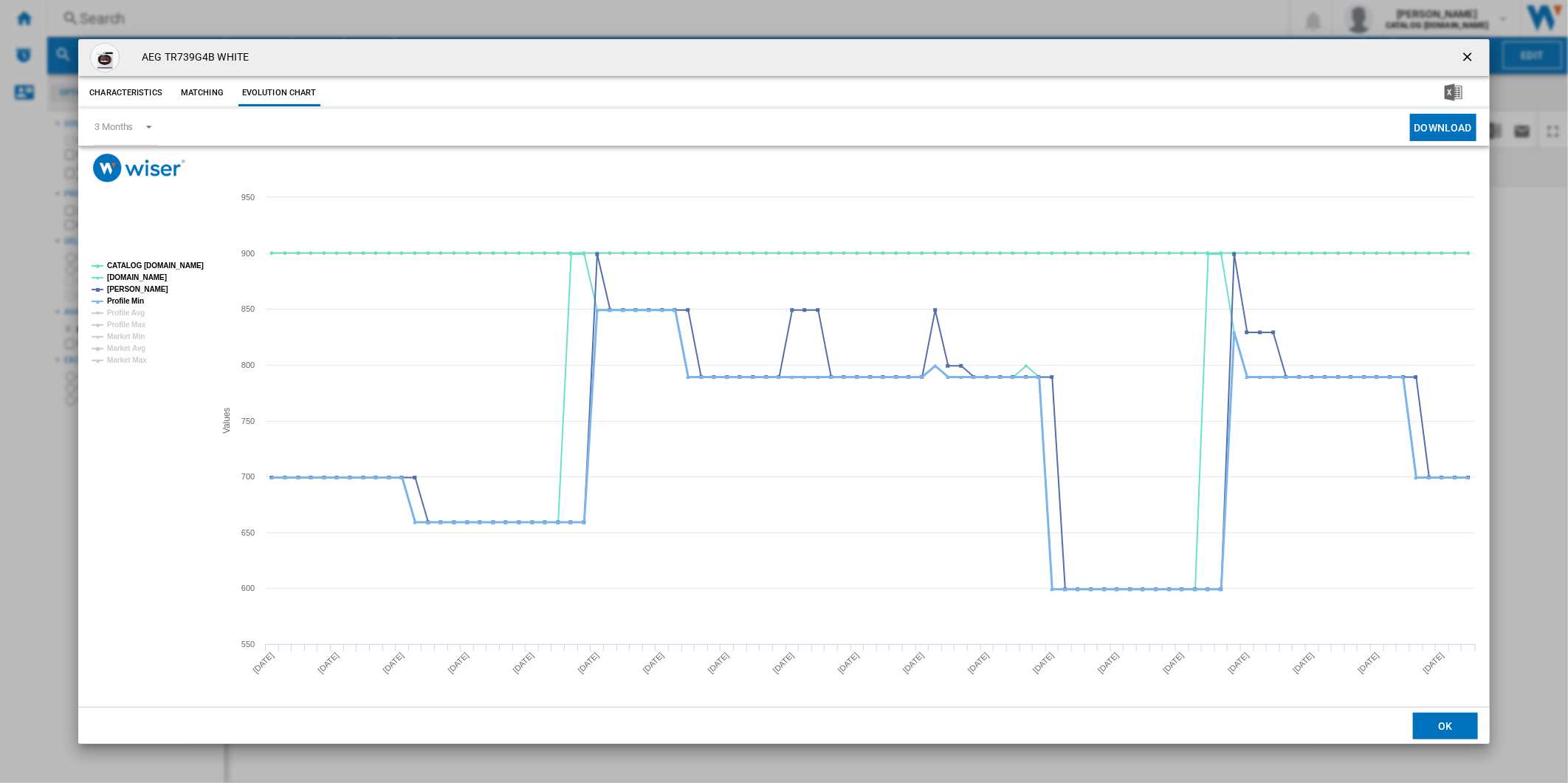
click at [136, 305] on tspan "Profile Min" at bounding box center [125, 300] width 37 height 8
click at [154, 268] on tspan "CATALOG [DOMAIN_NAME]" at bounding box center [155, 265] width 97 height 8
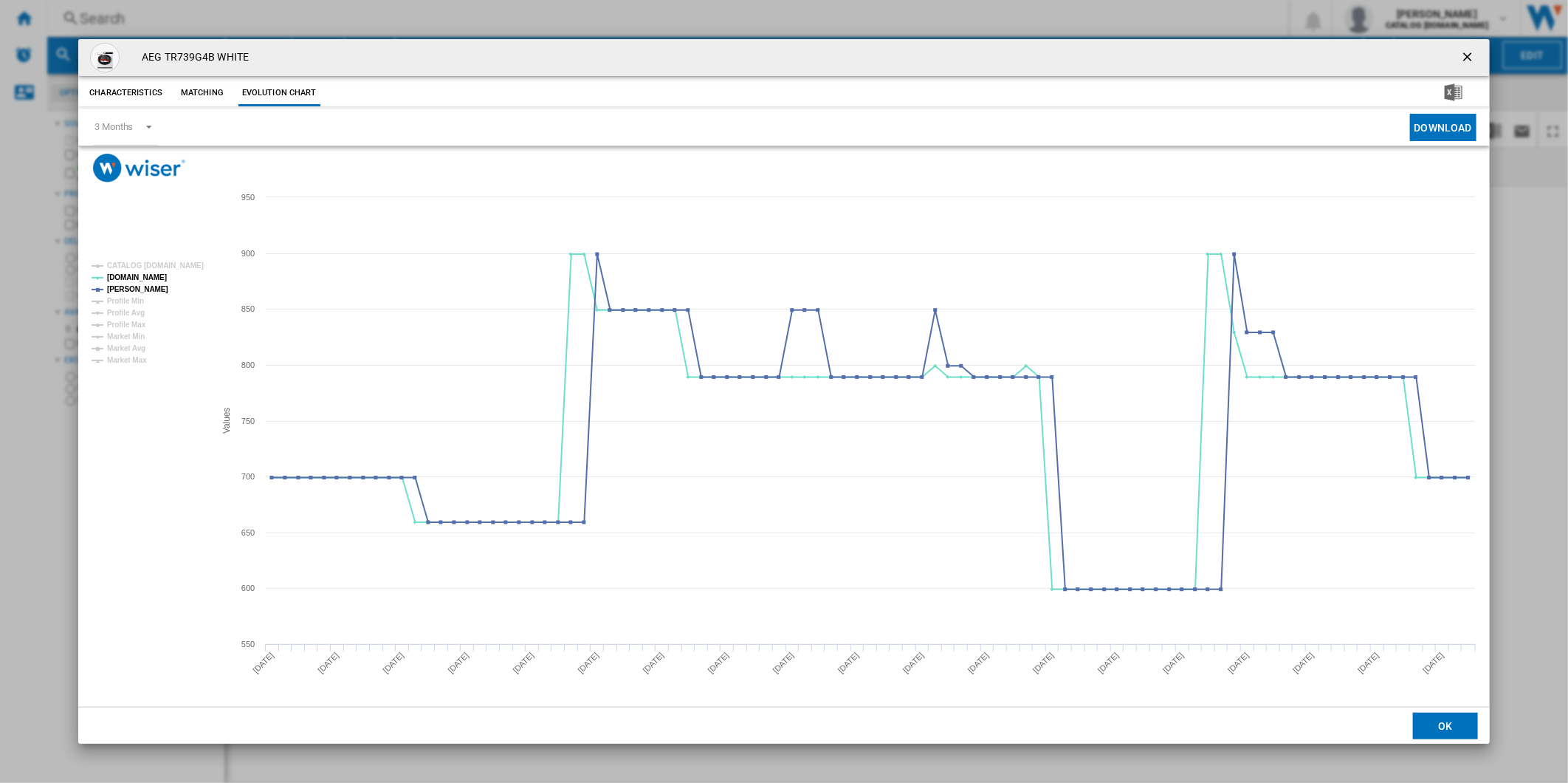
drag, startPoint x: 1462, startPoint y: 50, endPoint x: 1253, endPoint y: 16, distance: 211.7
click at [1462, 49] on ng-md-icon "getI18NText('BUTTONS.CLOSE_DIALOG')" at bounding box center [1469, 58] width 18 height 18
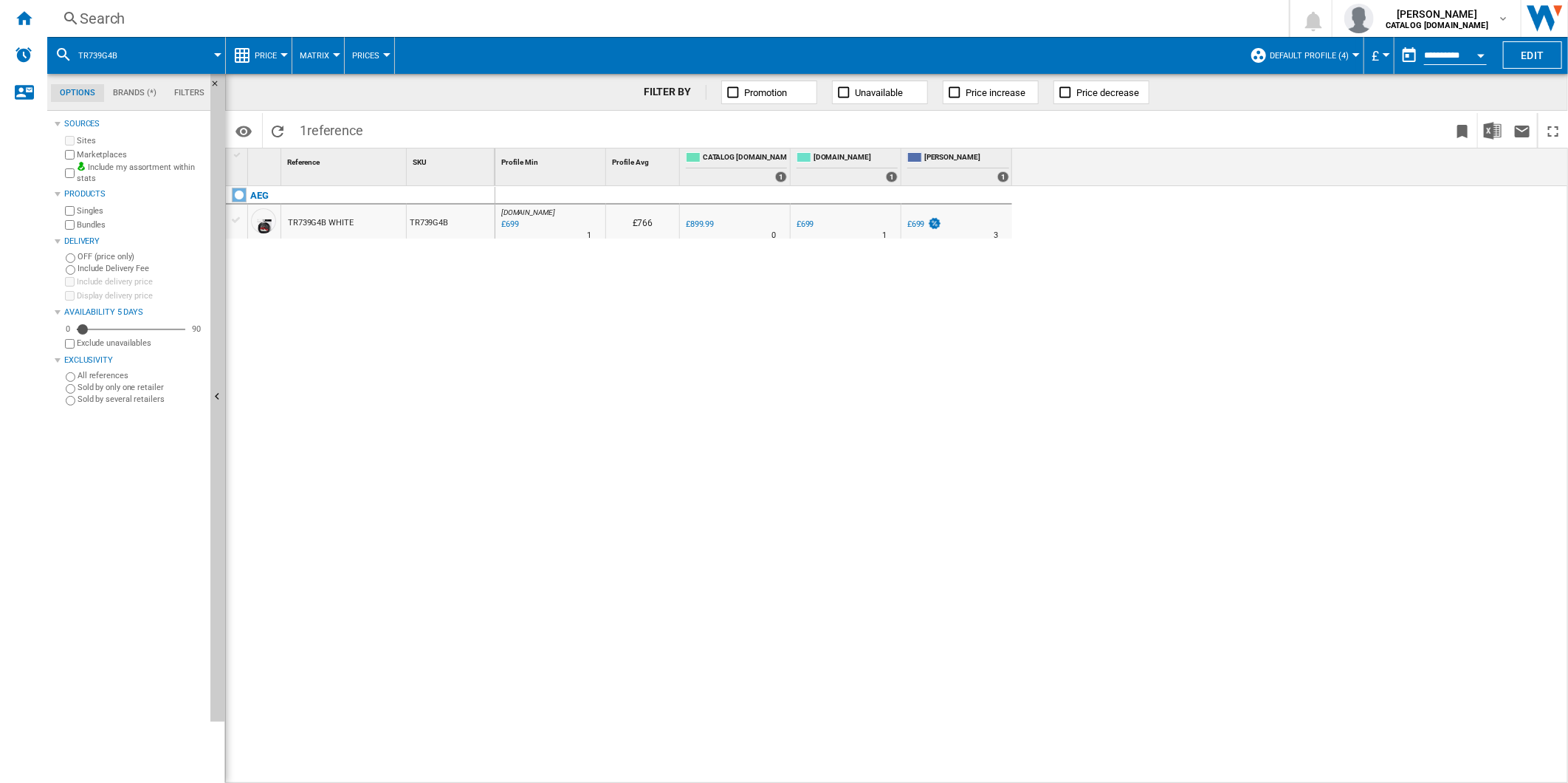
click at [1015, 12] on div "Search" at bounding box center [665, 19] width 1171 height 21
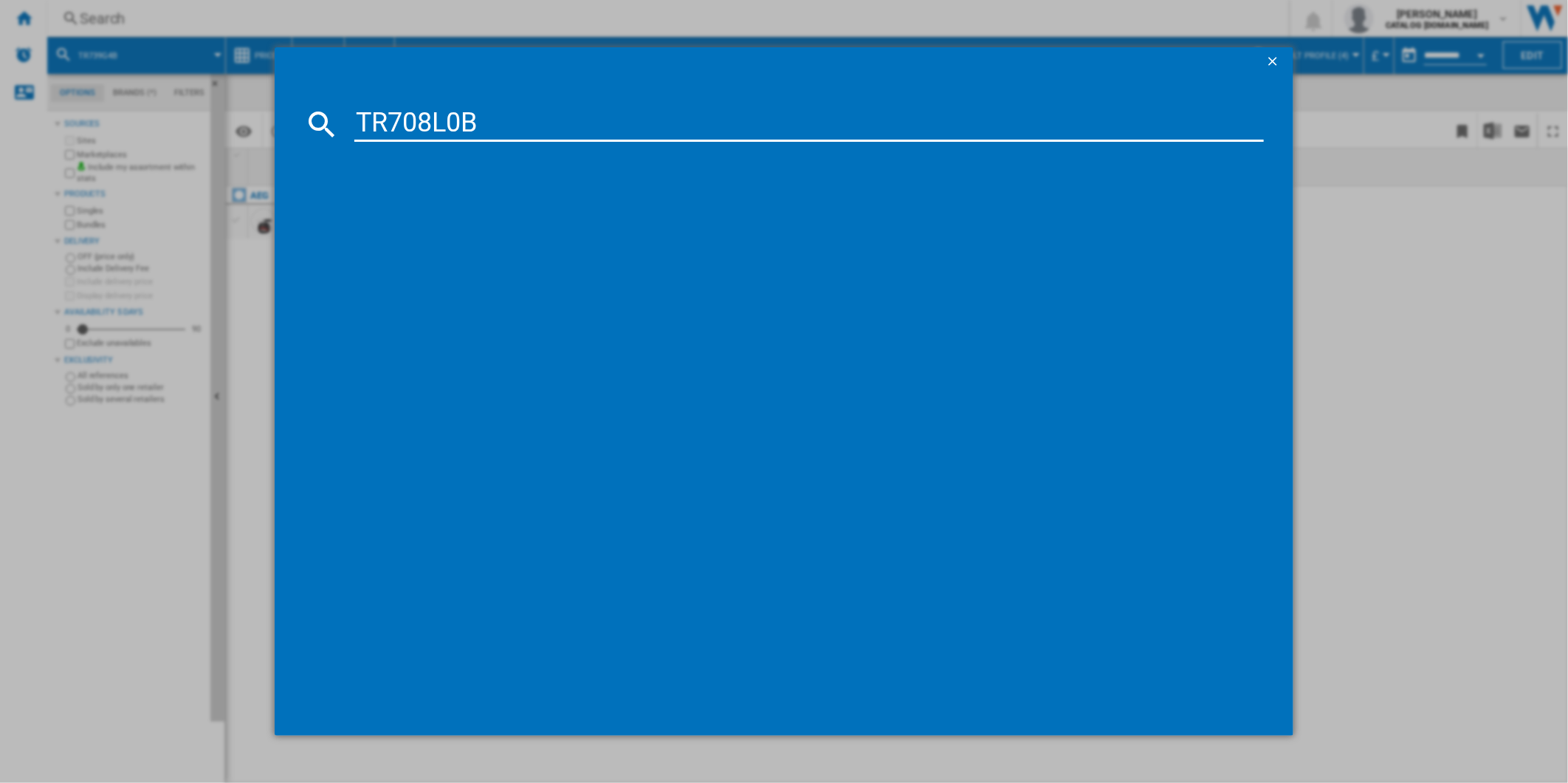
type input "TR708L0B"
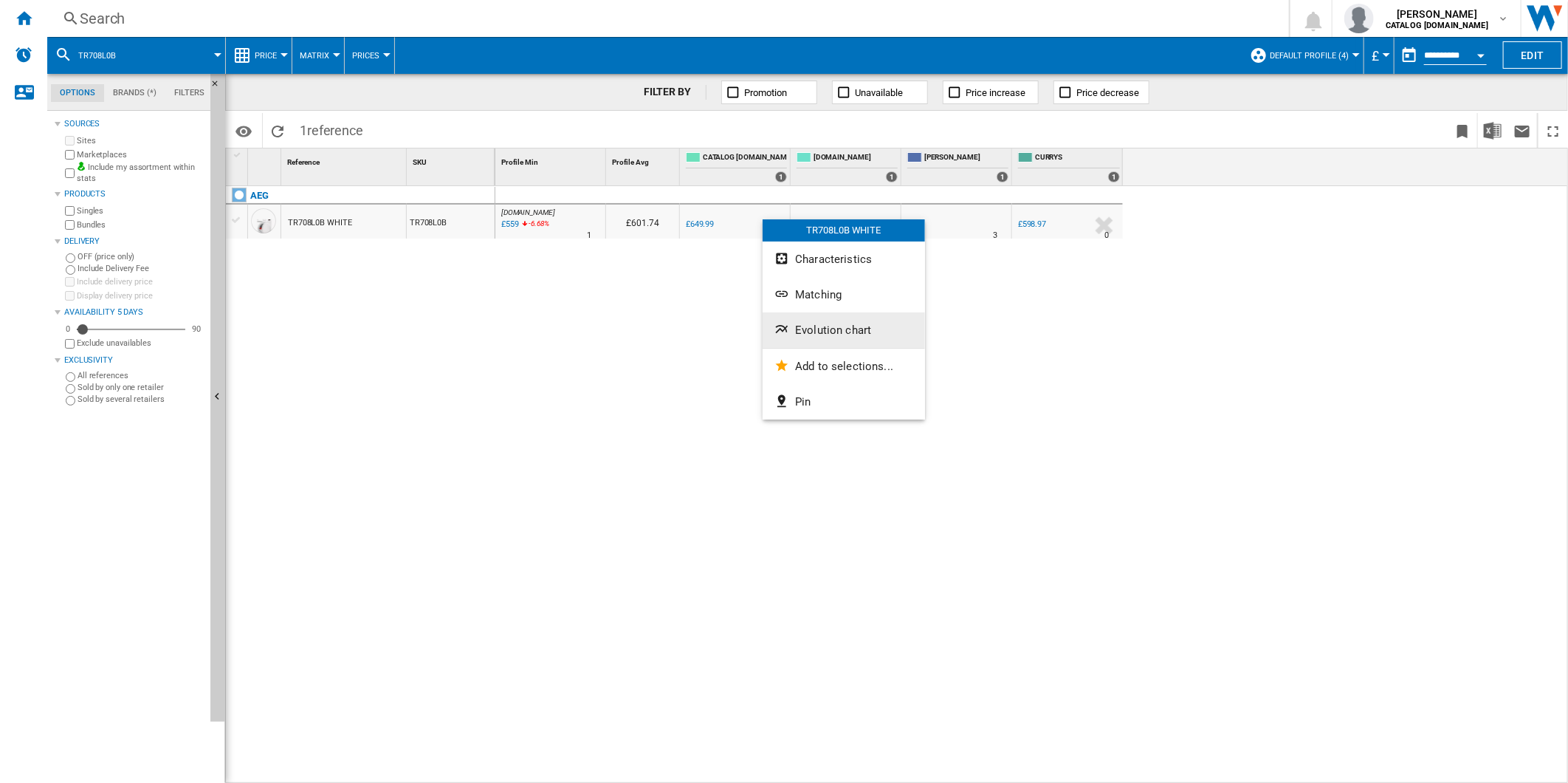
click at [815, 326] on span "Evolution chart" at bounding box center [833, 330] width 76 height 13
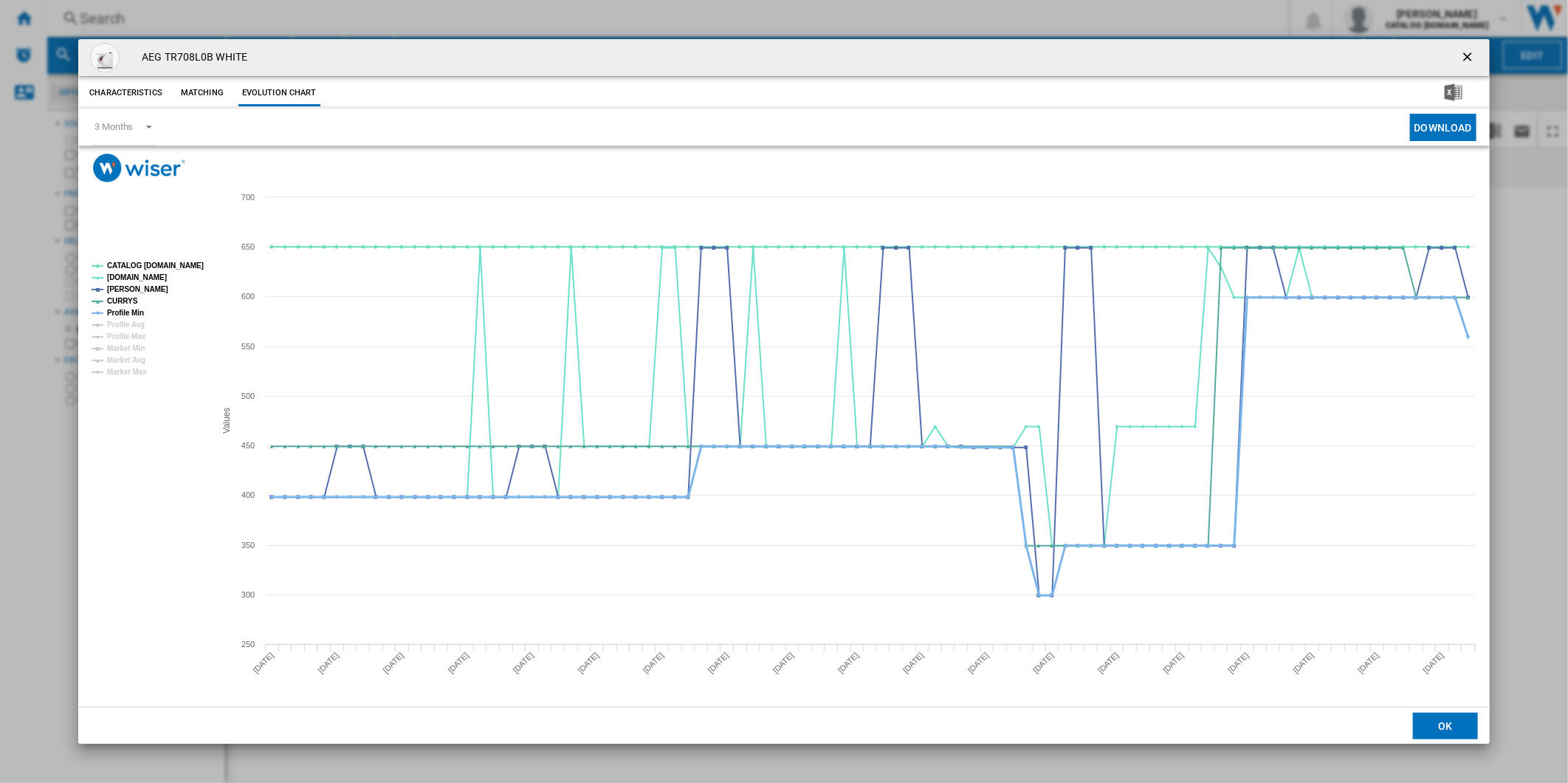
click at [133, 313] on tspan "Profile Min" at bounding box center [125, 312] width 37 height 8
click at [143, 262] on tspan "CATALOG [DOMAIN_NAME]" at bounding box center [155, 265] width 97 height 8
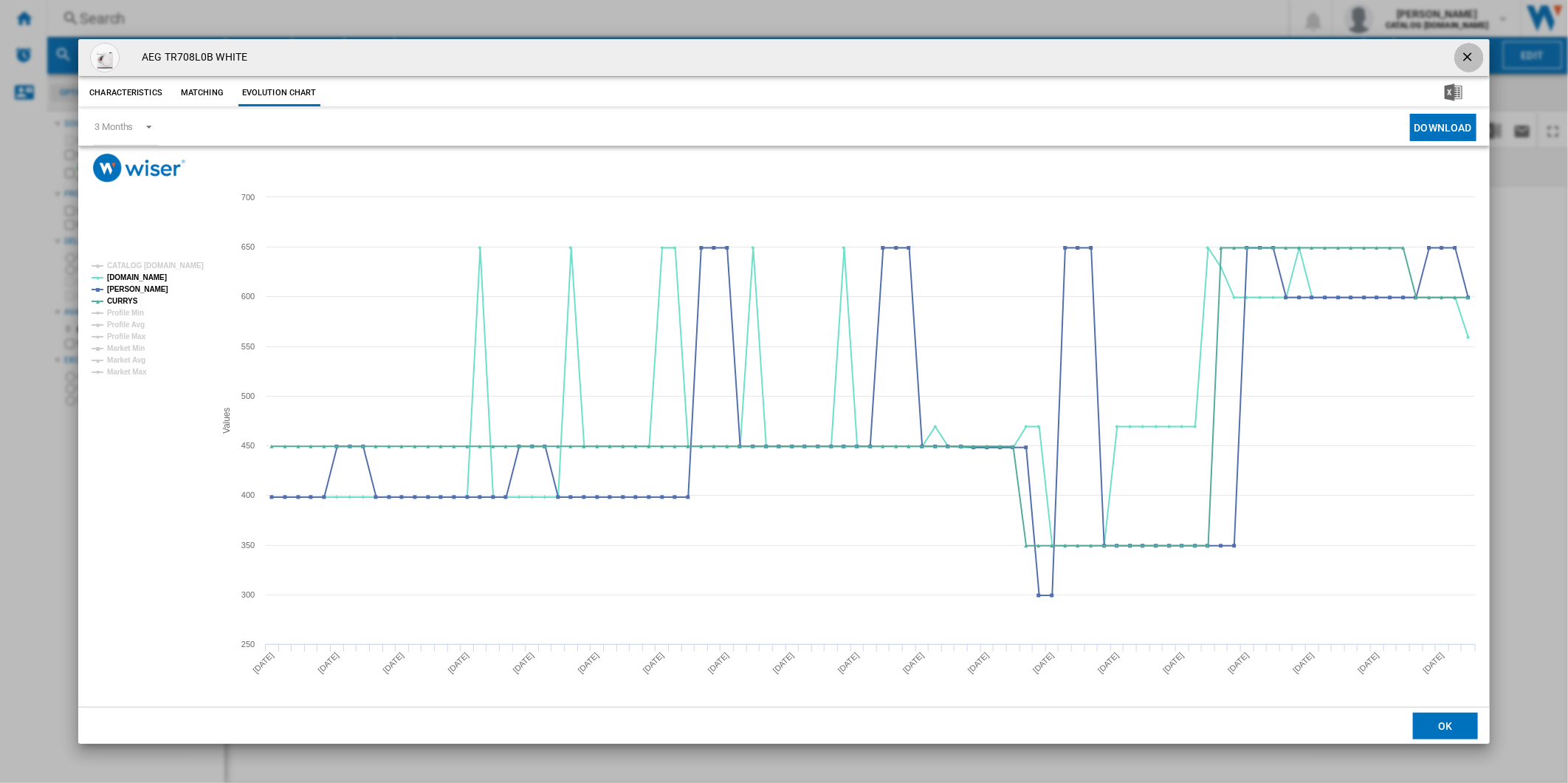
click at [1474, 53] on ng-md-icon "getI18NText('BUTTONS.CLOSE_DIALOG')" at bounding box center [1469, 58] width 18 height 18
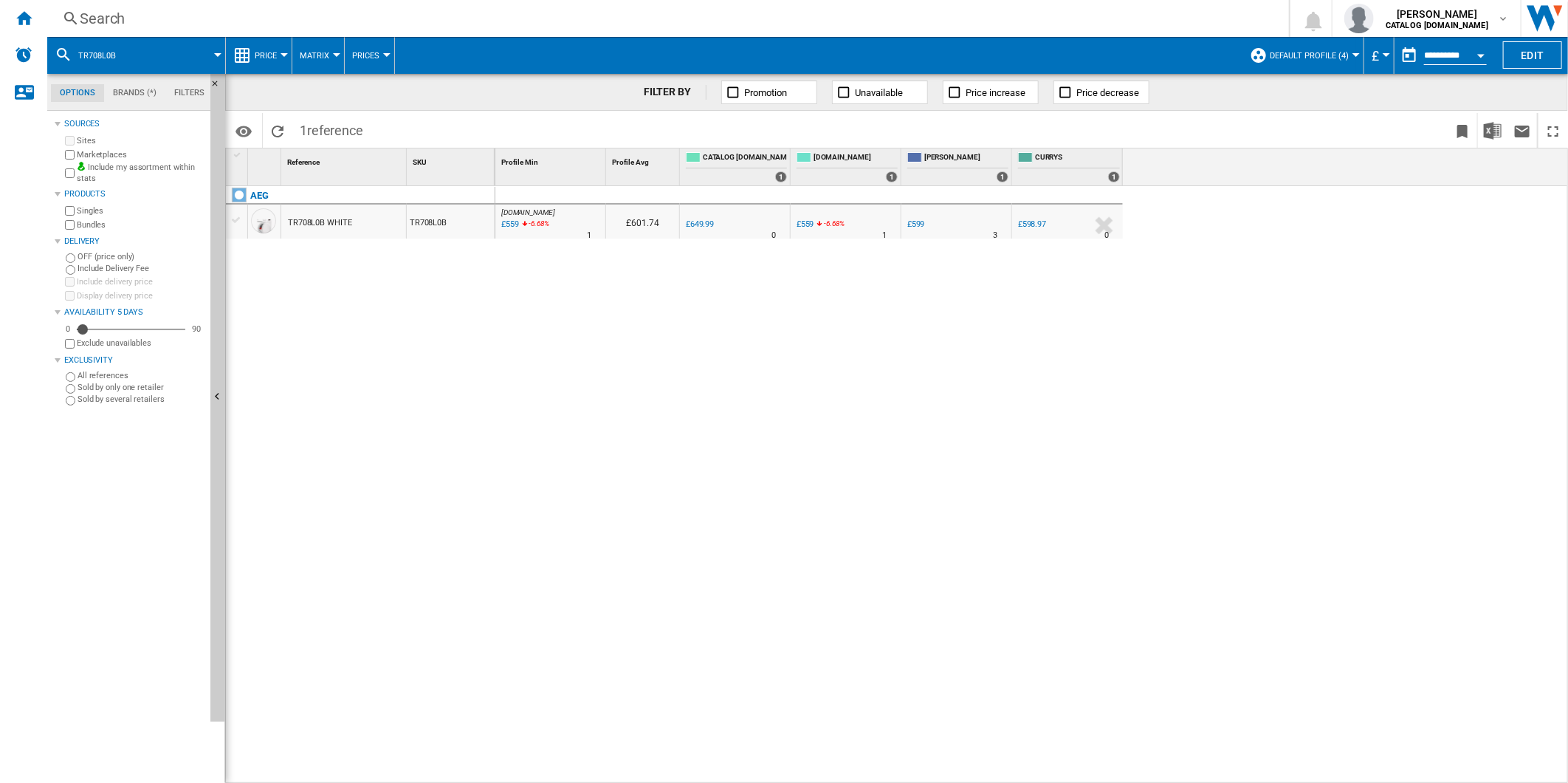
click at [1012, 27] on div "Search" at bounding box center [665, 19] width 1171 height 21
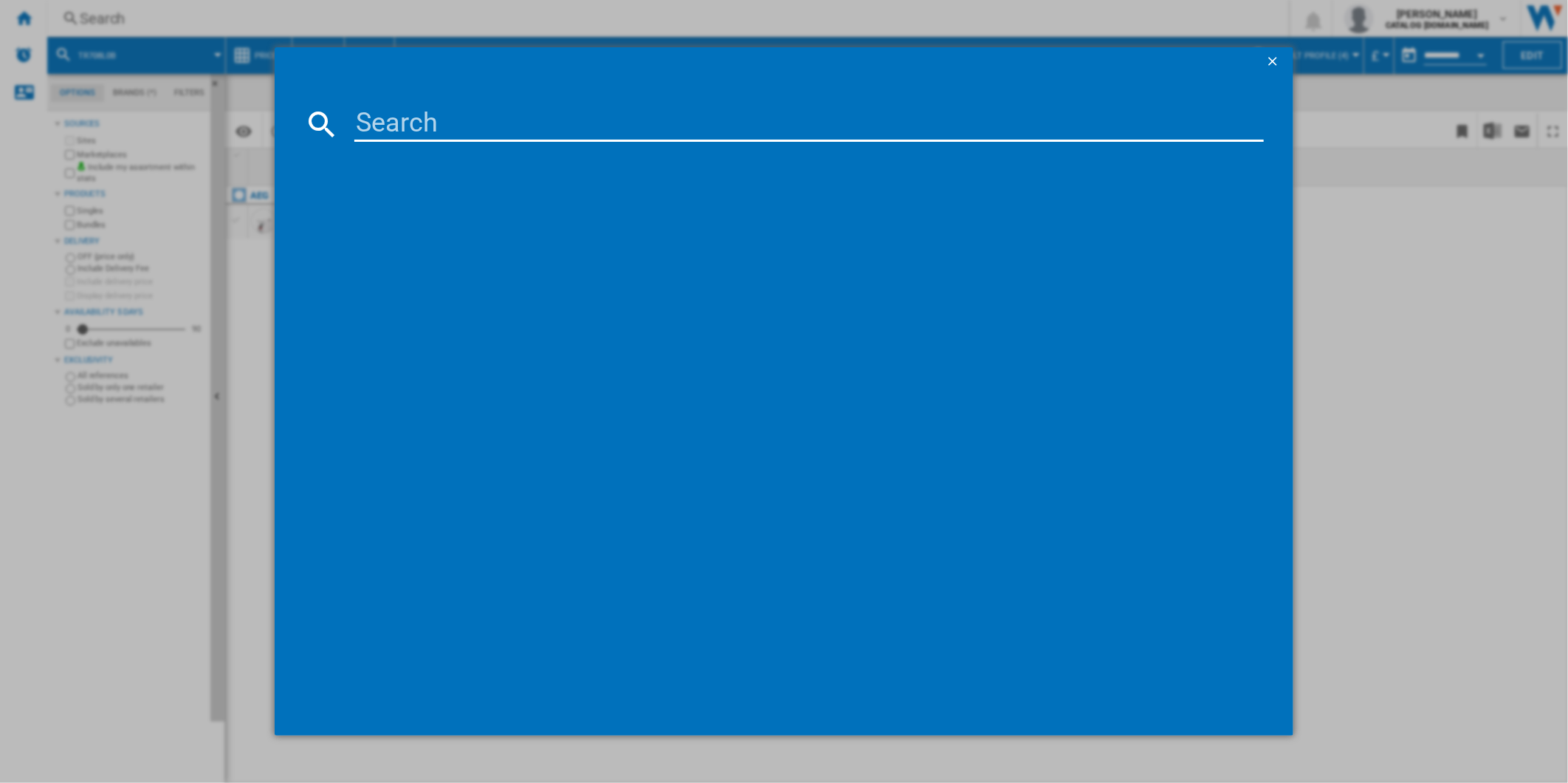
paste input "BPX535061M"
type input "BPX535061M"
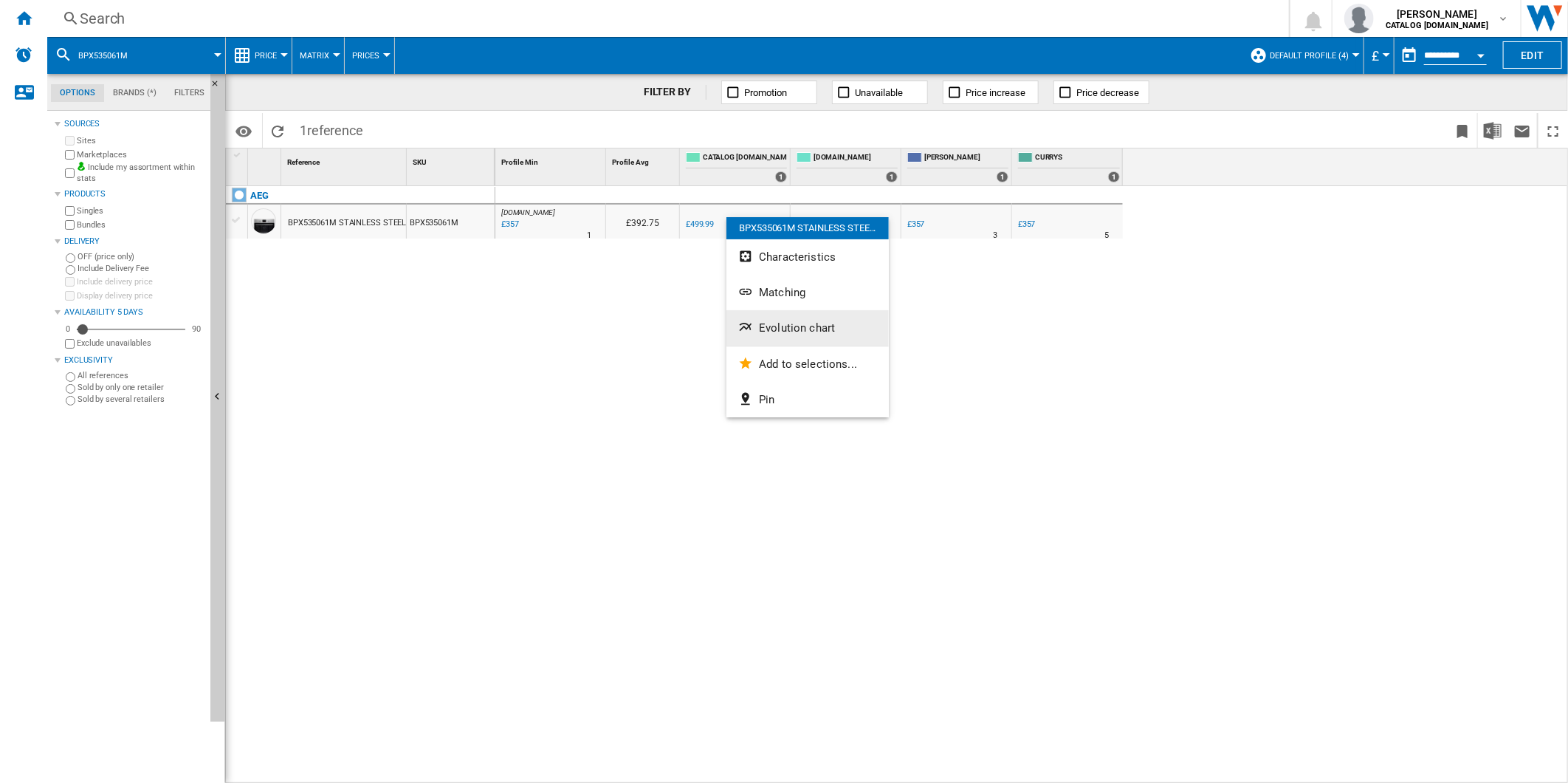
click at [803, 334] on span "Evolution chart" at bounding box center [797, 328] width 76 height 13
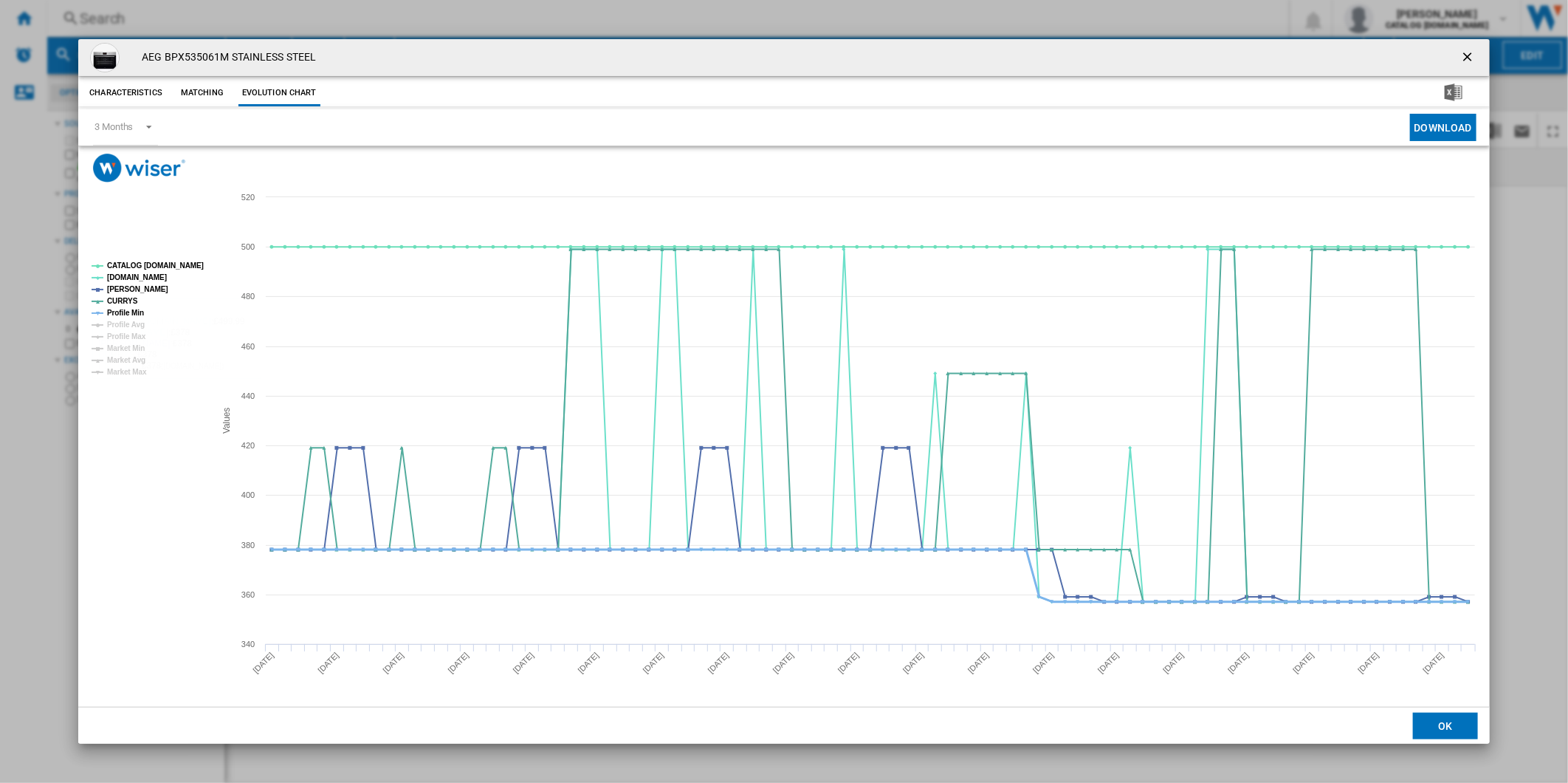
click at [120, 310] on tspan "Profile Min" at bounding box center [125, 312] width 37 height 8
click at [153, 267] on tspan "CATALOG [DOMAIN_NAME]" at bounding box center [155, 265] width 97 height 8
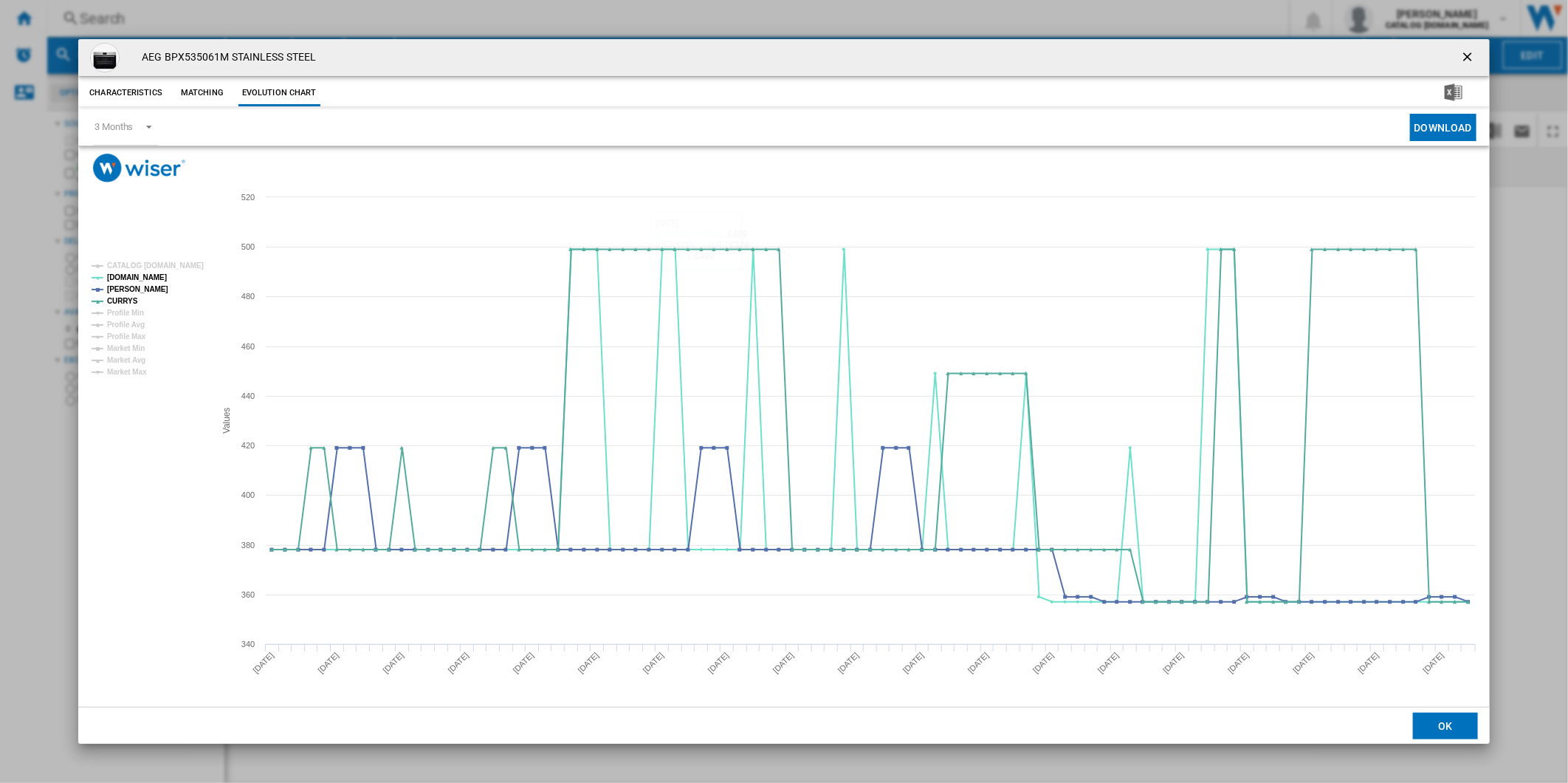
click at [1464, 52] on ng-md-icon "getI18NText('BUTTONS.CLOSE_DIALOG')" at bounding box center [1469, 58] width 18 height 18
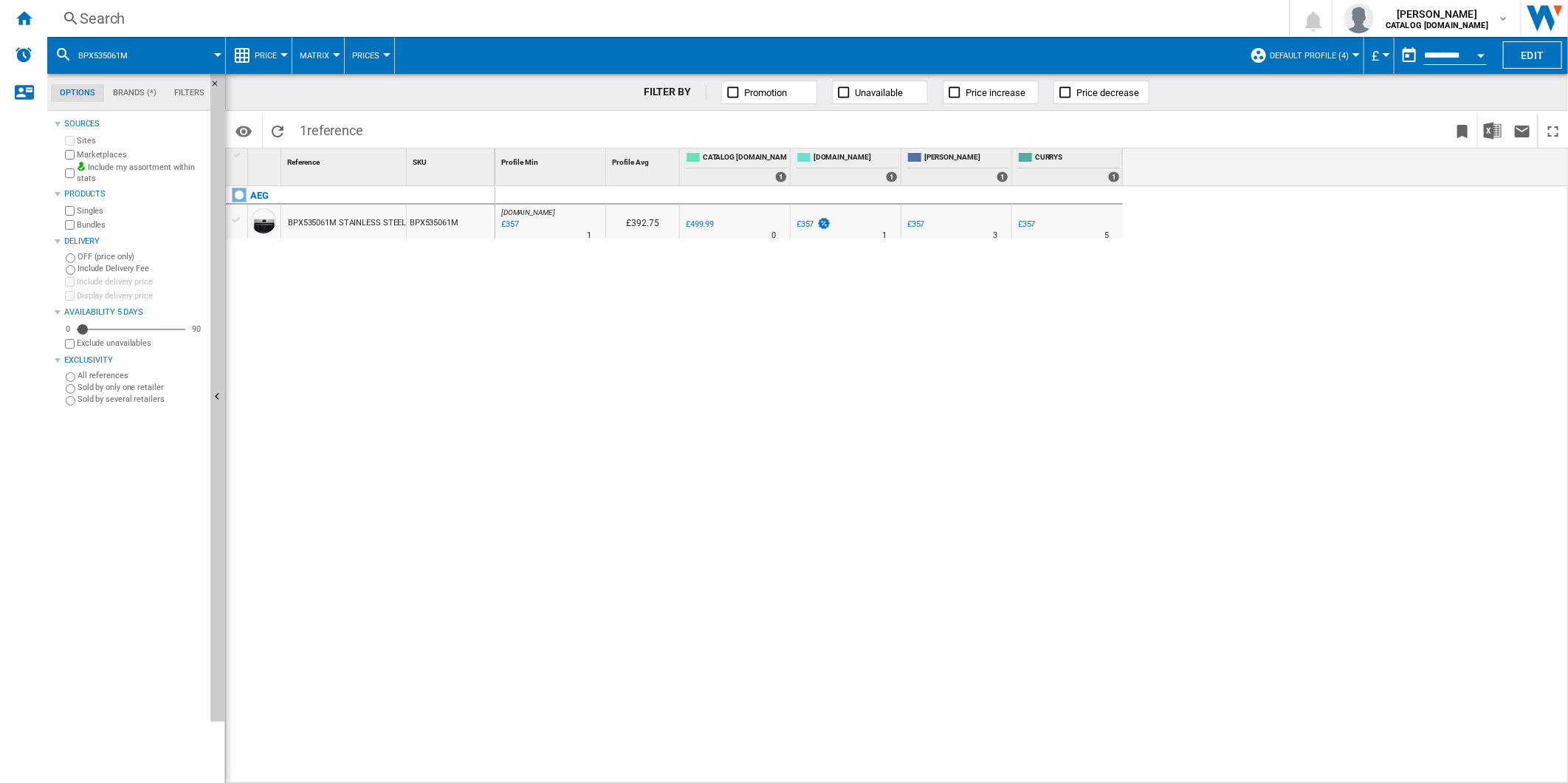
click at [836, 16] on div "Search" at bounding box center [665, 19] width 1171 height 21
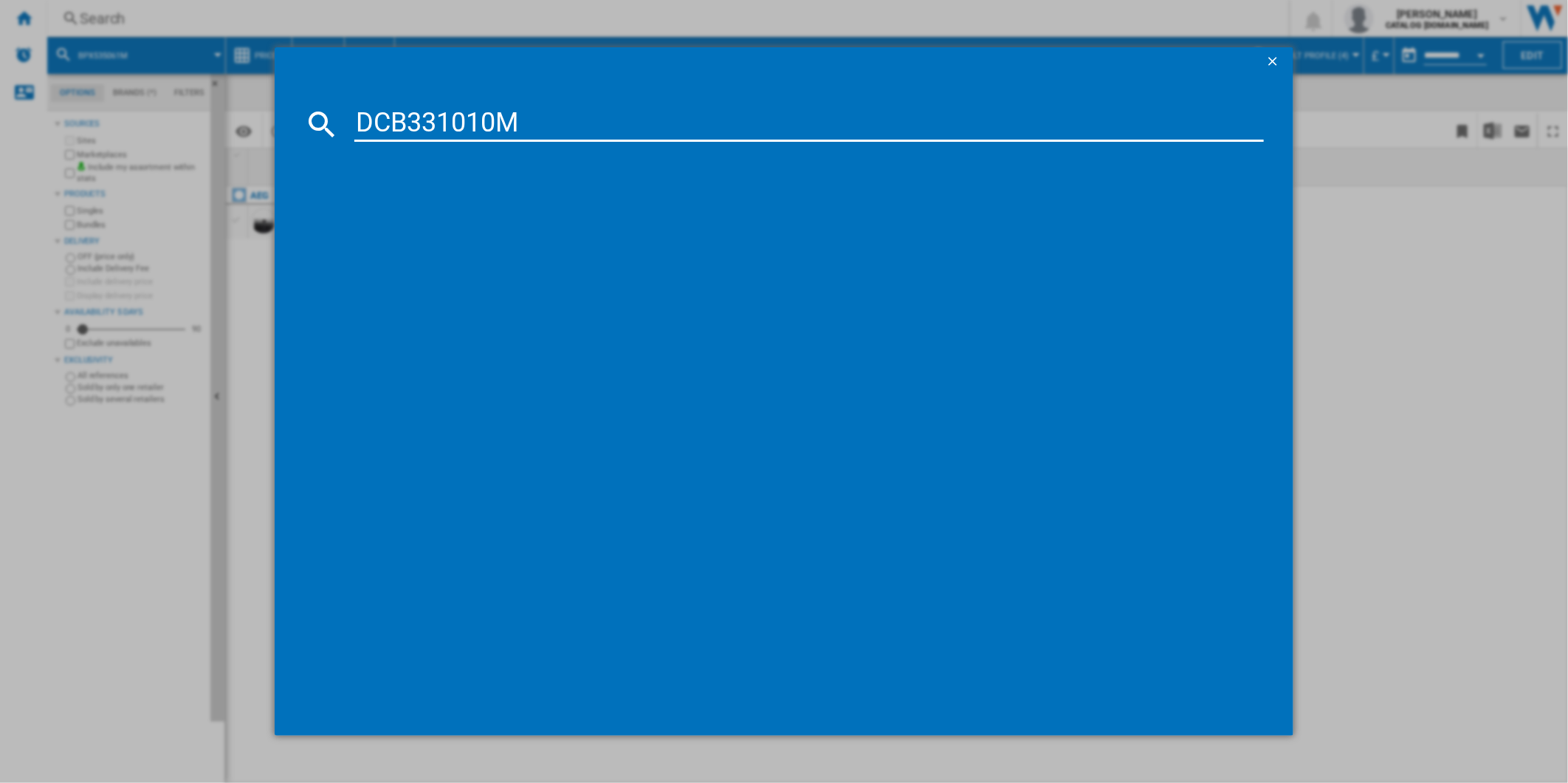
type input "DCB331010M"
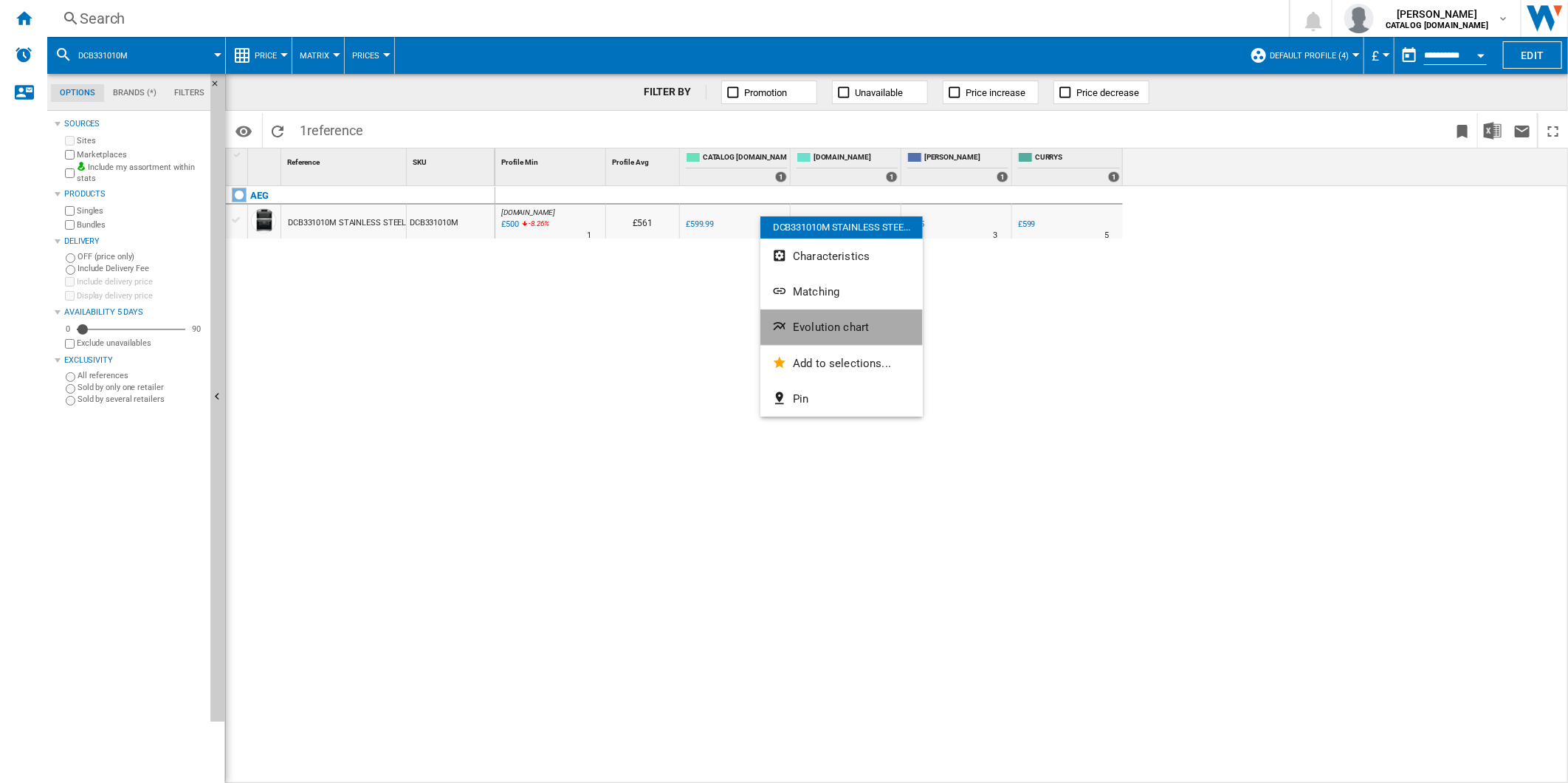
click at [839, 335] on button "Evolution chart" at bounding box center [842, 327] width 162 height 35
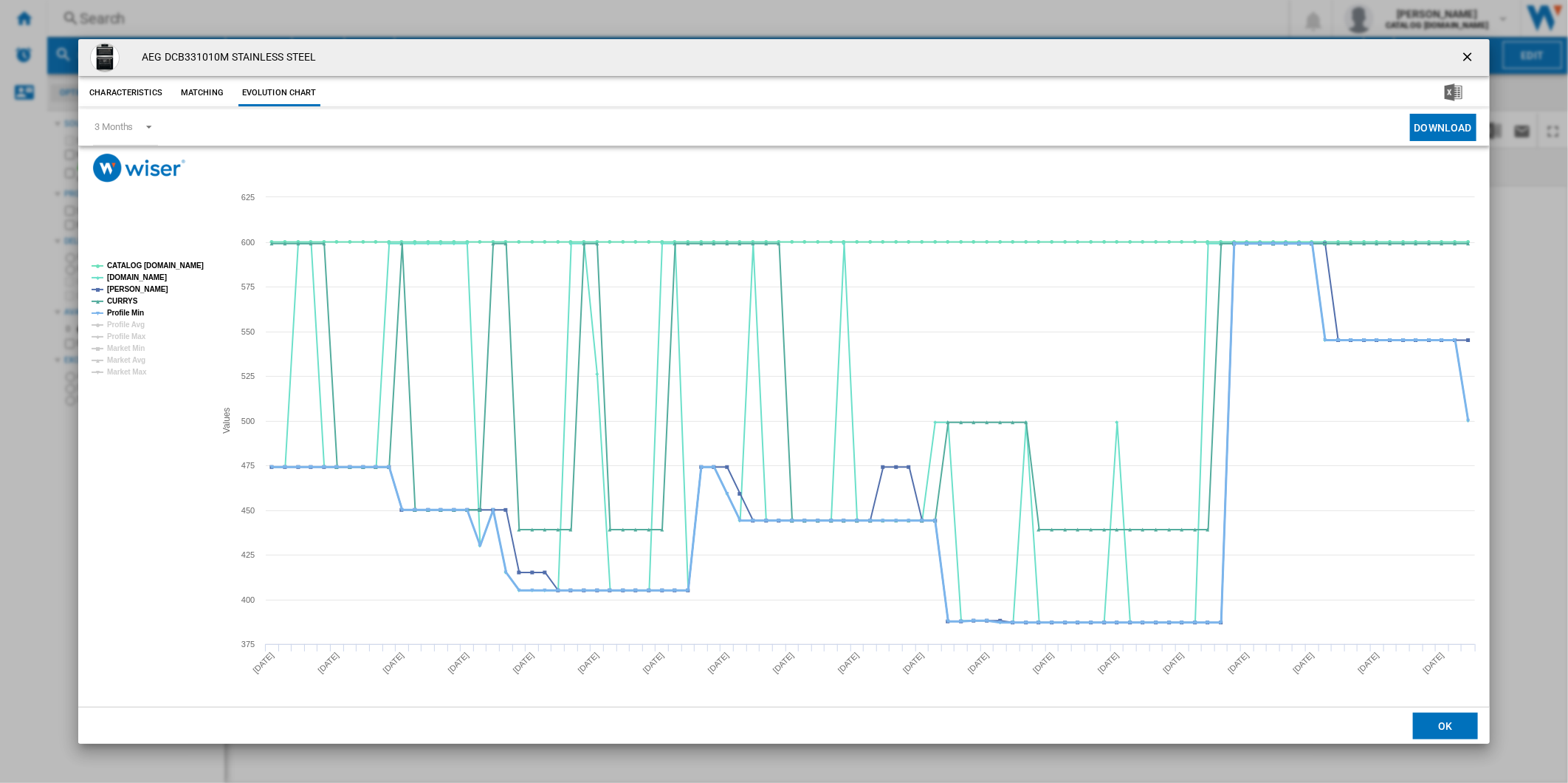
drag, startPoint x: 130, startPoint y: 313, endPoint x: 130, endPoint y: 305, distance: 8.0
click at [130, 313] on tspan "Profile Min" at bounding box center [125, 312] width 37 height 8
click at [151, 267] on tspan "CATALOG [DOMAIN_NAME]" at bounding box center [155, 265] width 97 height 8
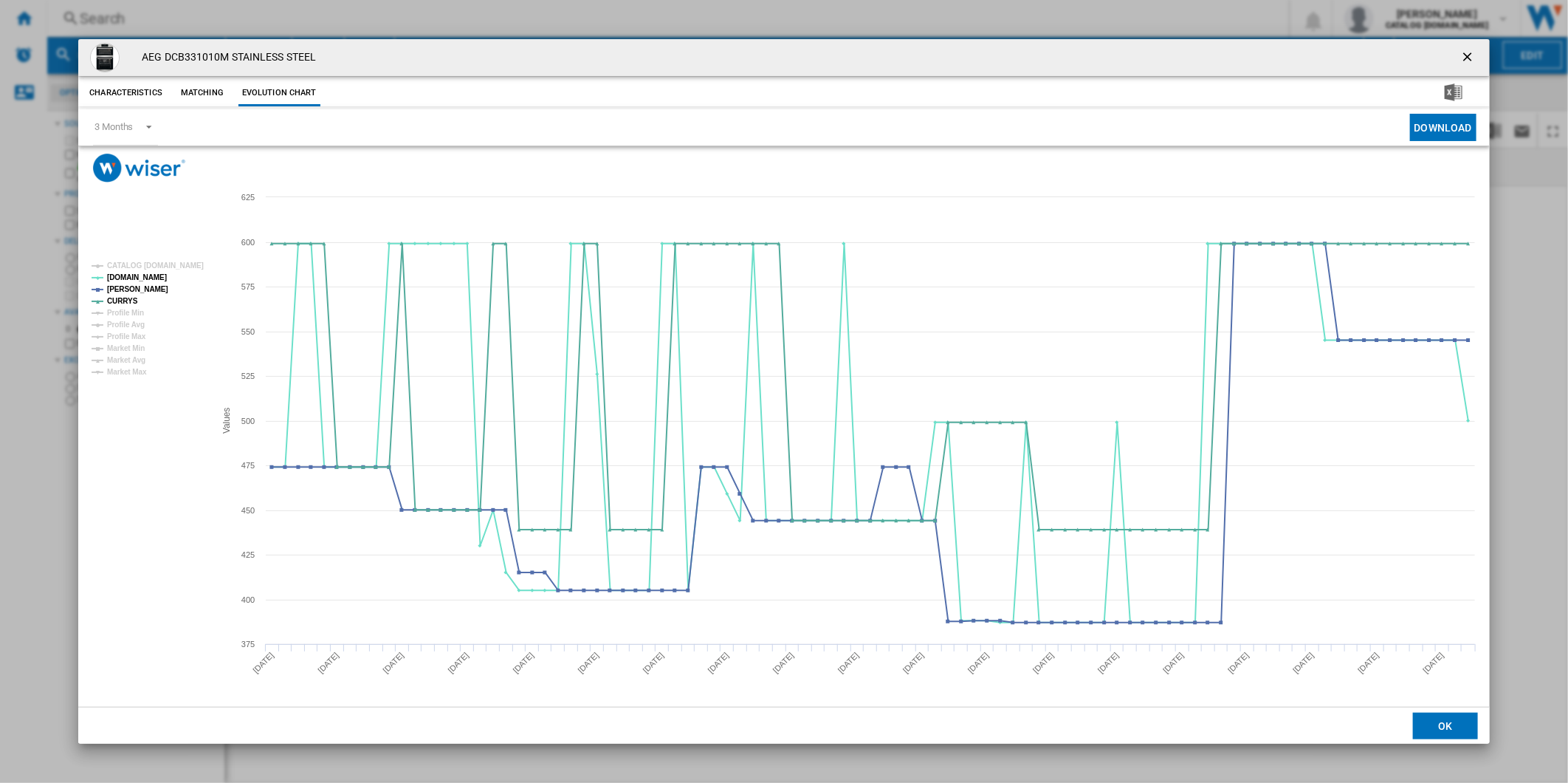
click at [1450, 44] on div "AEG DCB331010M STAINLESS STEEL" at bounding box center [784, 57] width 1411 height 37
click at [1460, 52] on ng-md-icon "getI18NText('BUTTONS.CLOSE_DIALOG')" at bounding box center [1469, 58] width 18 height 18
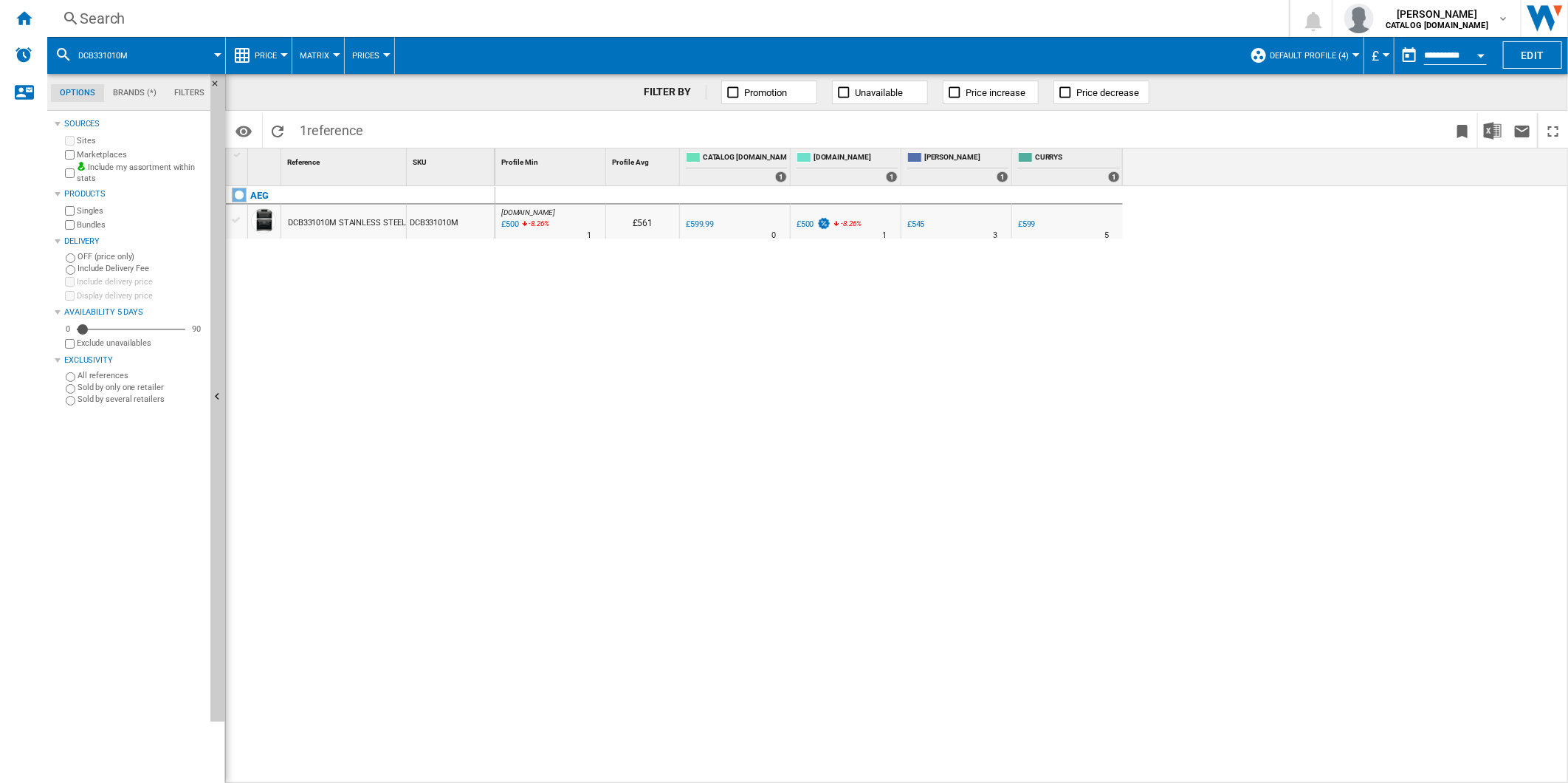
click at [879, 18] on div "Search" at bounding box center [665, 19] width 1171 height 21
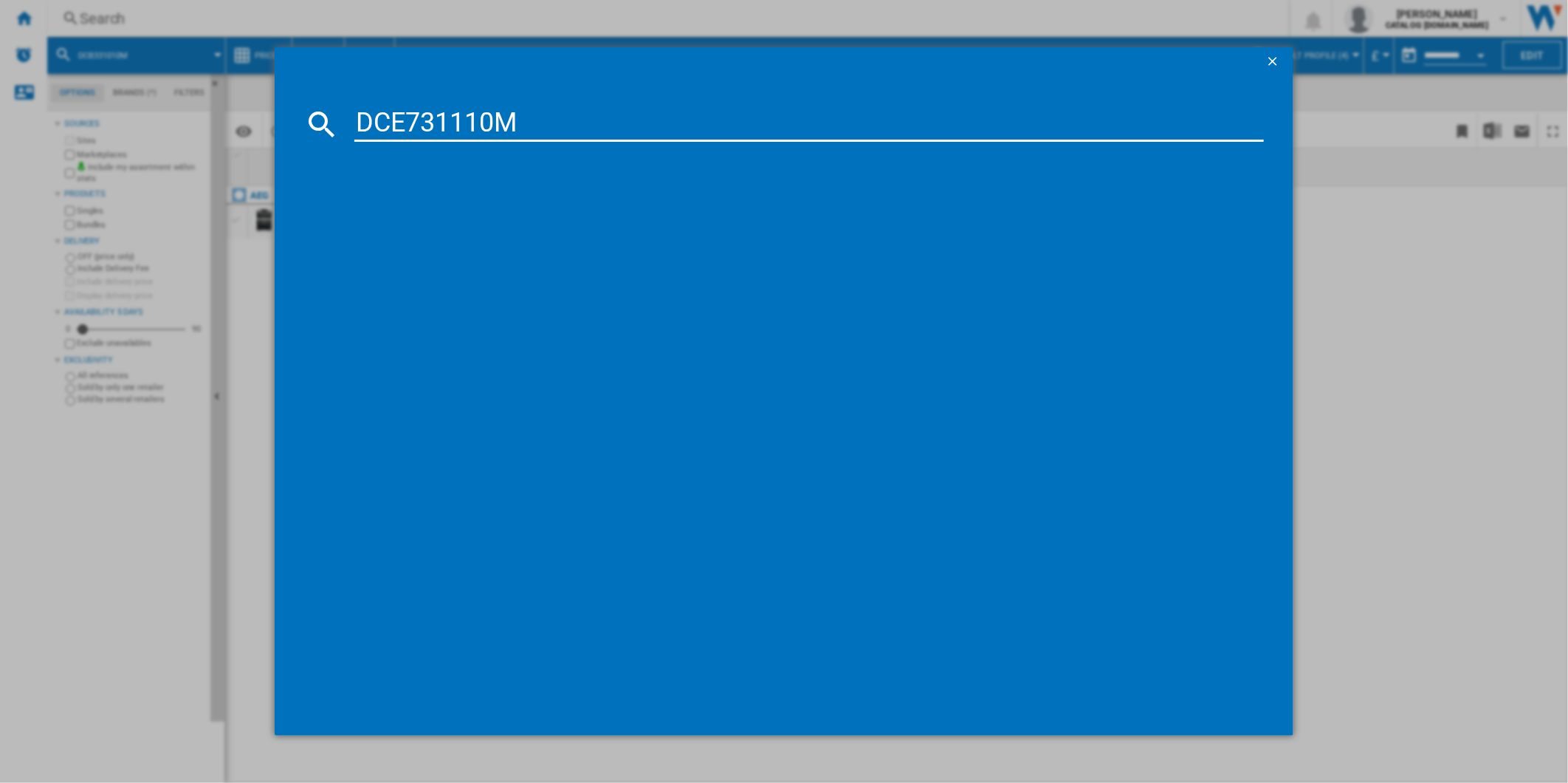
type input "DCE731110M"
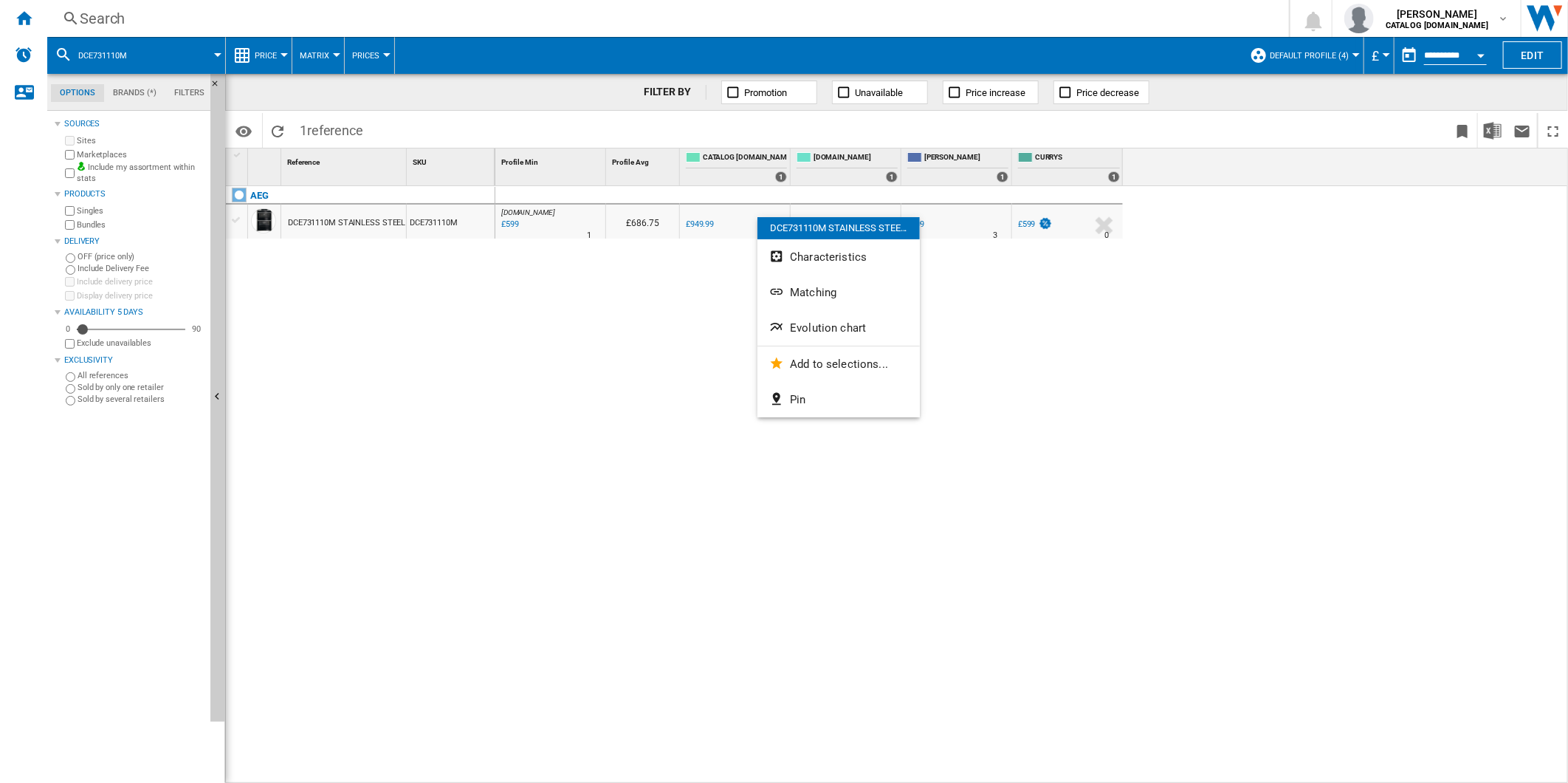
click at [824, 320] on button "Evolution chart" at bounding box center [839, 327] width 162 height 35
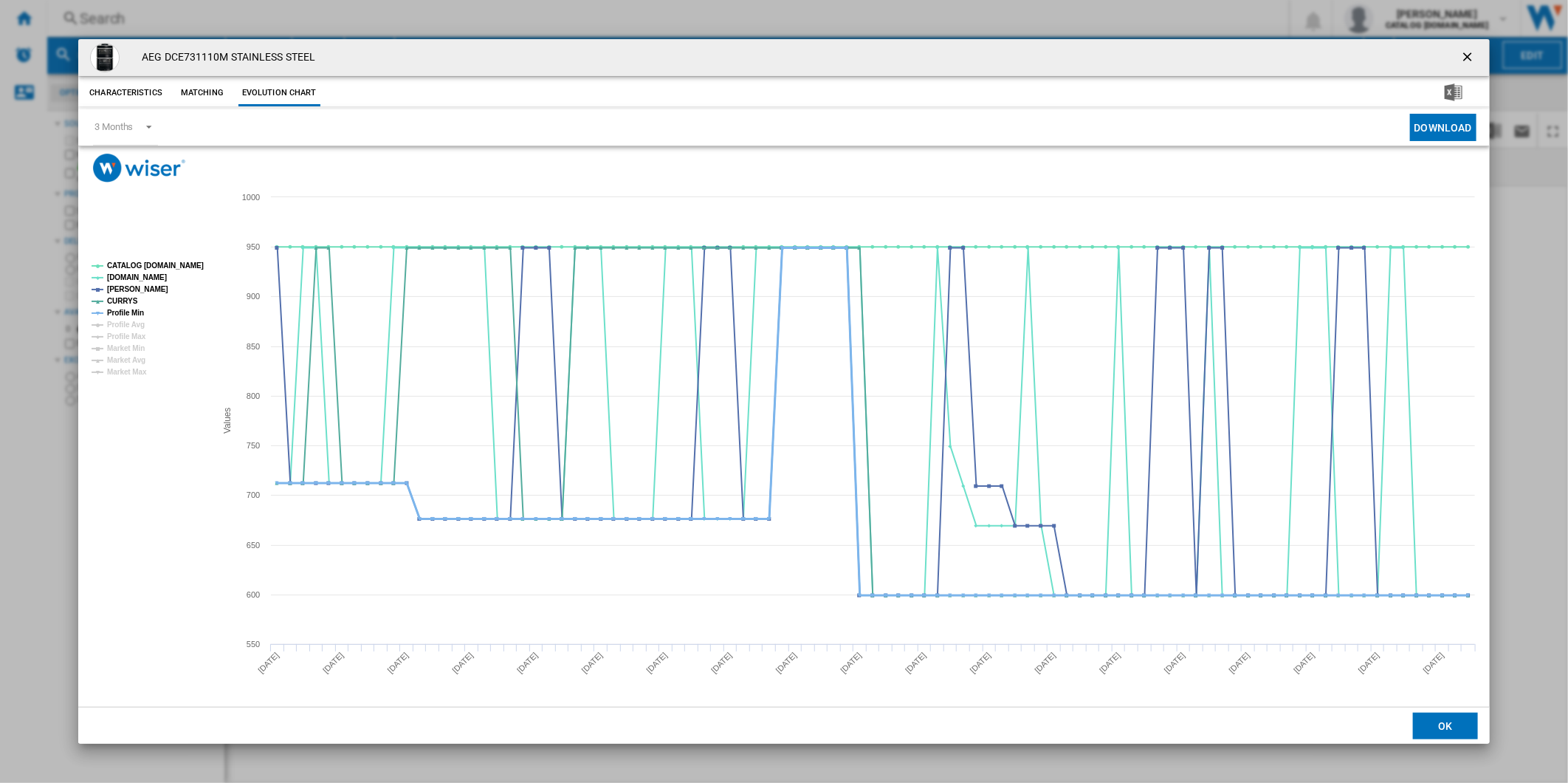
click at [137, 313] on tspan "Profile Min" at bounding box center [125, 312] width 37 height 8
click at [163, 267] on tspan "CATALOG [DOMAIN_NAME]" at bounding box center [155, 265] width 97 height 8
drag, startPoint x: 1471, startPoint y: 52, endPoint x: 896, endPoint y: 31, distance: 575.4
click at [1469, 52] on ng-md-icon "getI18NText('BUTTONS.CLOSE_DIALOG')" at bounding box center [1469, 58] width 18 height 18
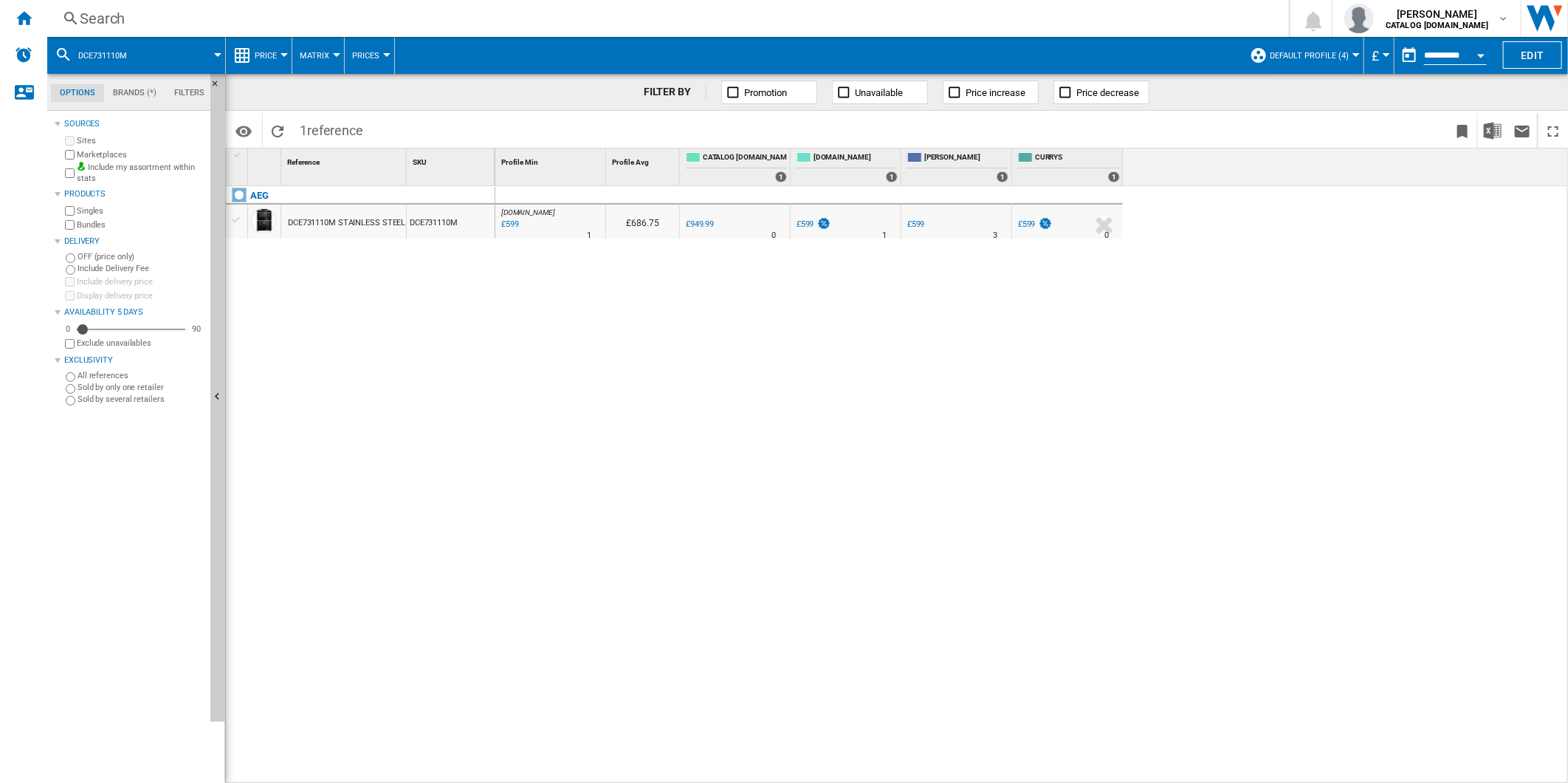
click at [798, 13] on div "Search" at bounding box center [665, 19] width 1171 height 21
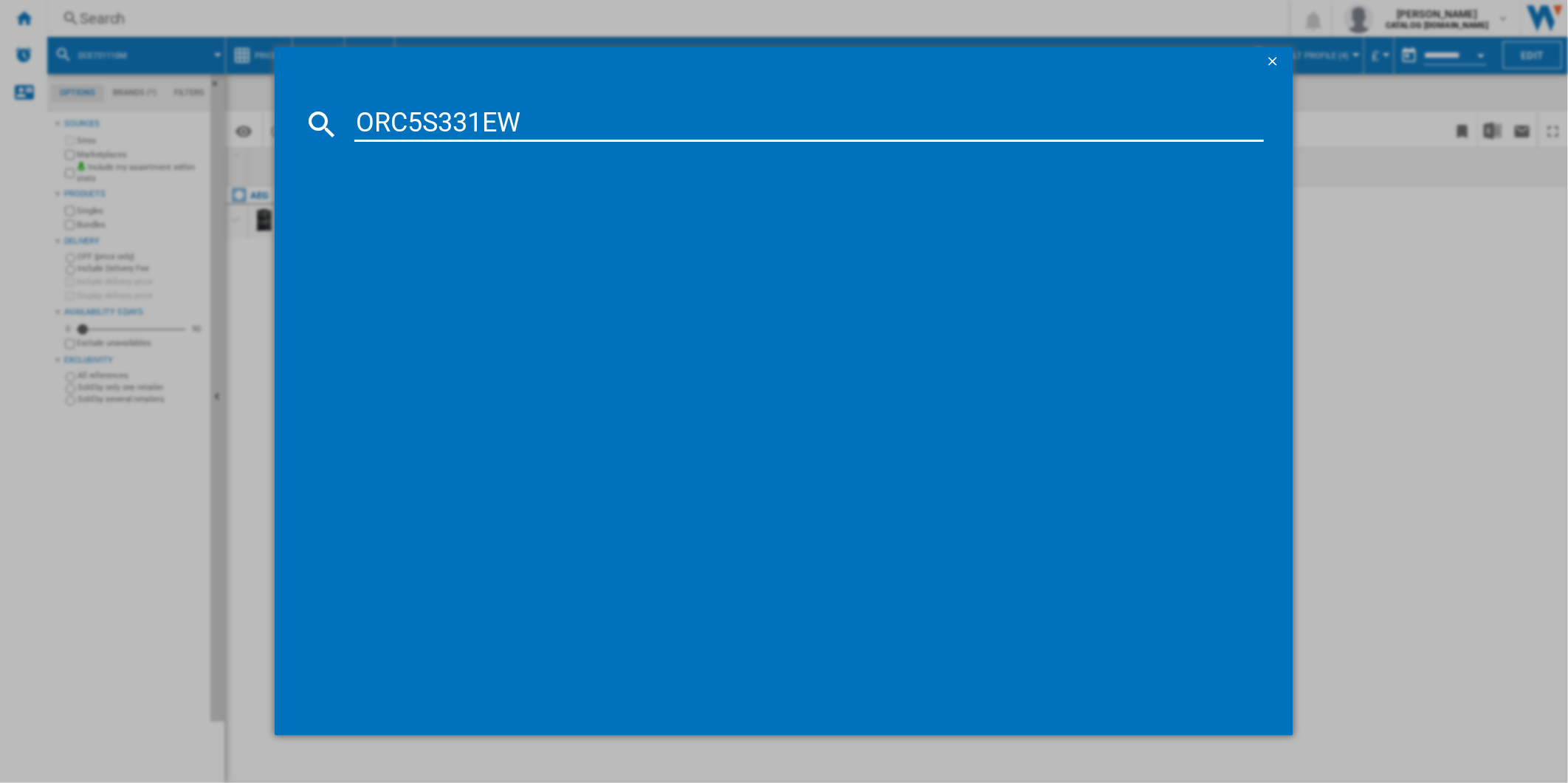
type input "ORC5S331EW"
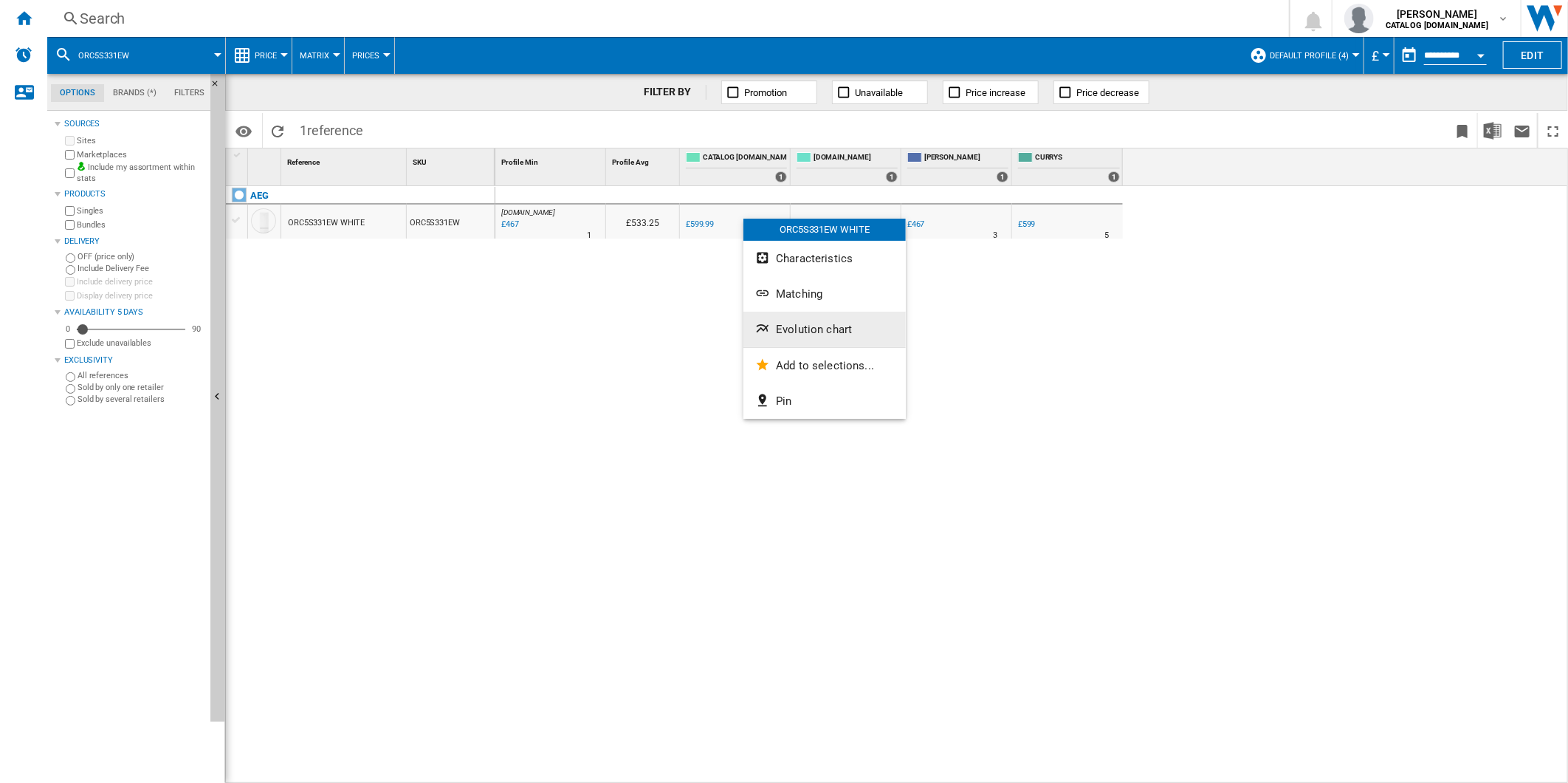
click at [810, 324] on span "Evolution chart" at bounding box center [814, 330] width 76 height 13
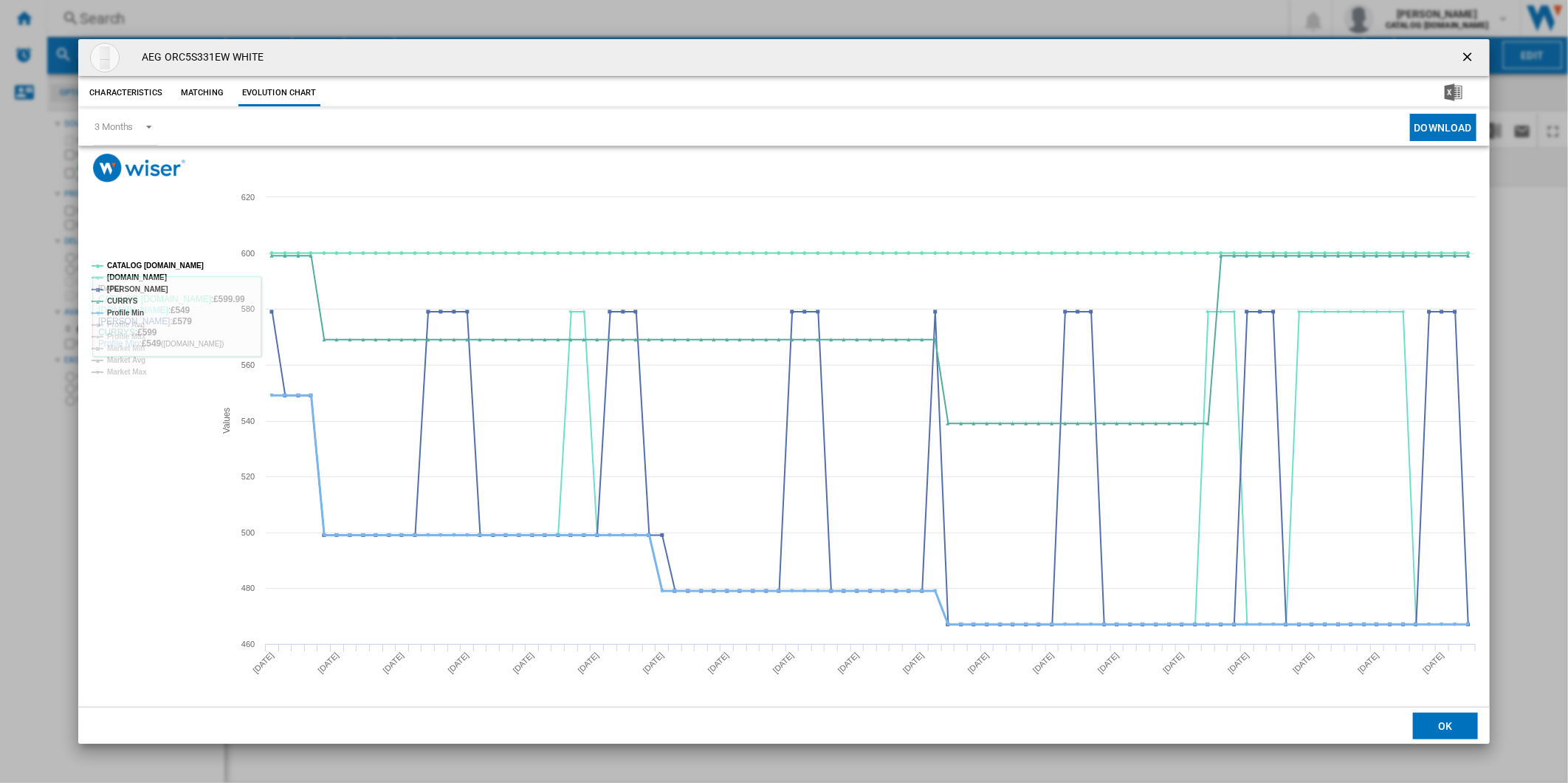
click at [134, 315] on tspan "Profile Min" at bounding box center [125, 312] width 37 height 8
click at [153, 264] on tspan "CATALOG [DOMAIN_NAME]" at bounding box center [155, 265] width 97 height 8
